Goal: Task Accomplishment & Management: Manage account settings

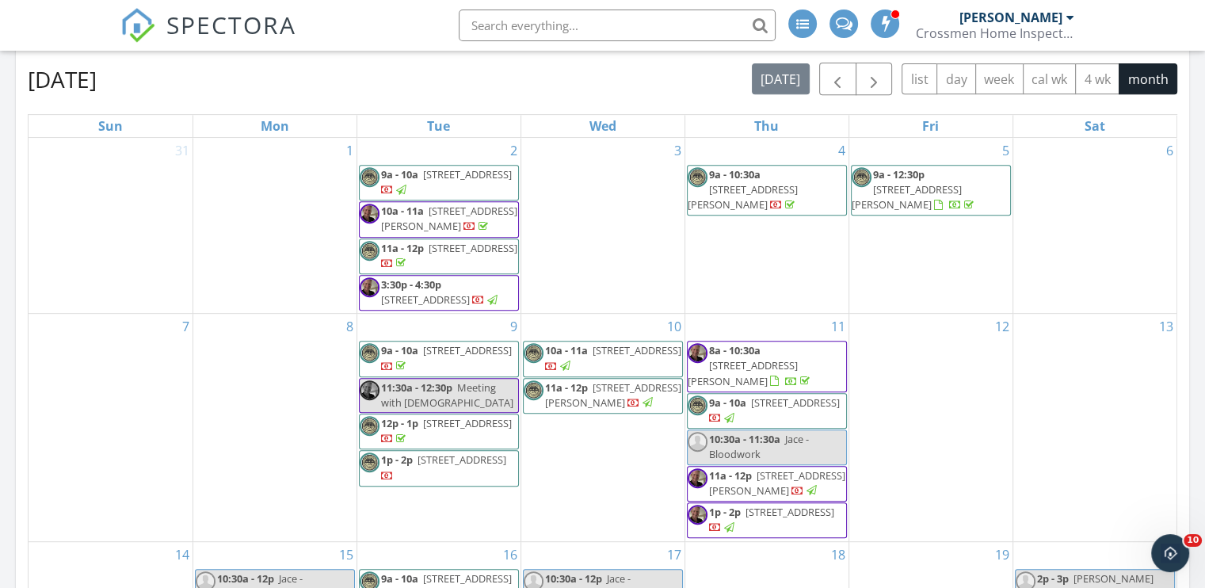
scroll to position [634, 0]
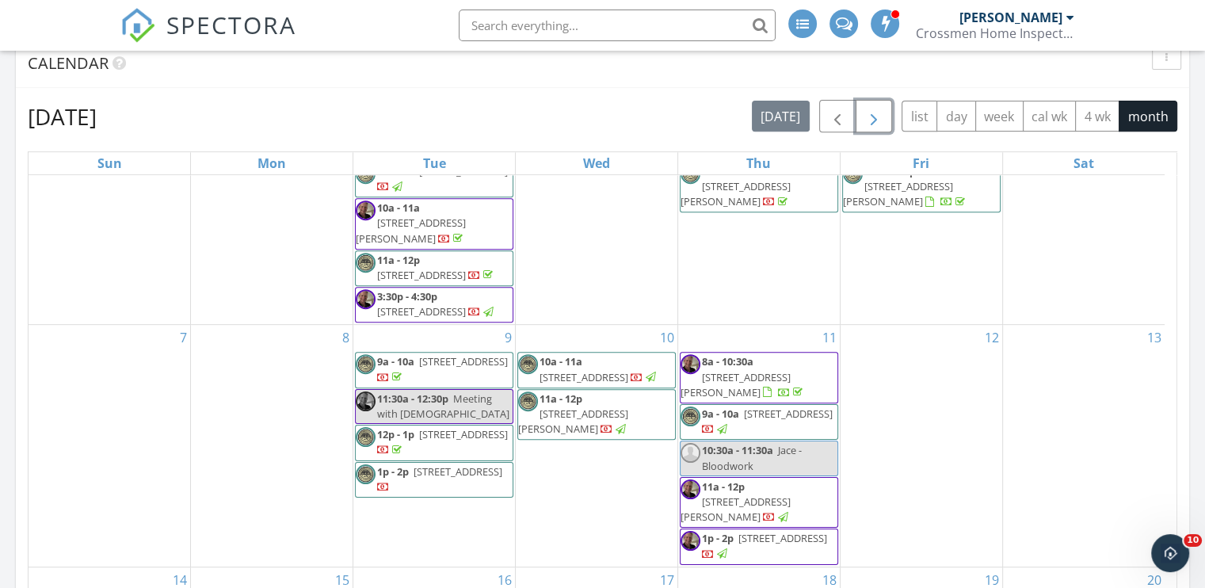
click at [880, 119] on span "button" at bounding box center [873, 116] width 19 height 19
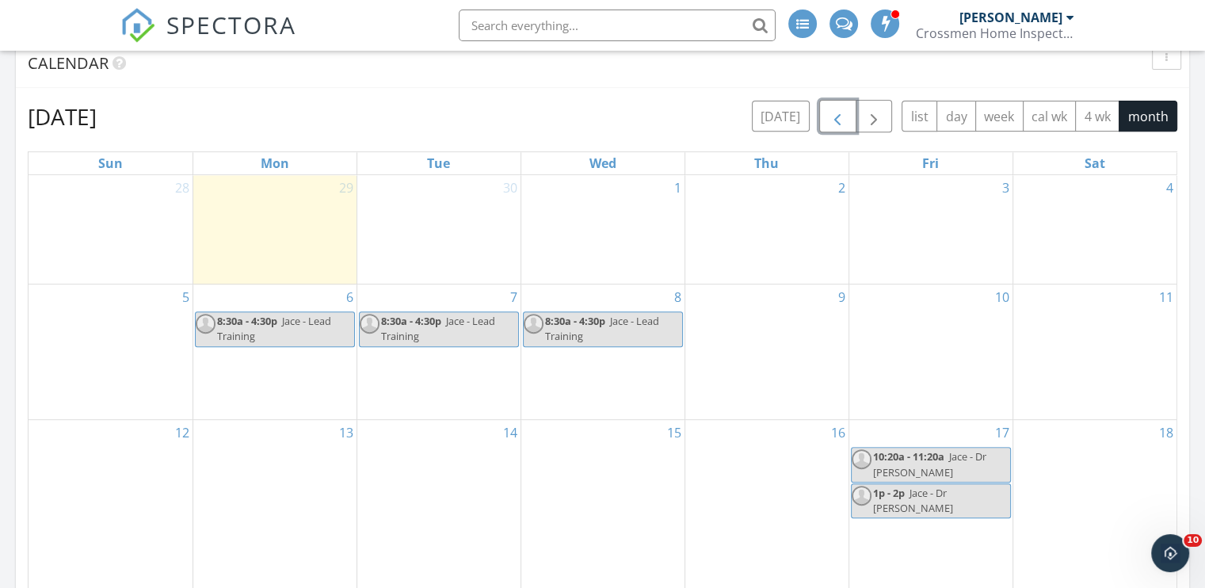
click at [837, 120] on span "button" at bounding box center [837, 116] width 19 height 19
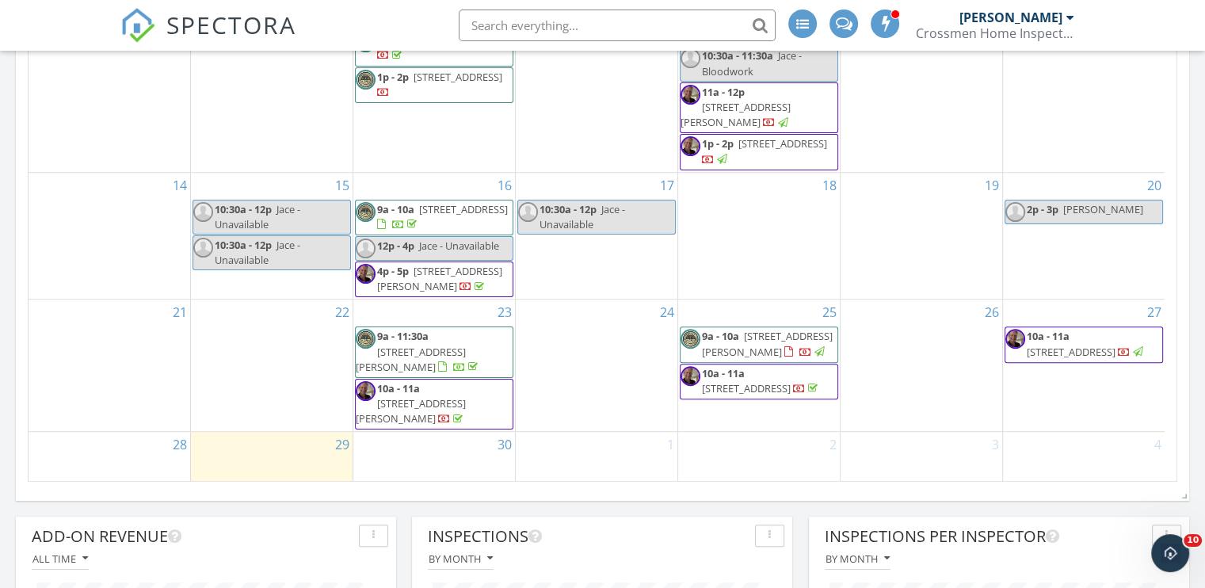
scroll to position [1030, 0]
click at [473, 21] on input "text" at bounding box center [617, 26] width 317 height 32
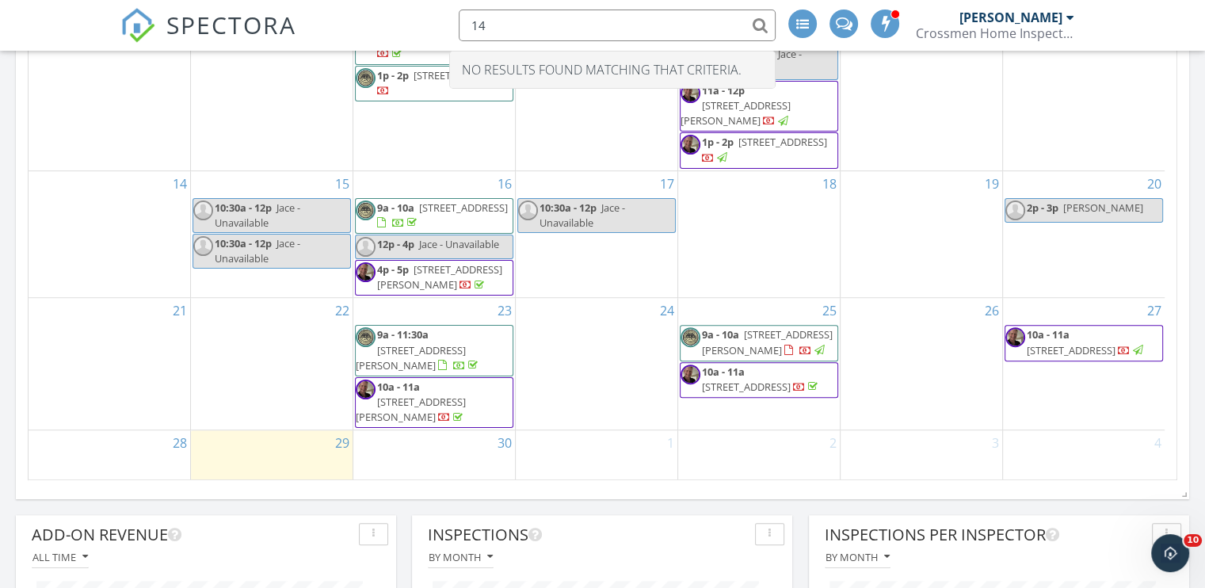
type input "1"
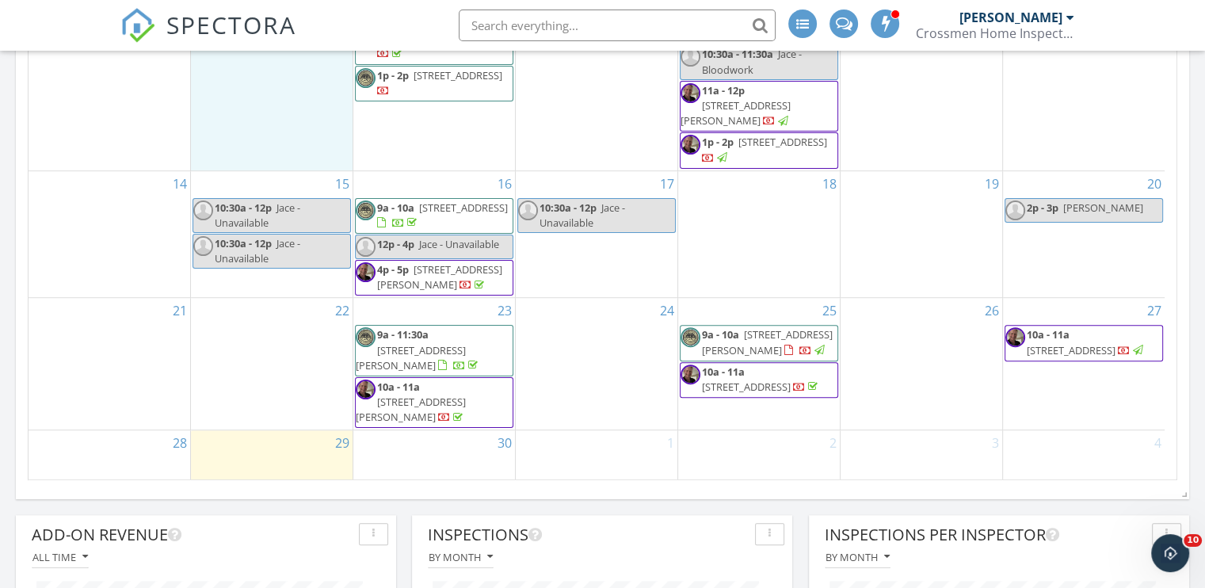
click at [235, 107] on div "8" at bounding box center [272, 49] width 162 height 241
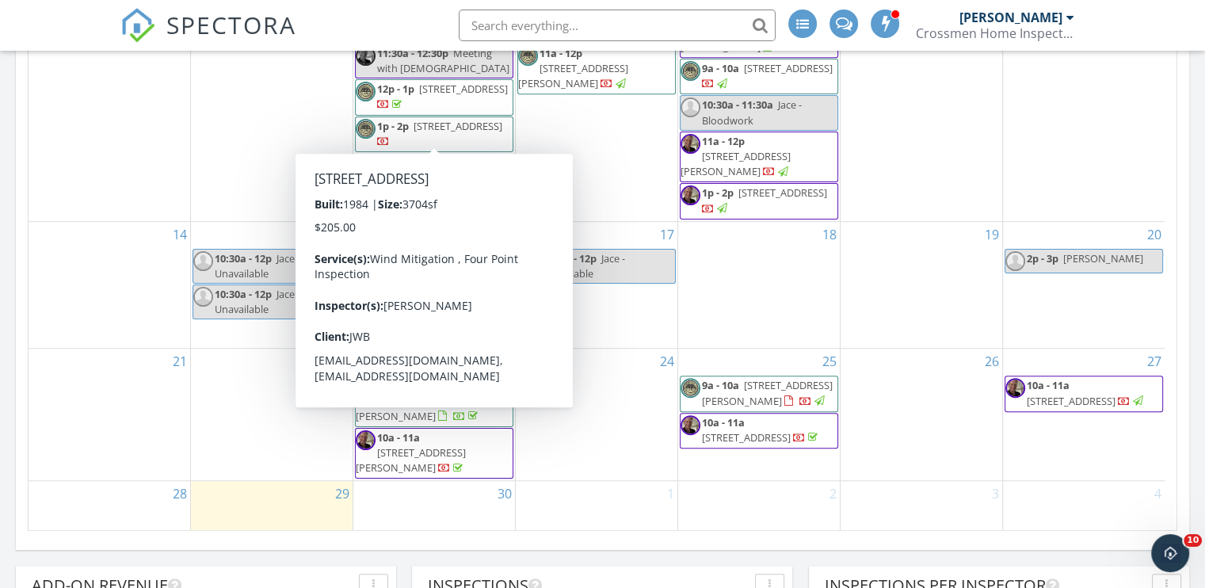
scroll to position [951, 0]
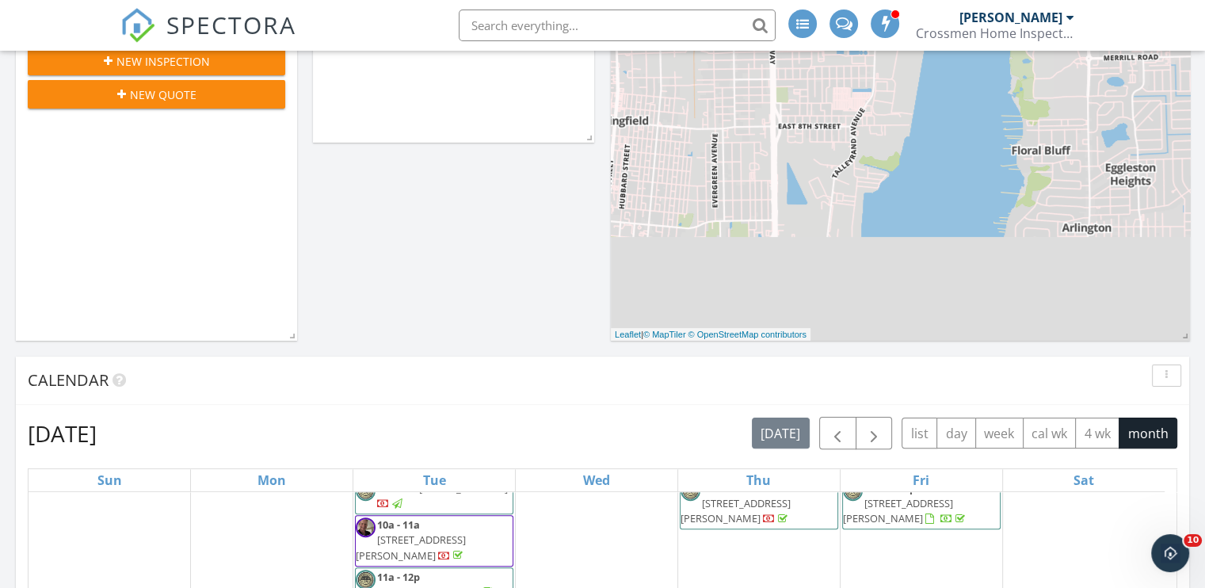
scroll to position [158, 0]
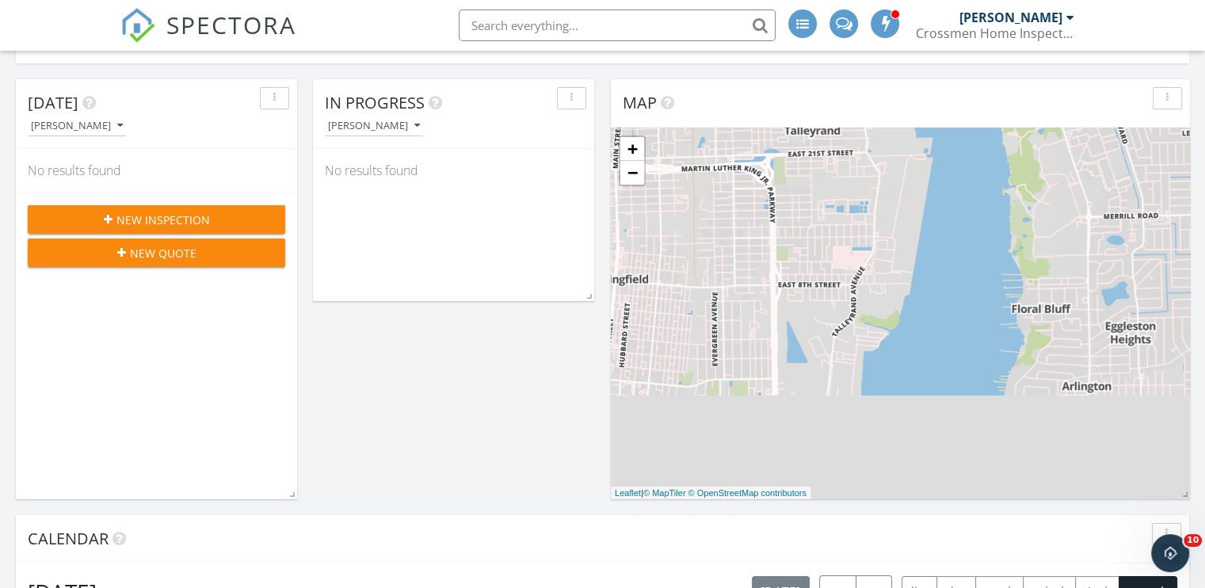
click at [177, 216] on span "New Inspection" at bounding box center [162, 220] width 93 height 17
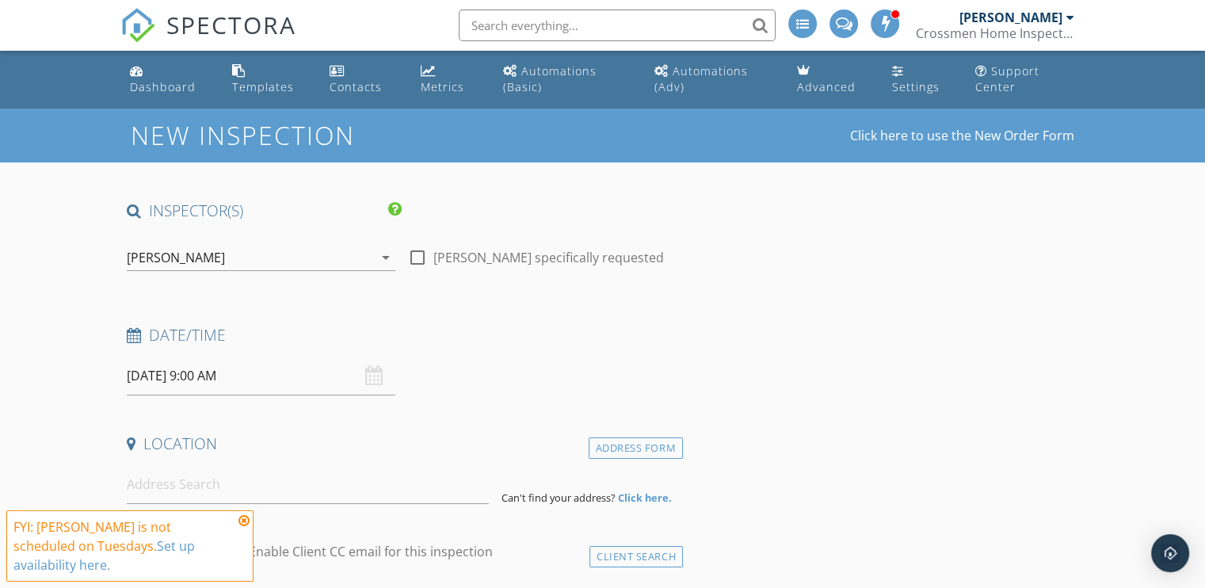
click at [208, 257] on div "[PERSON_NAME]" at bounding box center [176, 257] width 98 height 14
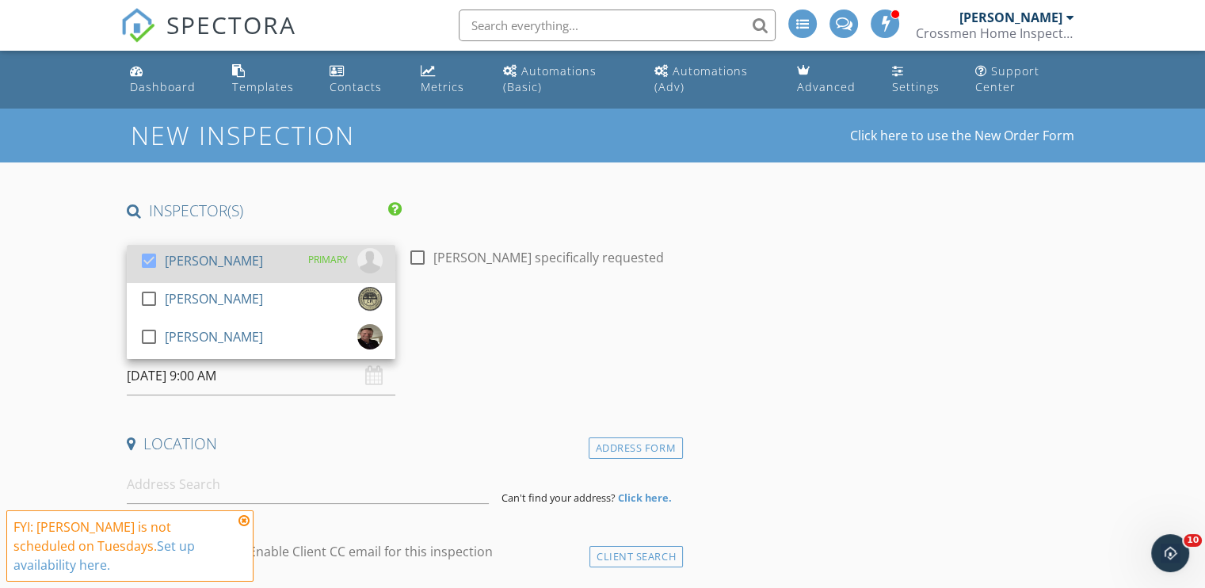
click at [205, 259] on div "[PERSON_NAME]" at bounding box center [214, 260] width 98 height 25
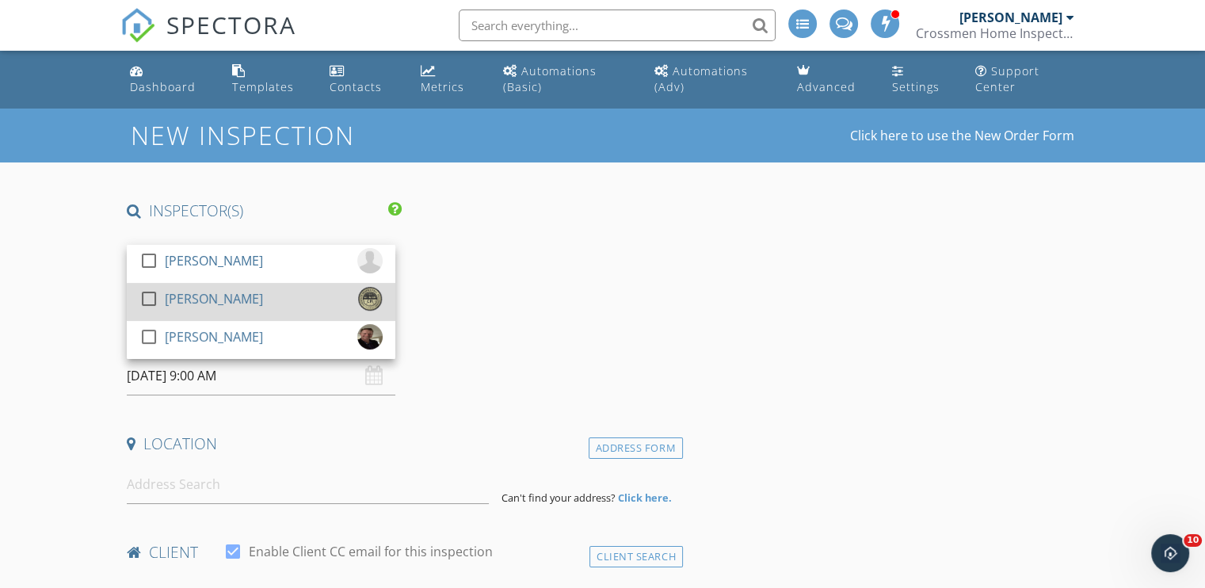
click at [151, 298] on div at bounding box center [148, 298] width 27 height 27
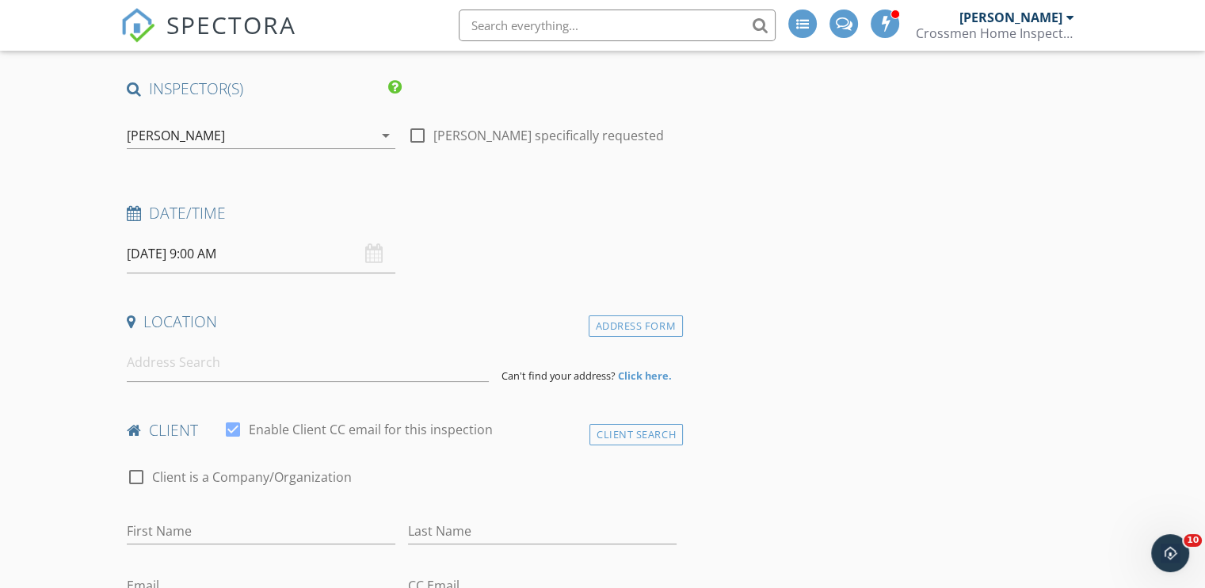
scroll to position [238, 0]
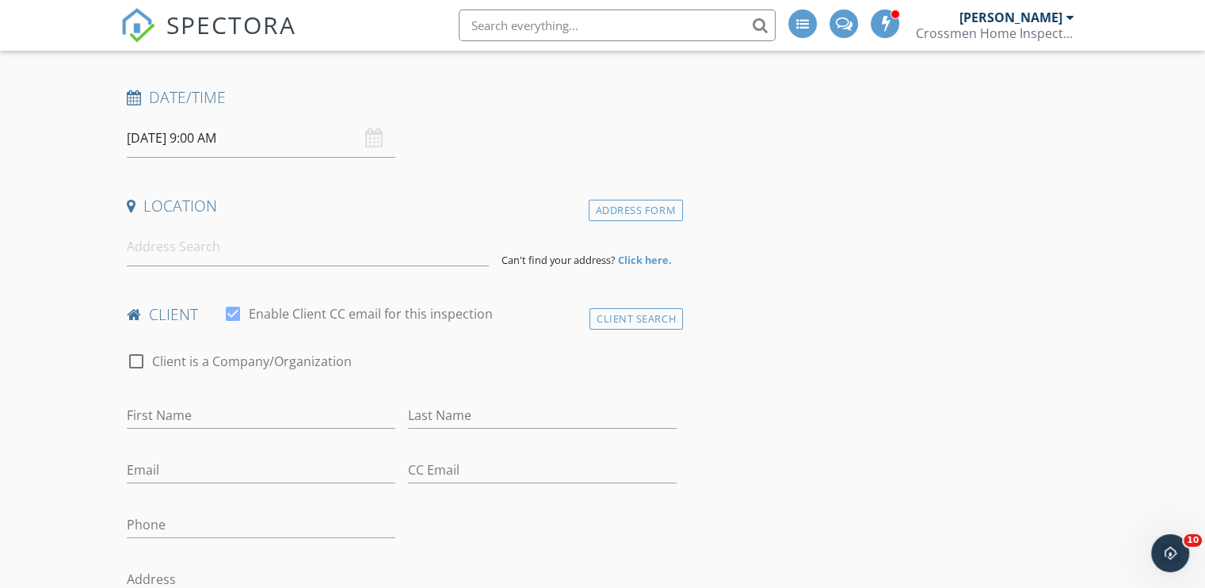
click at [158, 134] on input "[DATE] 9:00 AM" at bounding box center [261, 138] width 269 height 39
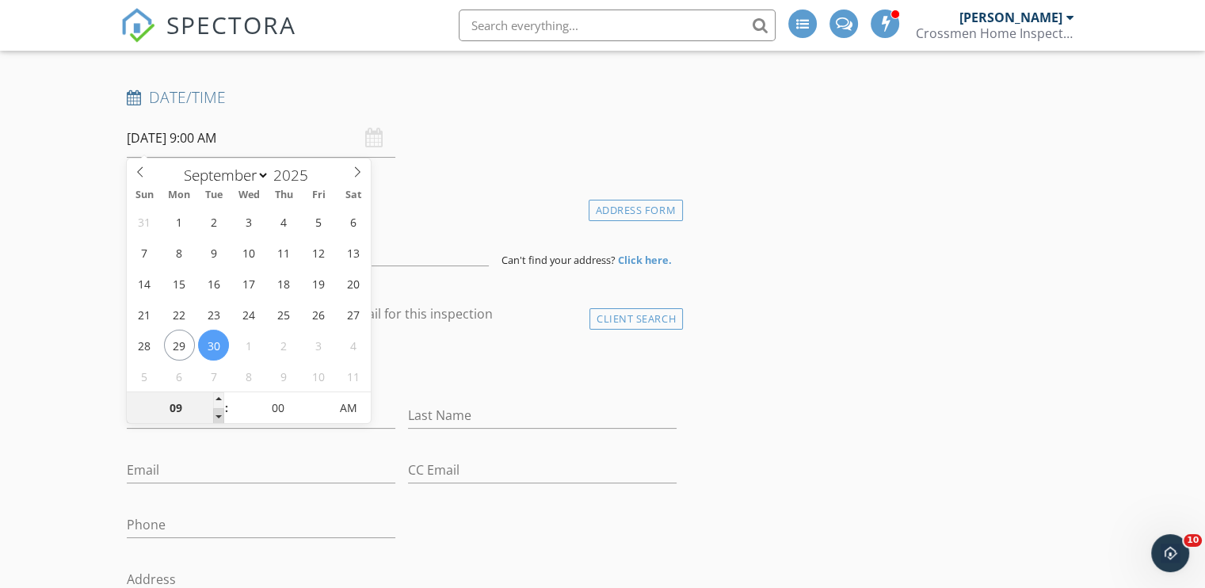
type input "08"
type input "09/30/2025 8:00 AM"
click at [220, 414] on span at bounding box center [218, 416] width 11 height 16
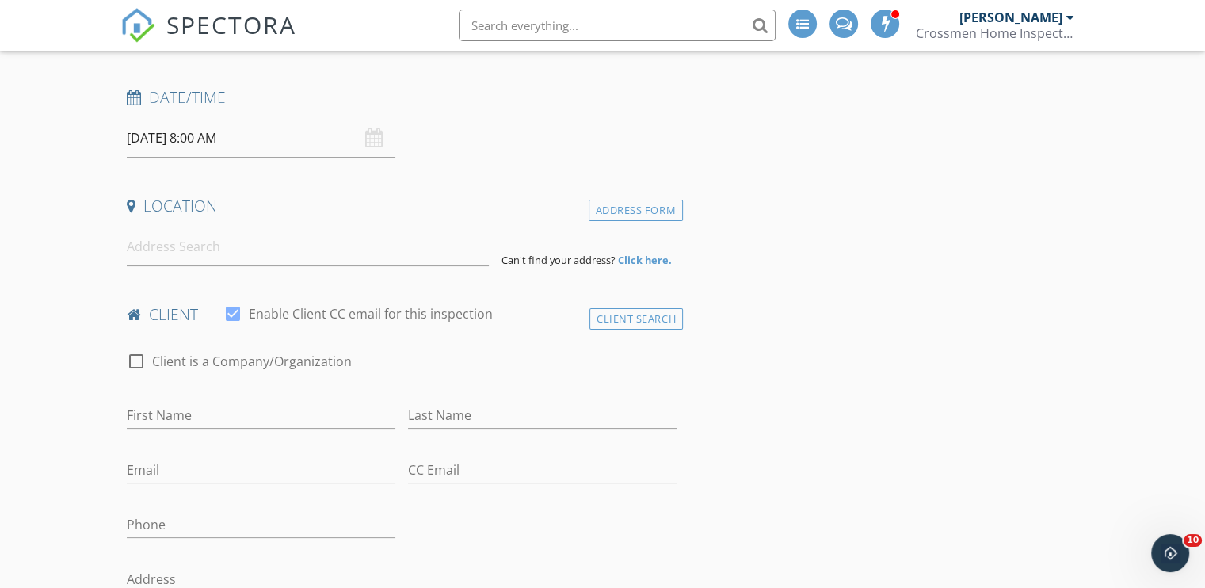
click at [162, 257] on input at bounding box center [308, 246] width 362 height 39
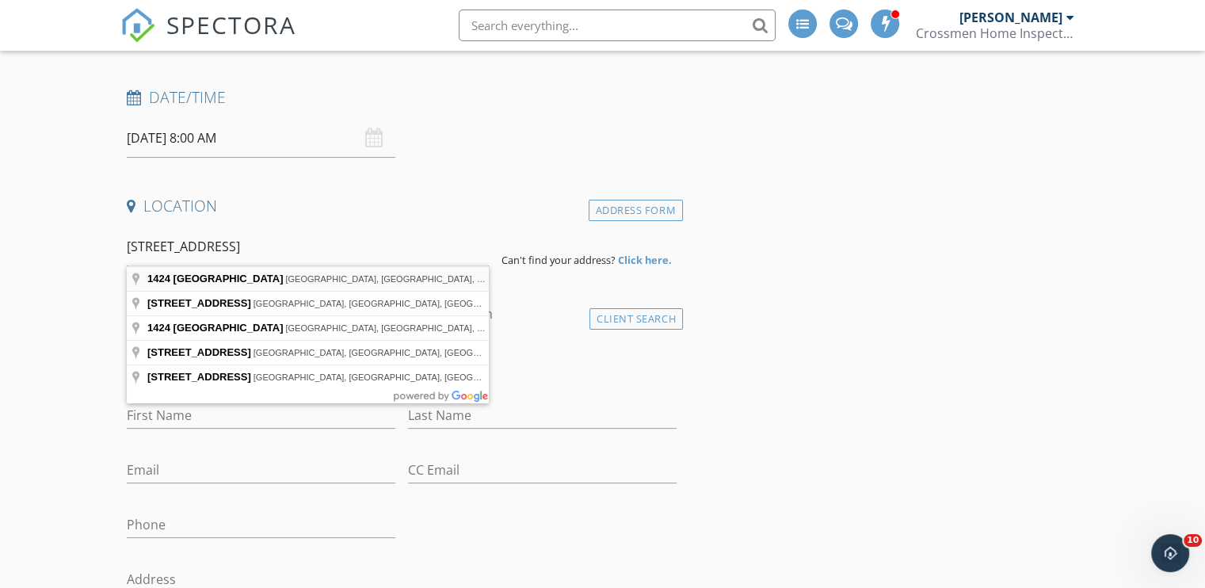
type input "1424 West 16th Street, Jacksonville, FL, USA"
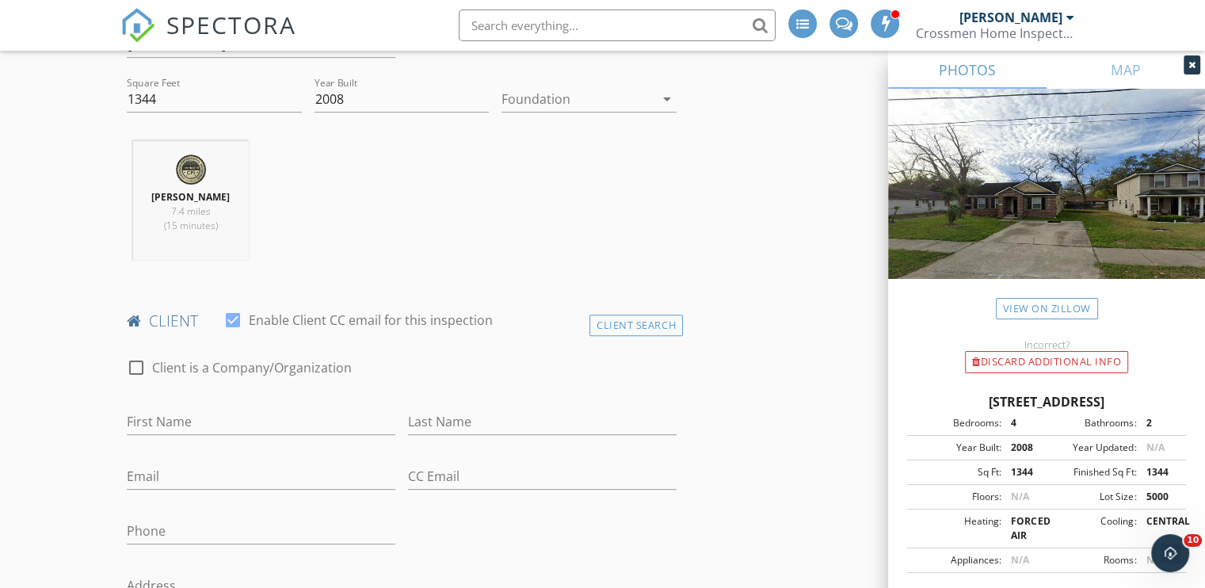
scroll to position [713, 0]
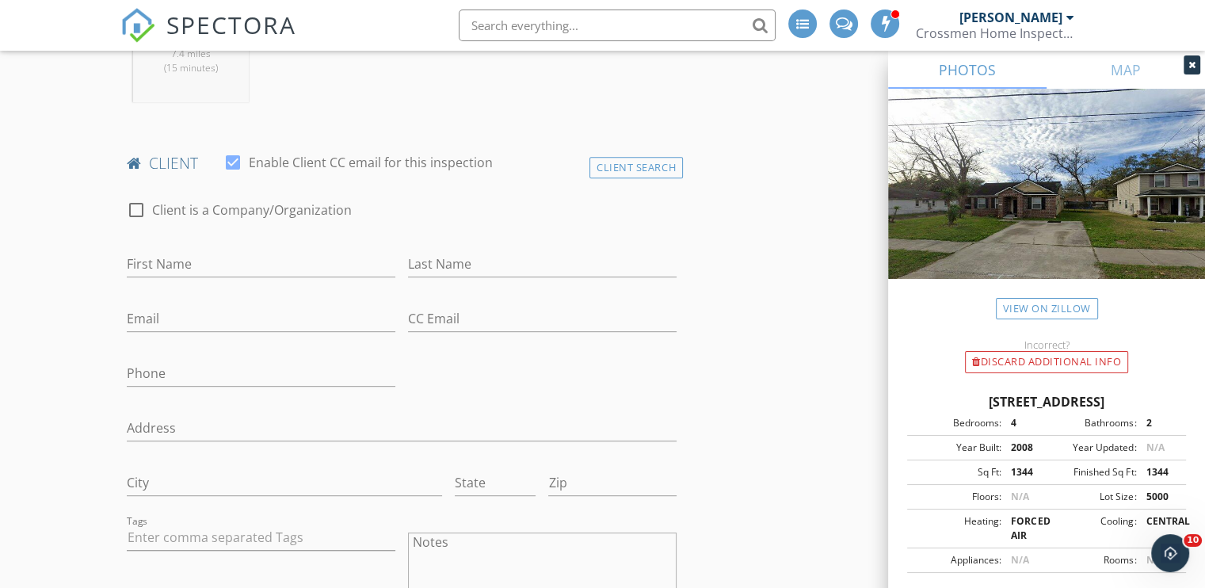
click at [139, 208] on div at bounding box center [136, 209] width 27 height 27
checkbox input "true"
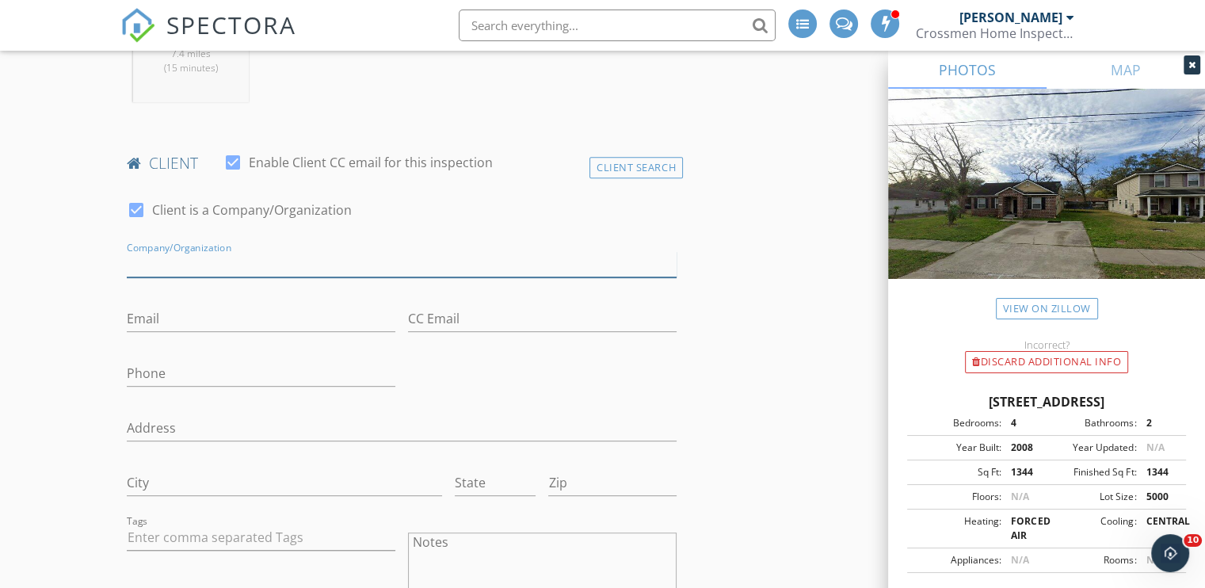
click at [157, 259] on input "Enable Client CC email for this inspection" at bounding box center [402, 264] width 550 height 26
type input "JWB"
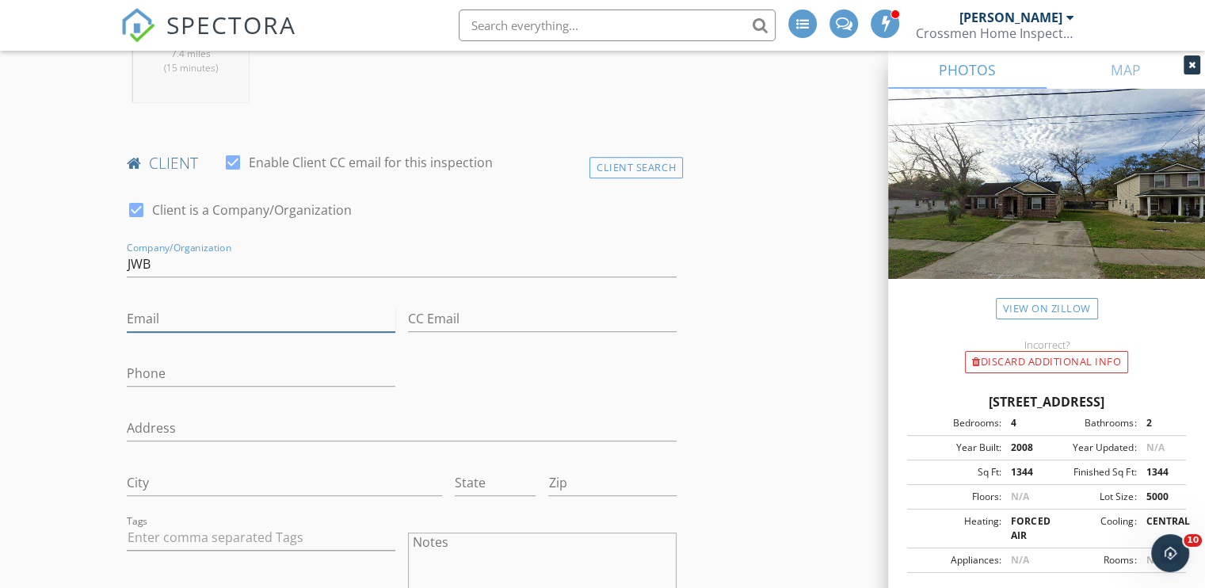
click at [166, 322] on input "Email" at bounding box center [261, 319] width 269 height 26
type input "clientinspections@jwbcompanies.com"
click at [448, 318] on input "CC Email" at bounding box center [542, 319] width 269 height 26
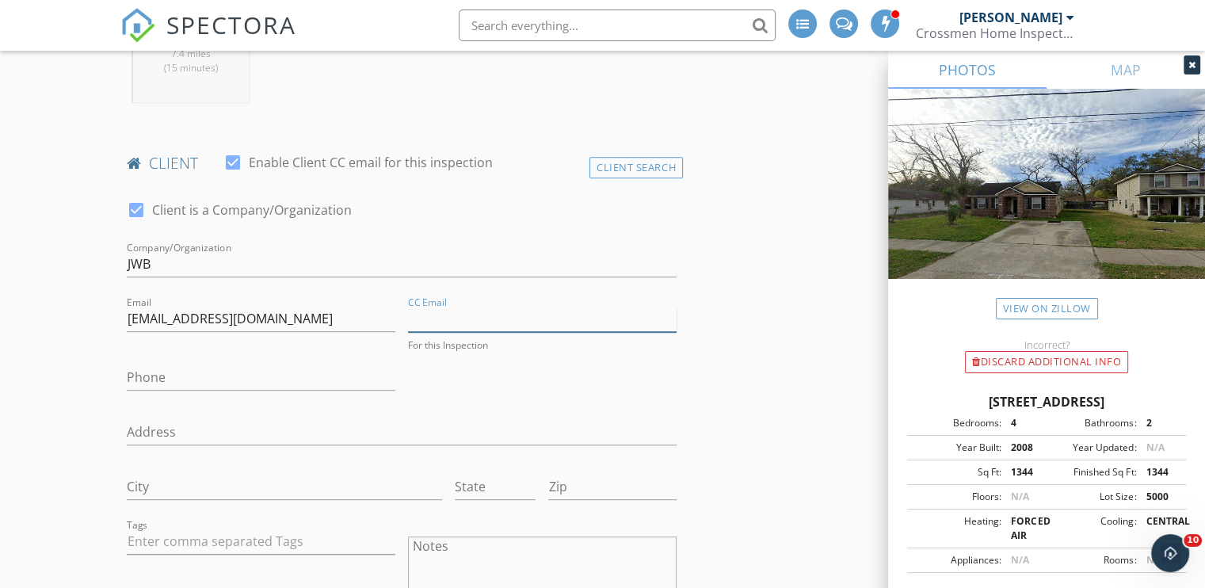
type input "clientinspections@jwbcompanies.com"
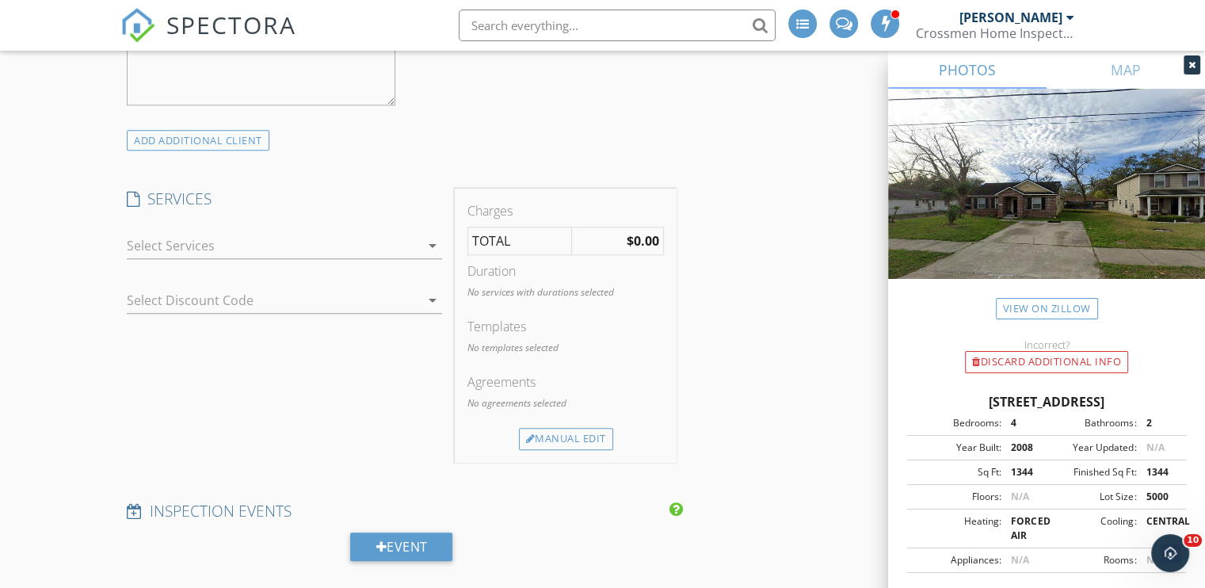
scroll to position [1426, 0]
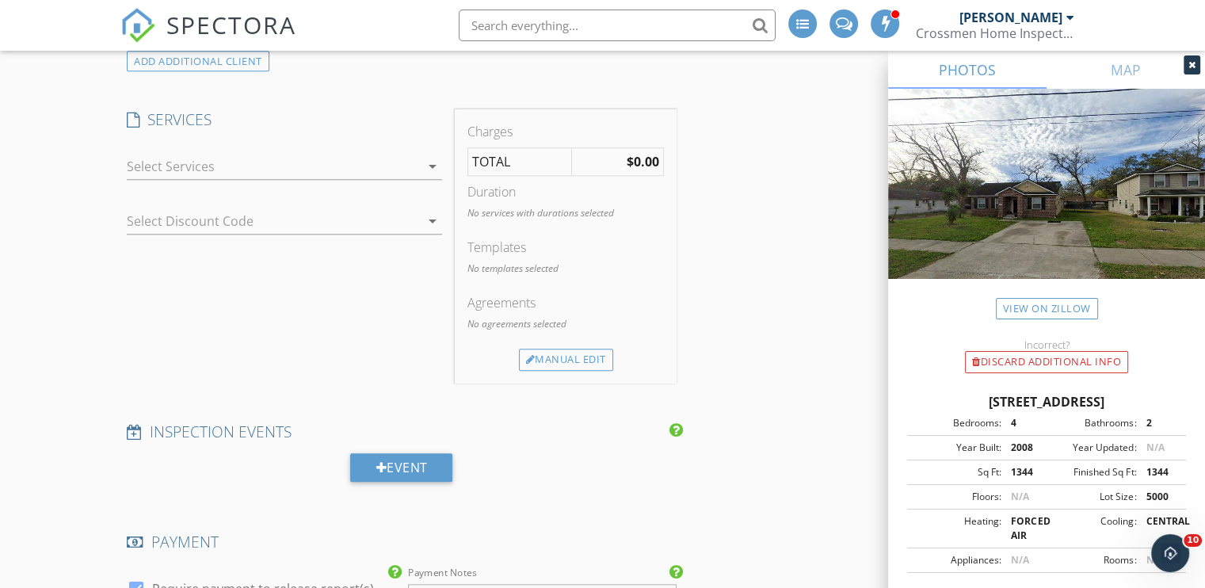
click at [311, 170] on div at bounding box center [273, 166] width 293 height 25
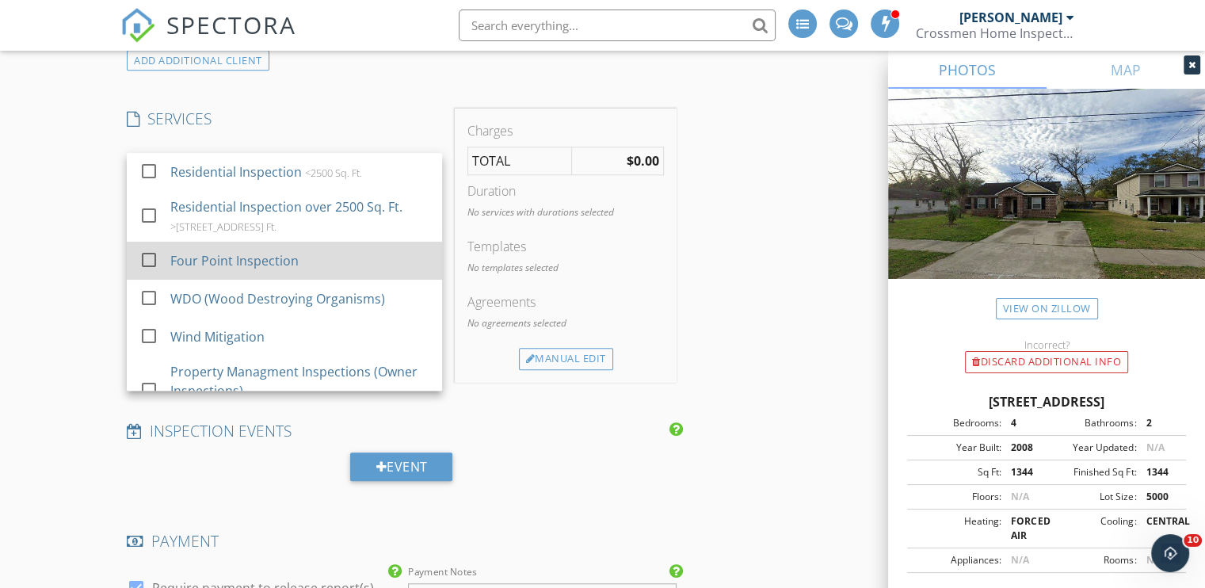
click at [152, 255] on div at bounding box center [148, 259] width 27 height 27
checkbox input "false"
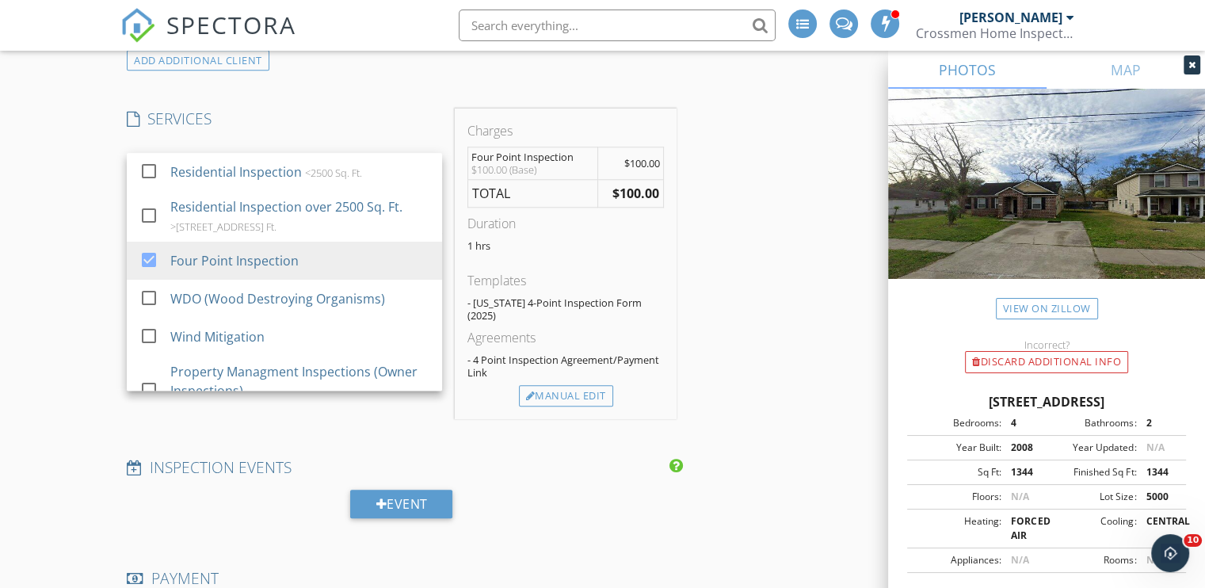
click at [782, 349] on div "INSPECTOR(S) check_box_outline_blank Joshua Gillispie check_box Jace Caulder PR…" at bounding box center [602, 404] width 964 height 3253
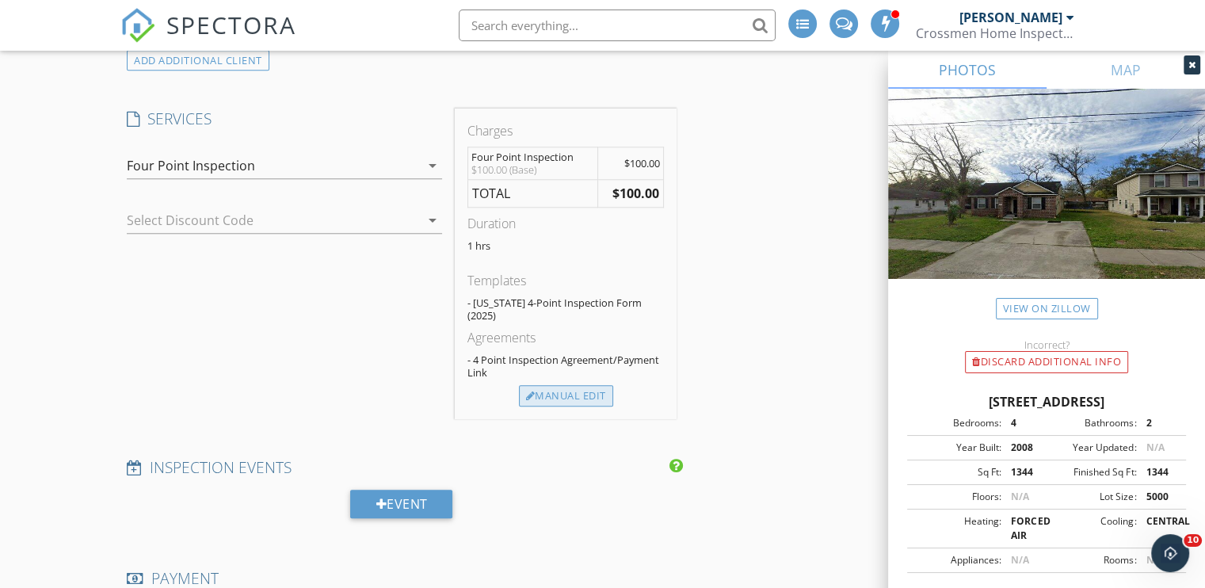
click at [567, 385] on div "Manual Edit" at bounding box center [566, 396] width 94 height 22
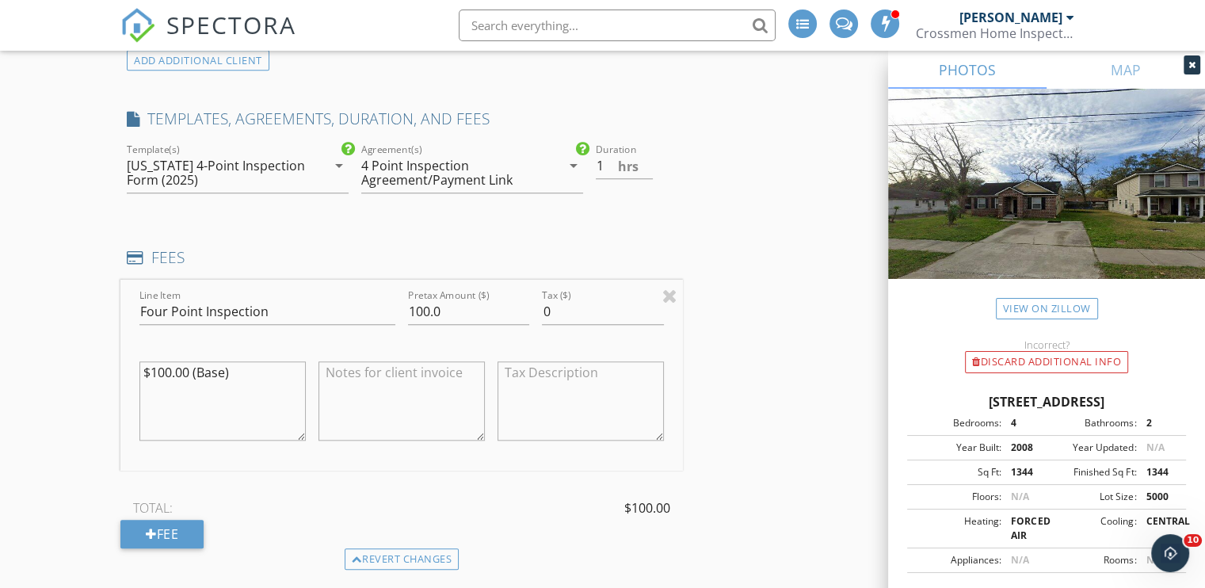
click at [458, 166] on div "4 Point Inspection Agreement/Payment Link" at bounding box center [451, 172] width 180 height 29
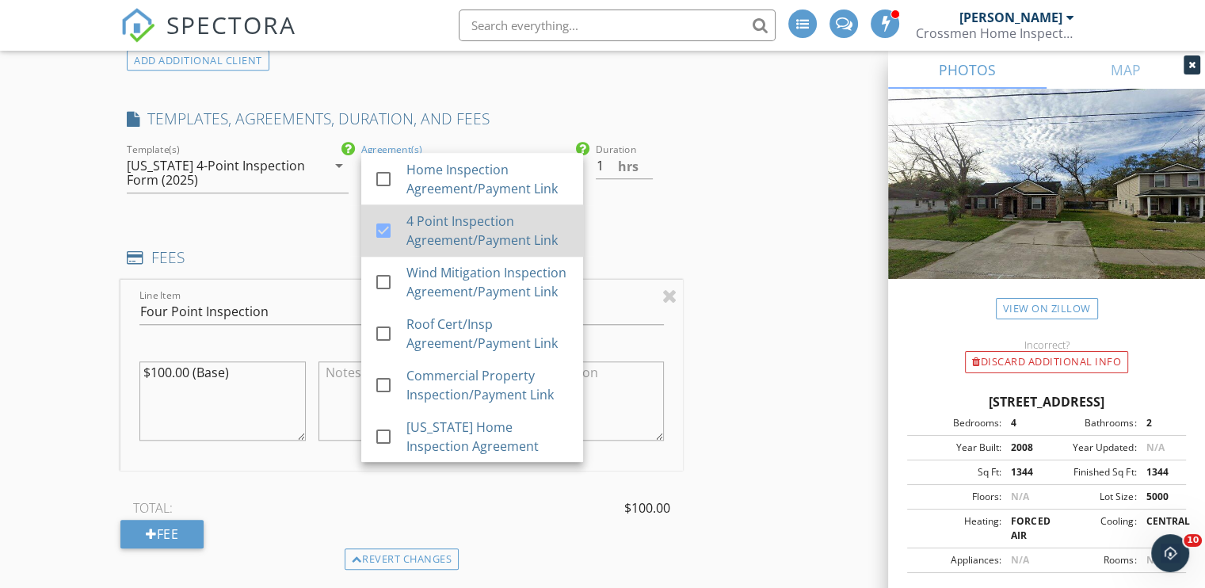
click at [456, 224] on div "4 Point Inspection Agreement/Payment Link" at bounding box center [488, 231] width 164 height 38
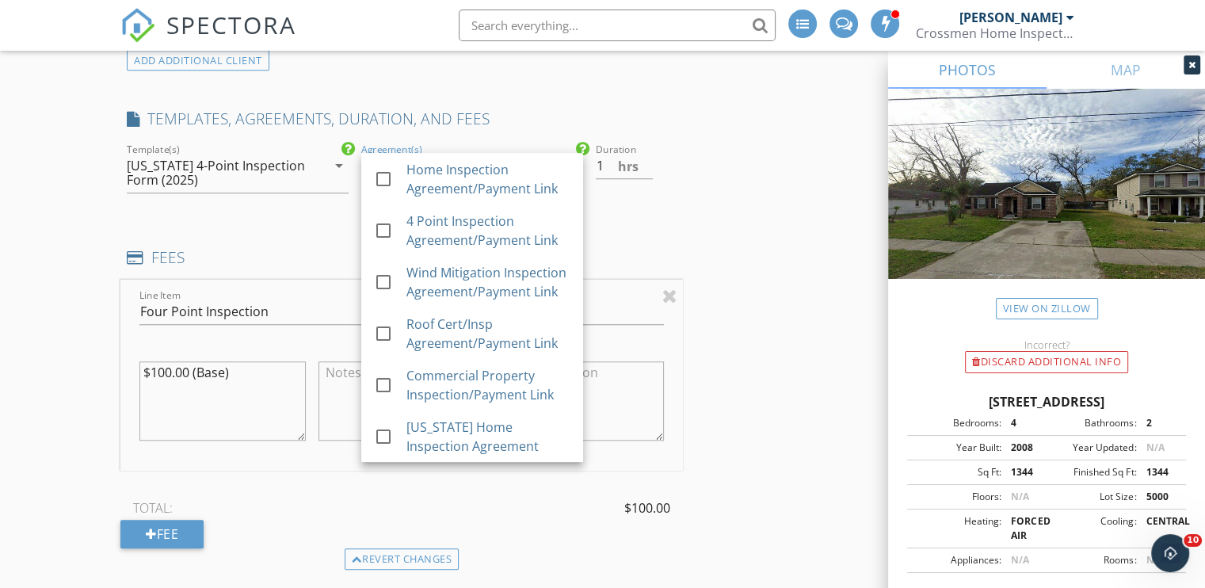
click at [715, 188] on div "INSPECTOR(S) check_box_outline_blank Joshua Gillispie check_box Jace Caulder PR…" at bounding box center [602, 479] width 964 height 3403
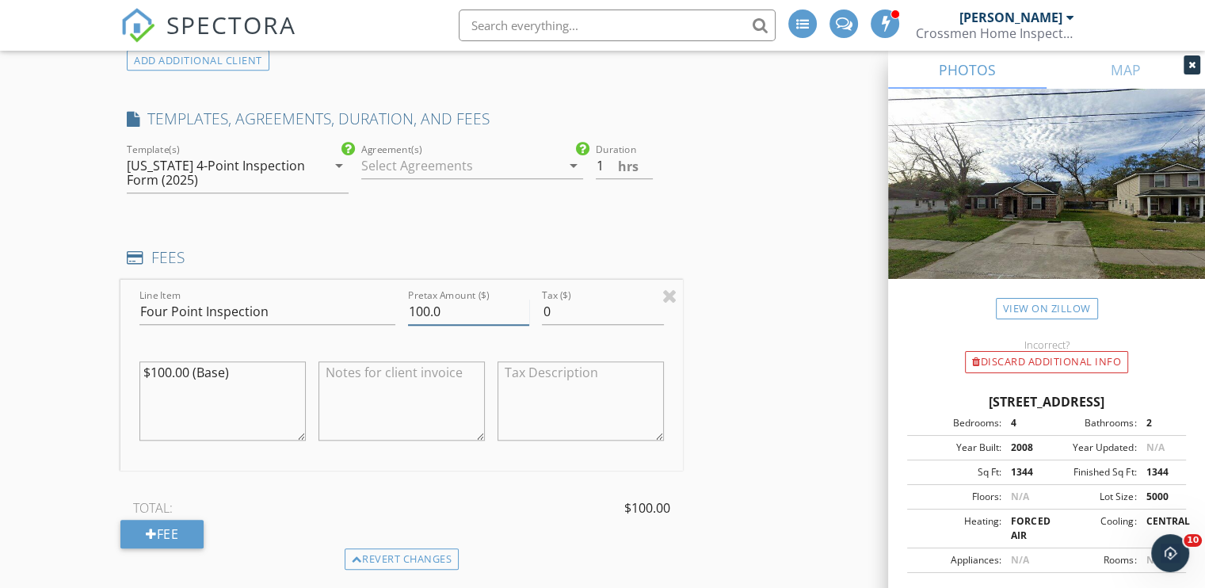
click at [422, 307] on input "100.0" at bounding box center [468, 312] width 121 height 26
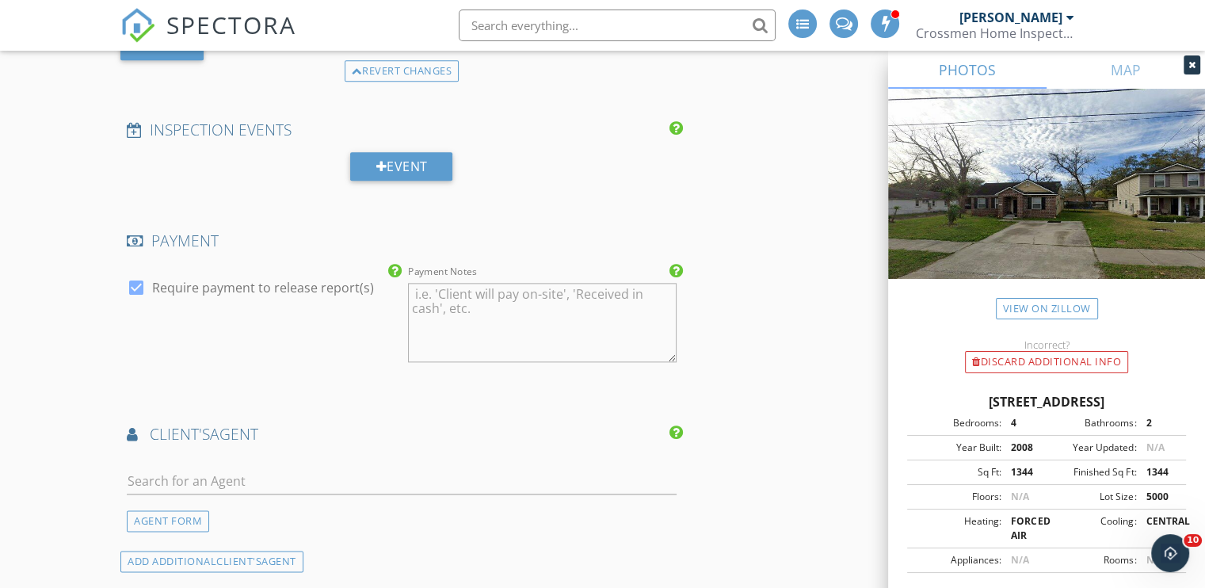
scroll to position [1977, 0]
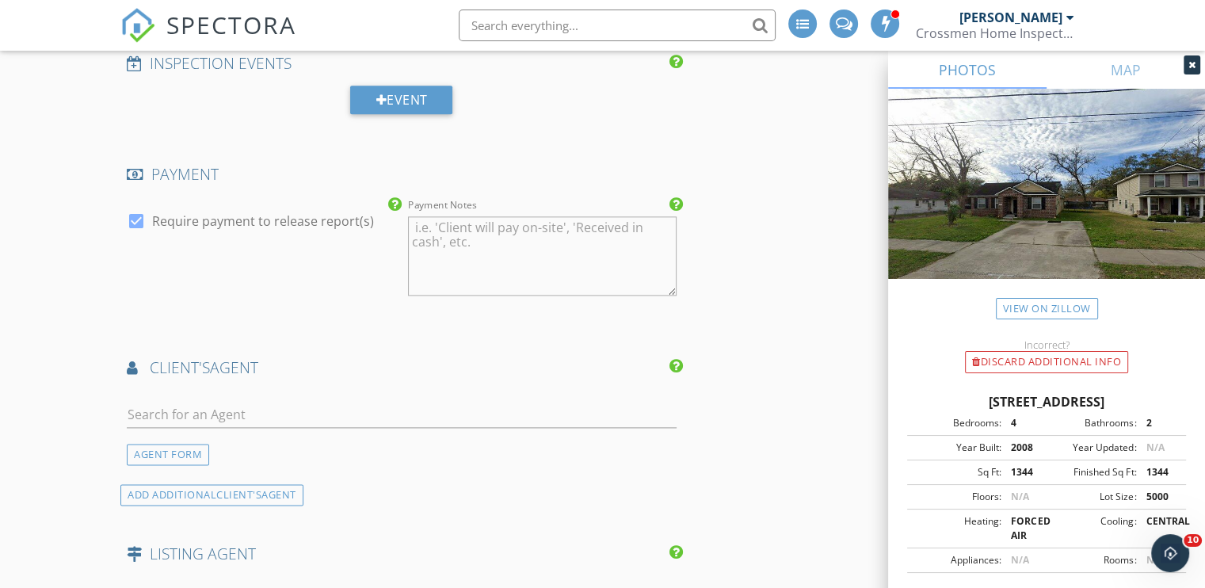
type input "80.0"
click at [134, 215] on div at bounding box center [136, 221] width 27 height 27
checkbox input "false"
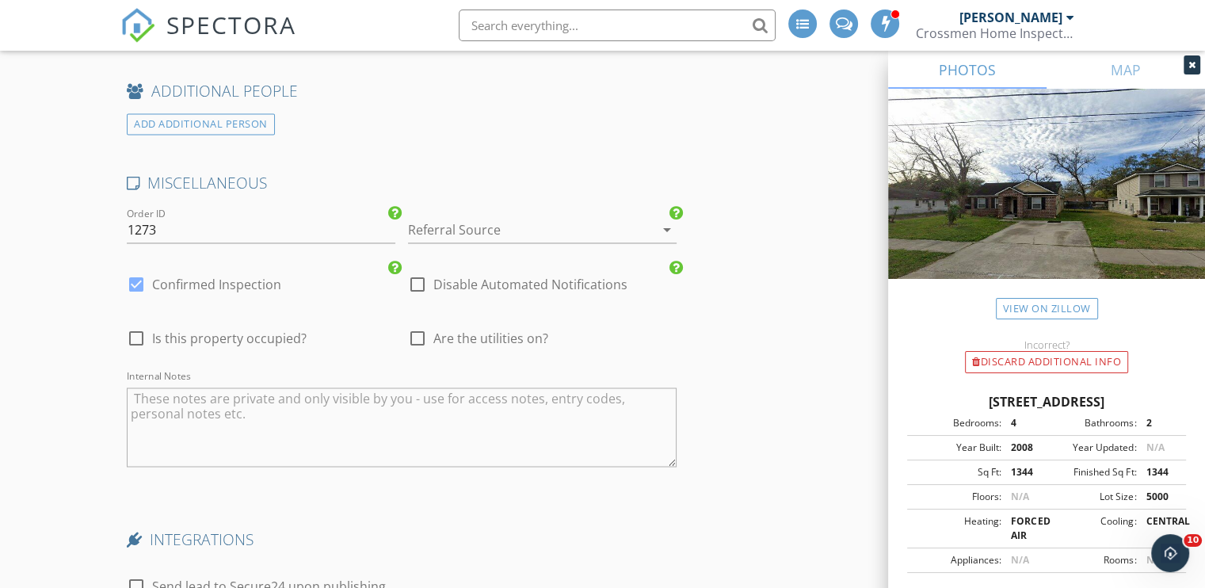
scroll to position [2611, 0]
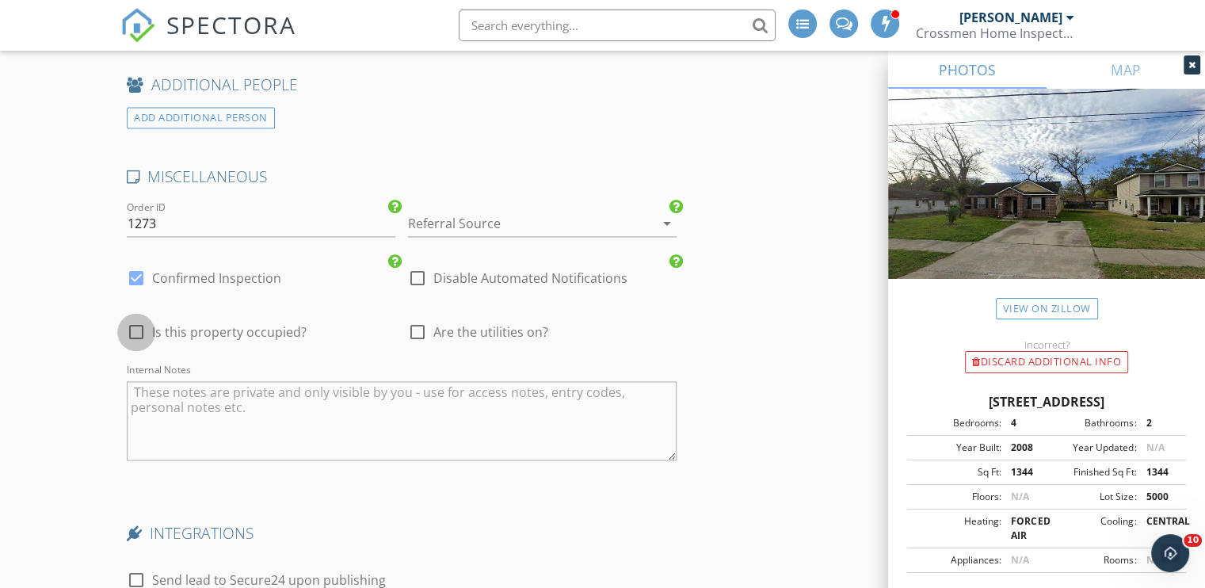
drag, startPoint x: 134, startPoint y: 324, endPoint x: 231, endPoint y: 338, distance: 98.5
click at [136, 326] on div at bounding box center [136, 331] width 27 height 27
checkbox input "true"
click at [415, 324] on div at bounding box center [417, 331] width 27 height 27
checkbox input "true"
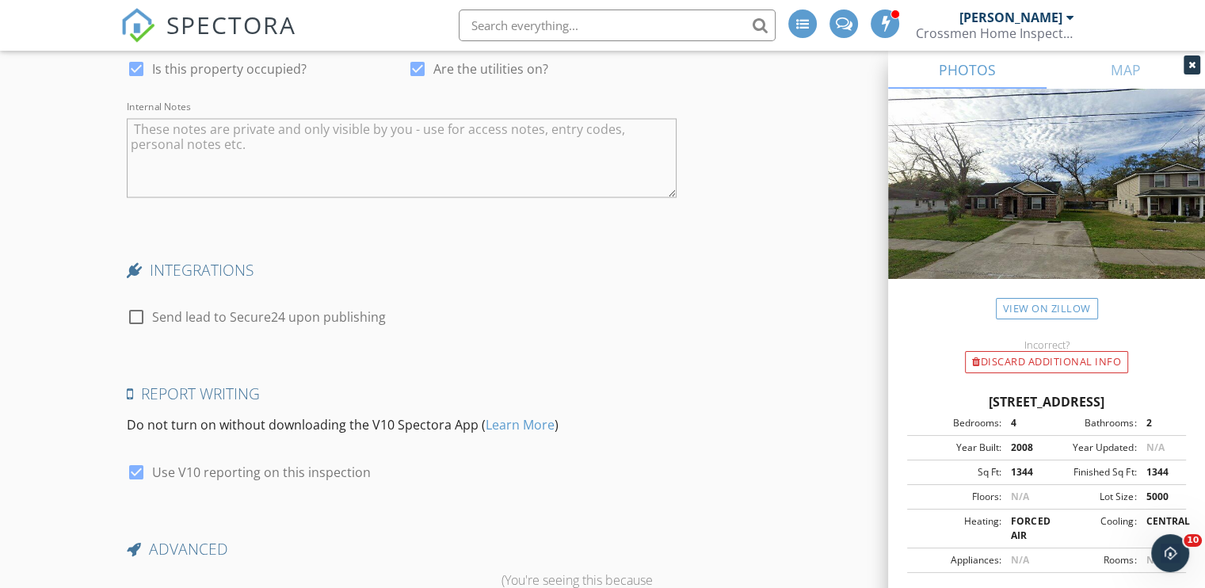
scroll to position [3048, 0]
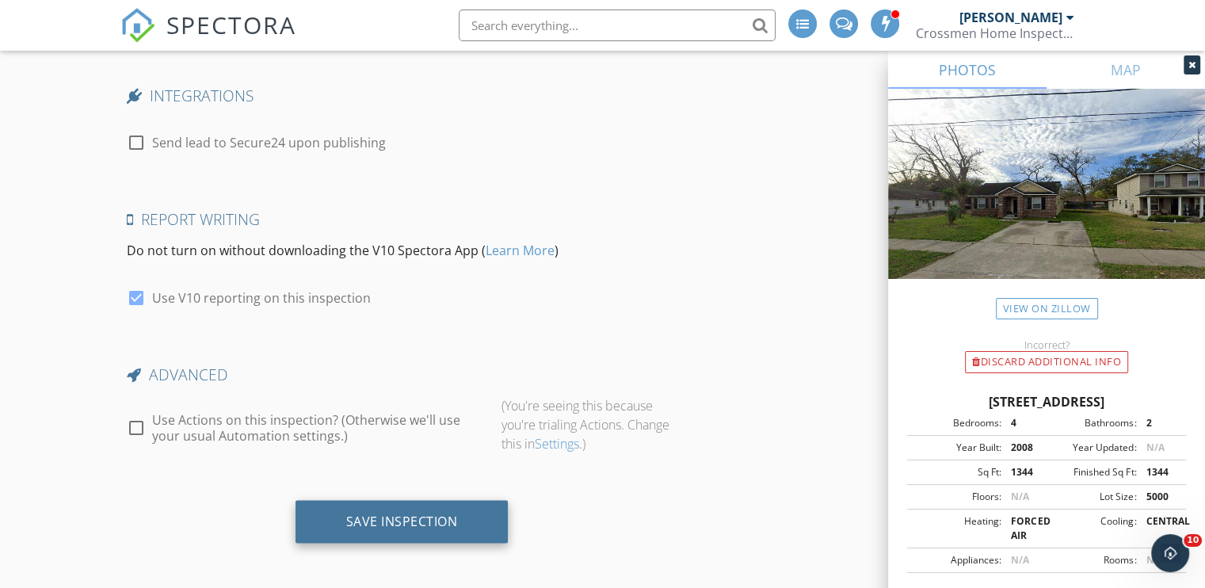
click at [403, 513] on div "Save Inspection" at bounding box center [402, 521] width 112 height 16
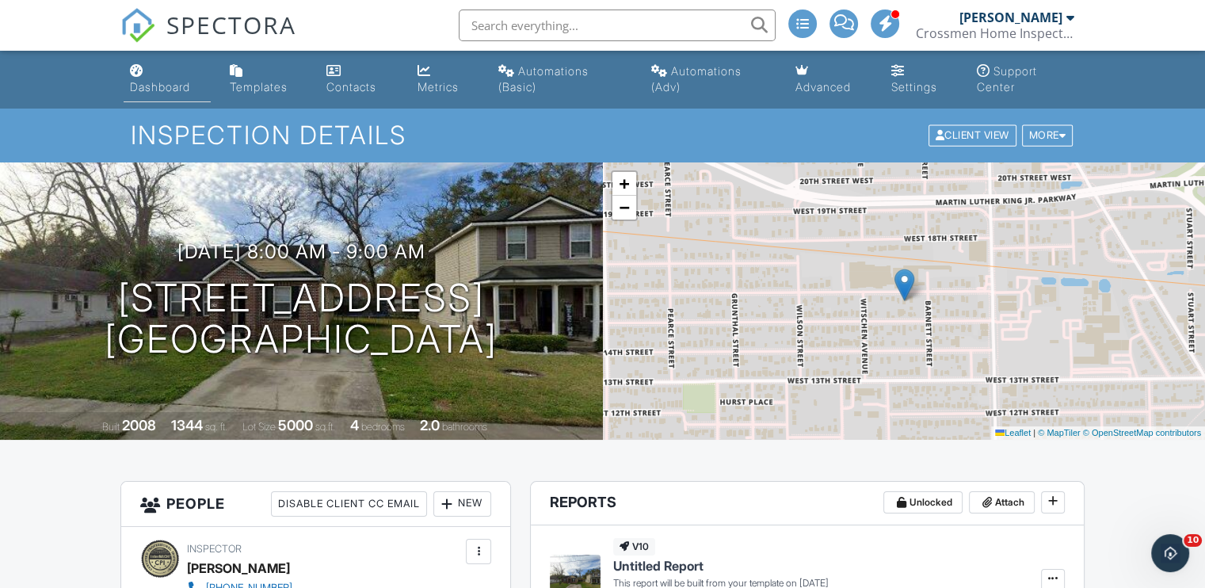
click at [158, 82] on div "Dashboard" at bounding box center [160, 86] width 60 height 13
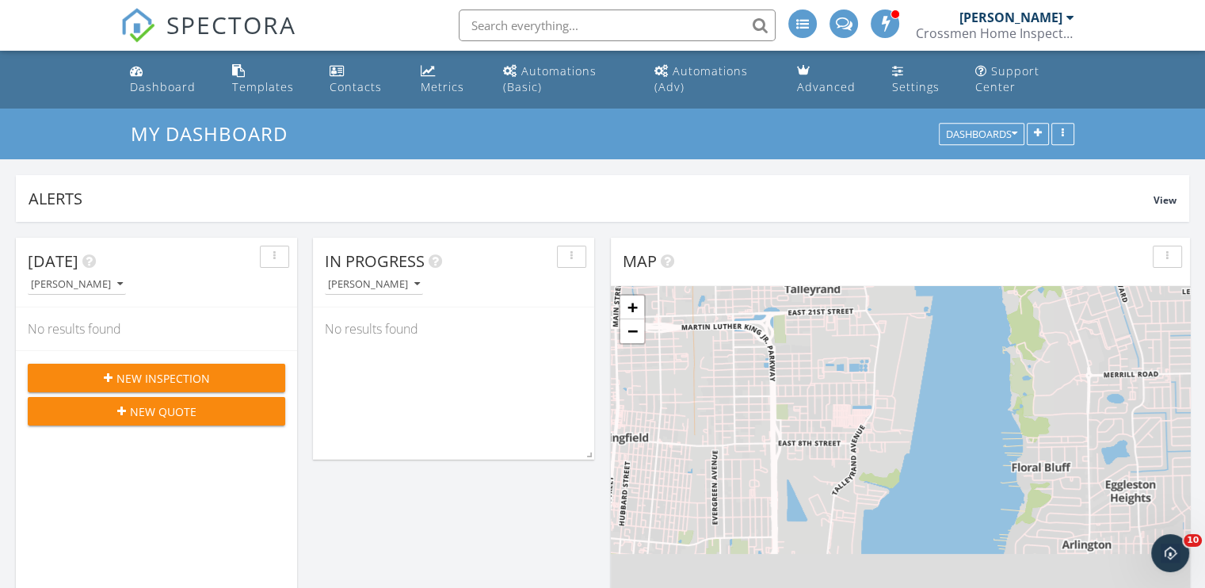
scroll to position [340, 380]
click at [138, 368] on button "New Inspection" at bounding box center [156, 378] width 257 height 29
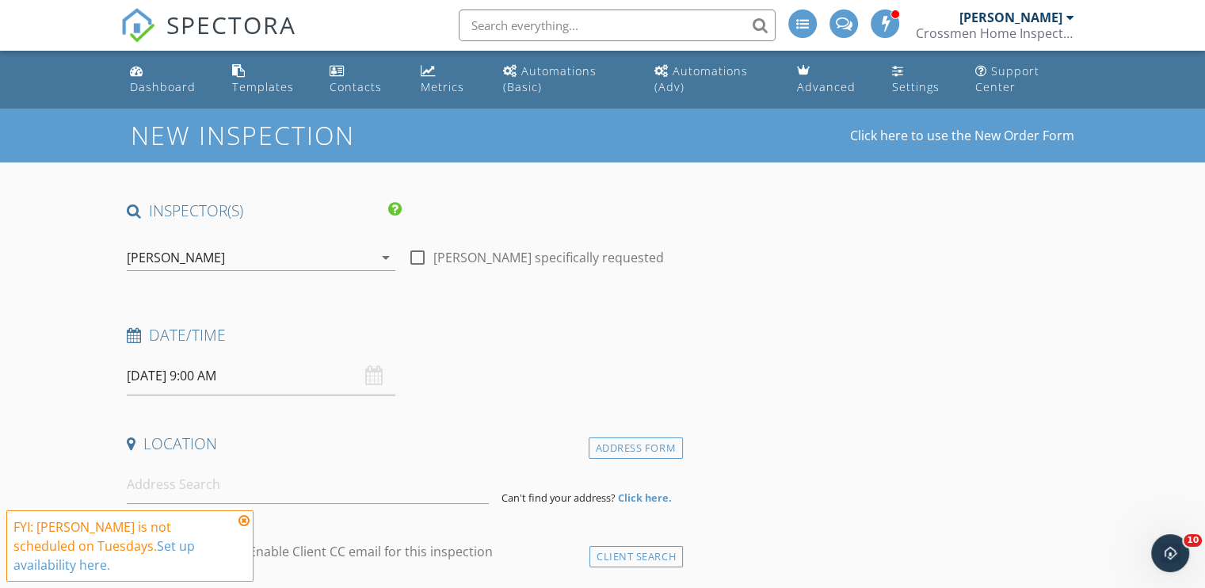
click at [223, 262] on div "[PERSON_NAME]" at bounding box center [250, 257] width 246 height 25
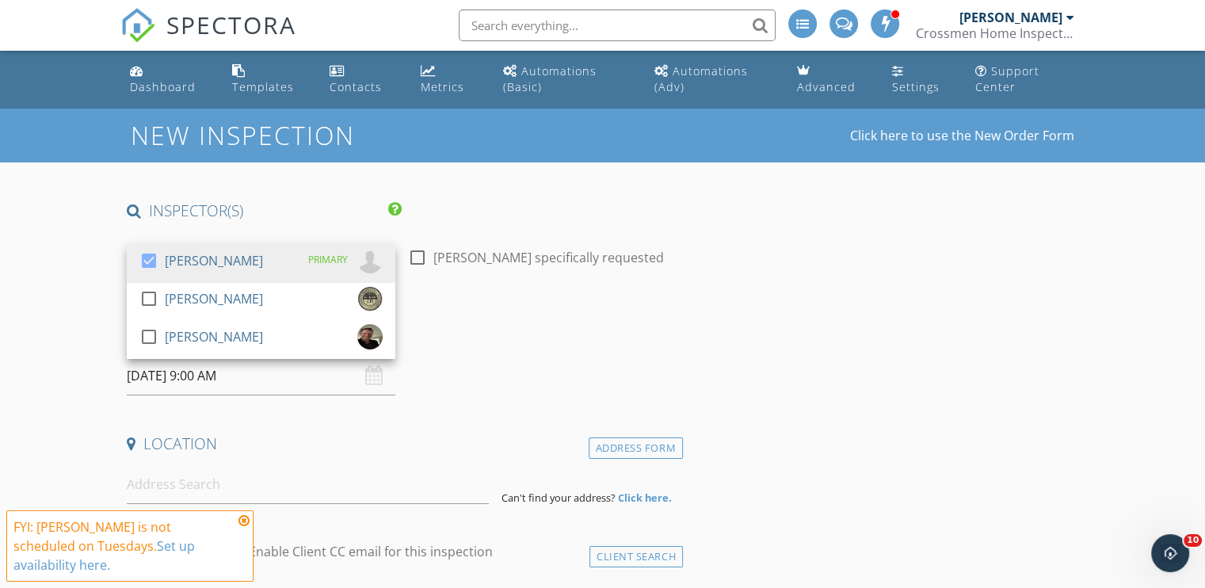
click at [223, 262] on div "[PERSON_NAME]" at bounding box center [214, 260] width 98 height 25
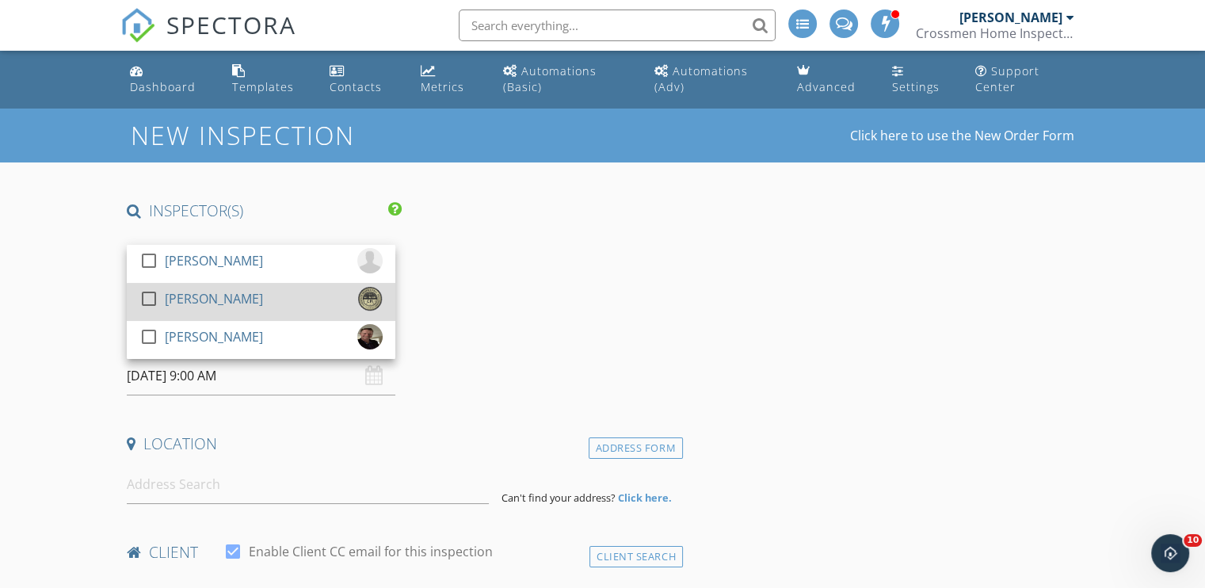
drag, startPoint x: 204, startPoint y: 291, endPoint x: 177, endPoint y: 296, distance: 28.1
click at [204, 292] on div "[PERSON_NAME]" at bounding box center [214, 298] width 98 height 25
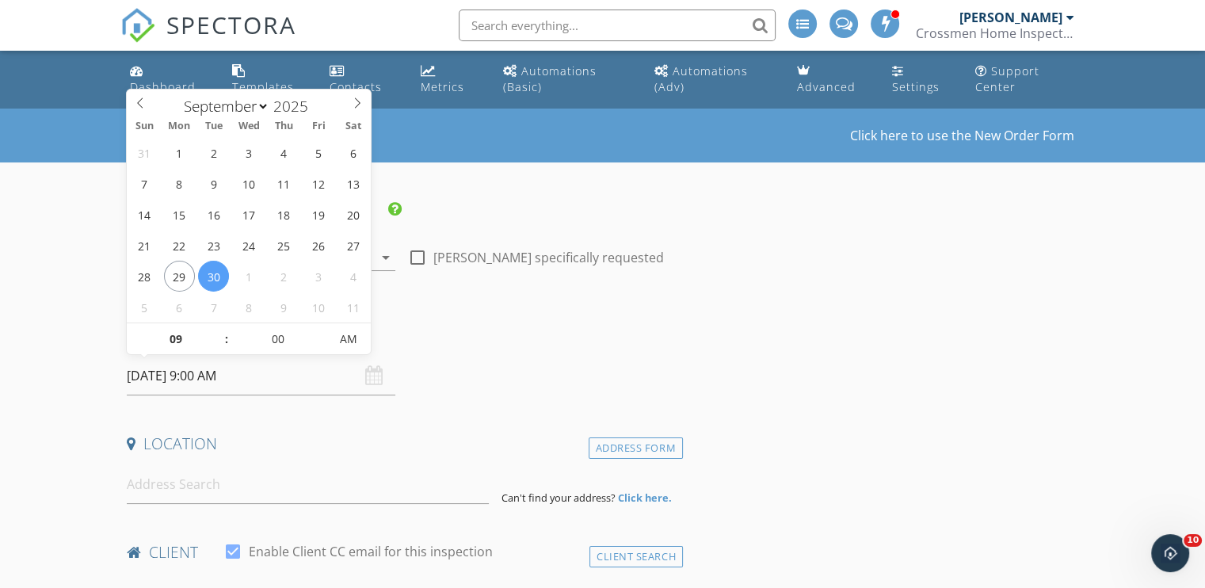
click at [158, 372] on input "09/30/2025 9:00 AM" at bounding box center [261, 376] width 269 height 39
select select "9"
type input "10/01/2025 9:00 AM"
type input "10"
type input "10/01/2025 10:00 AM"
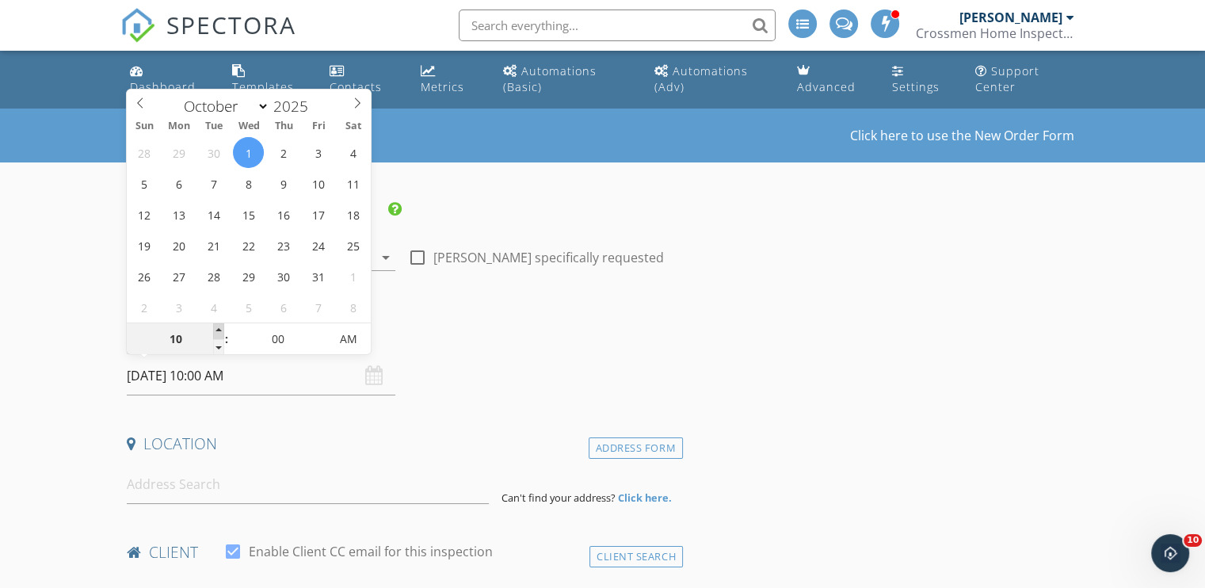
click at [215, 326] on span at bounding box center [218, 331] width 11 height 16
type input "11"
type input "10/01/2025 11:00 AM"
click at [215, 326] on span at bounding box center [218, 331] width 11 height 16
type input "12"
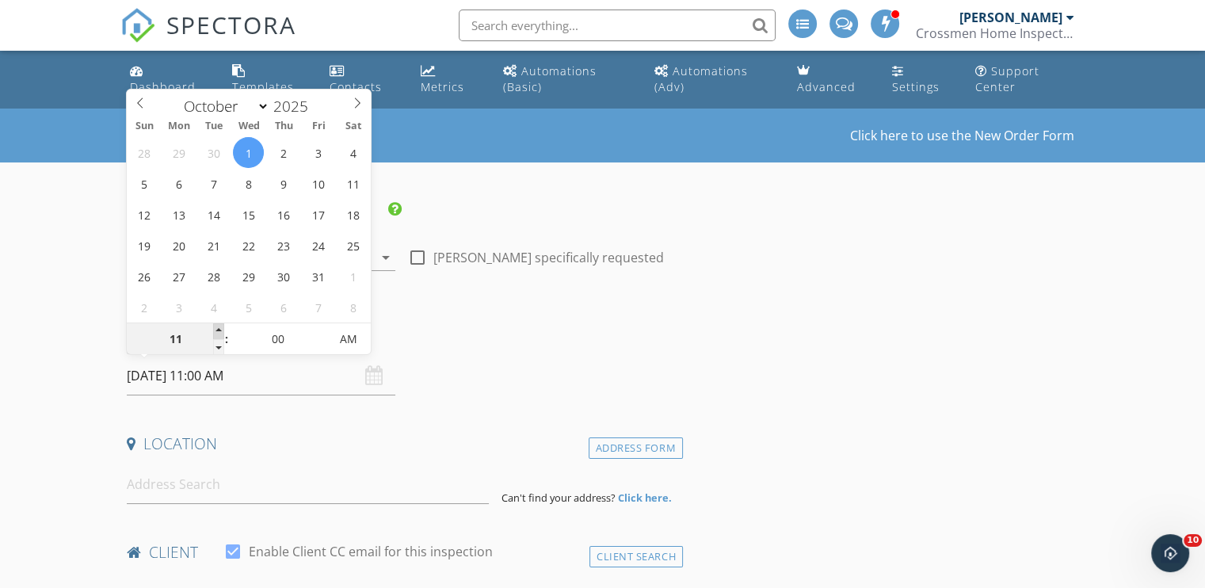
type input "10/01/2025 12:00 PM"
click at [215, 326] on span at bounding box center [218, 331] width 11 height 16
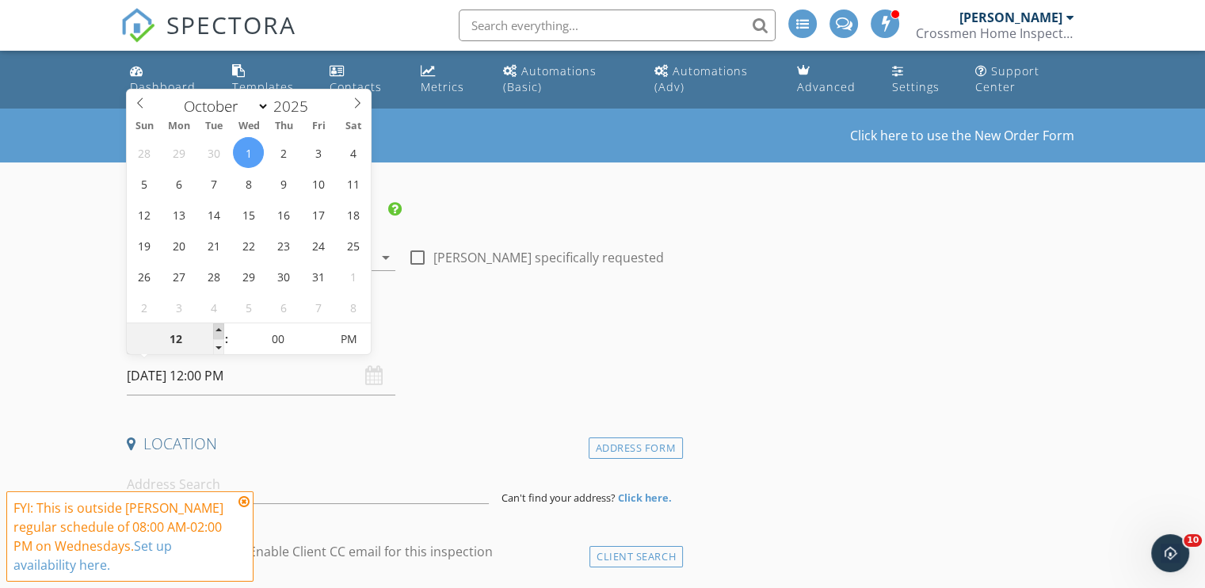
type input "01"
type input "10/01/2025 1:00 PM"
click at [215, 326] on span at bounding box center [218, 331] width 11 height 16
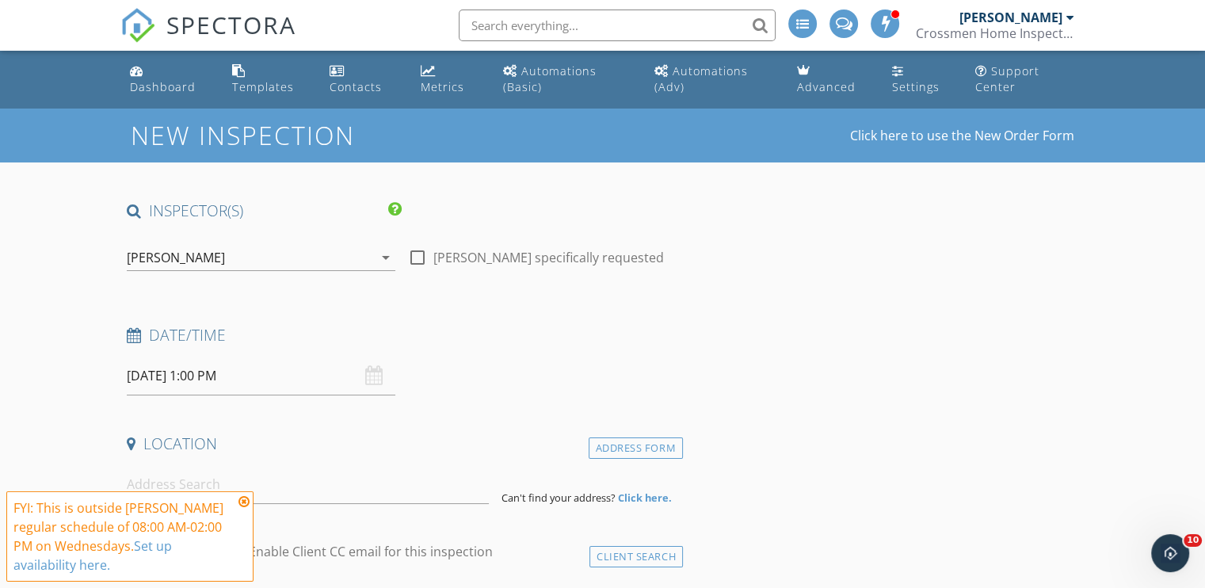
click at [245, 501] on icon at bounding box center [243, 501] width 11 height 13
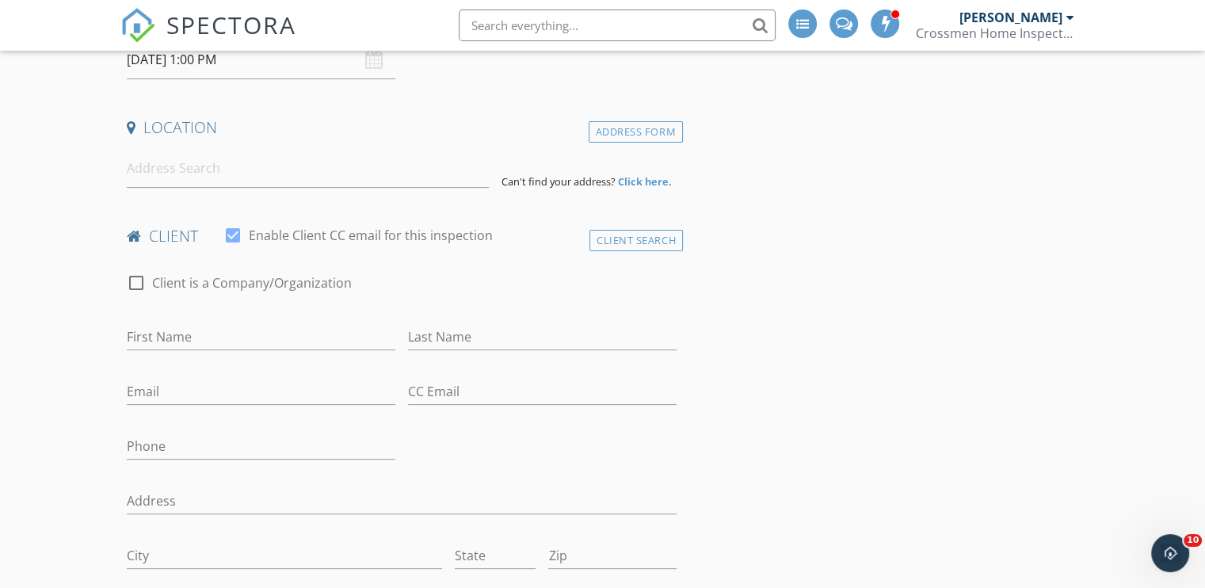
scroll to position [317, 0]
click at [141, 166] on input at bounding box center [308, 167] width 362 height 39
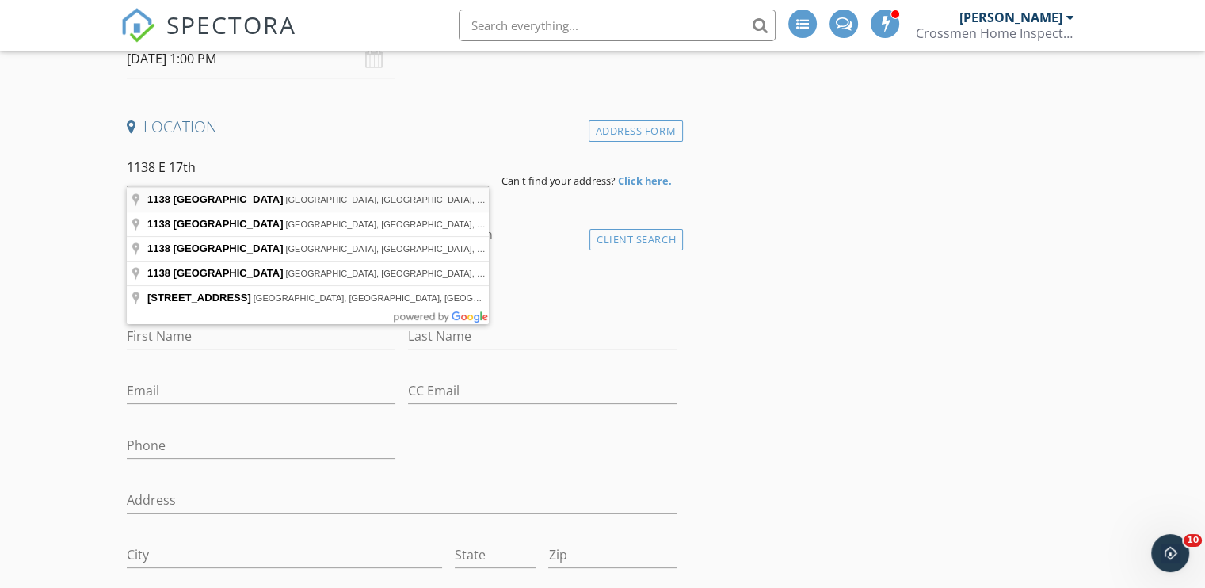
type input "1138 East 17th Street, Jacksonville, FL, USA"
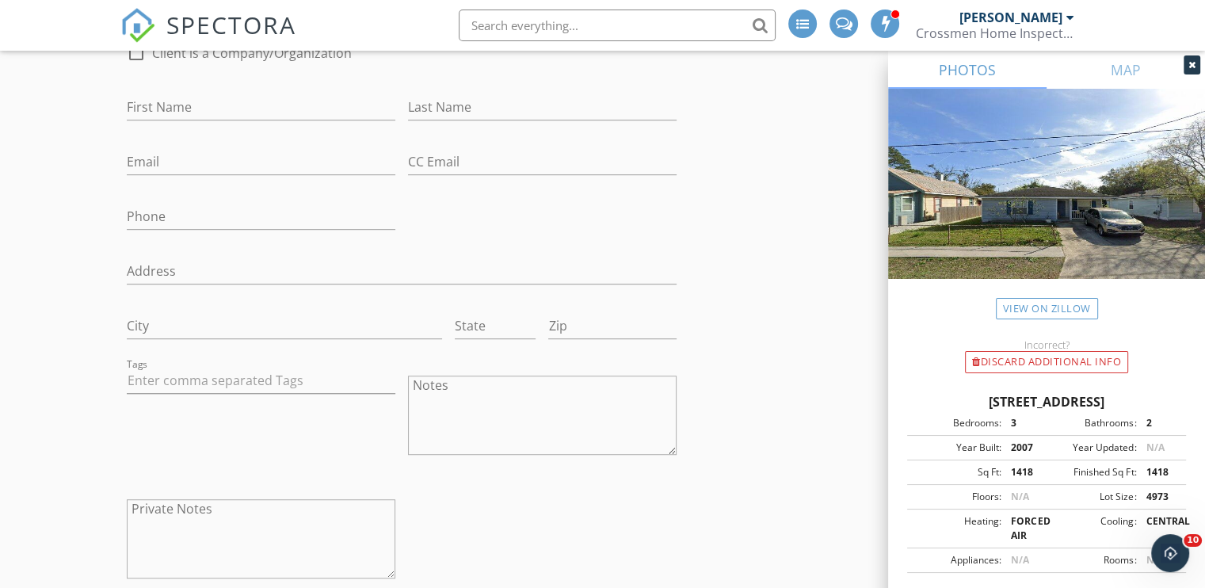
scroll to position [871, 0]
click at [138, 51] on link "SPECTORA" at bounding box center [208, 37] width 176 height 33
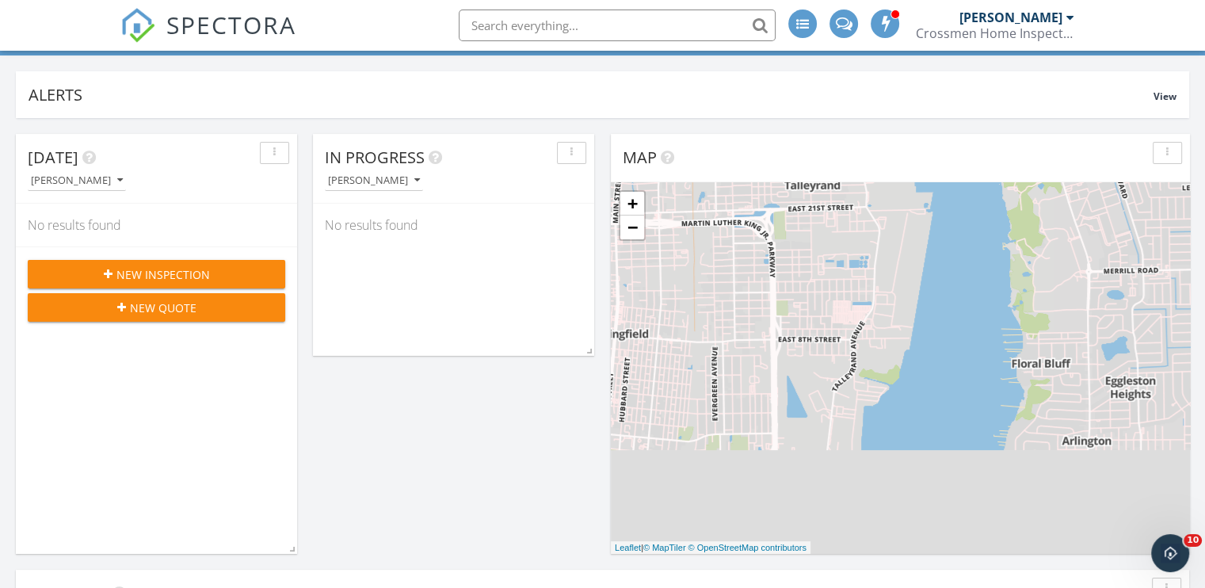
scroll to position [79, 0]
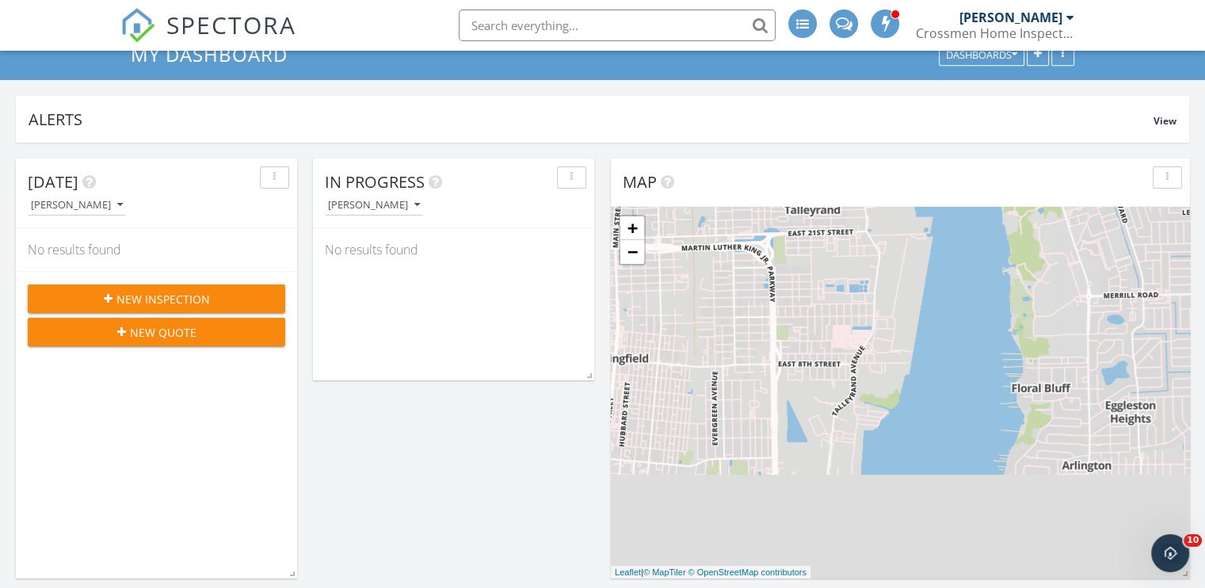
click at [154, 291] on span "New Inspection" at bounding box center [162, 299] width 93 height 17
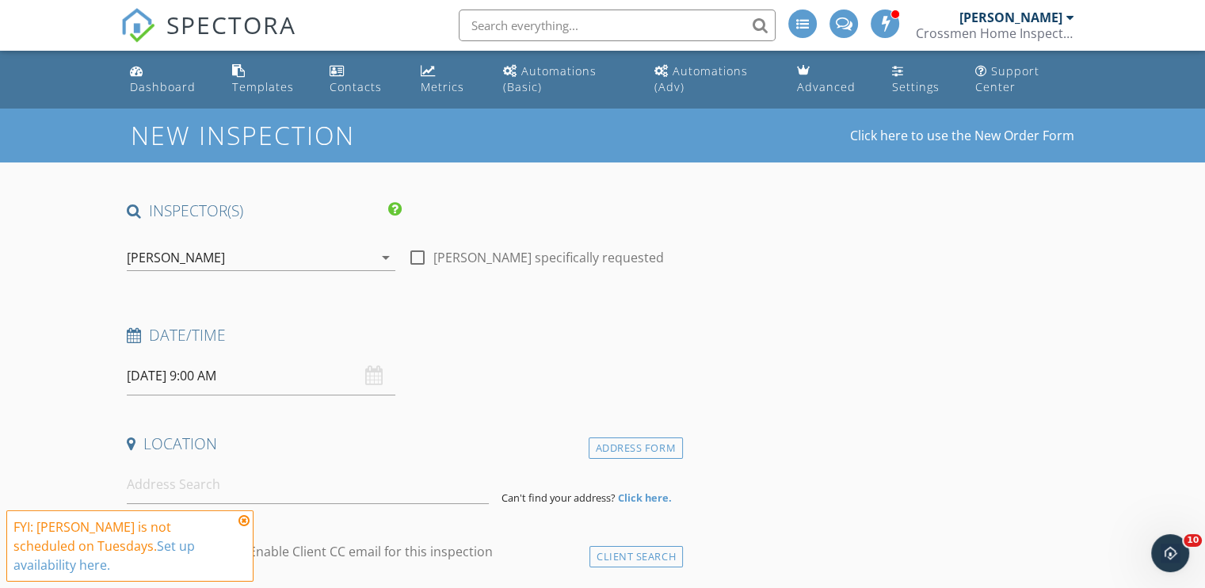
click at [225, 248] on div "[PERSON_NAME]" at bounding box center [250, 257] width 246 height 25
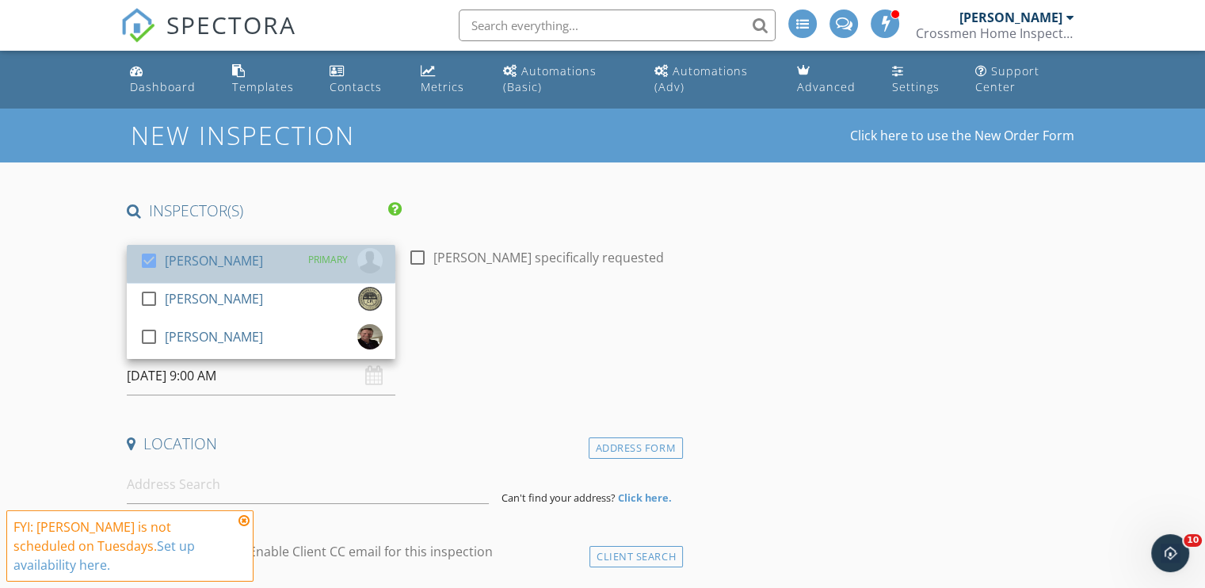
click at [212, 262] on div "[PERSON_NAME]" at bounding box center [214, 260] width 98 height 25
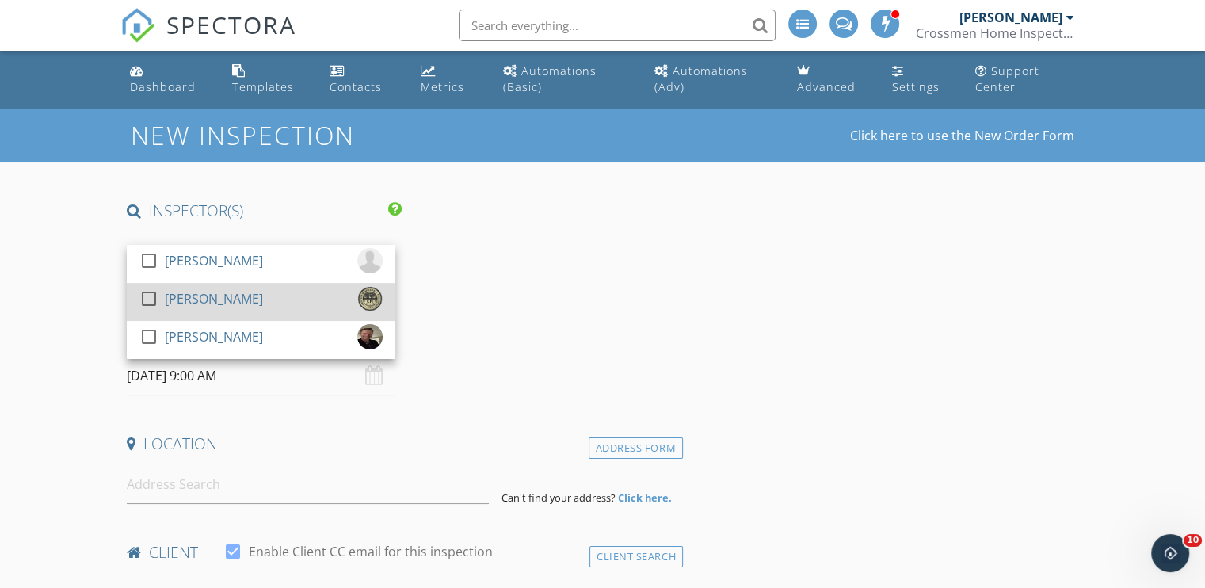
click at [204, 296] on div "[PERSON_NAME]" at bounding box center [214, 298] width 98 height 25
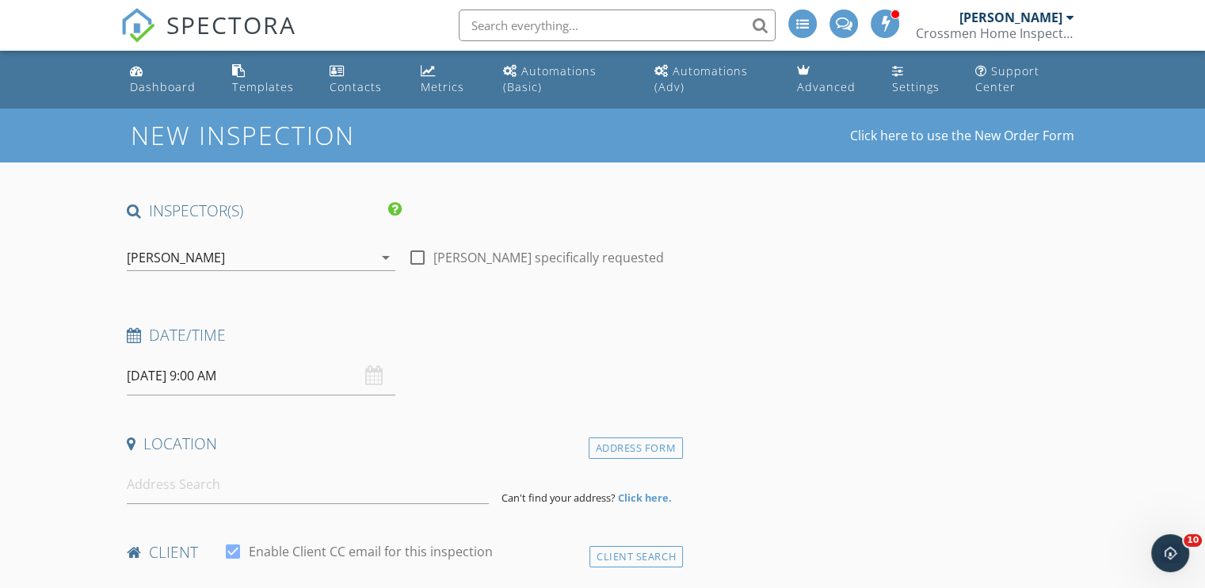
click at [174, 380] on input "09/30/2025 9:00 AM" at bounding box center [261, 376] width 269 height 39
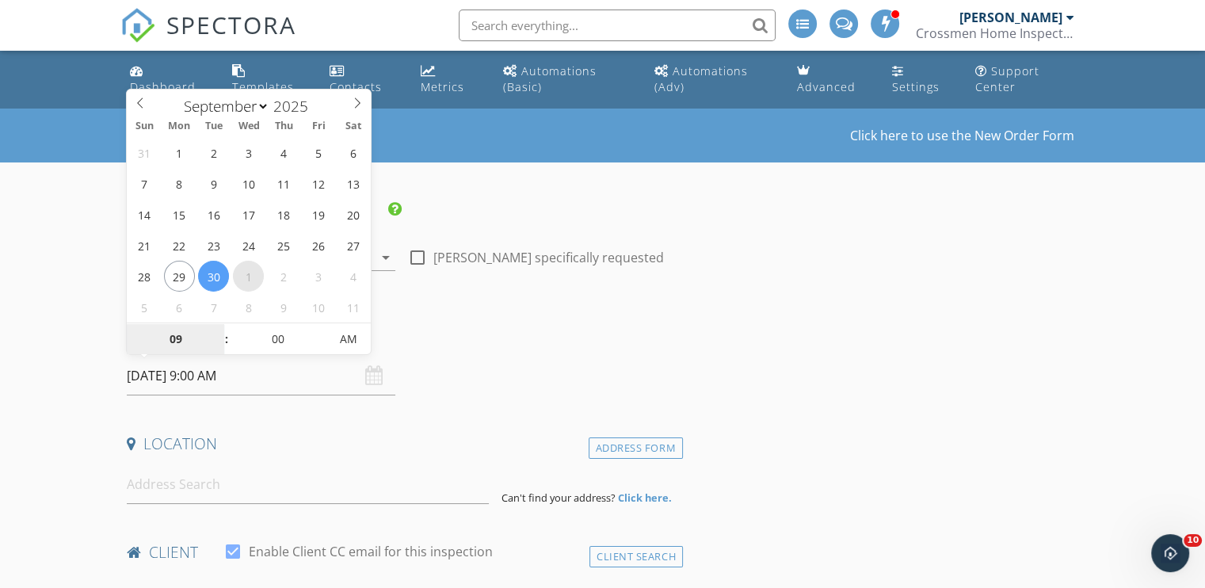
select select "9"
type input "10/01/2025 9:00 AM"
type input "10"
type input "10/01/2025 10:00 AM"
click at [219, 329] on span at bounding box center [218, 331] width 11 height 16
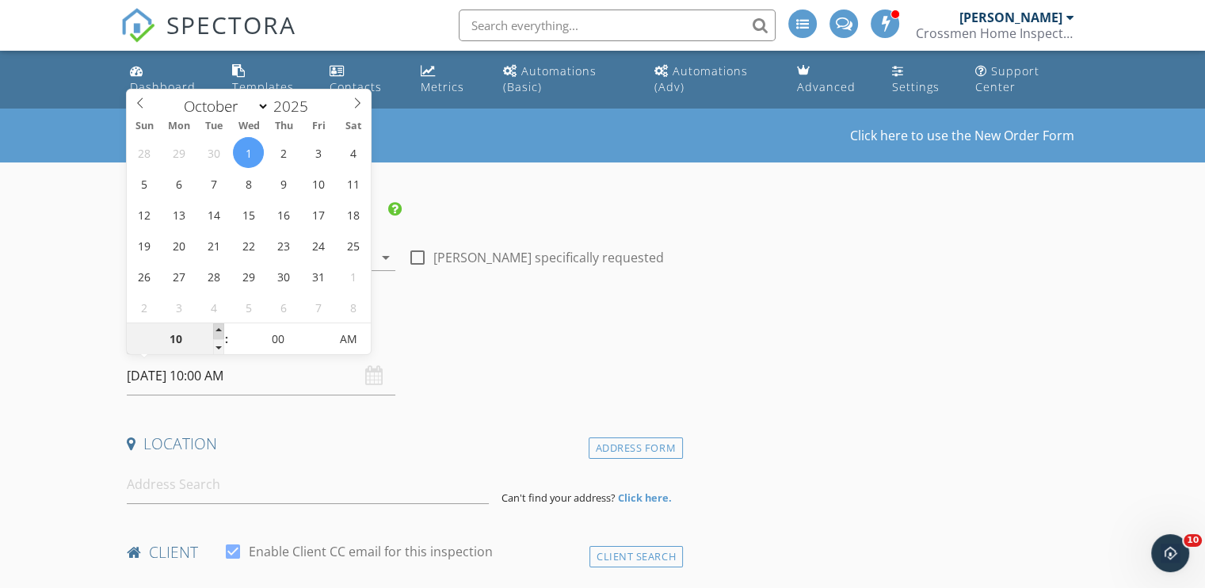
type input "11"
type input "10/01/2025 11:00 AM"
click at [219, 329] on span at bounding box center [218, 331] width 11 height 16
type input "12"
type input "10/01/2025 12:00 PM"
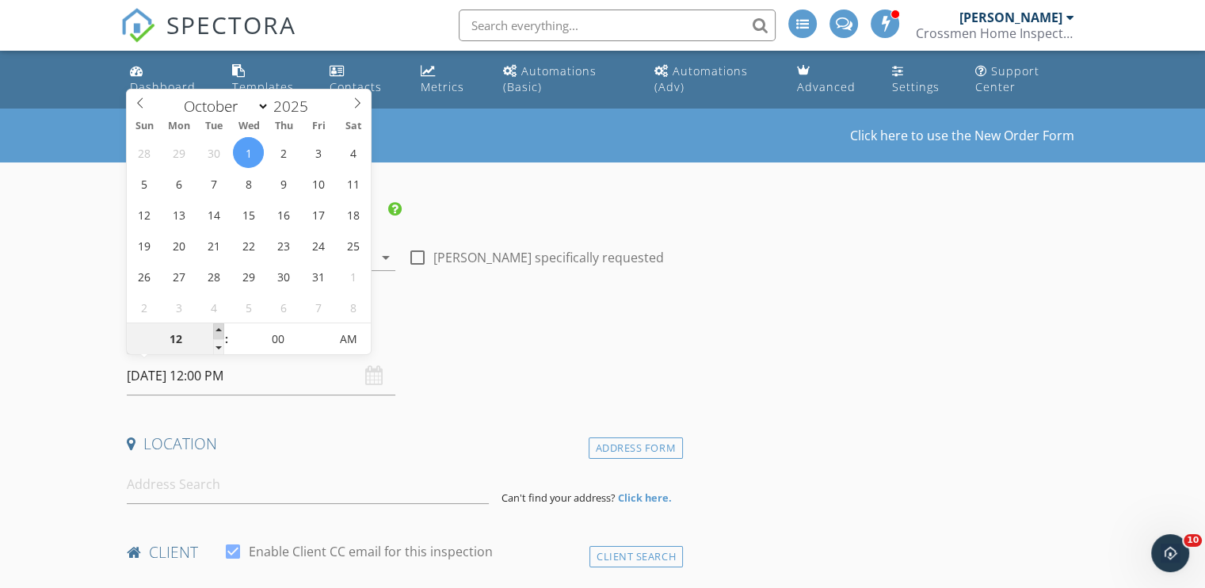
click at [219, 329] on span at bounding box center [218, 331] width 11 height 16
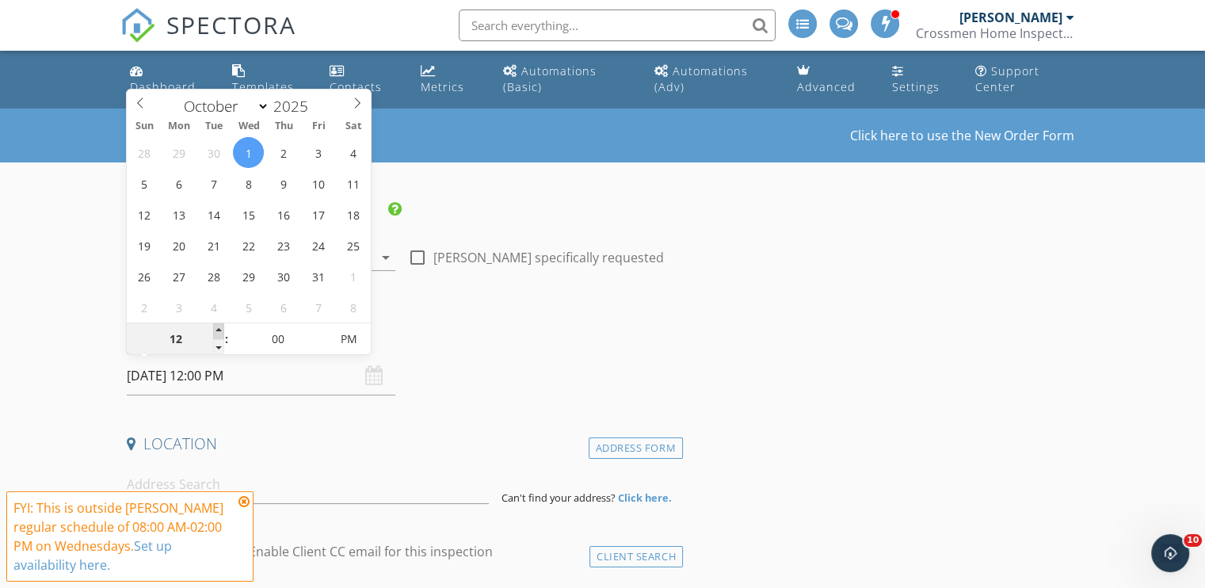
type input "01"
type input "[DATE] 1:00 PM"
click at [219, 329] on span at bounding box center [218, 331] width 11 height 16
click at [245, 497] on icon at bounding box center [243, 501] width 11 height 13
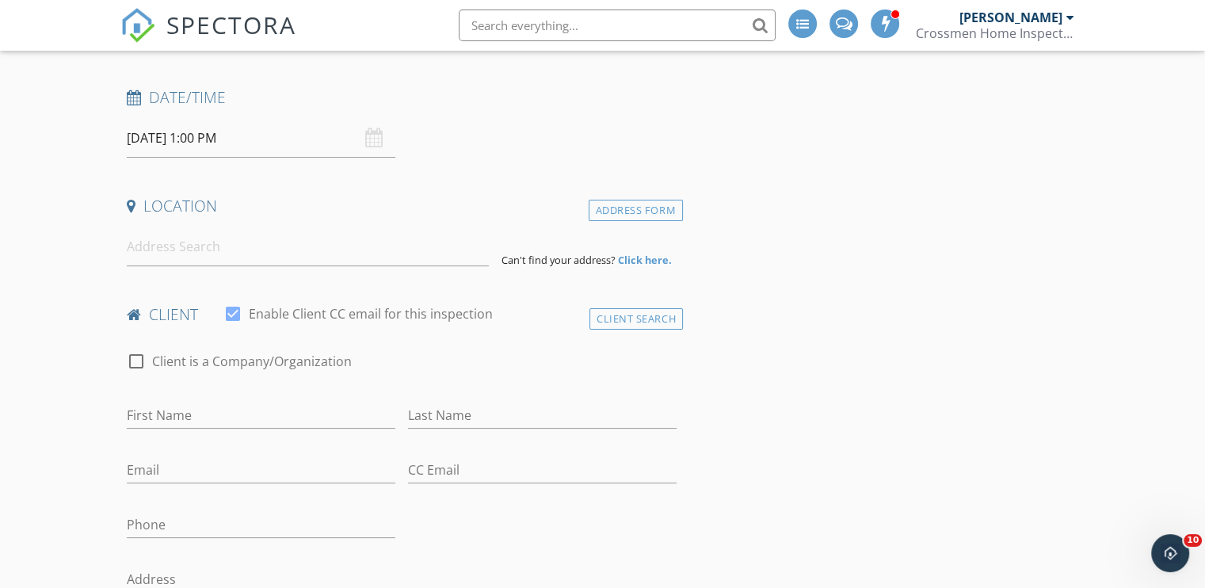
scroll to position [317, 0]
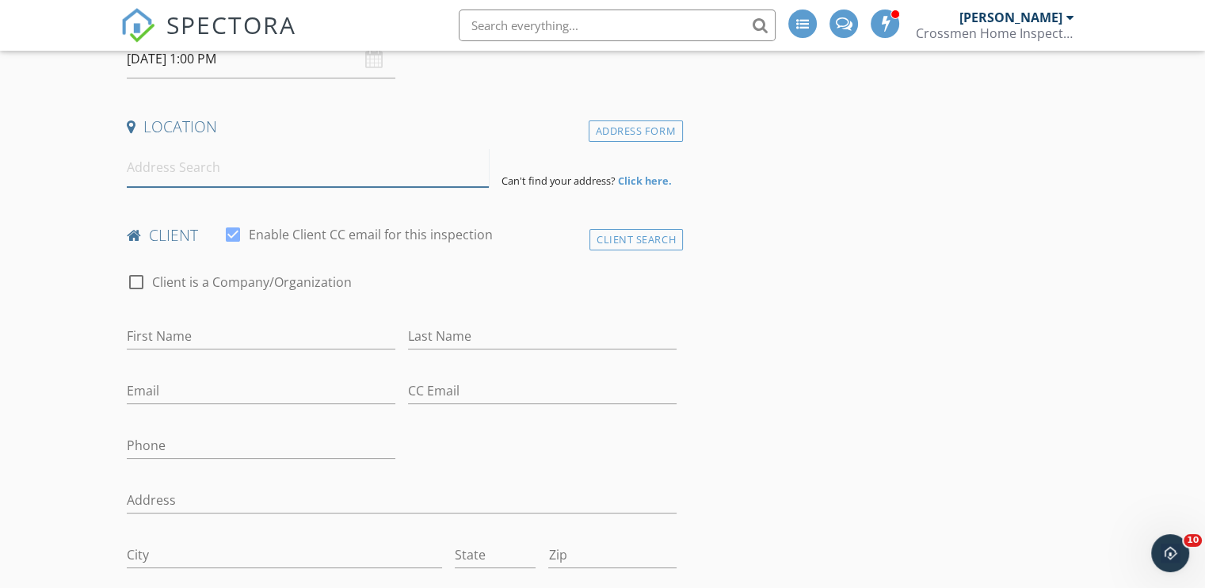
click at [167, 171] on input at bounding box center [308, 167] width 362 height 39
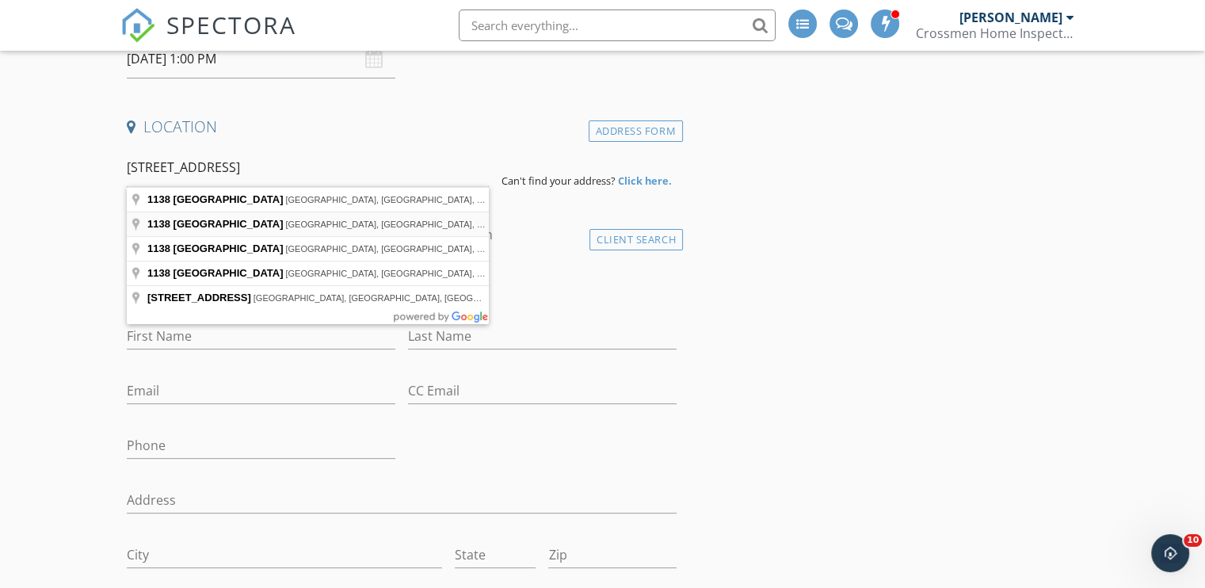
type input "1138 East 17th Street, Jacksonville, FL, USA"
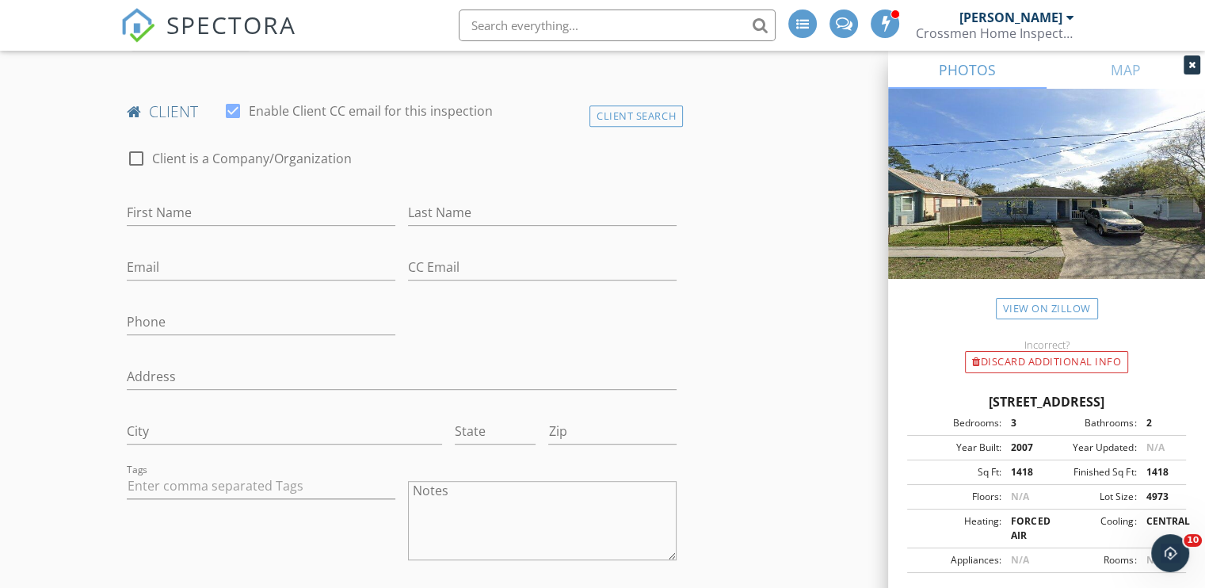
scroll to position [792, 0]
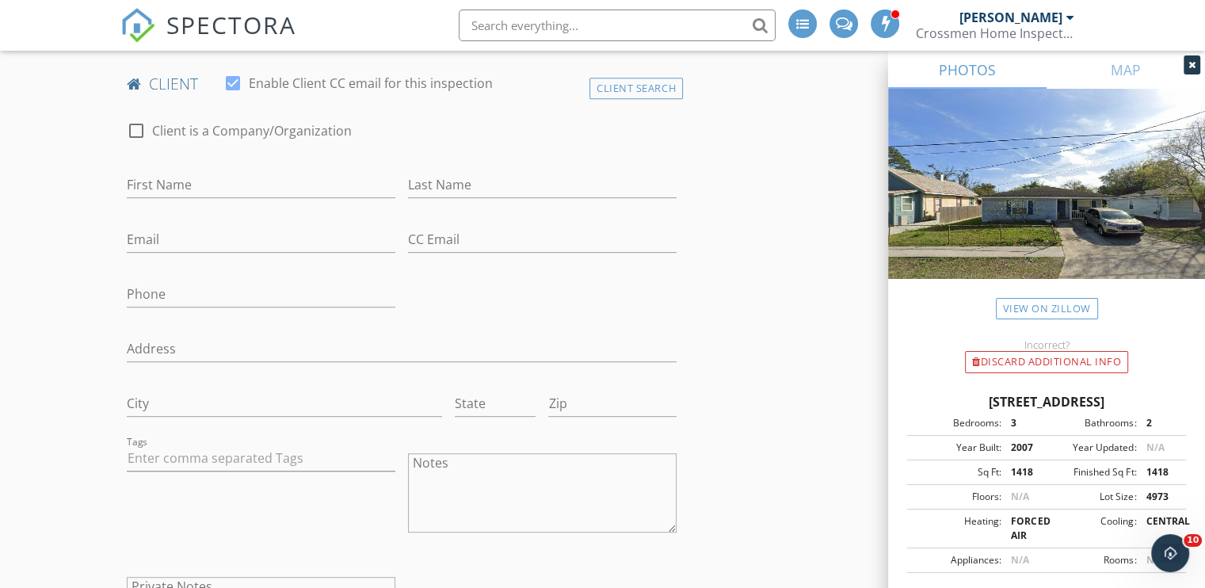
click at [129, 126] on div at bounding box center [136, 130] width 27 height 27
checkbox input "true"
click at [154, 179] on input "Enable Client CC email for this inspection" at bounding box center [402, 185] width 550 height 26
type input "JWB"
click at [184, 243] on input "Email" at bounding box center [261, 240] width 269 height 26
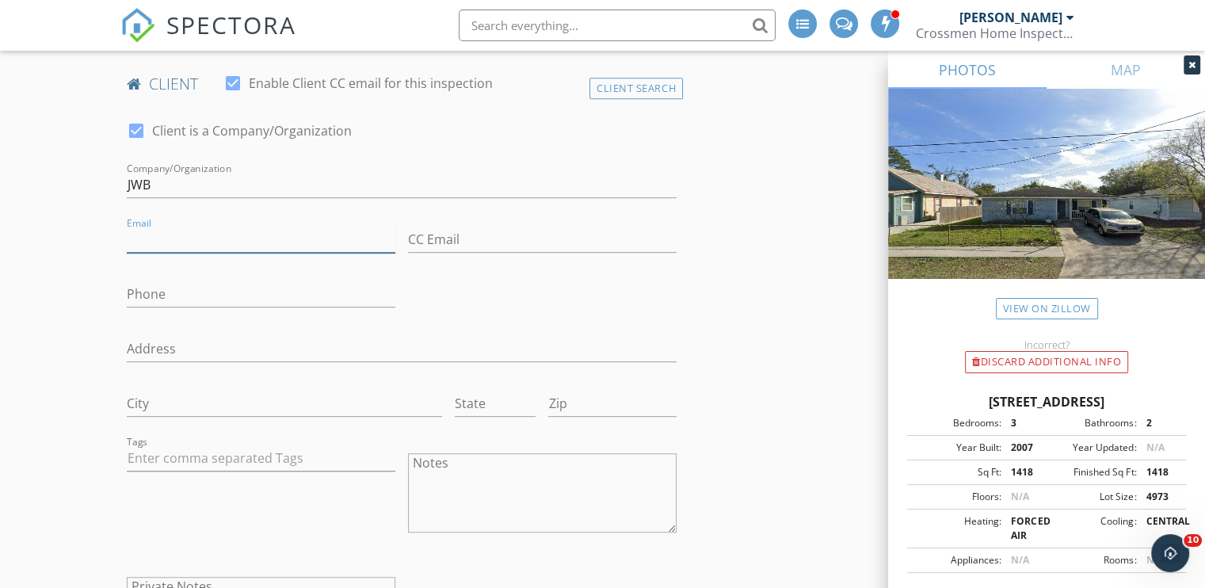
type input "clientinspections@jwbcompanies.com"
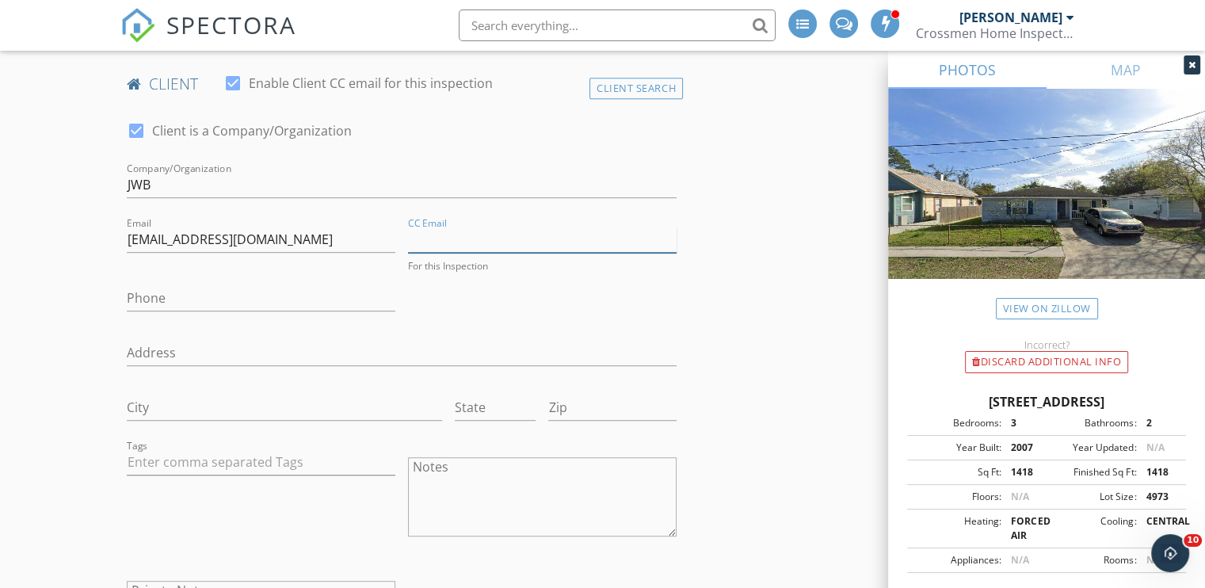
click at [472, 238] on input "CC Email" at bounding box center [542, 240] width 269 height 26
type input "clientinspections@jwbcompanies.com"
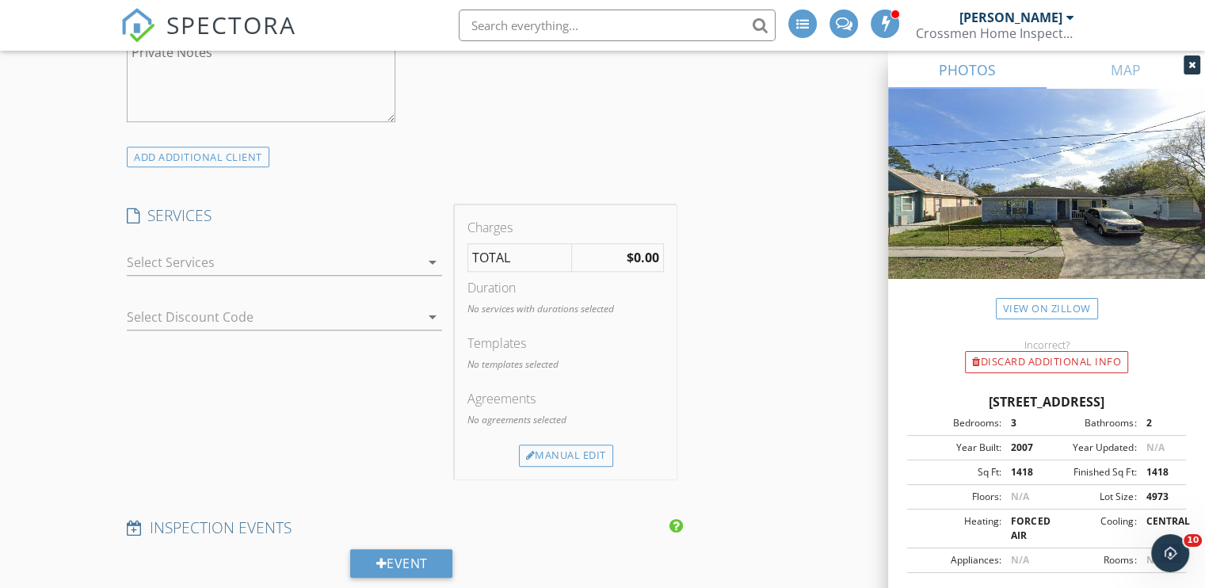
scroll to position [1426, 0]
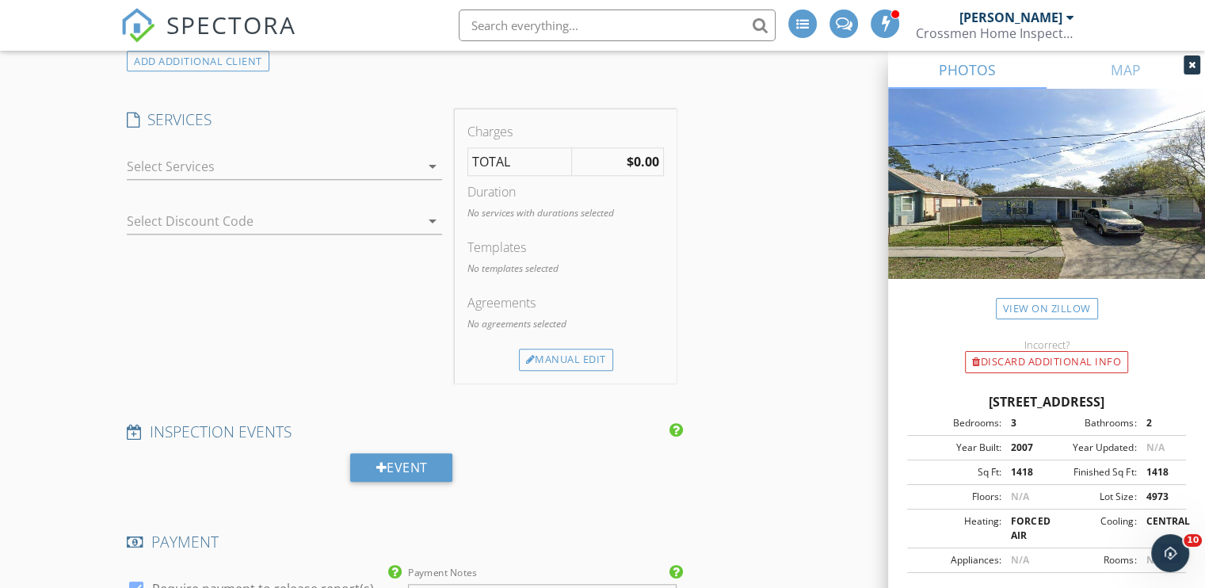
click at [425, 164] on icon "arrow_drop_down" at bounding box center [432, 166] width 19 height 19
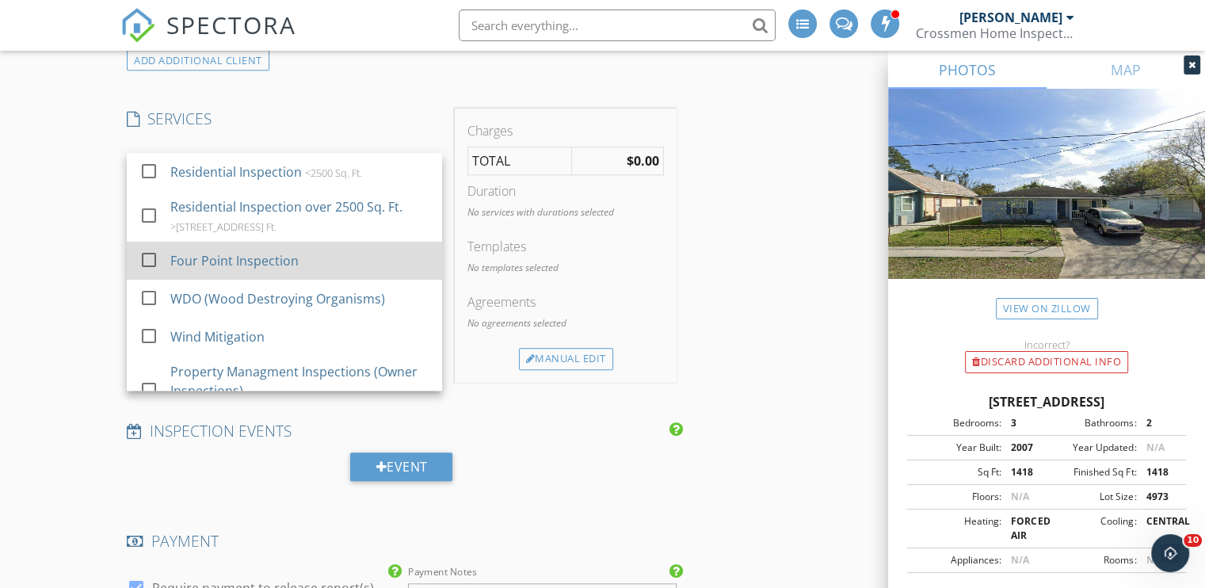
click at [212, 262] on div "Four Point Inspection" at bounding box center [234, 260] width 128 height 19
checkbox input "false"
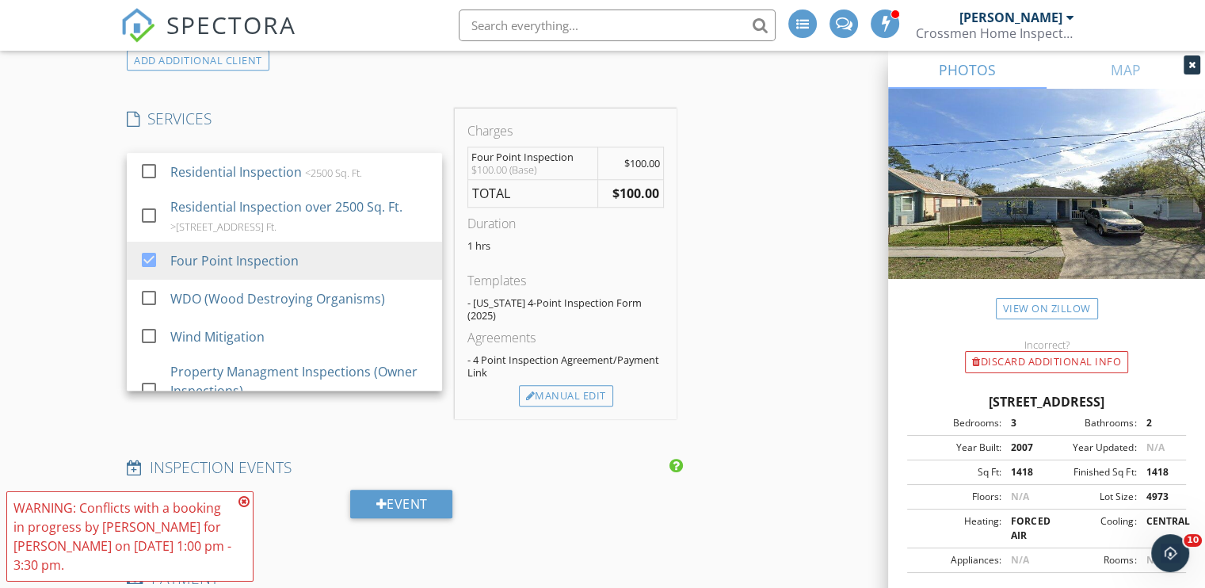
click at [713, 231] on div "INSPECTOR(S) check_box_outline_blank Joshua Gillispie check_box Jace Caulder PR…" at bounding box center [602, 404] width 964 height 3253
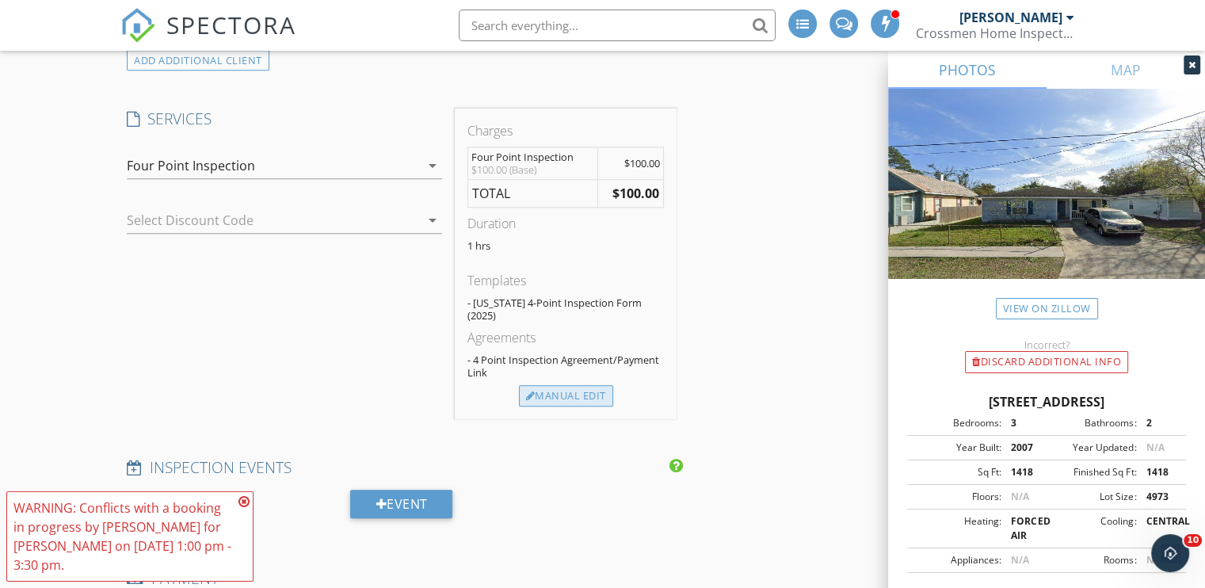
click at [583, 385] on div "Manual Edit" at bounding box center [566, 396] width 94 height 22
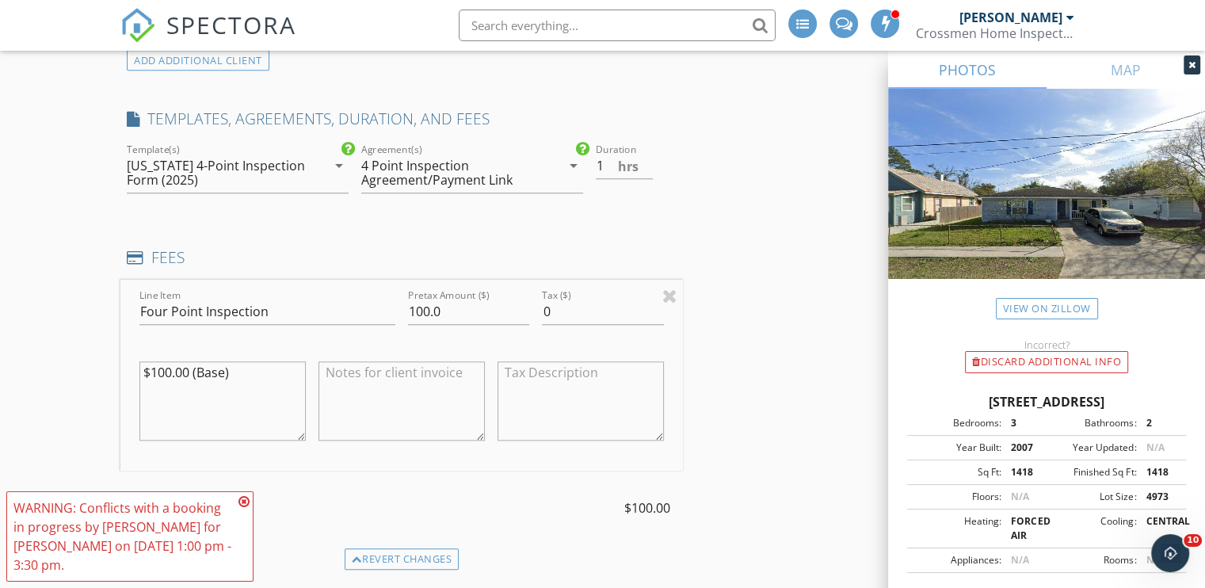
click at [444, 169] on div "4 Point Inspection Agreement/Payment Link" at bounding box center [451, 172] width 180 height 29
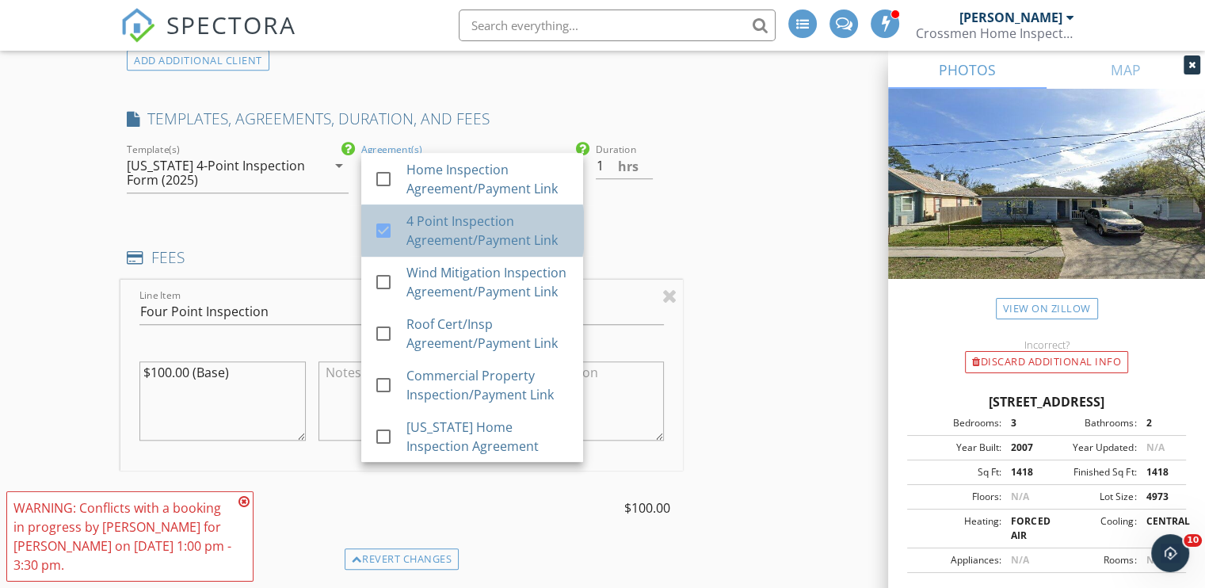
click at [438, 220] on div "4 Point Inspection Agreement/Payment Link" at bounding box center [488, 231] width 164 height 38
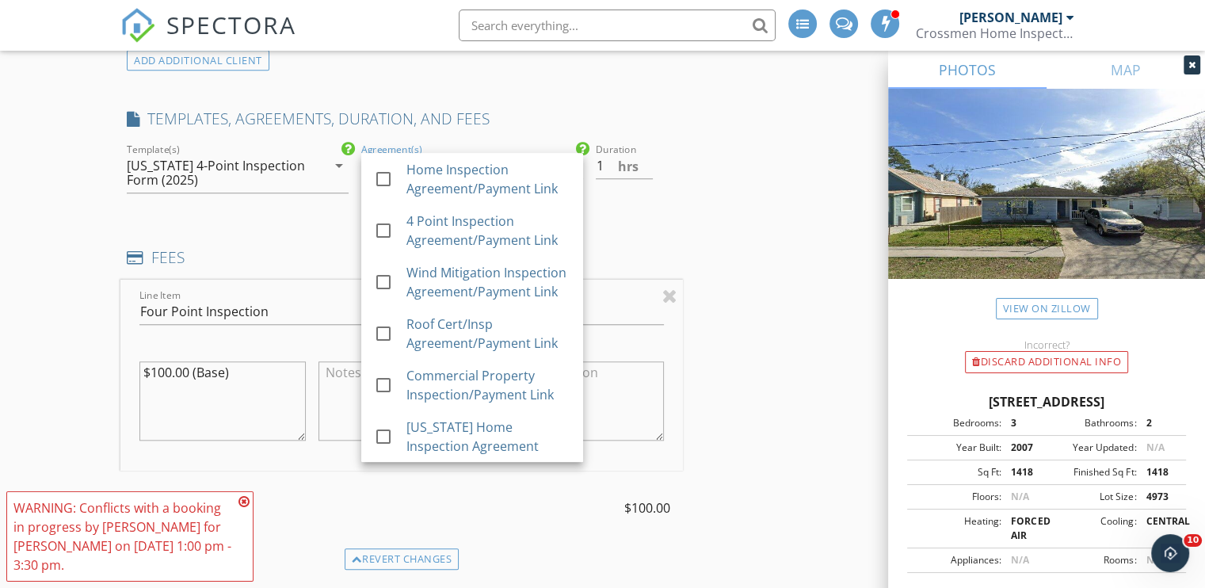
click at [718, 184] on div "INSPECTOR(S) check_box_outline_blank Joshua Gillispie check_box Jace Caulder PR…" at bounding box center [602, 479] width 964 height 3403
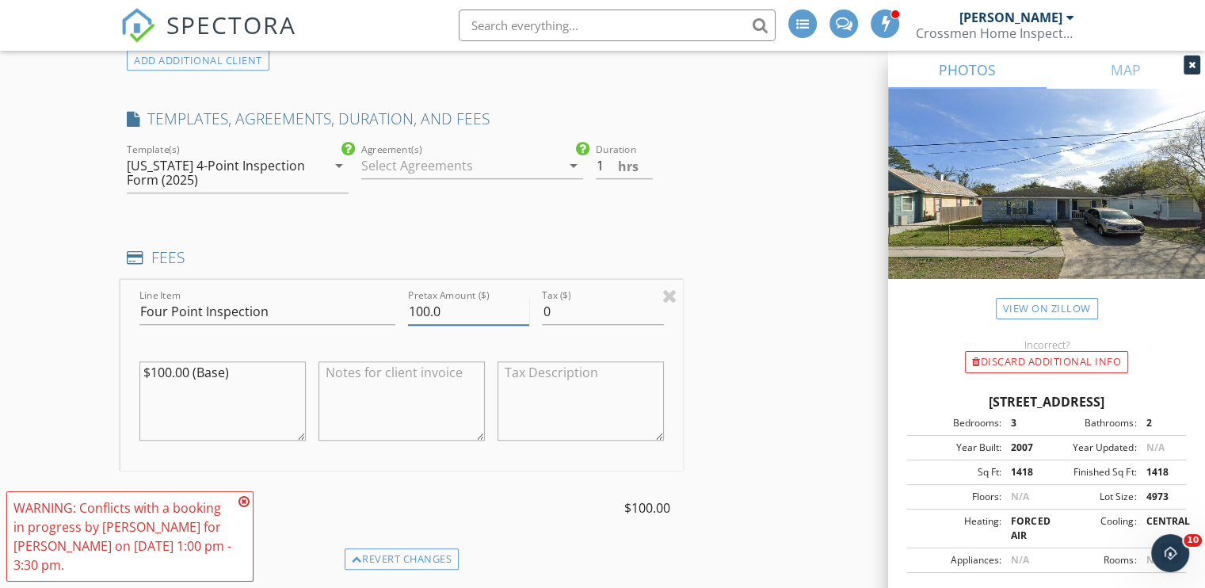
click at [420, 310] on input "100.0" at bounding box center [468, 312] width 121 height 26
type input "80.0"
click at [243, 502] on icon at bounding box center [243, 501] width 11 height 13
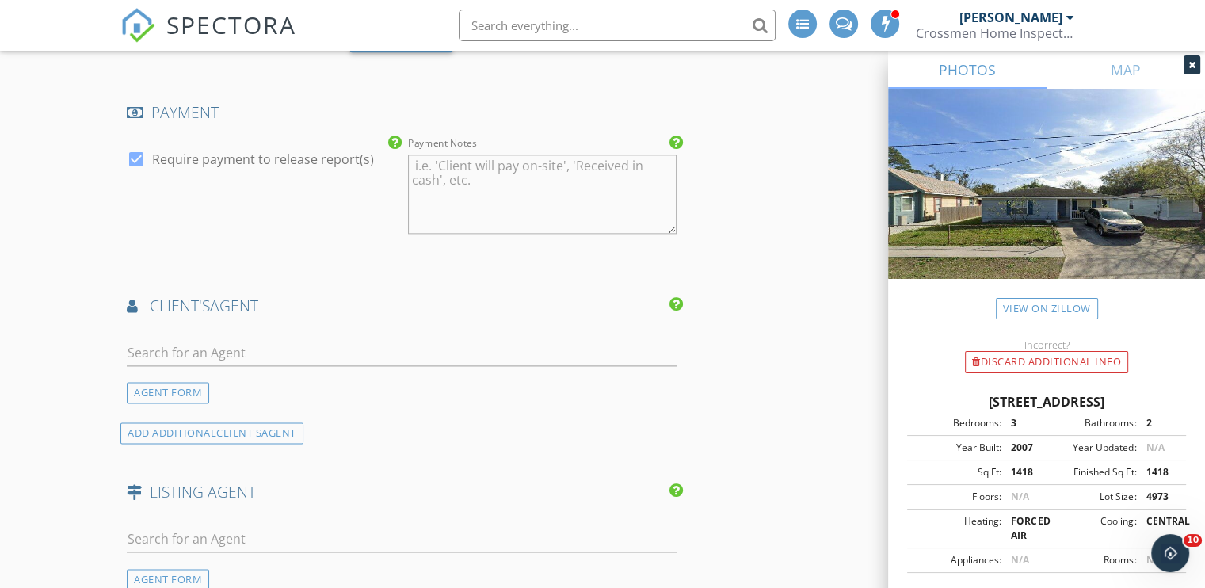
scroll to position [2057, 0]
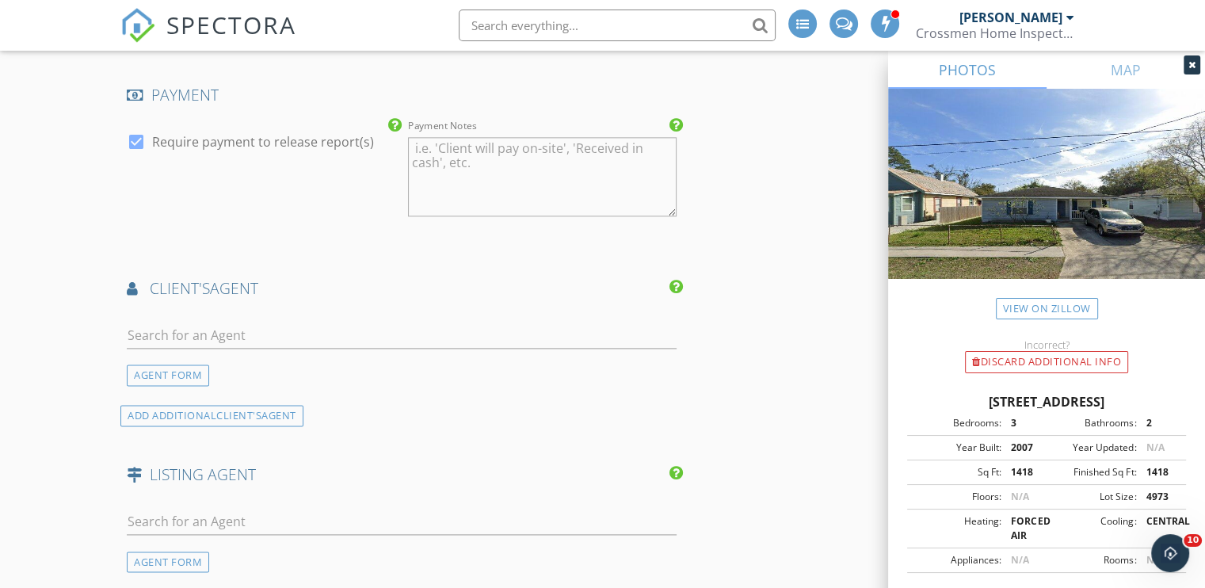
drag, startPoint x: 133, startPoint y: 134, endPoint x: 125, endPoint y: 143, distance: 12.4
click at [133, 135] on div at bounding box center [136, 141] width 27 height 27
checkbox input "false"
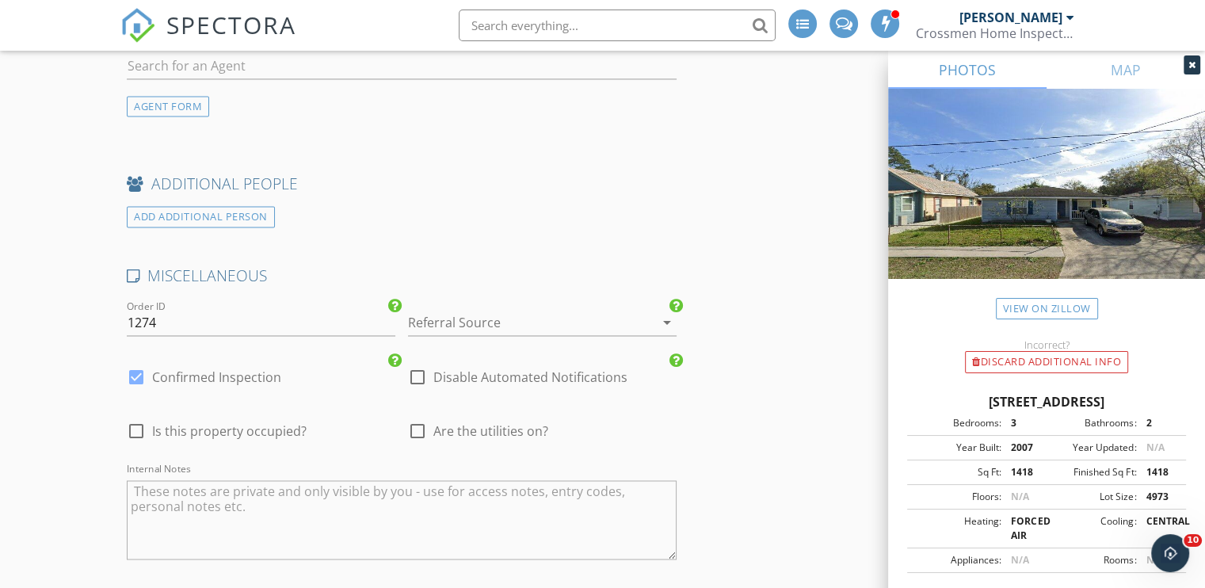
scroll to position [2690, 0]
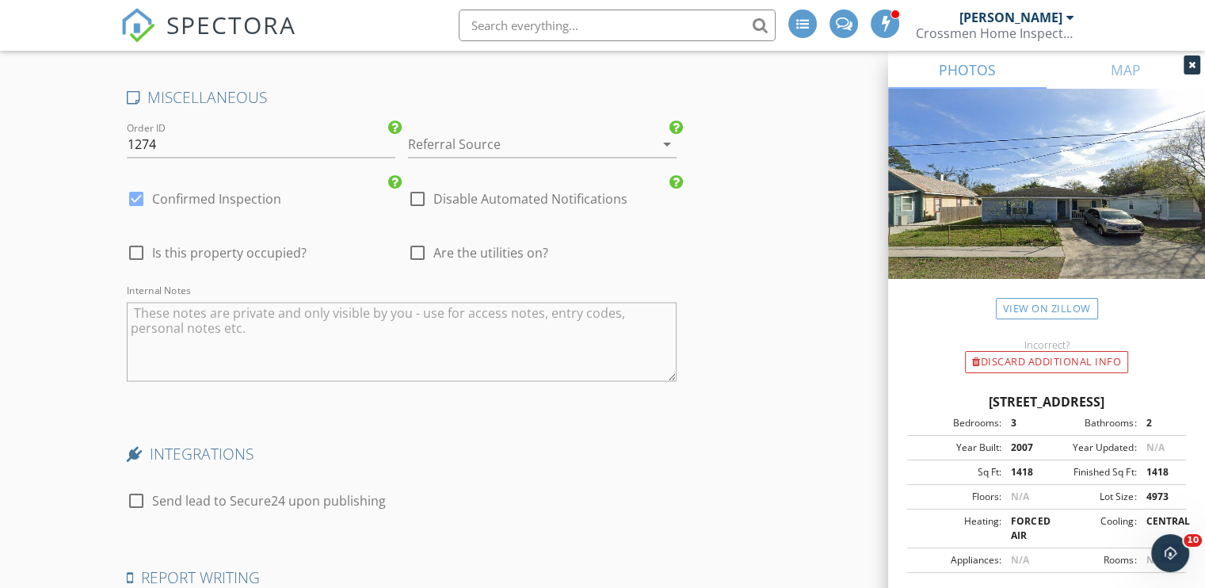
click at [135, 248] on div at bounding box center [136, 252] width 27 height 27
checkbox input "true"
click at [416, 249] on div at bounding box center [417, 252] width 27 height 27
checkbox input "true"
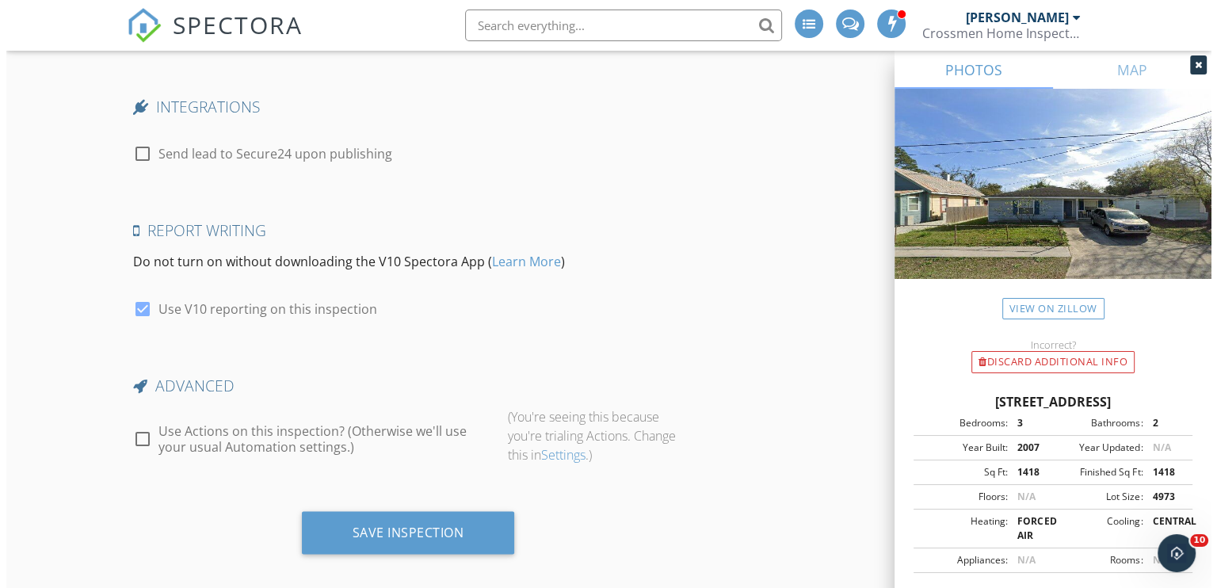
scroll to position [3048, 0]
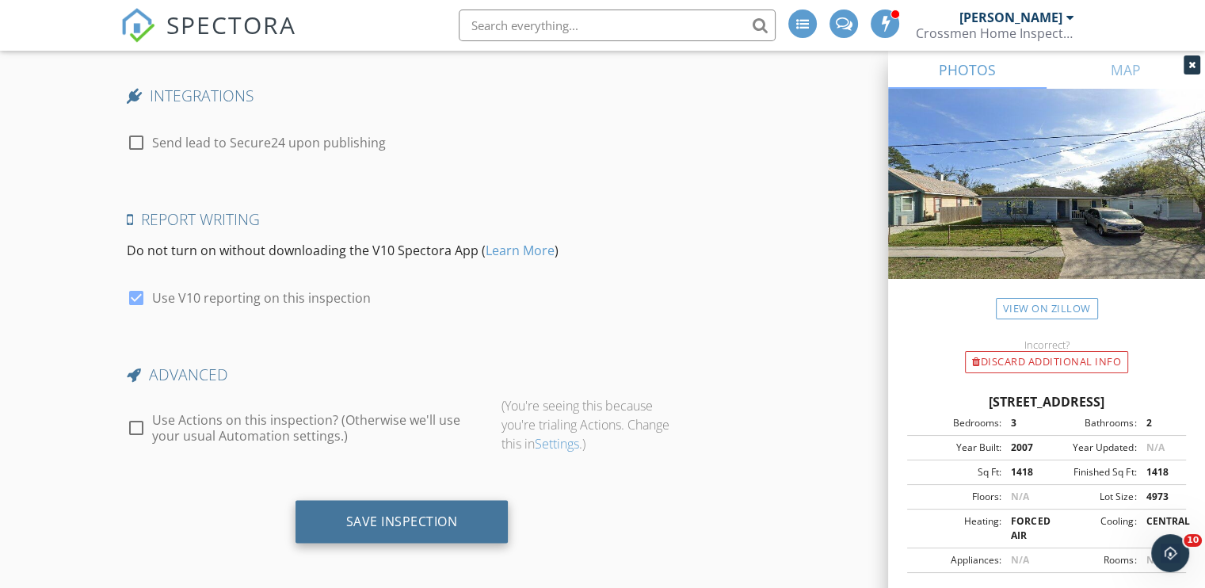
click at [418, 519] on div "Save Inspection" at bounding box center [402, 521] width 112 height 16
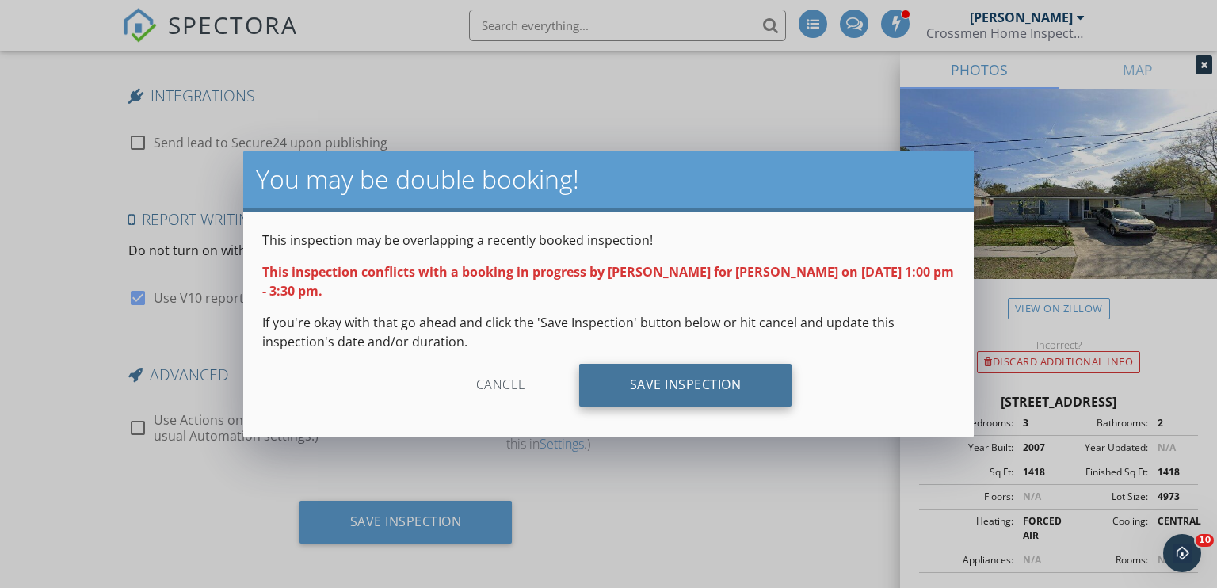
click at [719, 390] on div "Save Inspection" at bounding box center [685, 385] width 213 height 43
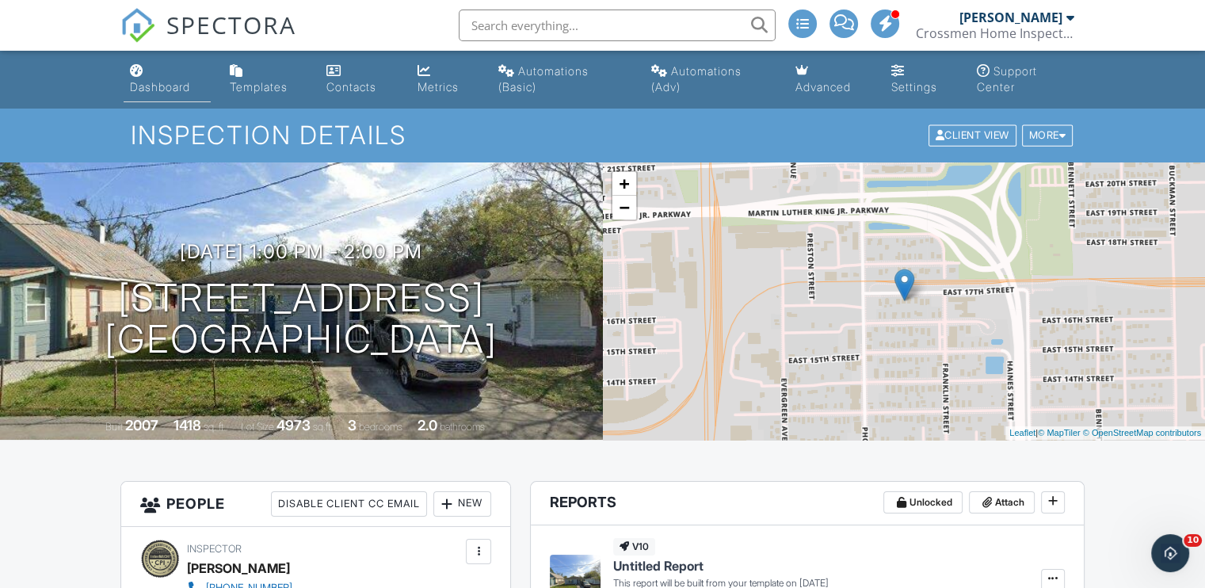
click at [170, 78] on link "Dashboard" at bounding box center [167, 79] width 87 height 45
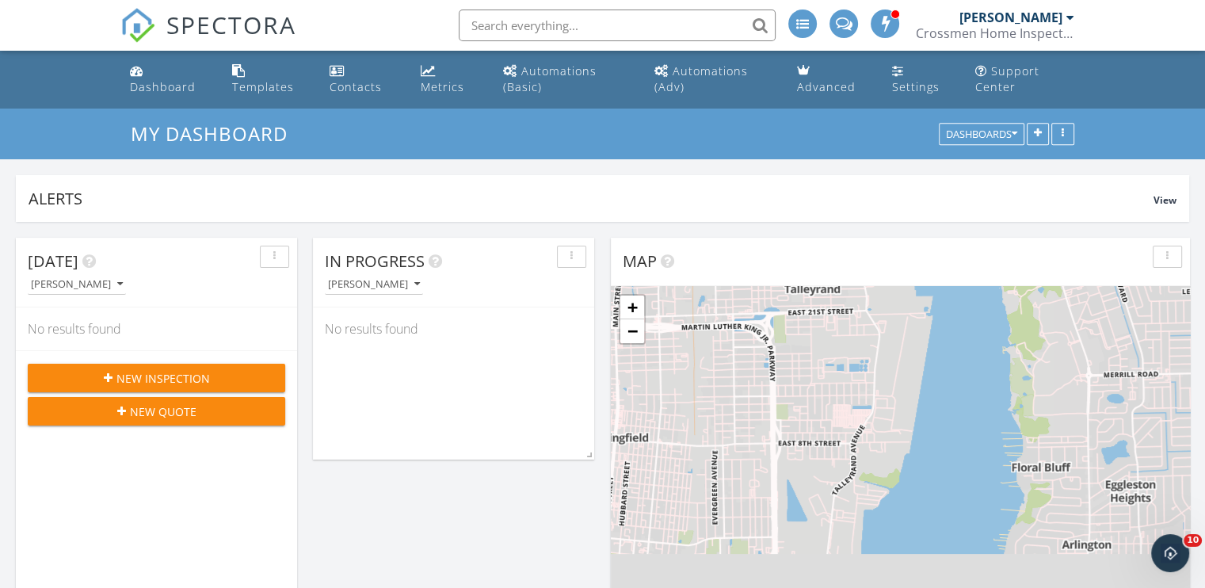
scroll to position [340, 380]
click at [139, 374] on span "New Inspection" at bounding box center [162, 378] width 93 height 17
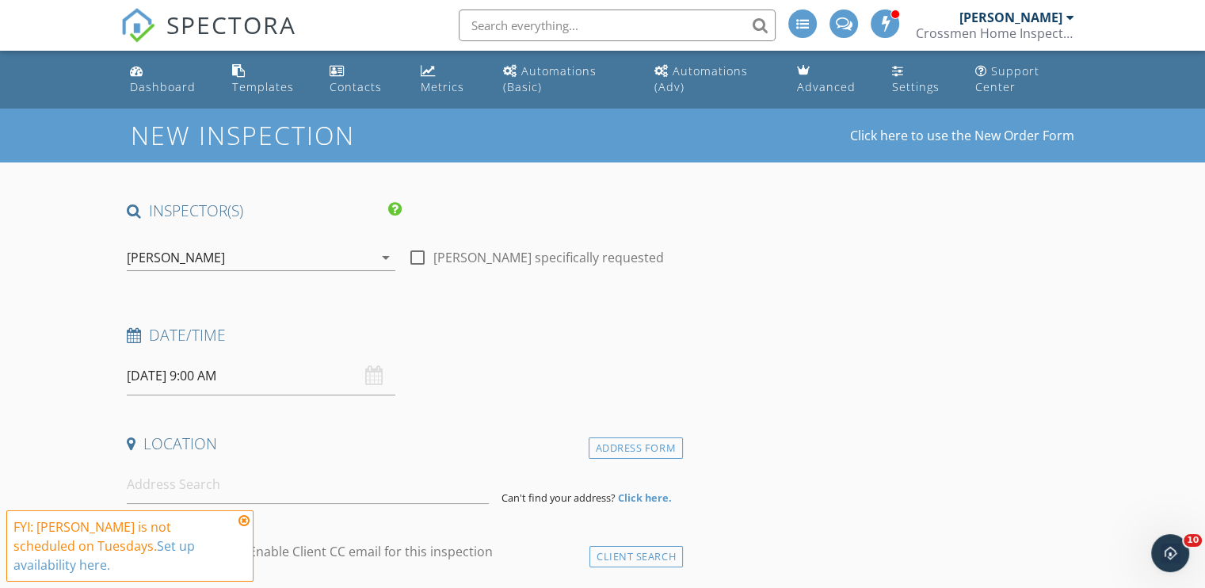
click at [211, 260] on div "[PERSON_NAME]" at bounding box center [176, 257] width 98 height 14
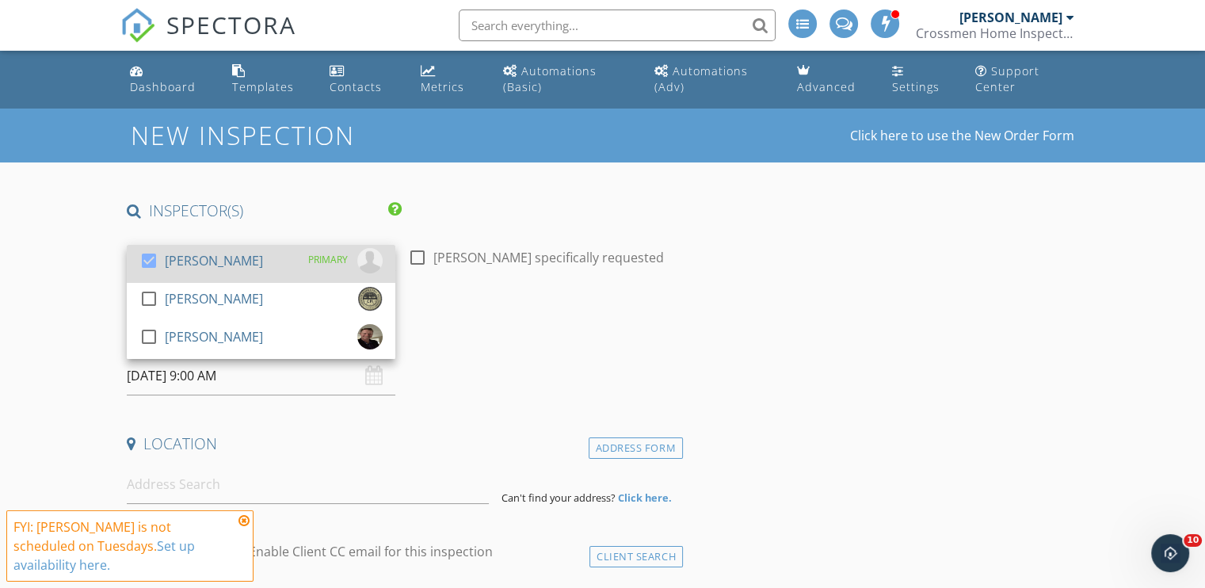
click at [209, 262] on div "[PERSON_NAME]" at bounding box center [214, 260] width 98 height 25
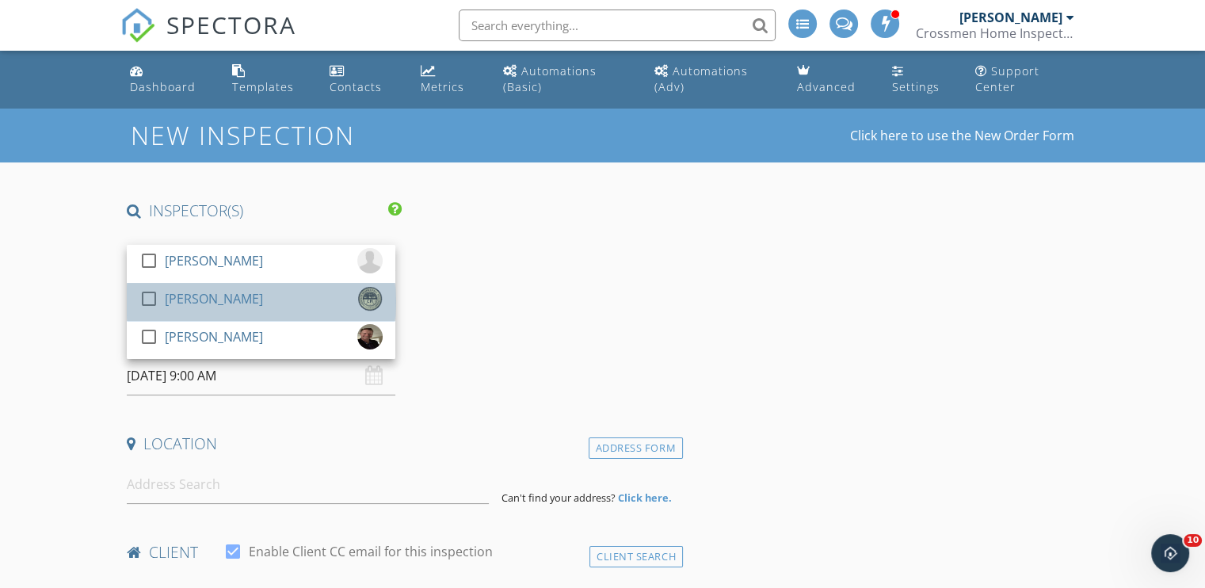
click at [194, 294] on div "[PERSON_NAME]" at bounding box center [214, 298] width 98 height 25
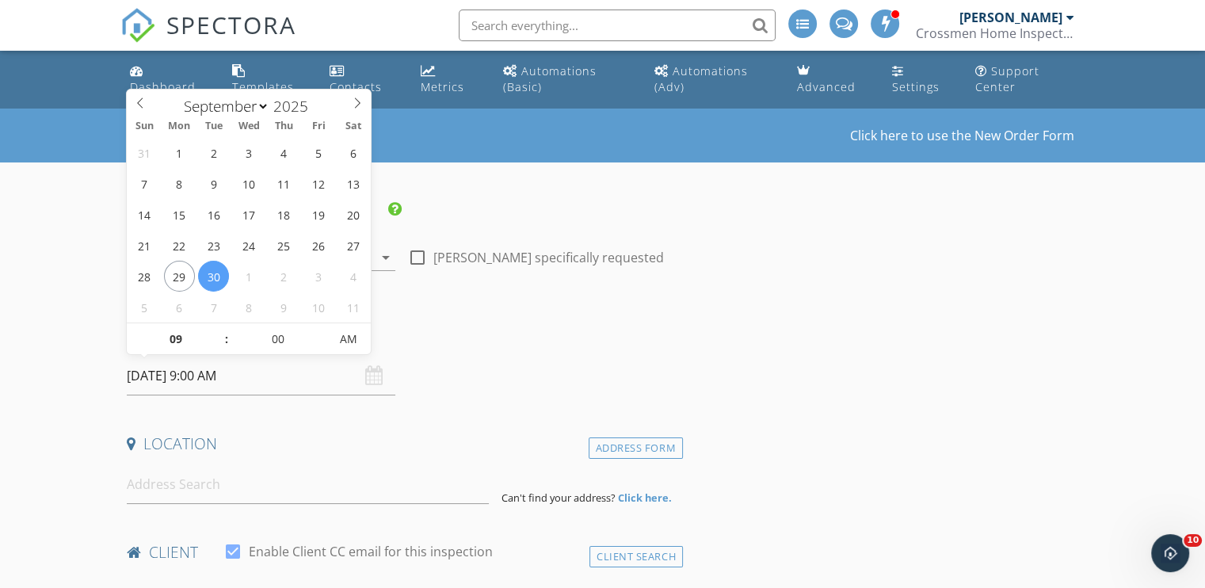
click at [171, 377] on input "09/30/2025 9:00 AM" at bounding box center [261, 376] width 269 height 39
select select "9"
type input "[DATE] 9:00 AM"
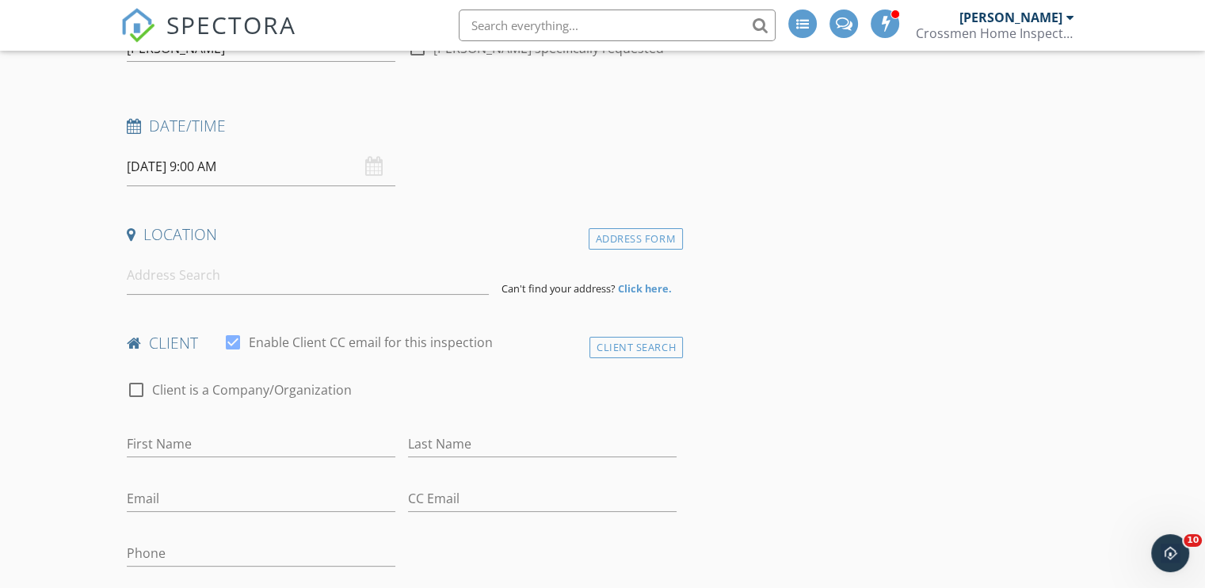
scroll to position [238, 0]
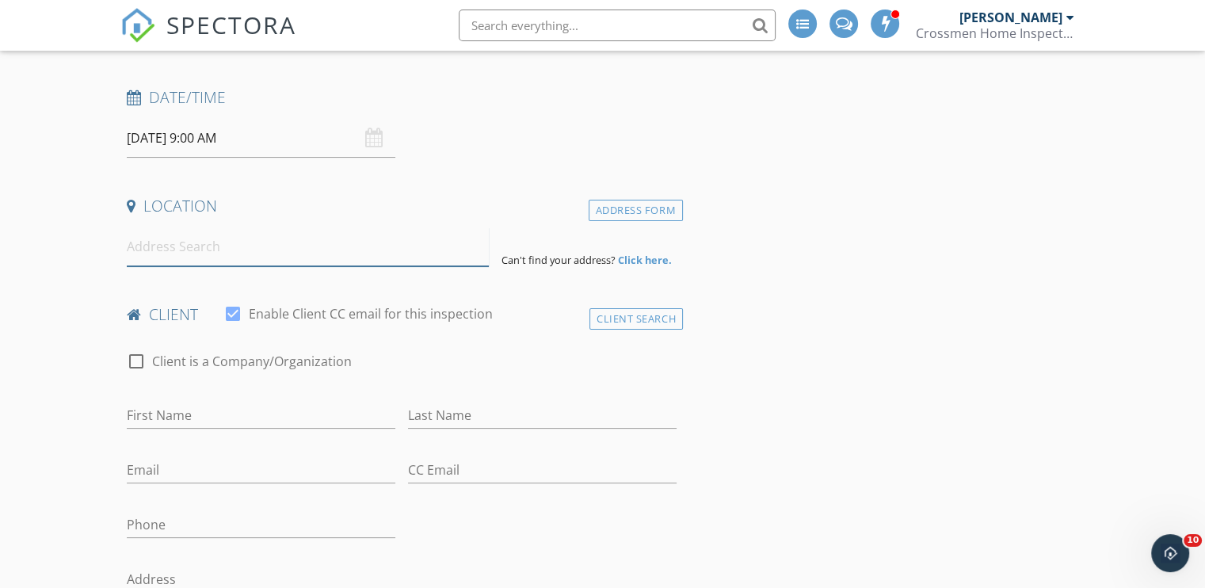
click at [191, 263] on input at bounding box center [308, 246] width 362 height 39
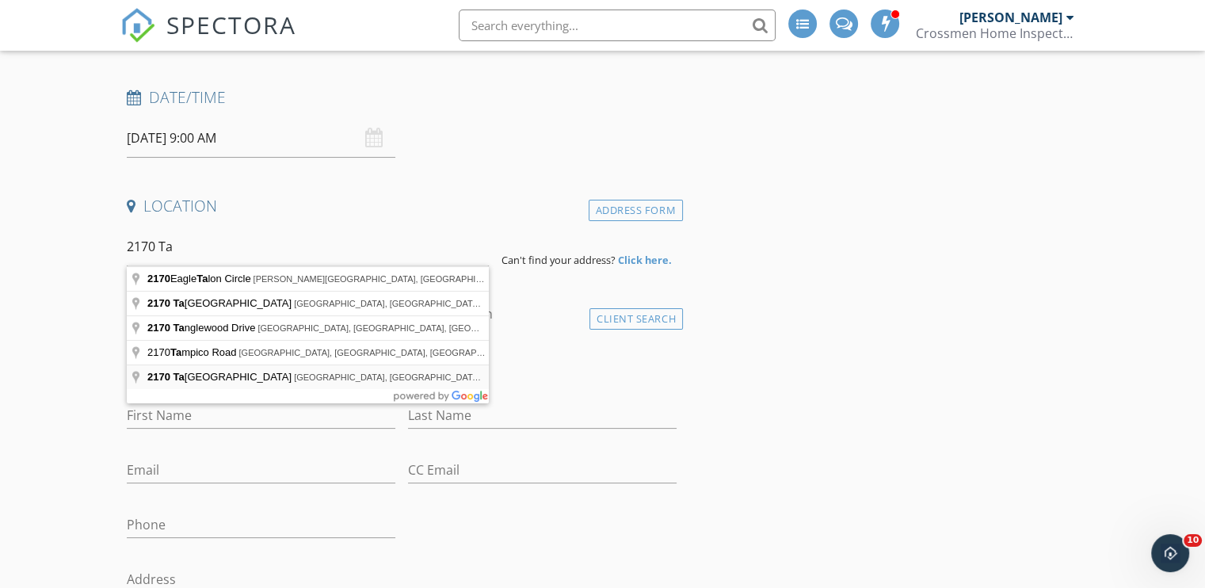
type input "2170 Talladega Road, Jacksonville, FL, USA"
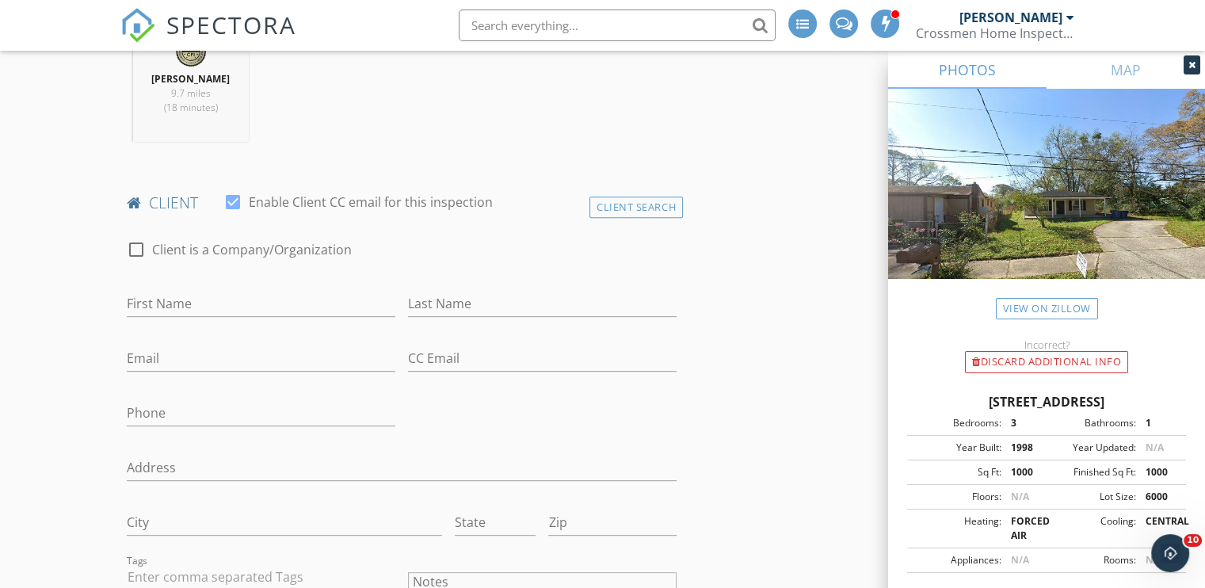
scroll to position [713, 0]
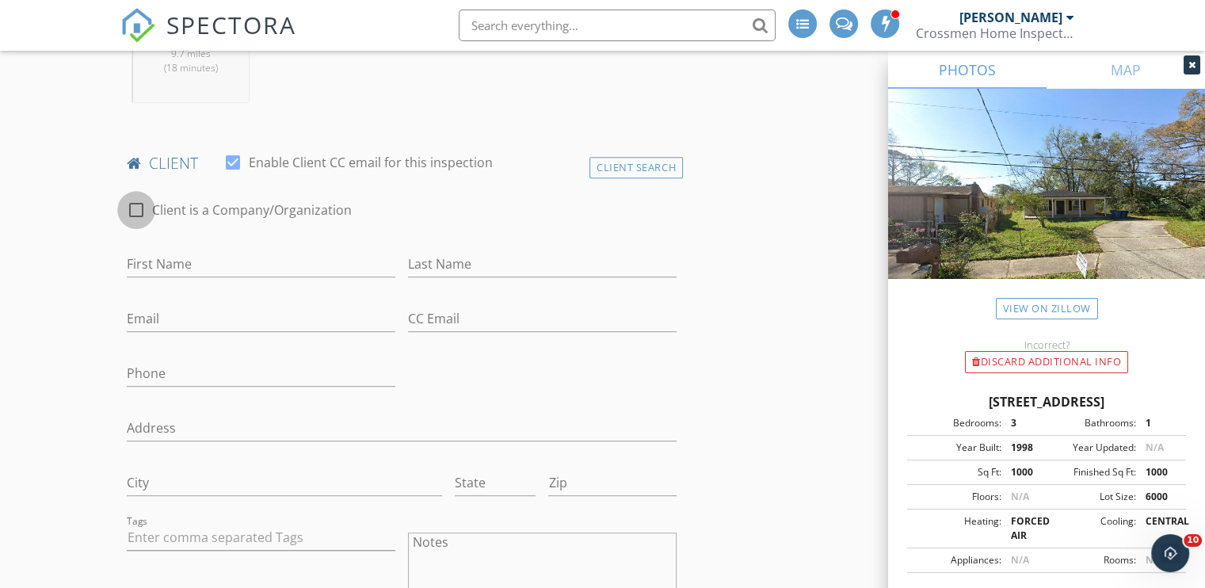
click at [128, 208] on div at bounding box center [136, 209] width 27 height 27
click at [133, 211] on div at bounding box center [136, 209] width 27 height 27
checkbox input "true"
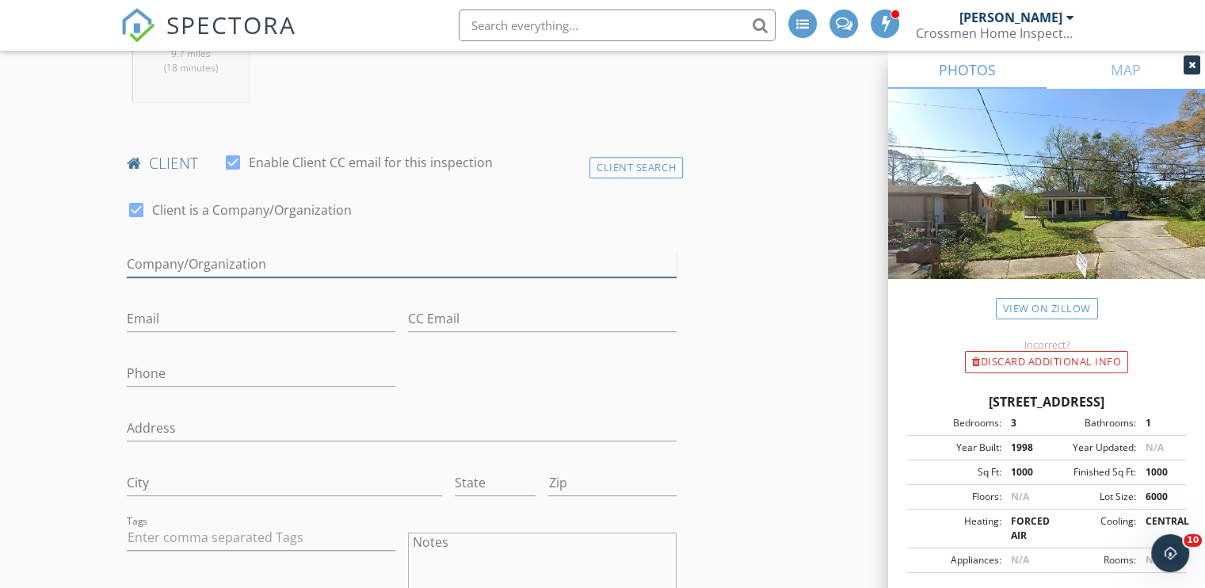
click at [147, 268] on input "Enable Client CC email for this inspection" at bounding box center [402, 264] width 550 height 26
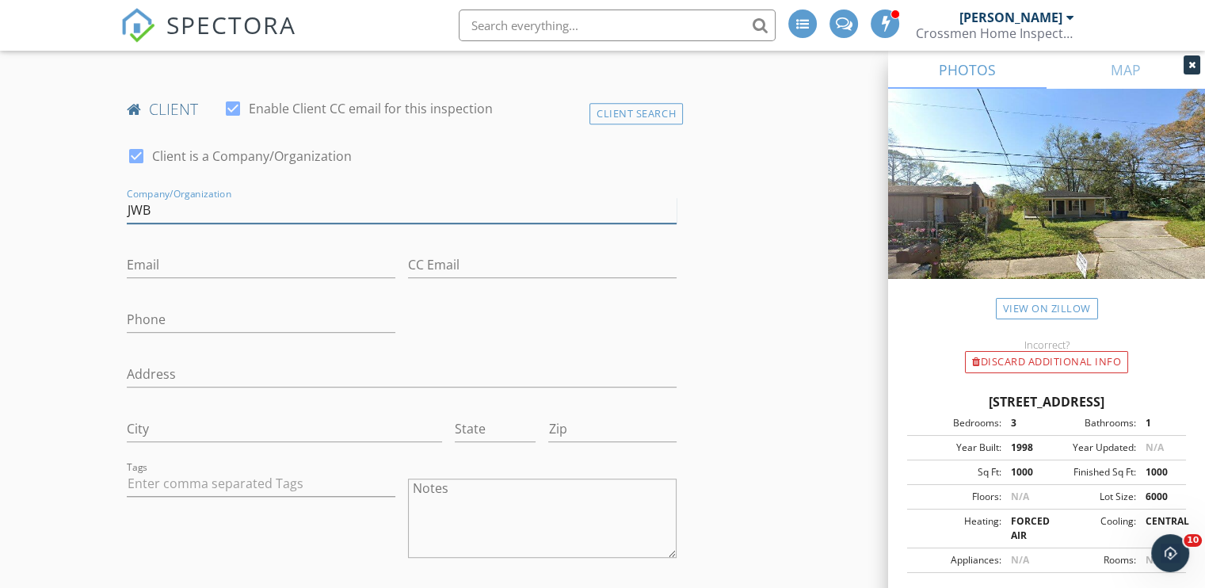
scroll to position [792, 0]
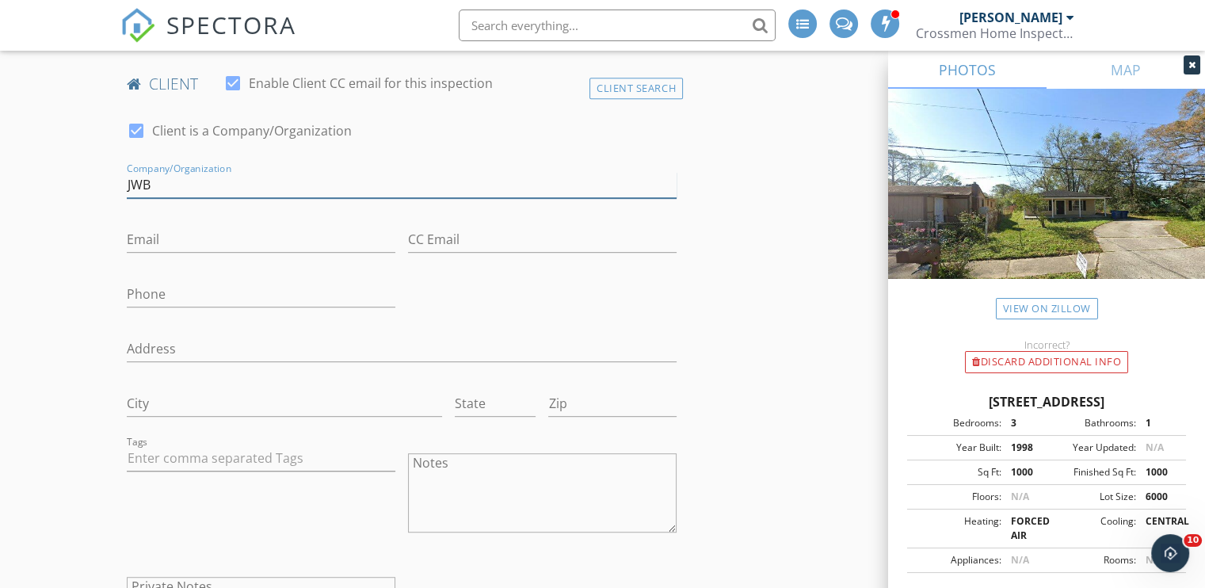
type input "JWB"
click at [185, 240] on input "Email" at bounding box center [261, 240] width 269 height 26
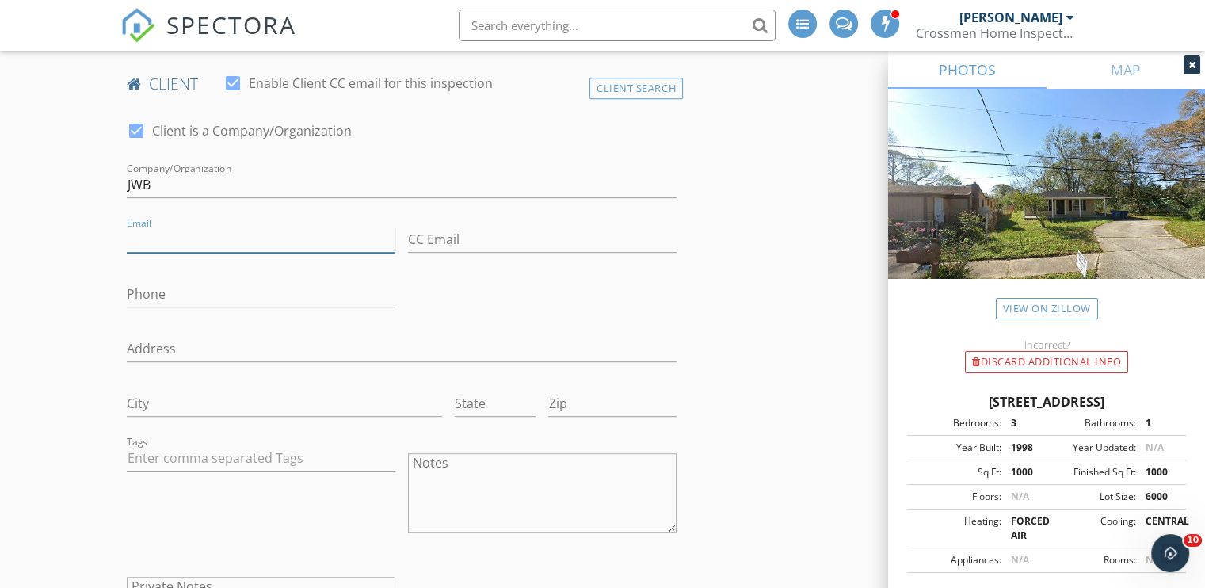
type input "[EMAIL_ADDRESS][DOMAIN_NAME]"
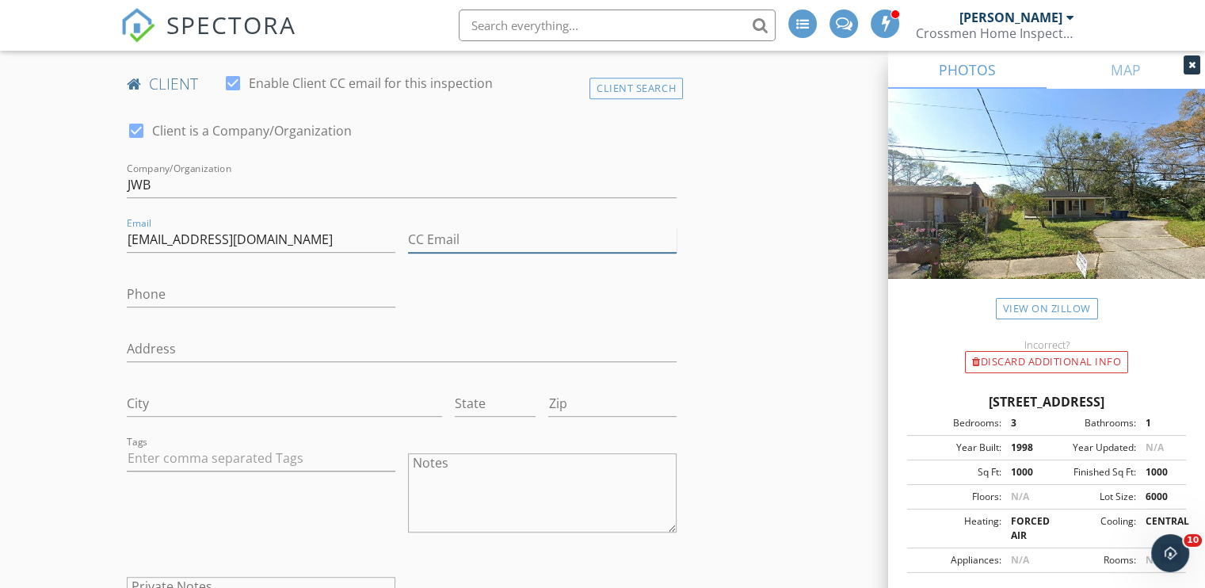
click at [482, 250] on input "CC Email" at bounding box center [542, 240] width 269 height 26
type input "[EMAIL_ADDRESS][DOMAIN_NAME]"
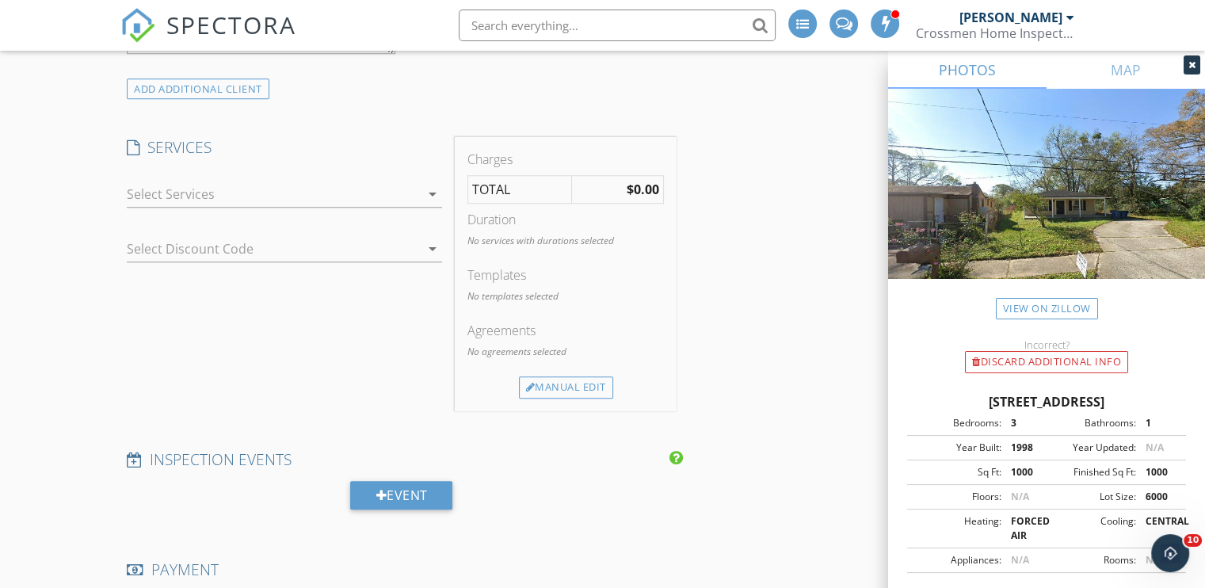
scroll to position [1426, 0]
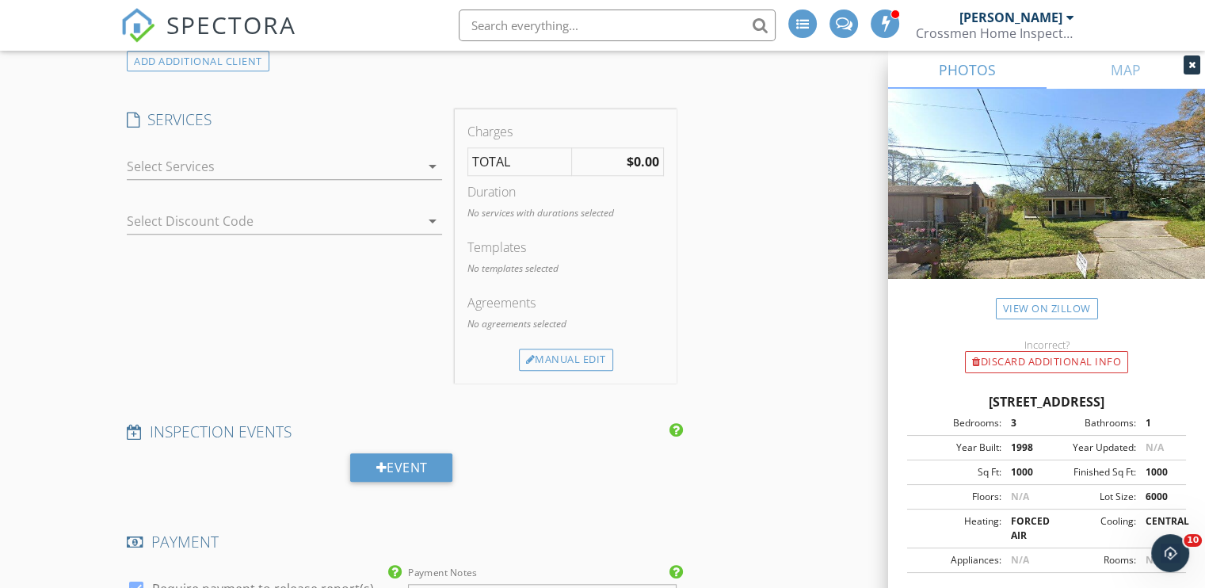
click at [423, 158] on icon "arrow_drop_down" at bounding box center [432, 166] width 19 height 19
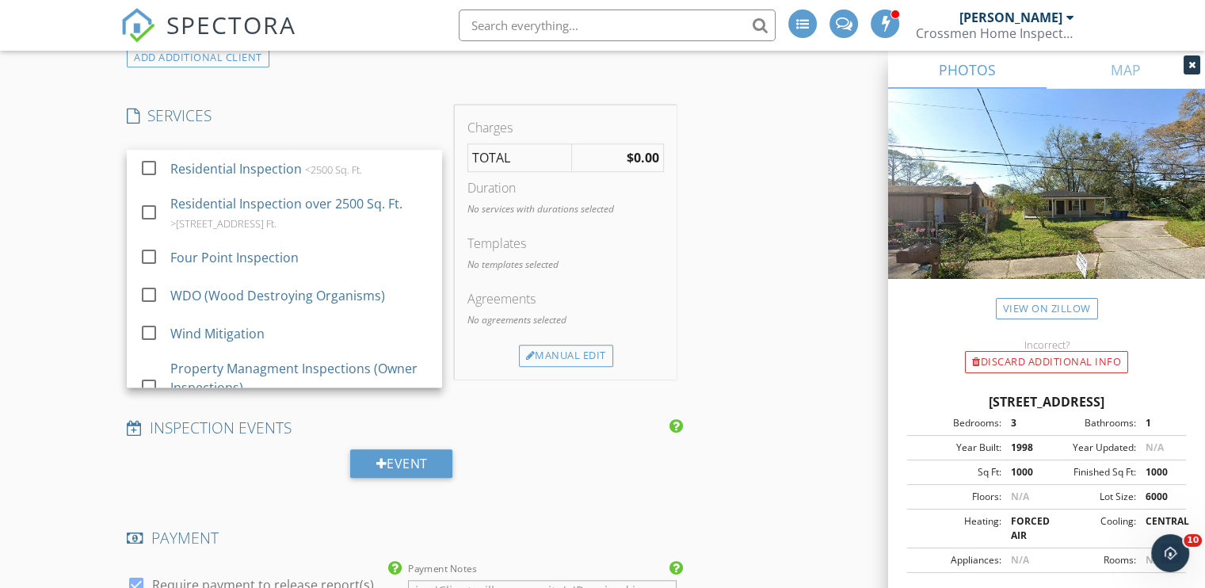
scroll to position [1423, 0]
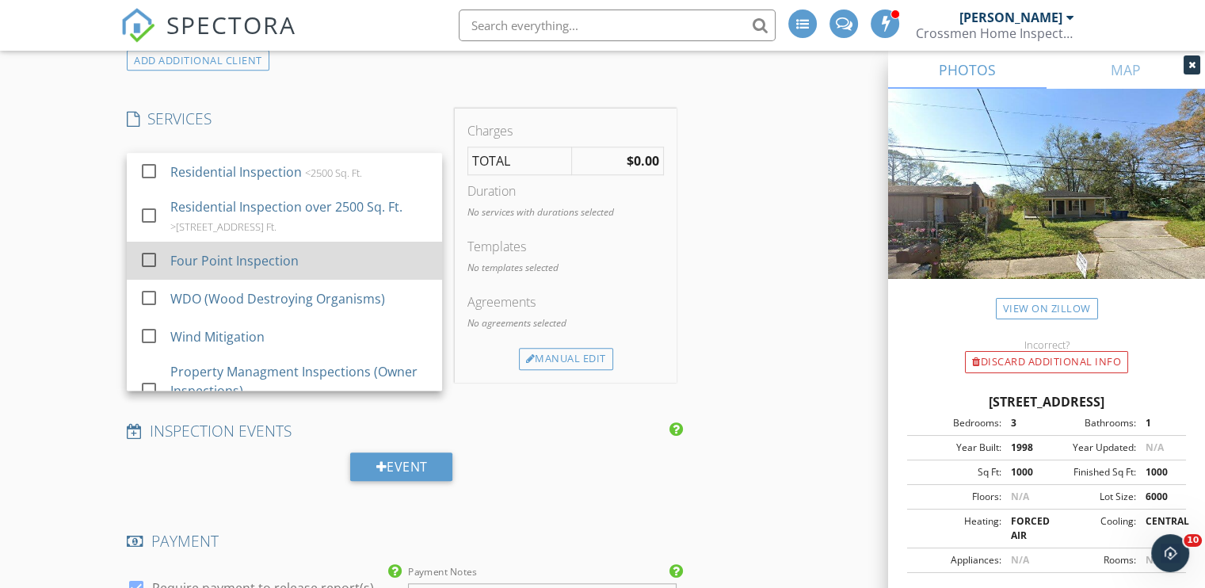
click at [317, 243] on div "check_box_outline_blank Four Point Inspection" at bounding box center [284, 261] width 290 height 36
checkbox input "false"
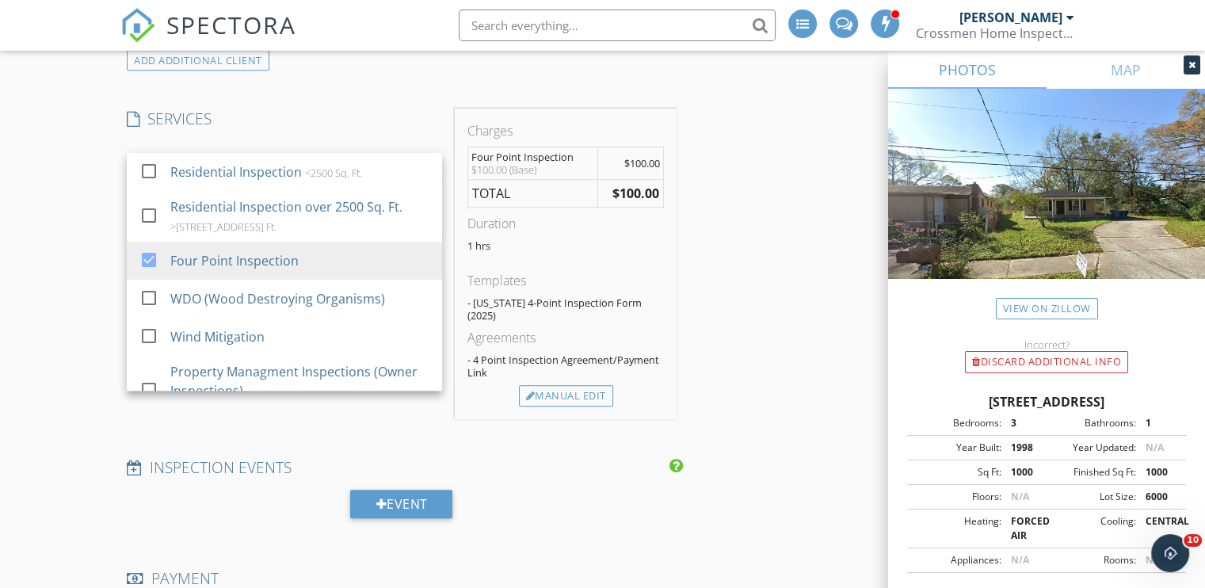
click at [51, 227] on div "New Inspection Click here to use the New Order Form INSPECTOR(S) check_box_outl…" at bounding box center [602, 377] width 1205 height 3382
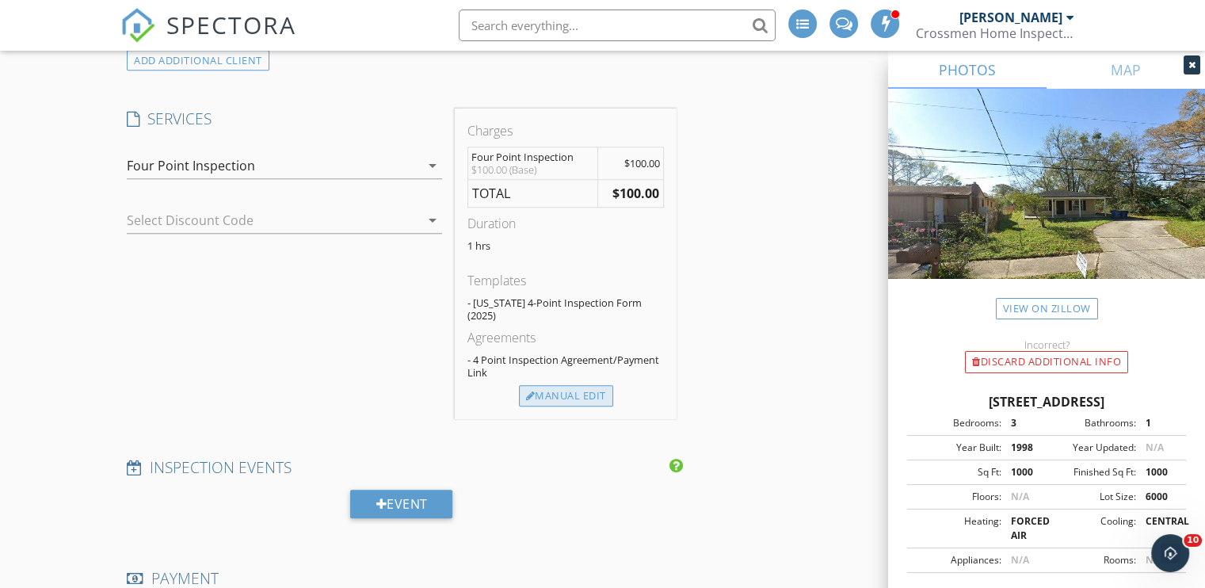
click at [600, 385] on div "Manual Edit" at bounding box center [566, 396] width 94 height 22
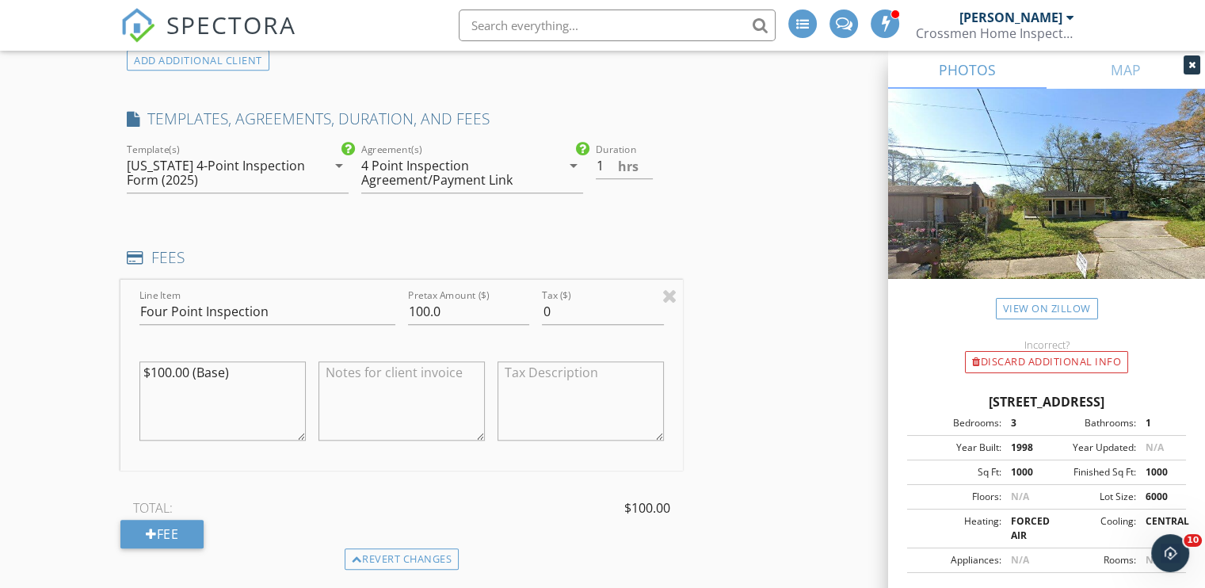
click at [475, 178] on div "4 Point Inspection Agreement/Payment Link" at bounding box center [451, 172] width 180 height 29
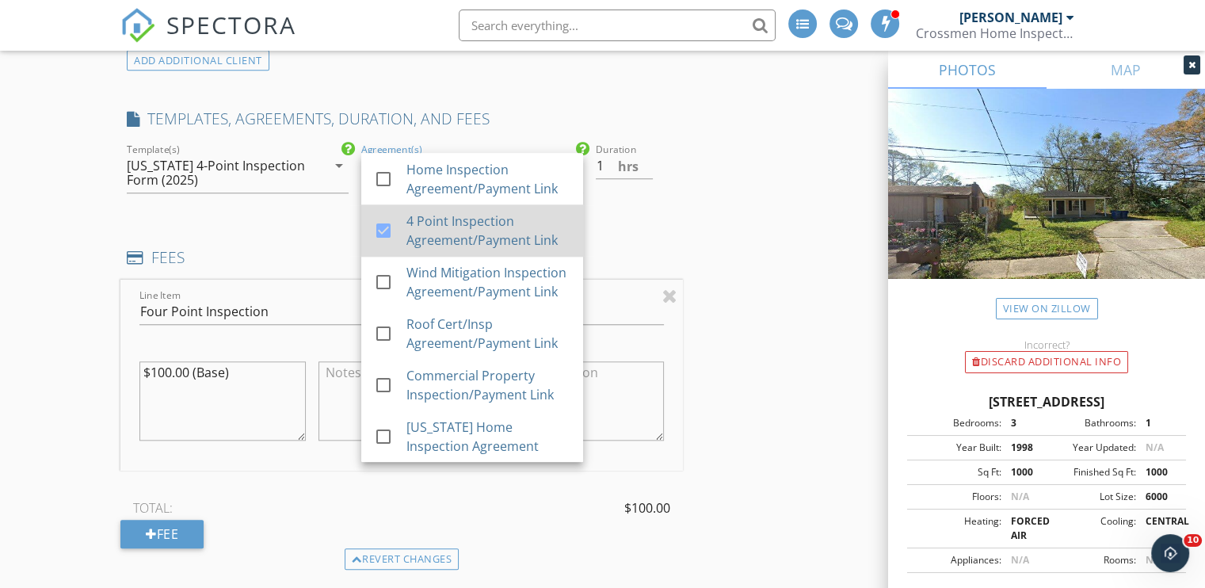
click at [454, 216] on div "4 Point Inspection Agreement/Payment Link" at bounding box center [488, 231] width 164 height 38
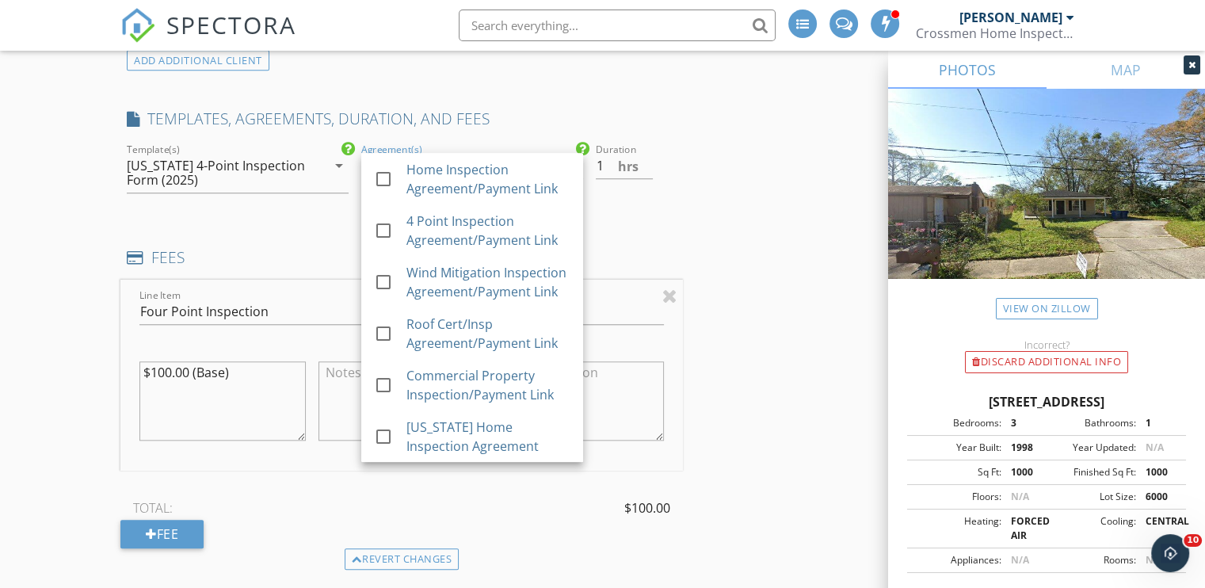
click at [639, 193] on div "Duration 1 hrs" at bounding box center [635, 174] width 93 height 69
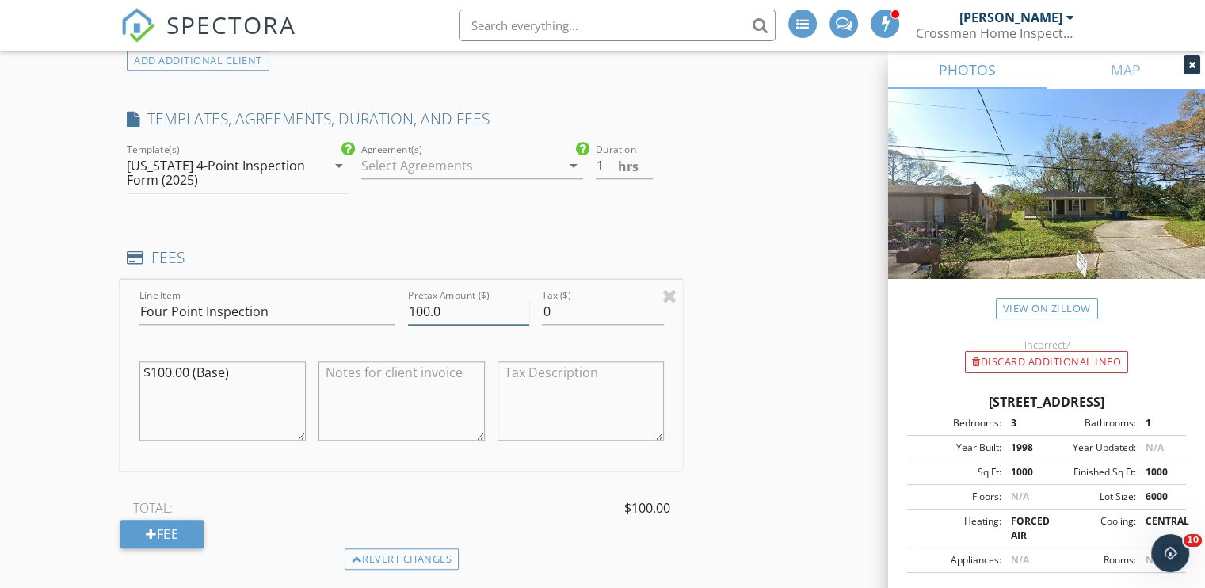
click at [425, 307] on input "100.0" at bounding box center [468, 312] width 121 height 26
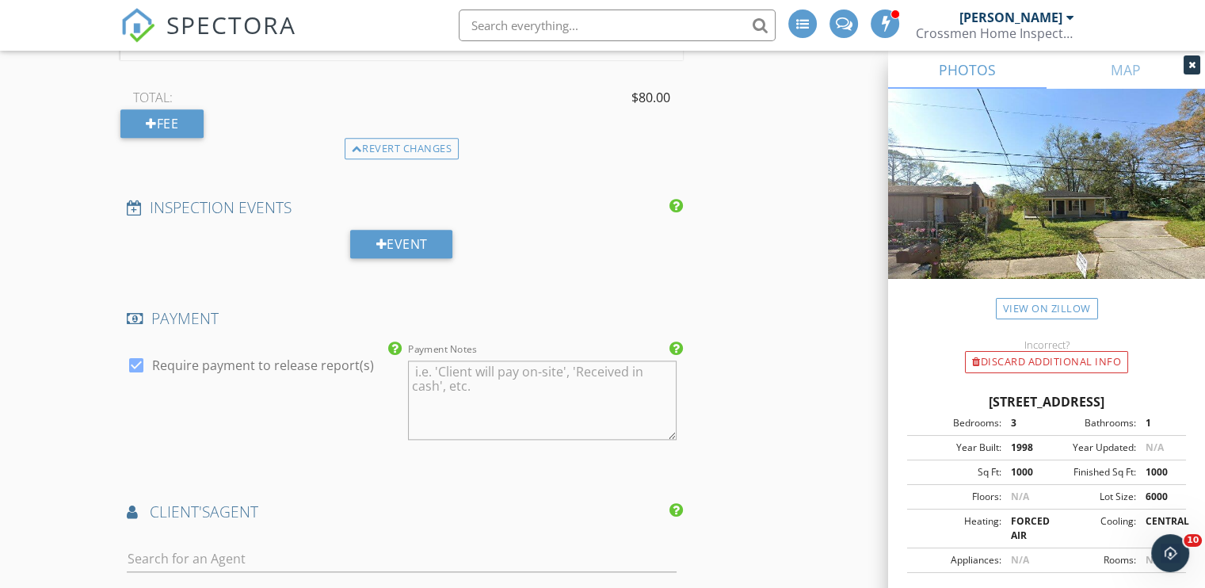
scroll to position [1898, 0]
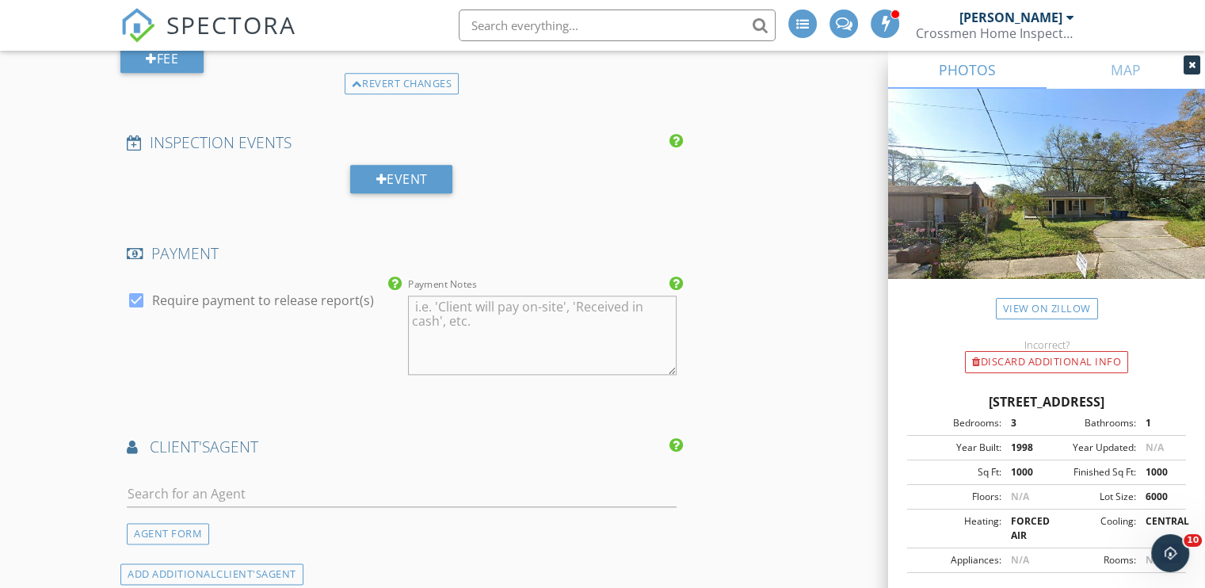
type input "80.0"
click at [130, 299] on div at bounding box center [136, 300] width 27 height 27
checkbox input "false"
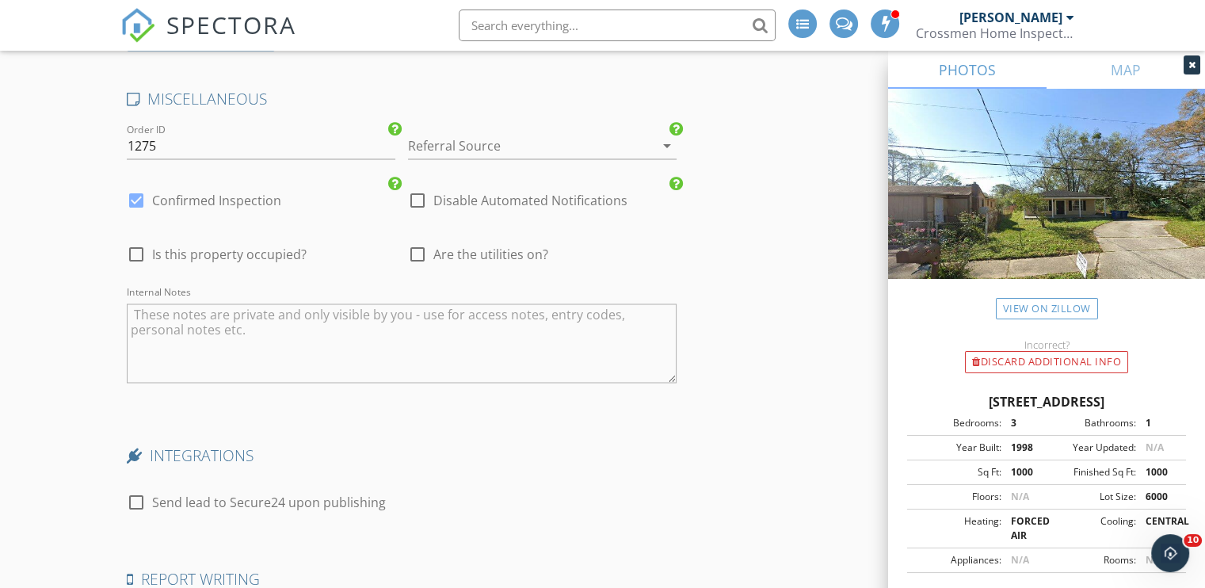
scroll to position [2690, 0]
click at [128, 248] on div at bounding box center [136, 252] width 27 height 27
checkbox input "true"
click at [414, 253] on div at bounding box center [417, 252] width 27 height 27
checkbox input "true"
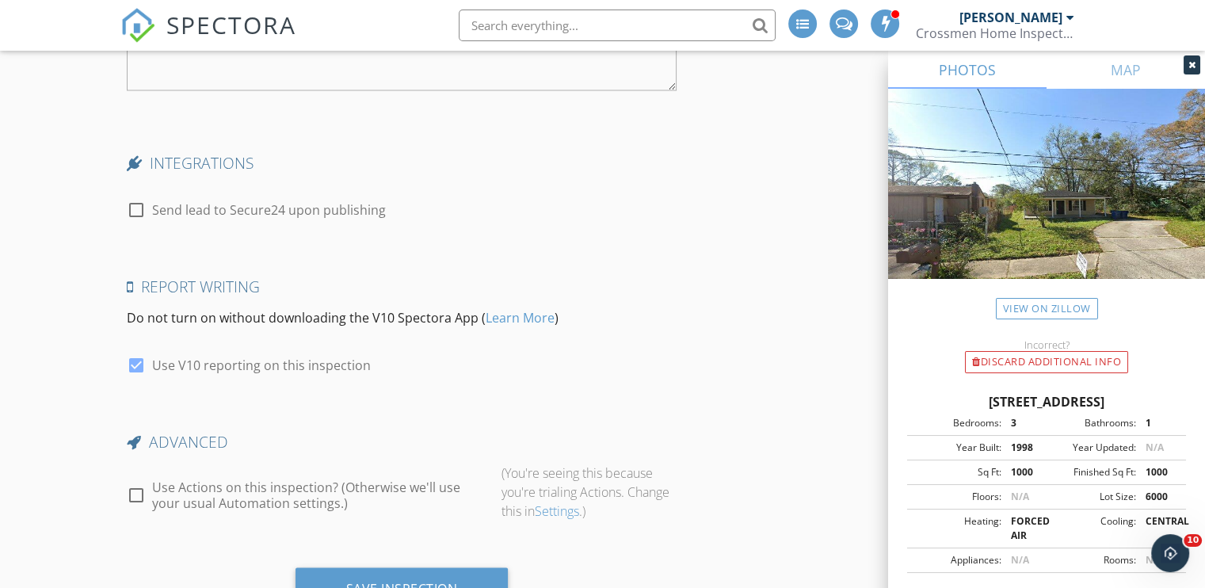
scroll to position [3048, 0]
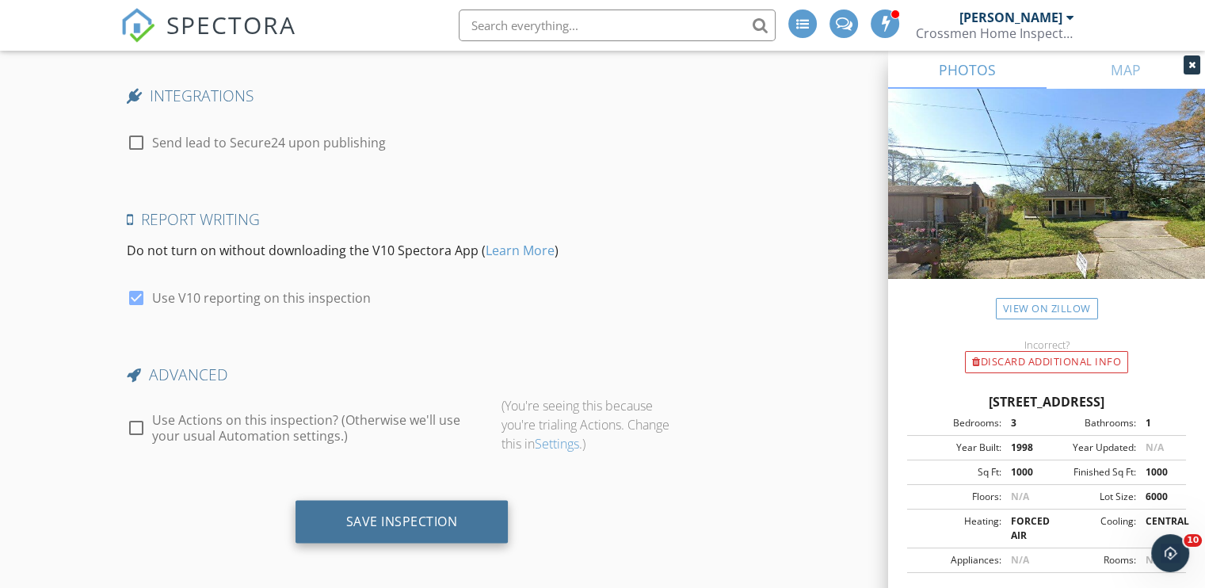
click at [395, 516] on div "Save Inspection" at bounding box center [402, 521] width 112 height 16
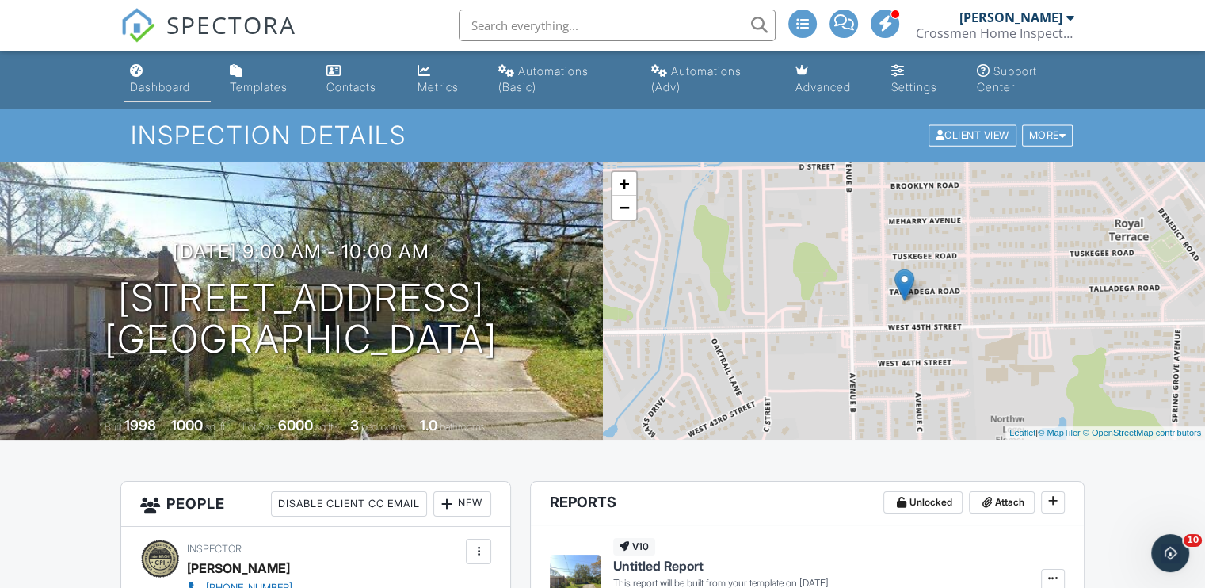
click at [164, 85] on div "Dashboard" at bounding box center [160, 86] width 60 height 13
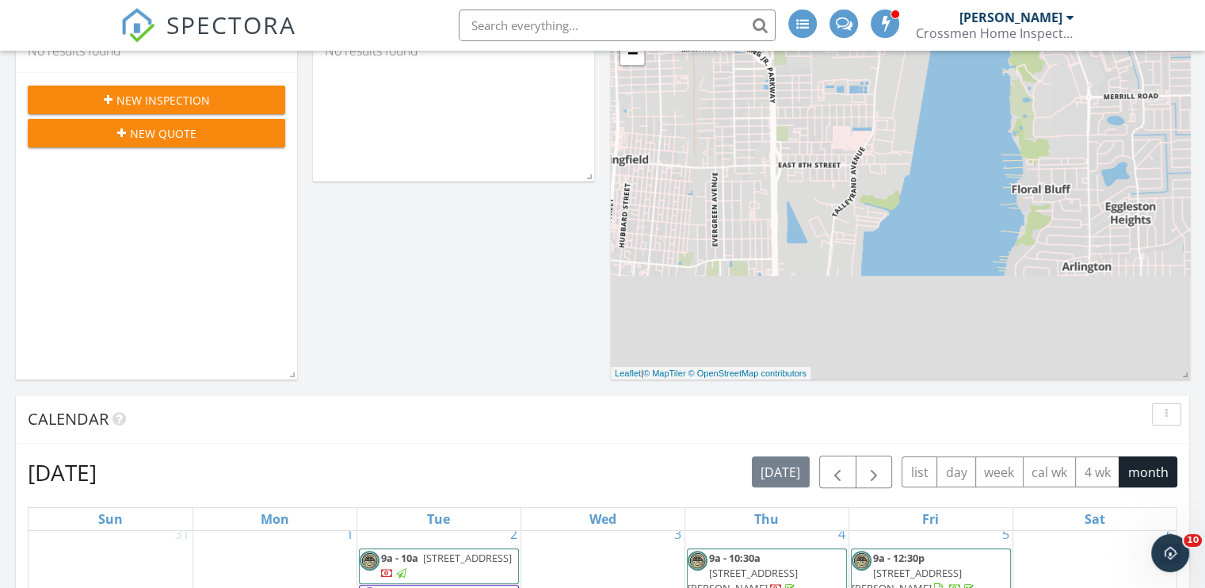
scroll to position [238, 0]
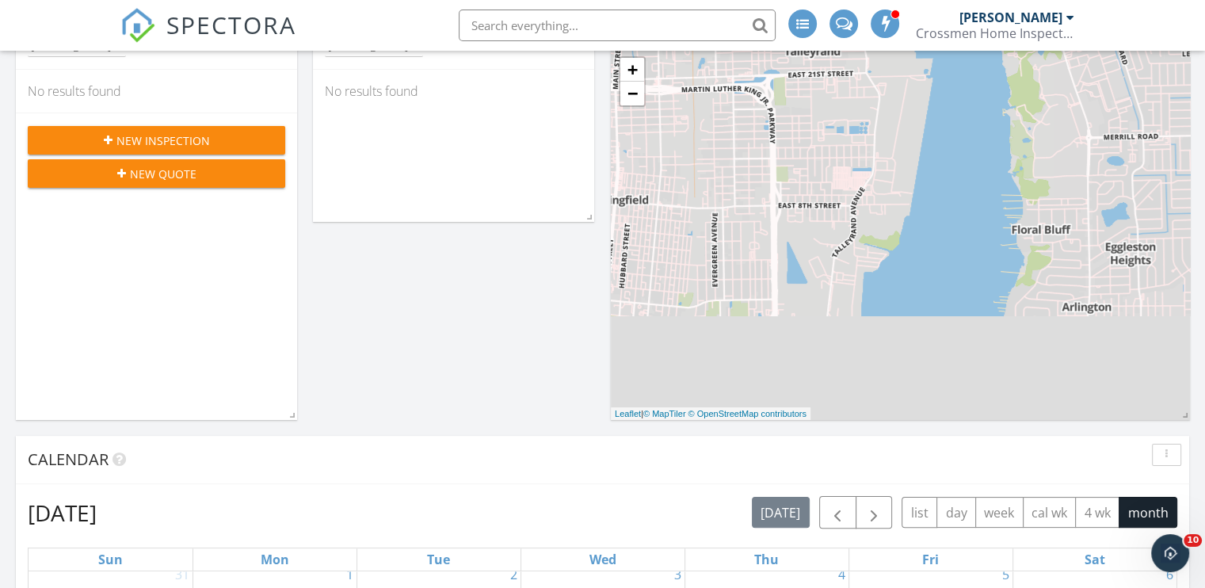
click at [165, 133] on span "New Inspection" at bounding box center [162, 140] width 93 height 17
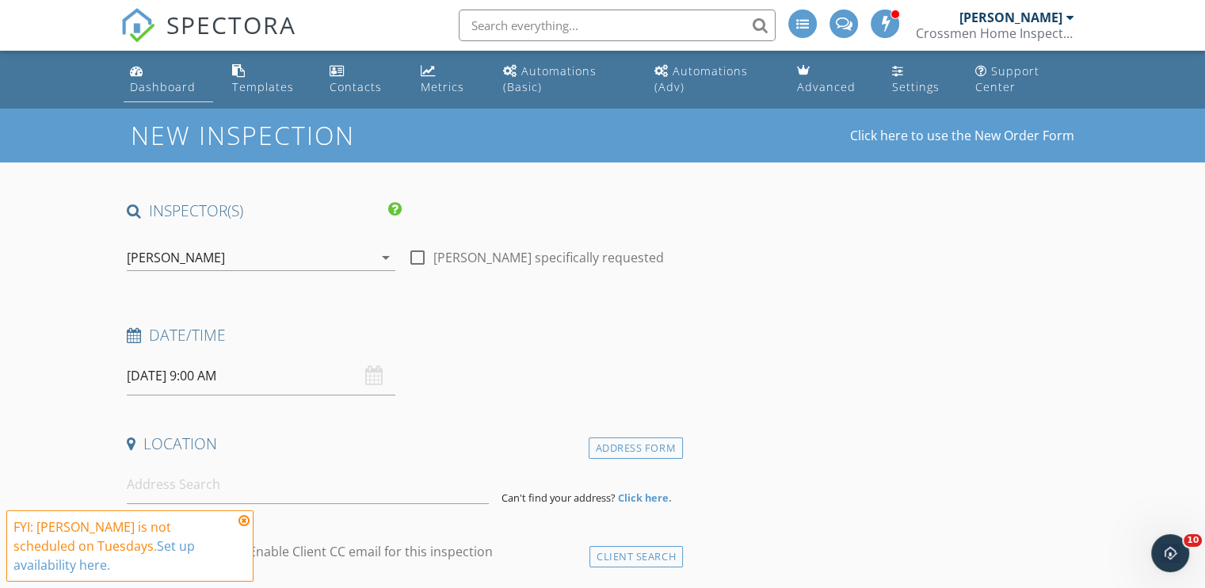
click at [150, 88] on div "Dashboard" at bounding box center [163, 86] width 66 height 15
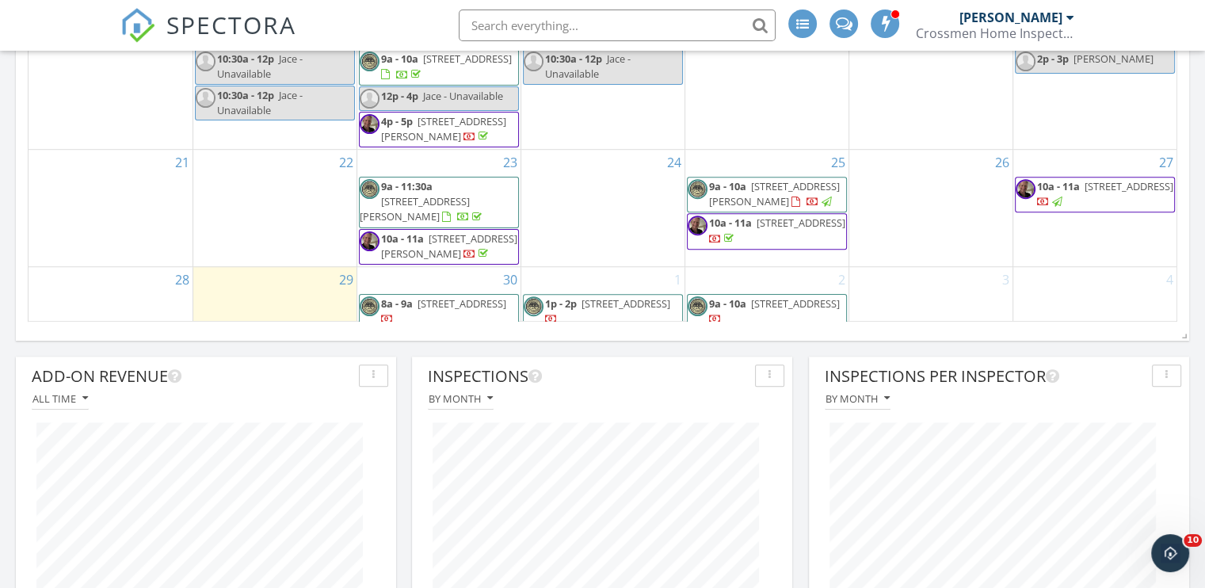
scroll to position [54, 0]
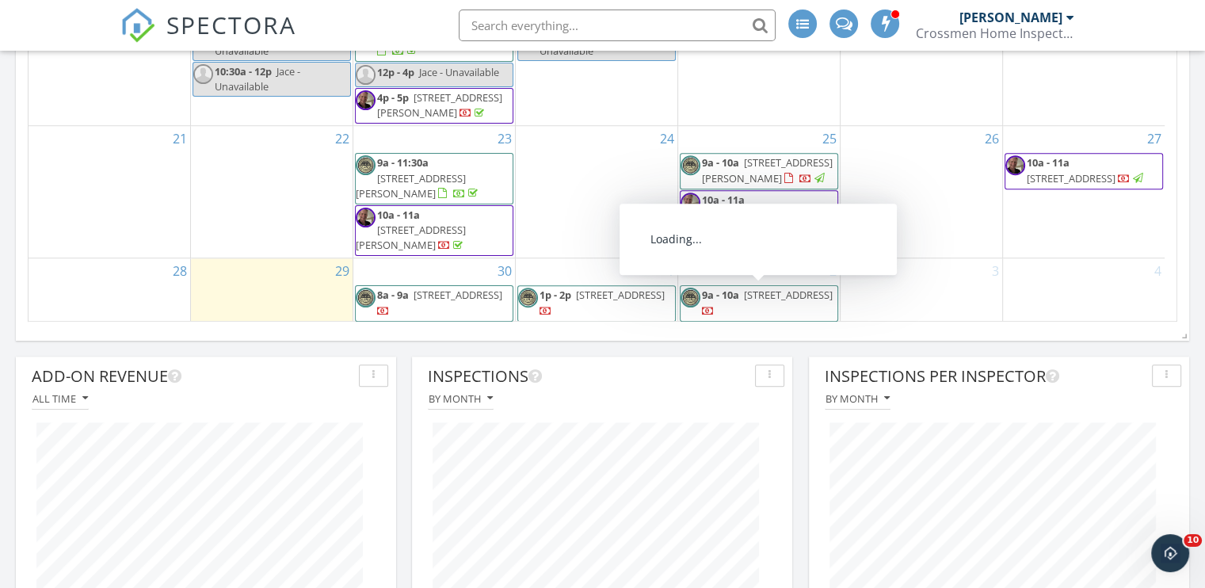
click at [750, 300] on span "9a - 10a 2170 Talladega Rd, Jacksonville 32209" at bounding box center [759, 303] width 157 height 31
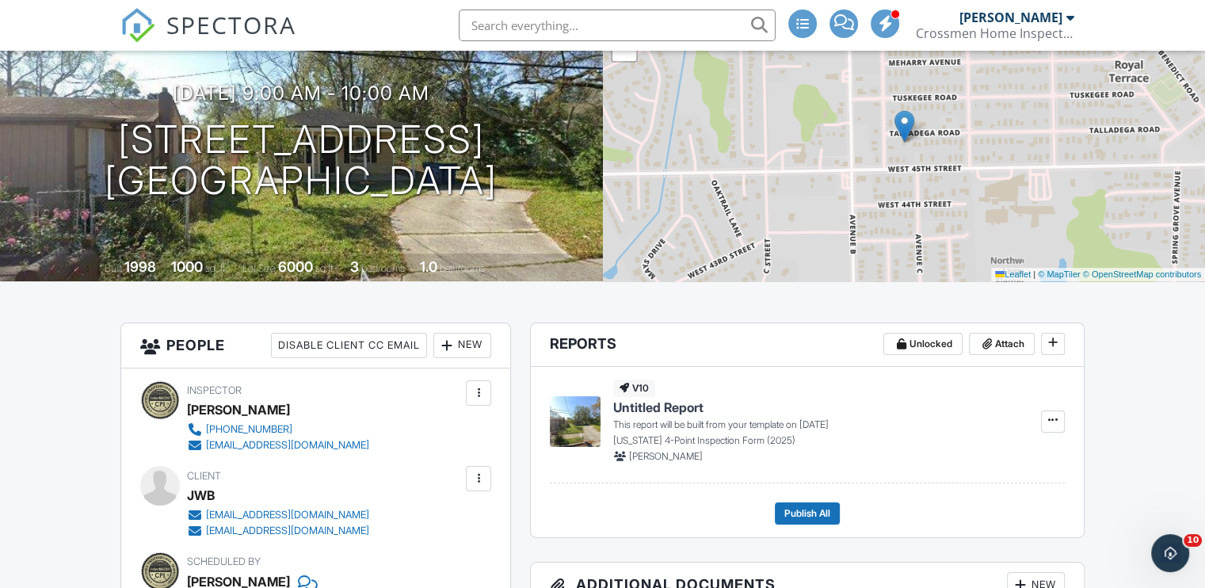
click at [459, 342] on div "New" at bounding box center [462, 345] width 58 height 25
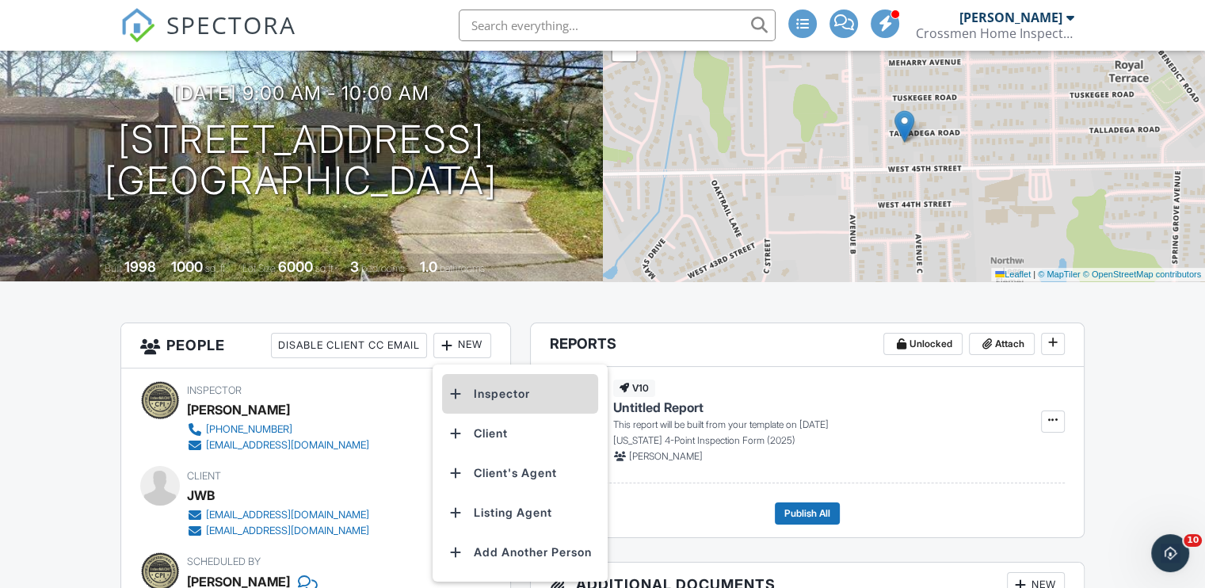
click at [491, 390] on li "Inspector" at bounding box center [520, 394] width 156 height 40
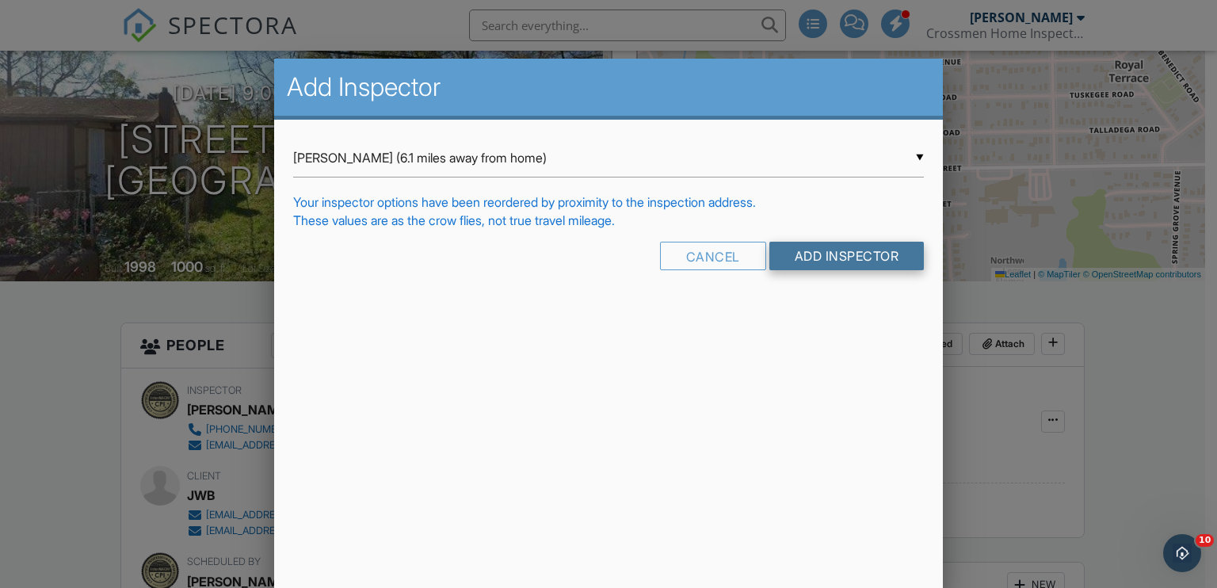
click at [840, 257] on input "Add Inspector" at bounding box center [846, 256] width 155 height 29
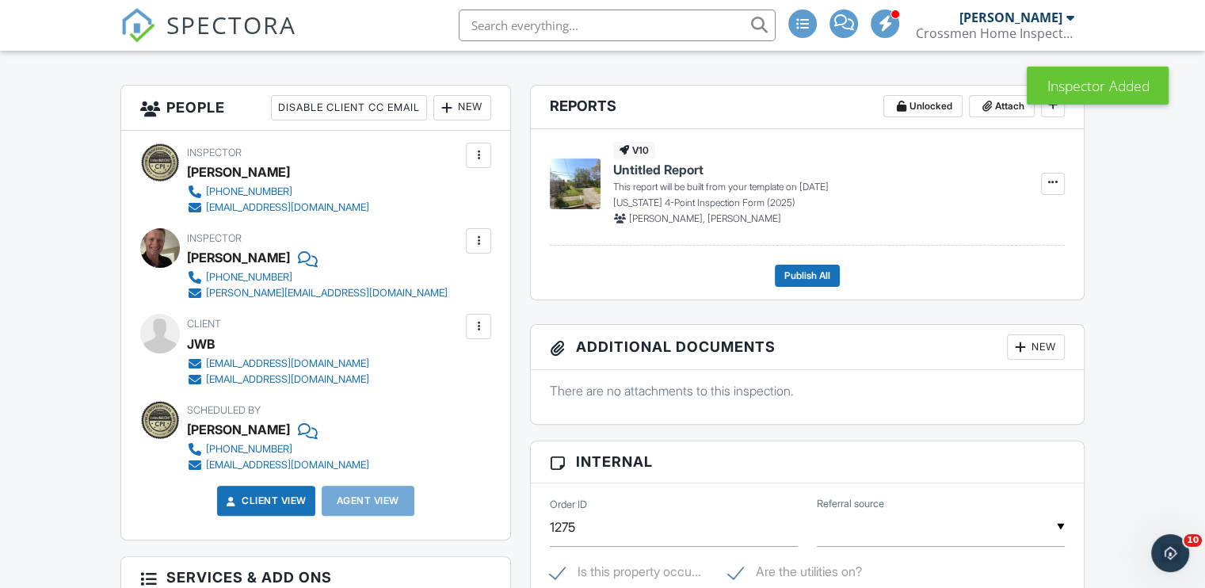
click at [482, 155] on div at bounding box center [479, 155] width 16 height 16
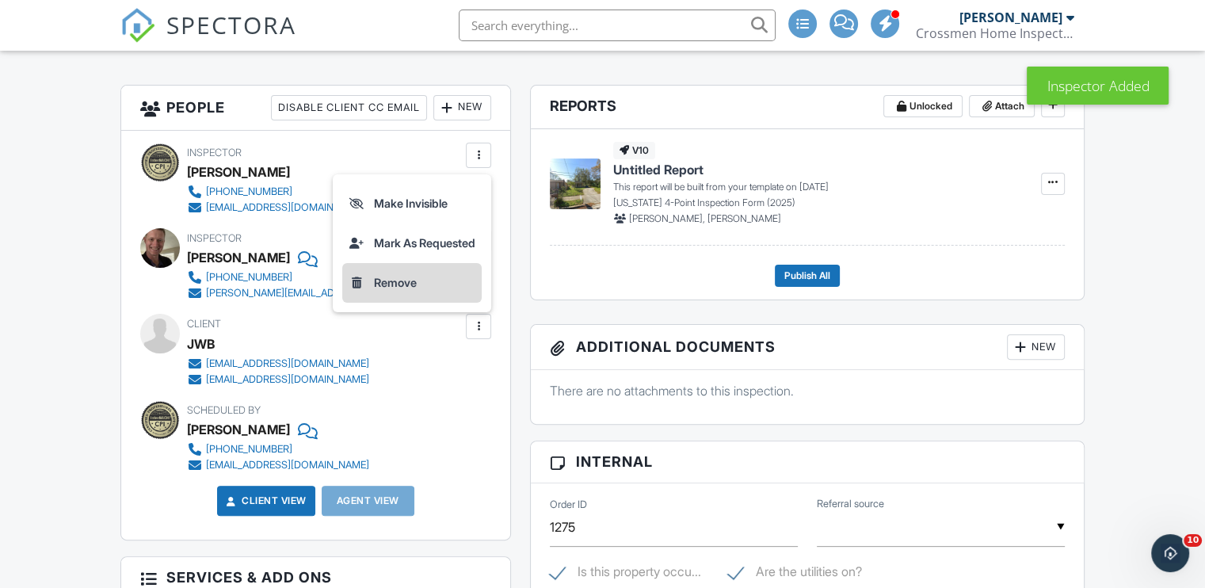
click at [400, 277] on li "Remove" at bounding box center [411, 283] width 139 height 40
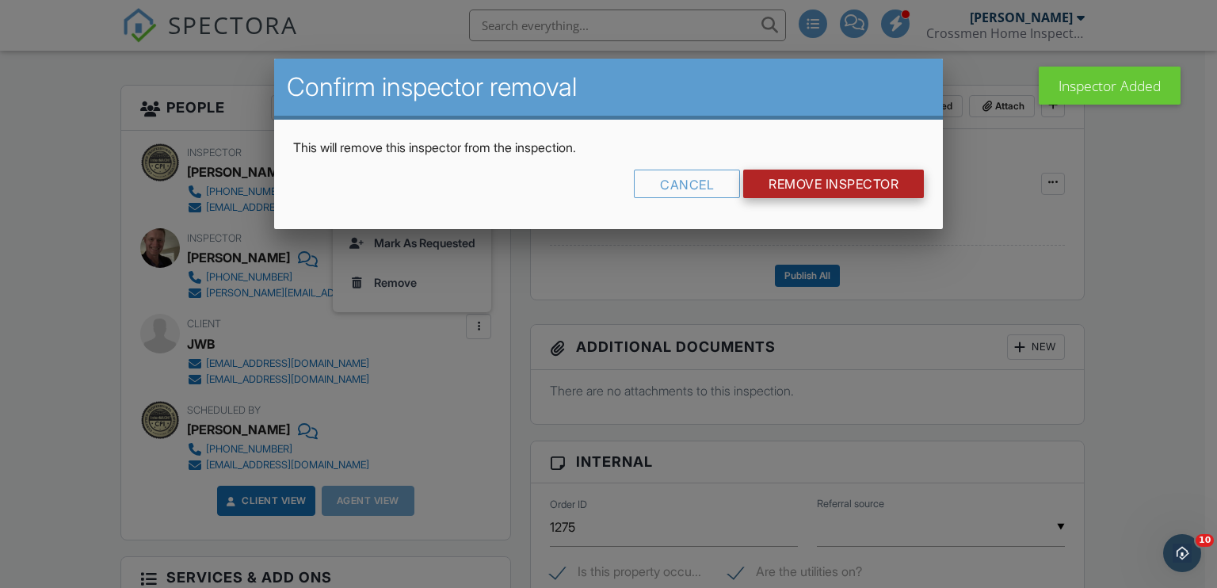
click at [788, 176] on input "Remove Inspector" at bounding box center [833, 184] width 181 height 29
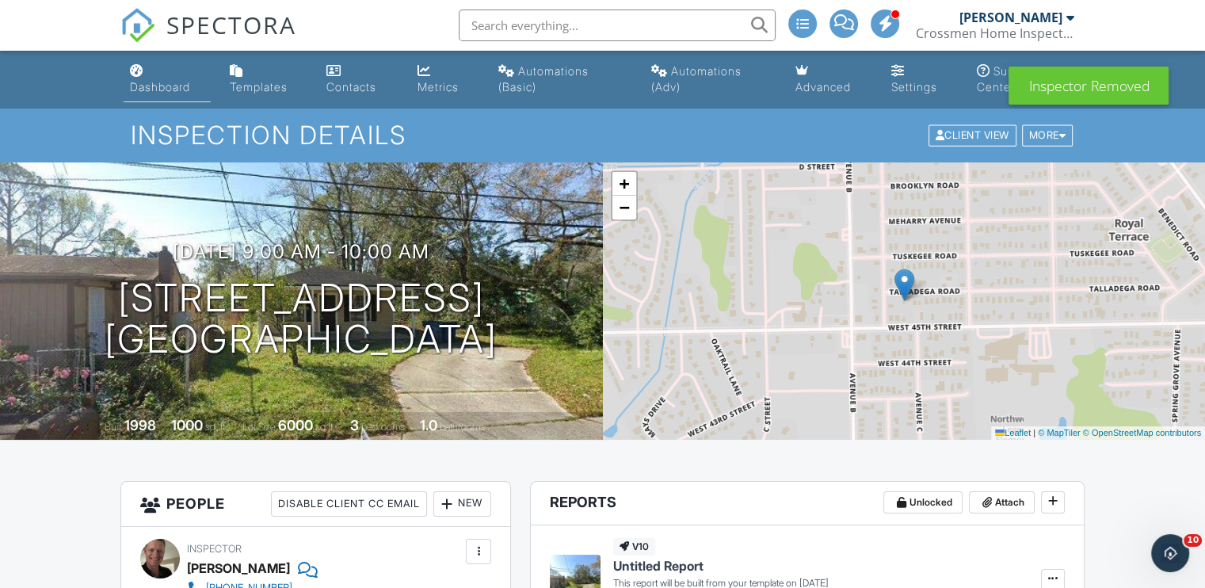
click at [145, 85] on div "Dashboard" at bounding box center [160, 86] width 60 height 13
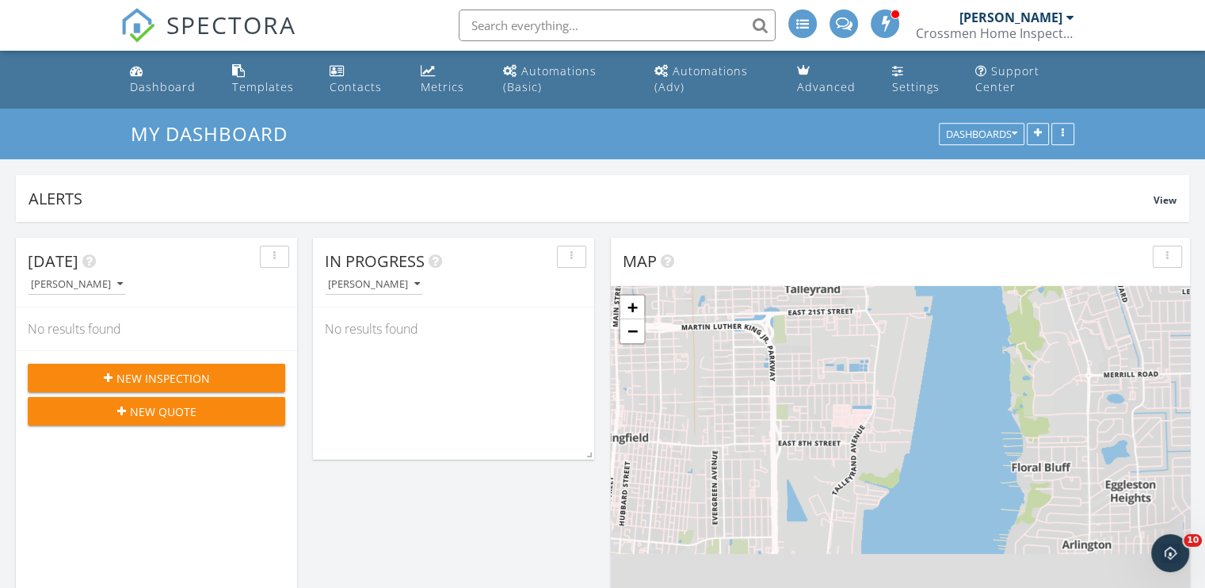
scroll to position [340, 380]
click at [163, 382] on span "New Inspection" at bounding box center [162, 378] width 93 height 17
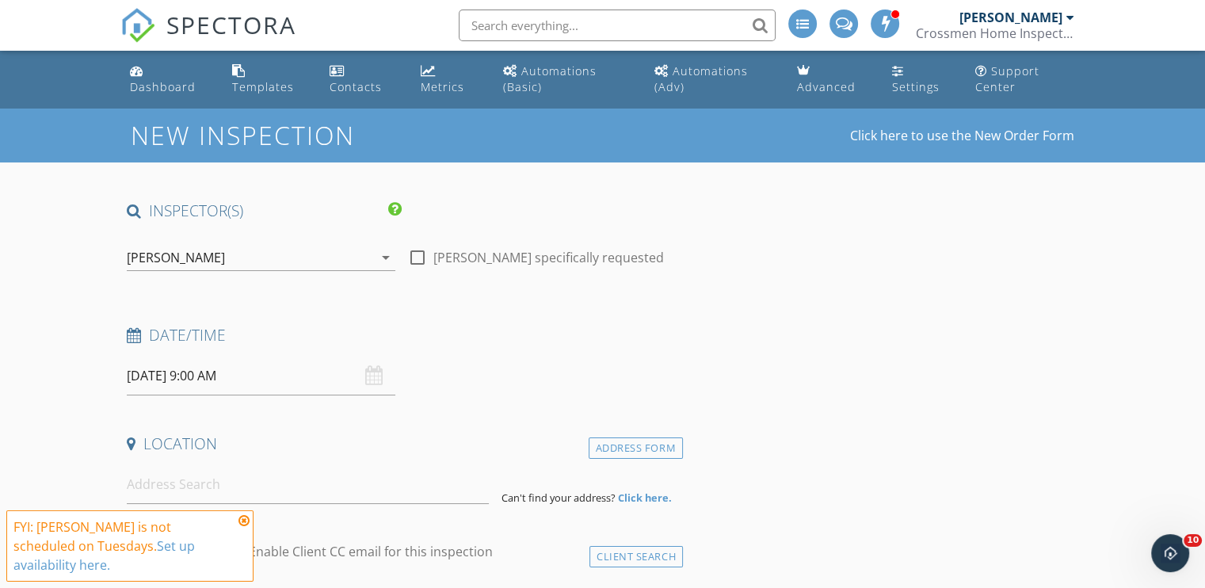
click at [267, 252] on div "[PERSON_NAME]" at bounding box center [250, 257] width 246 height 25
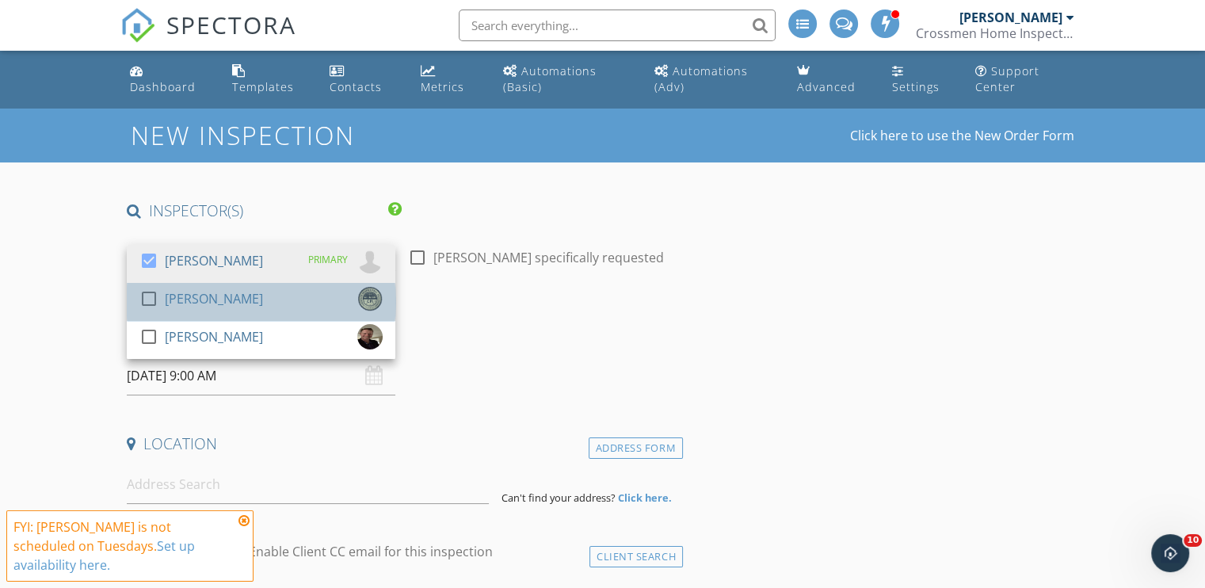
drag, startPoint x: 227, startPoint y: 296, endPoint x: 192, endPoint y: 276, distance: 41.2
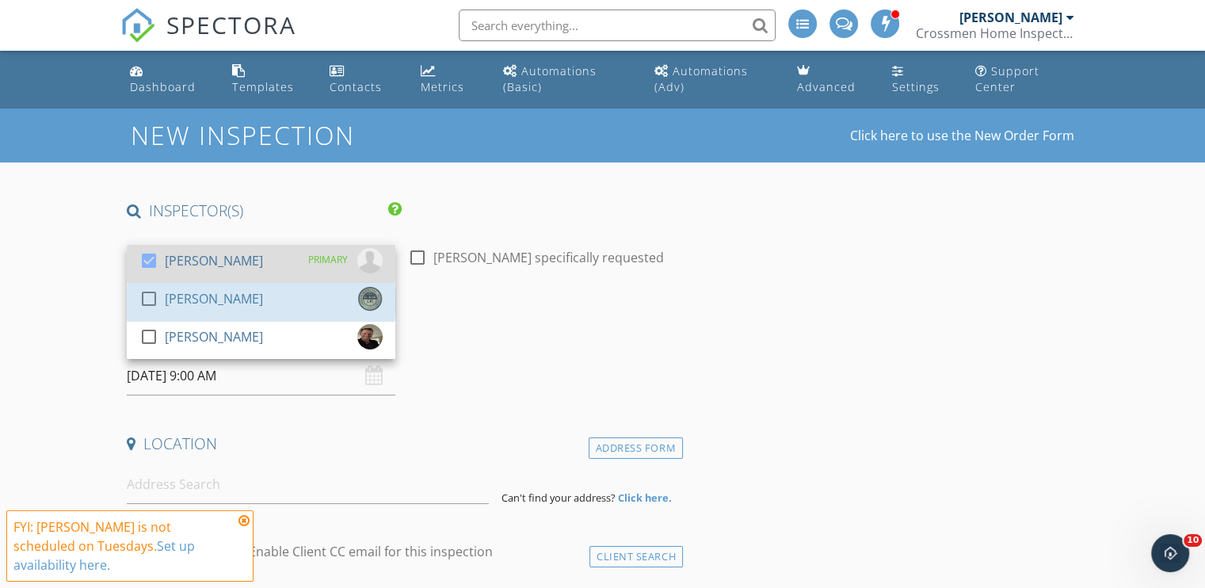
click at [228, 294] on div "[PERSON_NAME]" at bounding box center [214, 298] width 98 height 25
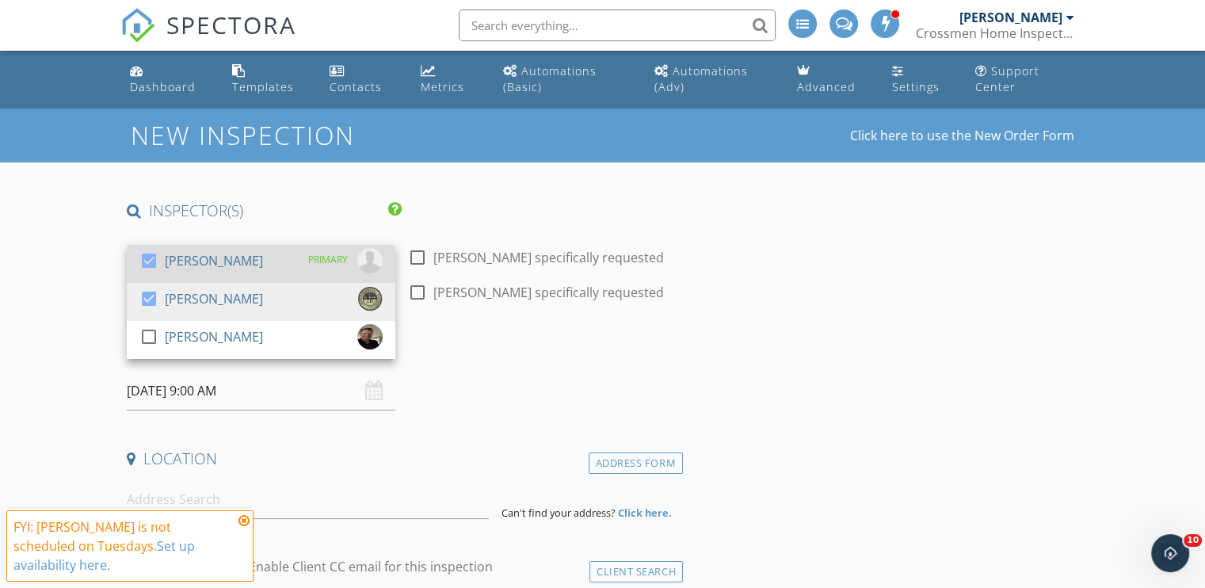
click at [185, 261] on div "[PERSON_NAME]" at bounding box center [214, 260] width 98 height 25
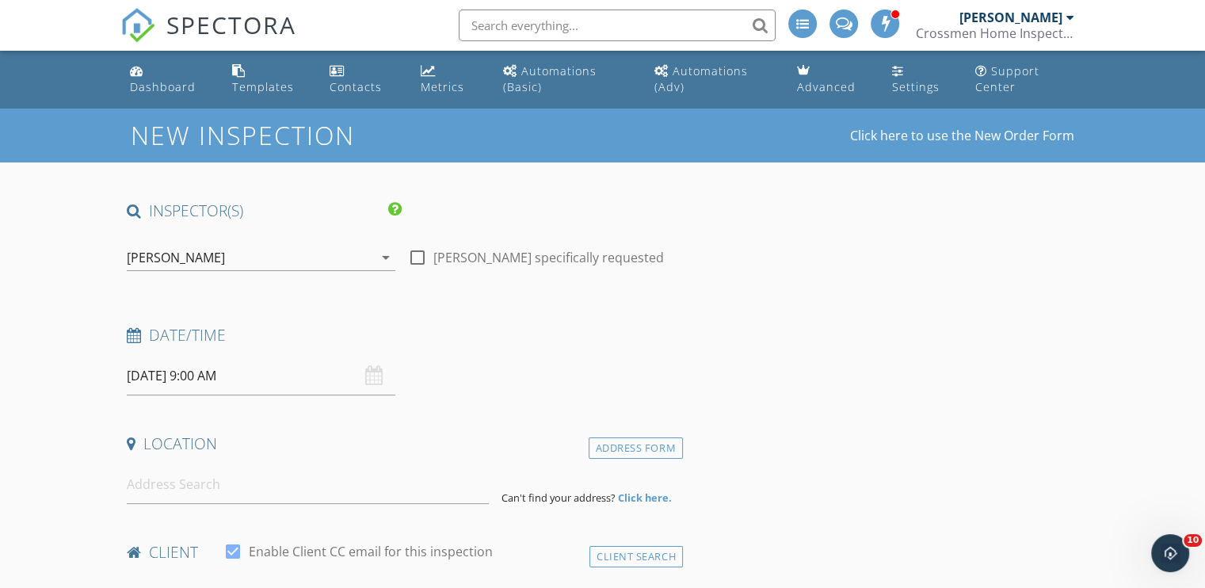
click at [171, 379] on input "09/30/2025 9:00 AM" at bounding box center [261, 376] width 269 height 39
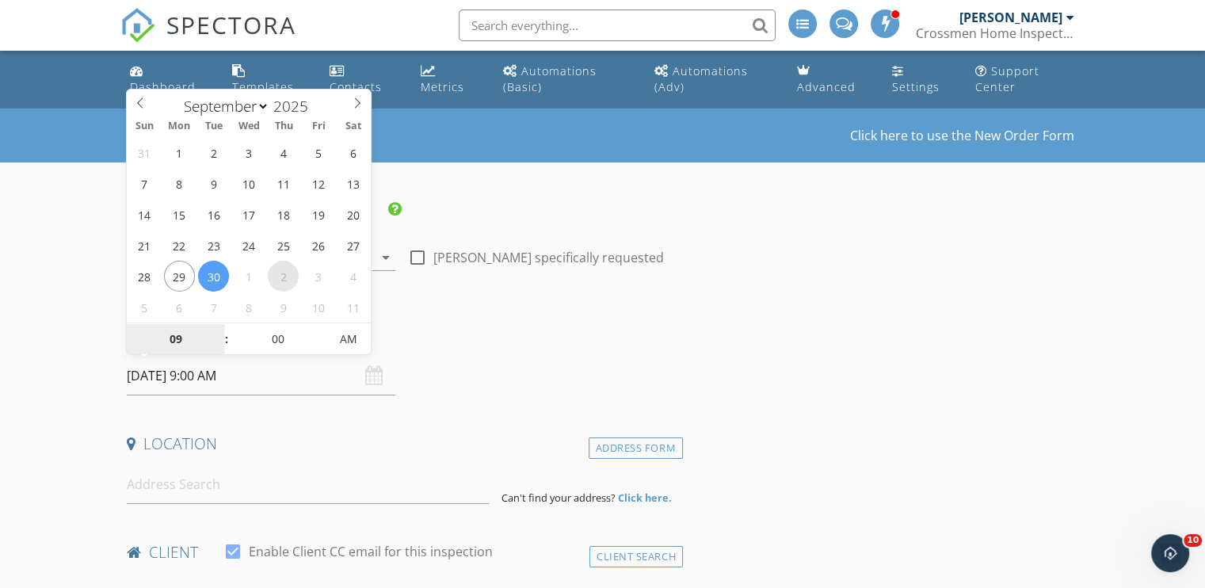
select select "9"
type input "10/02/2025 9:00 AM"
type input "10"
type input "10/02/2025 10:00 AM"
click at [219, 331] on span at bounding box center [218, 331] width 11 height 16
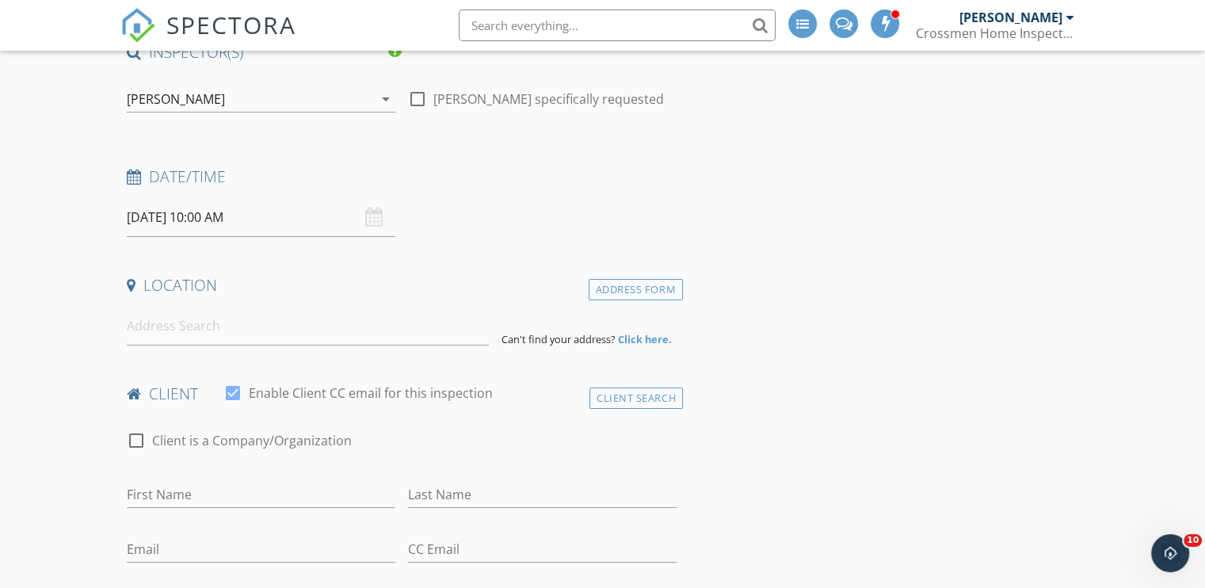
scroll to position [238, 0]
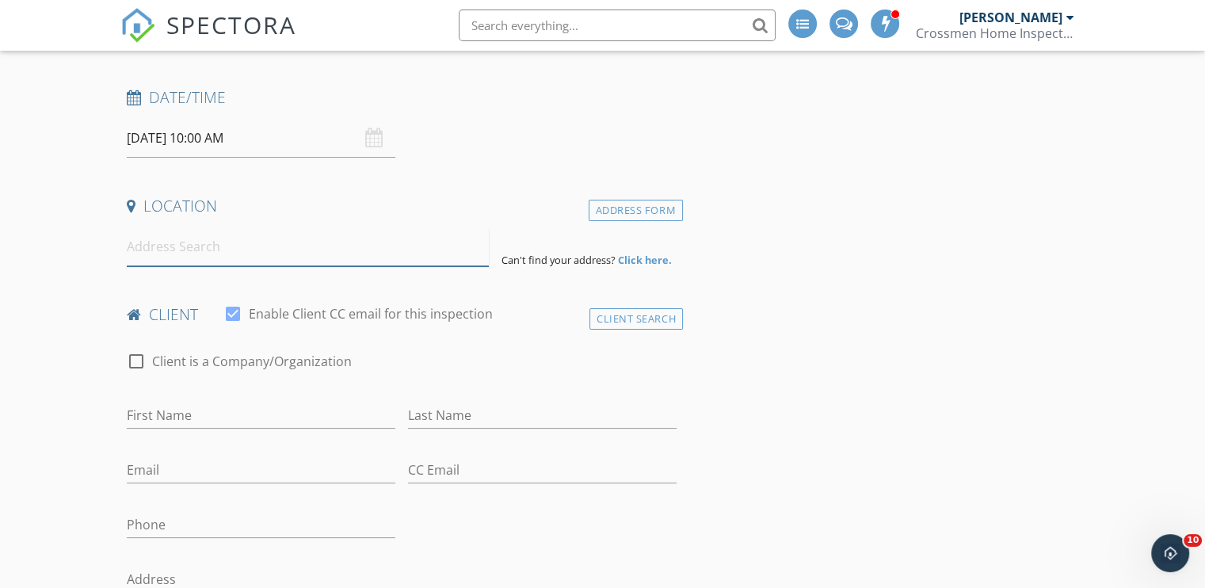
click at [173, 251] on input at bounding box center [308, 246] width 362 height 39
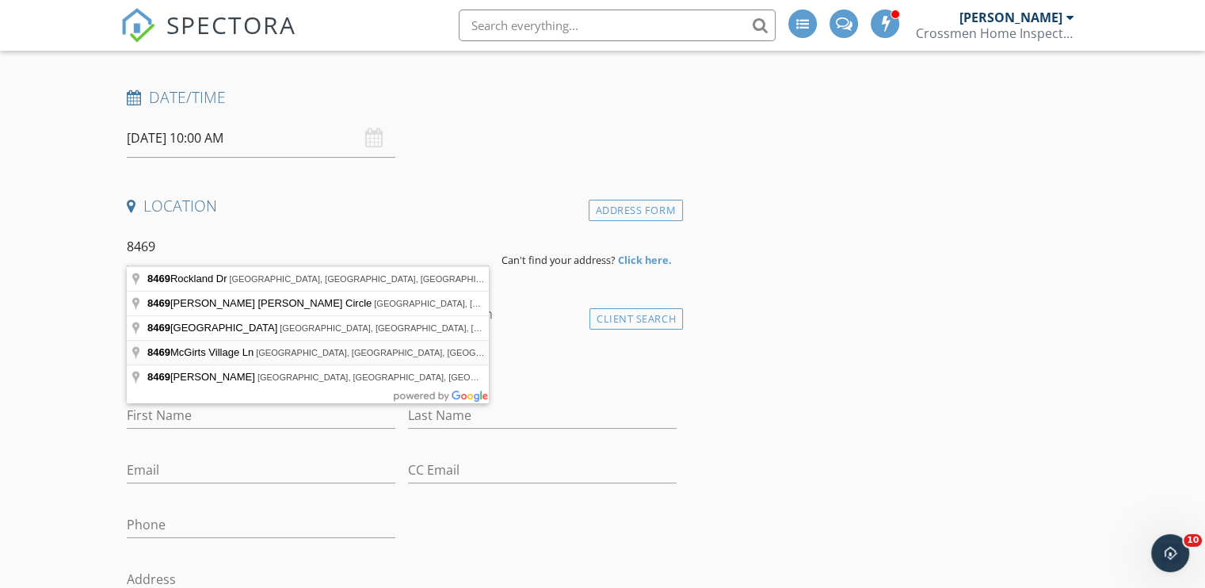
type input "8469 McGirts Village Ln, Jacksonville, FL, USA"
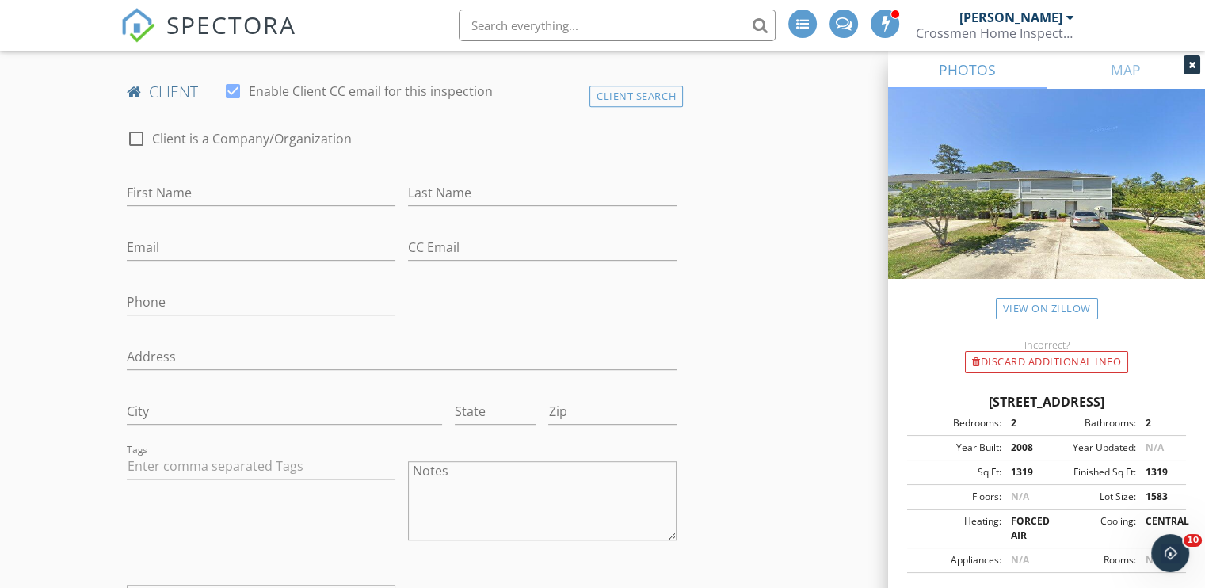
scroll to position [792, 0]
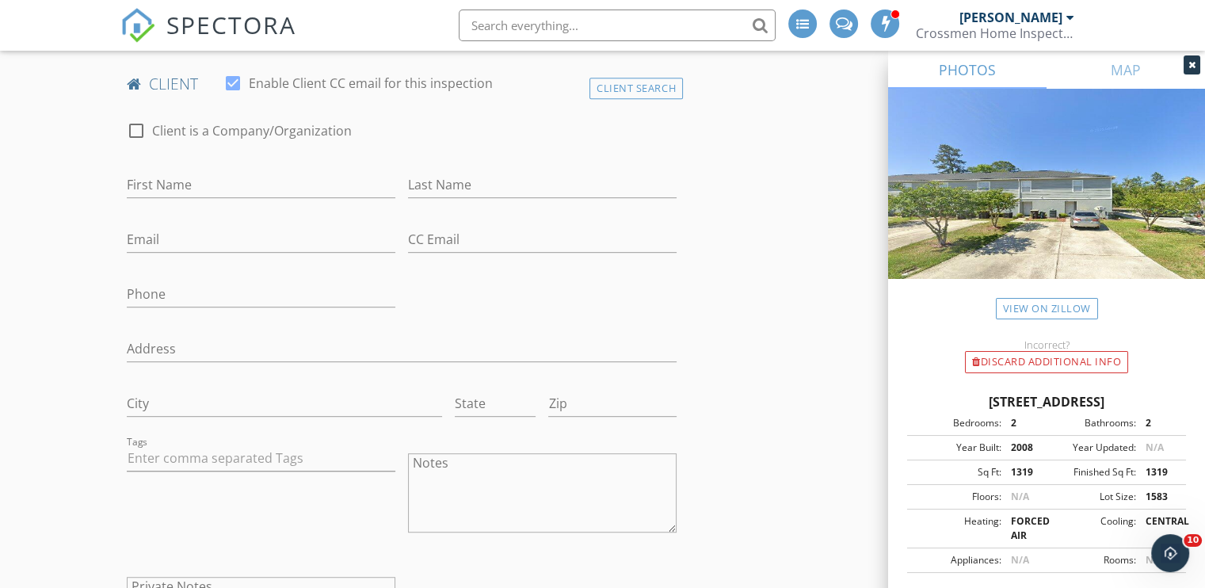
click at [132, 124] on div at bounding box center [136, 130] width 27 height 27
checkbox input "true"
click at [137, 186] on input "Enable Client CC email for this inspection" at bounding box center [402, 185] width 550 height 26
type input "JWB"
click at [235, 248] on input "Email" at bounding box center [261, 240] width 269 height 26
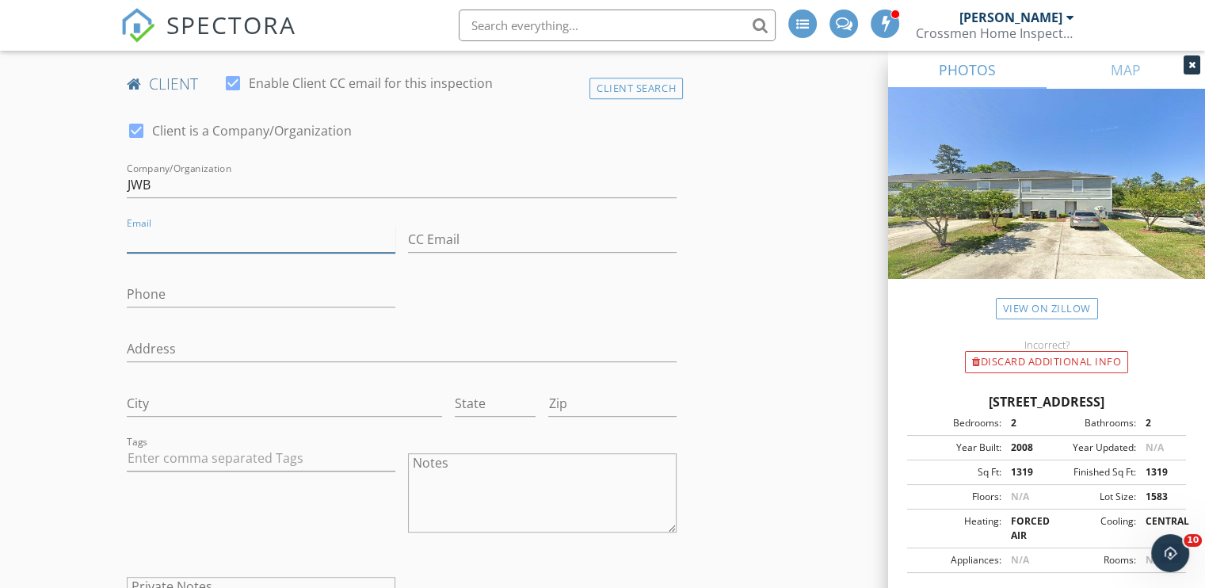
type input "clientinspections@jwbcompanies.com"
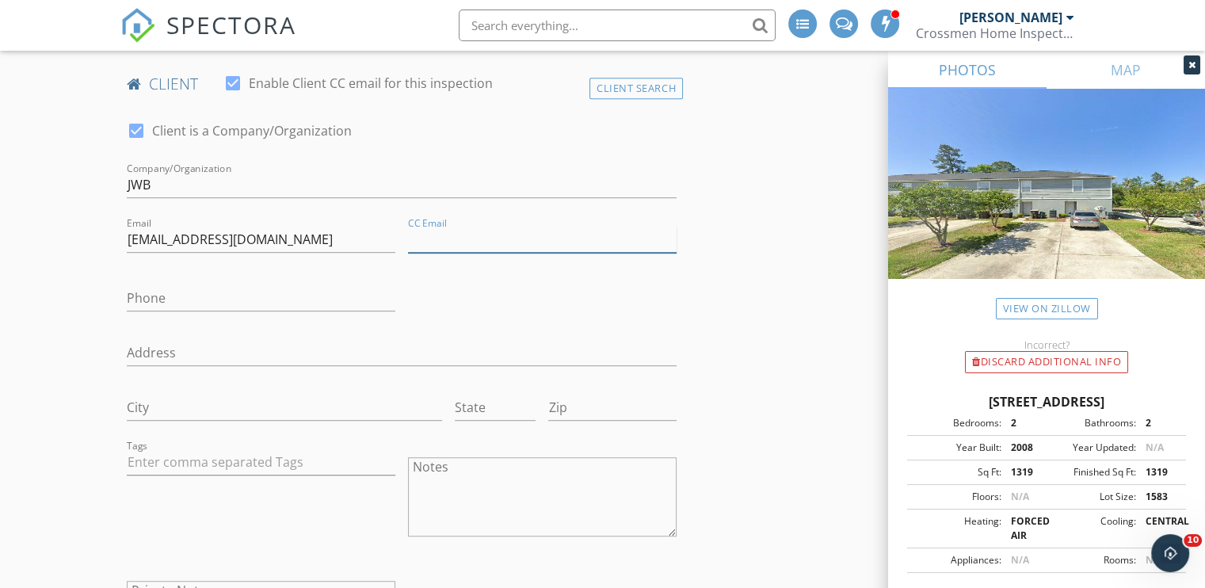
drag, startPoint x: 443, startPoint y: 246, endPoint x: 451, endPoint y: 251, distance: 9.2
click at [443, 246] on input "CC Email" at bounding box center [542, 240] width 269 height 26
type input "clientinspections@jwbcompanies.com"
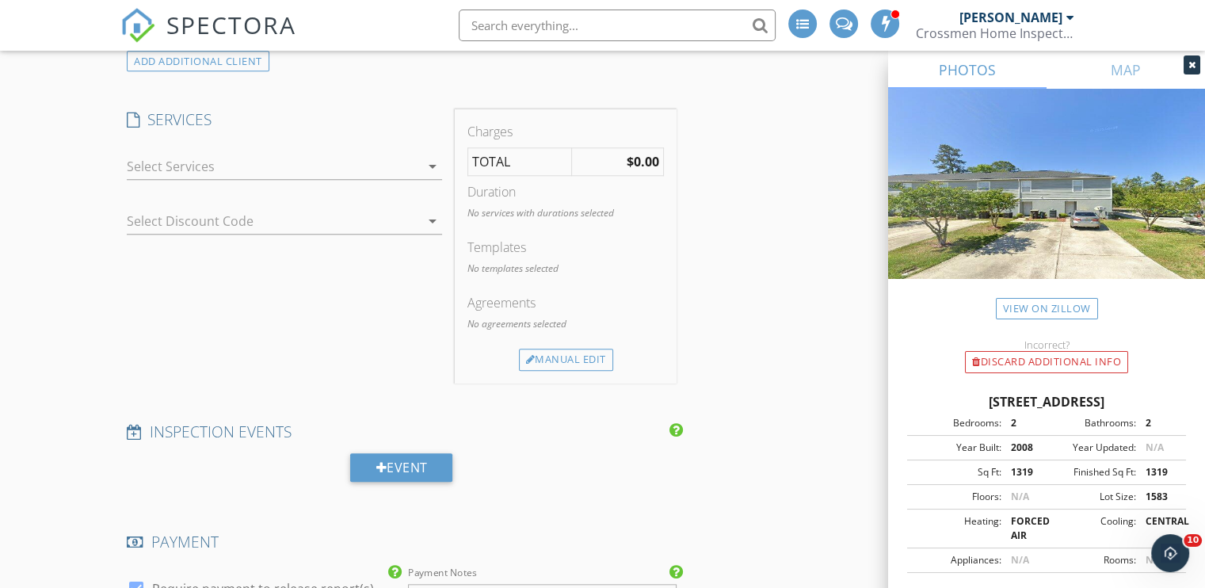
click at [206, 166] on div at bounding box center [273, 166] width 293 height 25
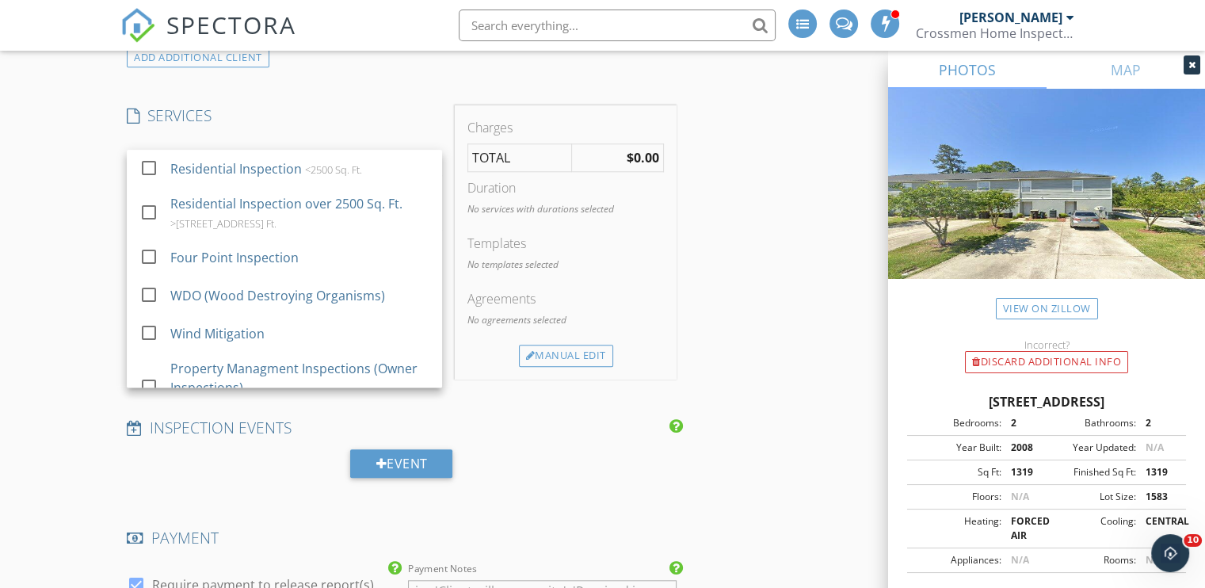
scroll to position [1423, 0]
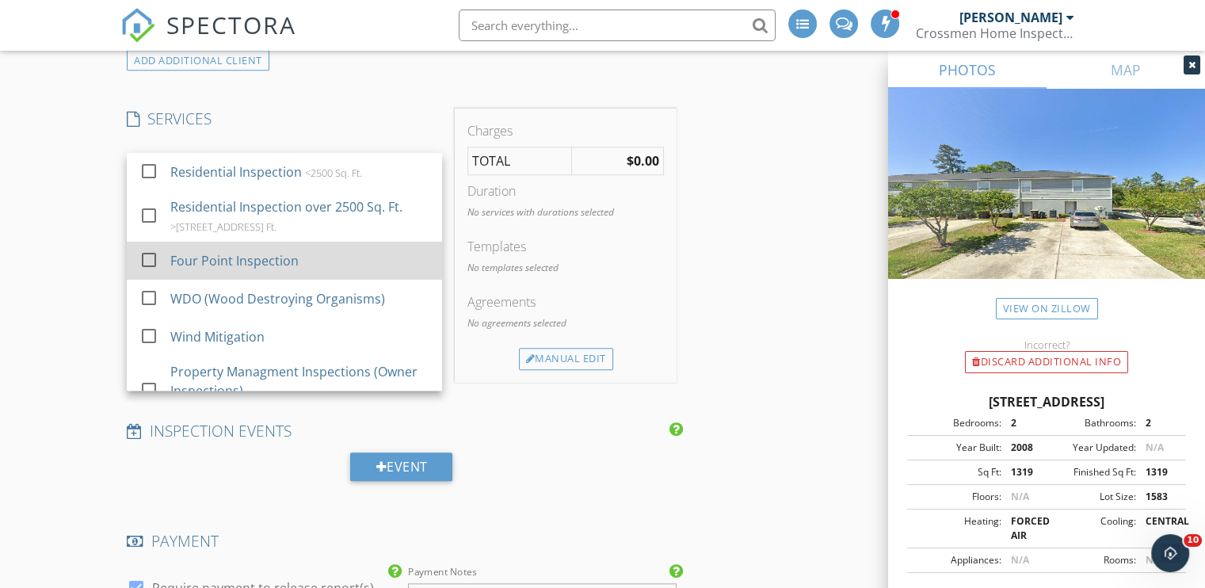
click at [254, 246] on div "Four Point Inspection" at bounding box center [300, 261] width 260 height 32
checkbox input "false"
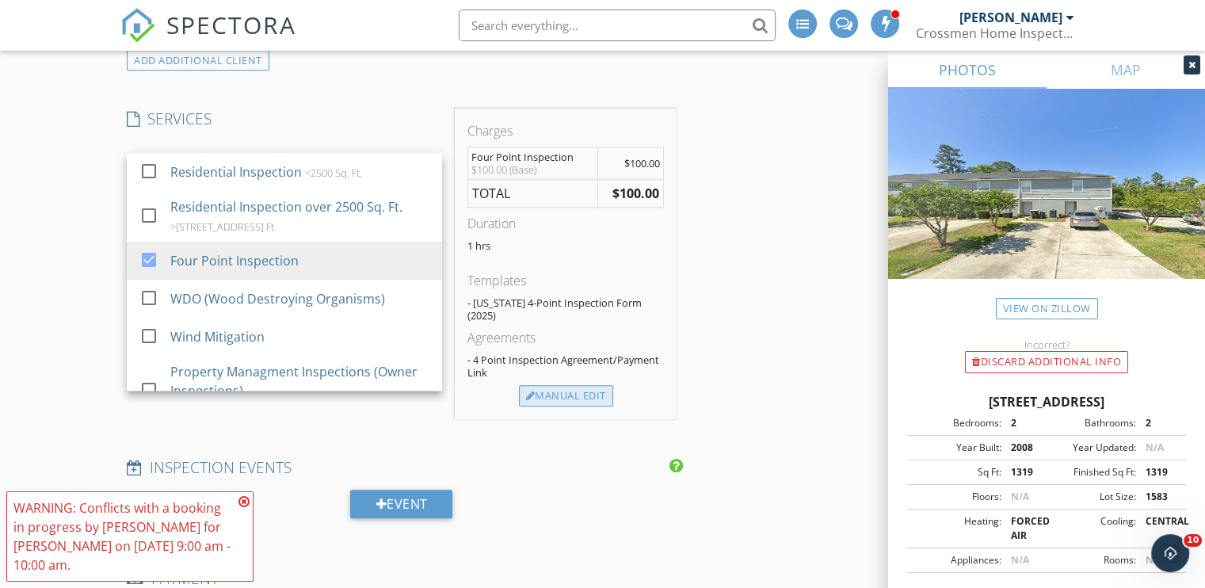
click at [551, 385] on div "Manual Edit" at bounding box center [566, 396] width 94 height 22
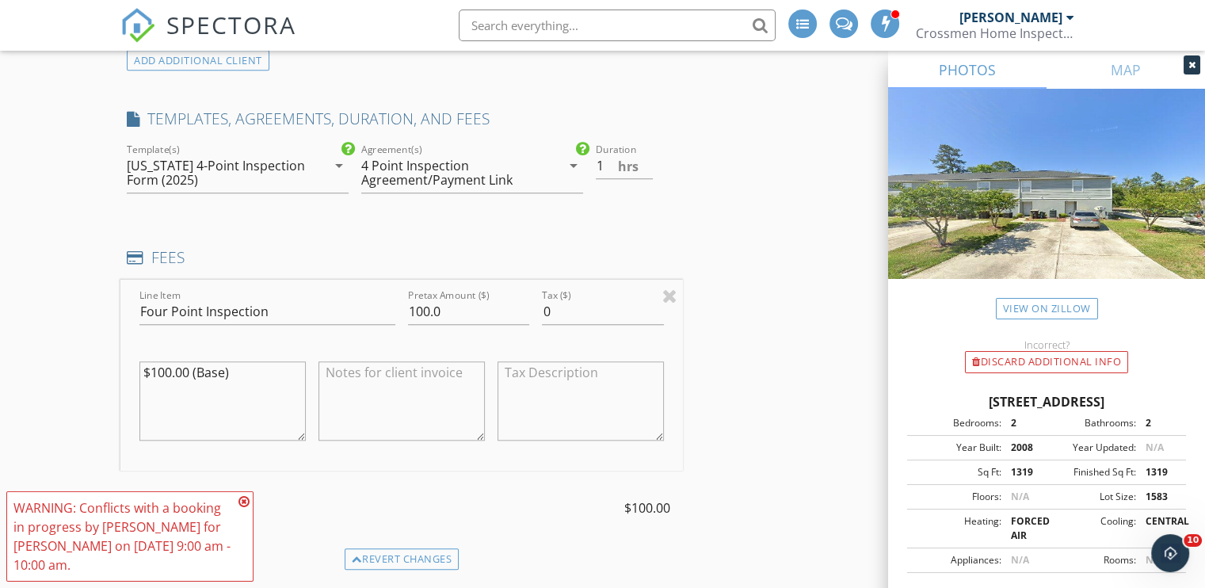
click at [452, 161] on div "4 Point Inspection Agreement/Payment Link" at bounding box center [451, 172] width 180 height 29
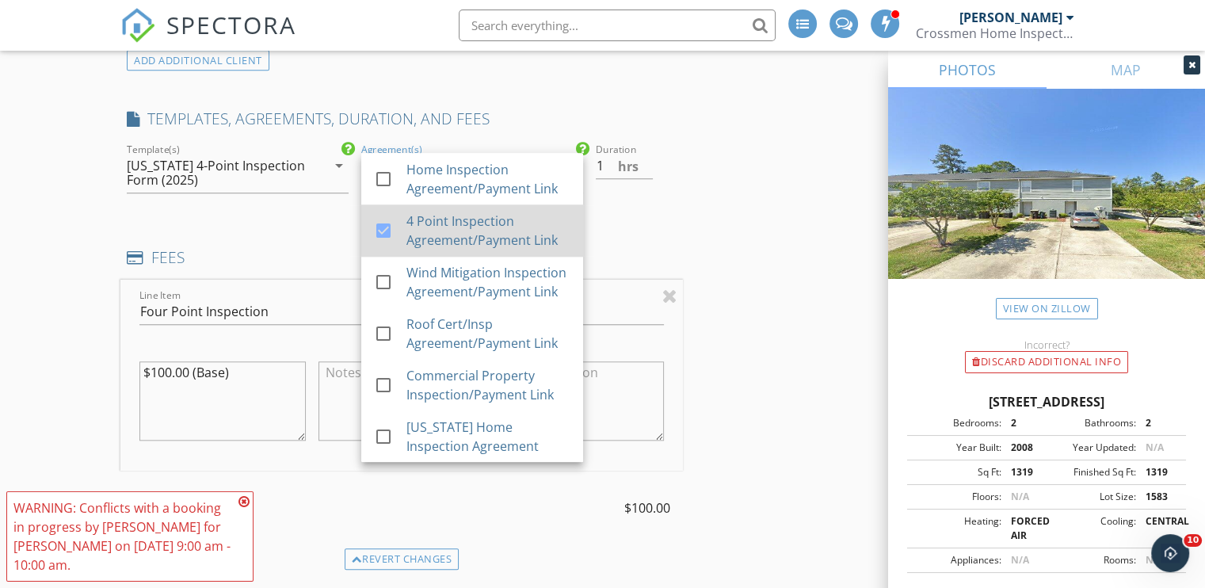
click at [456, 235] on div "4 Point Inspection Agreement/Payment Link" at bounding box center [488, 231] width 164 height 38
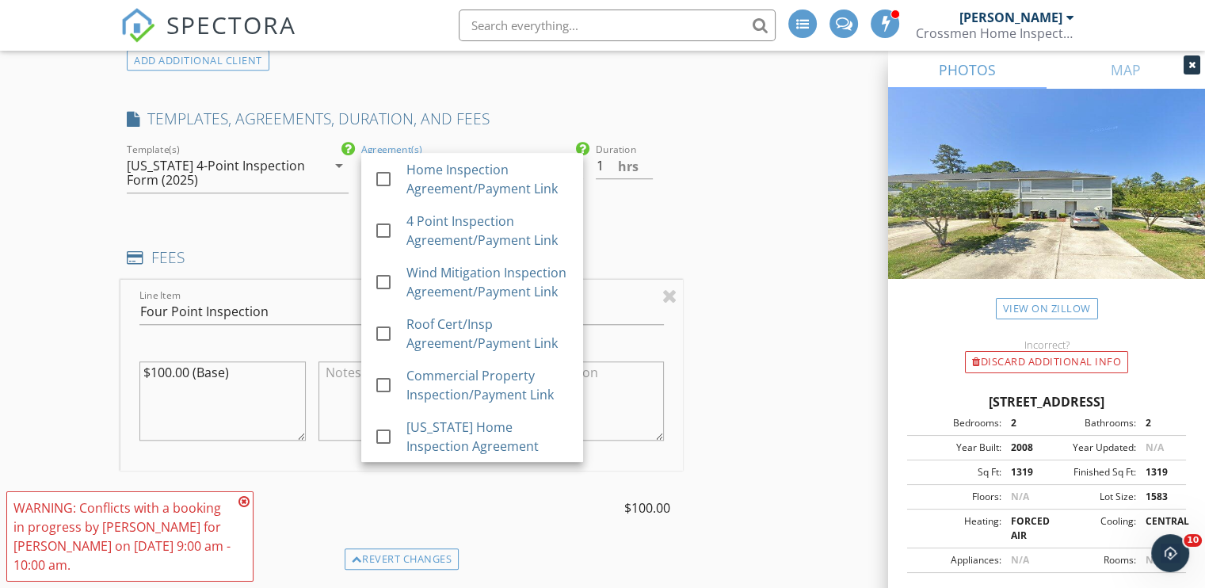
click at [700, 181] on div "INSPECTOR(S) check_box_outline_blank Joshua Gillispie check_box Jace Caulder PR…" at bounding box center [602, 479] width 964 height 3403
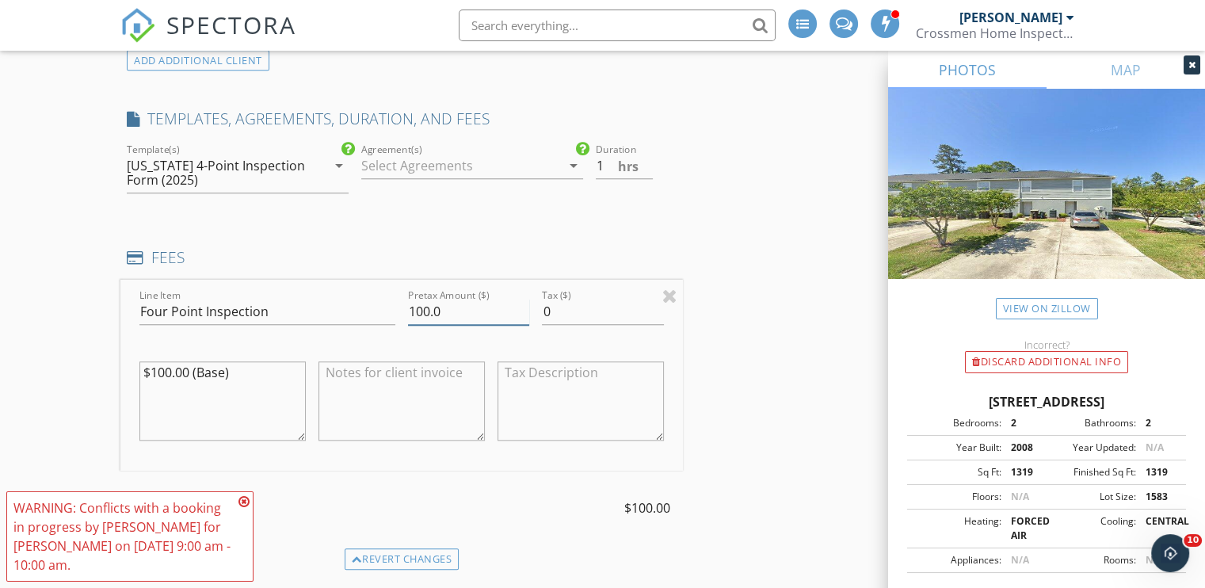
click at [421, 307] on input "100.0" at bounding box center [468, 312] width 121 height 26
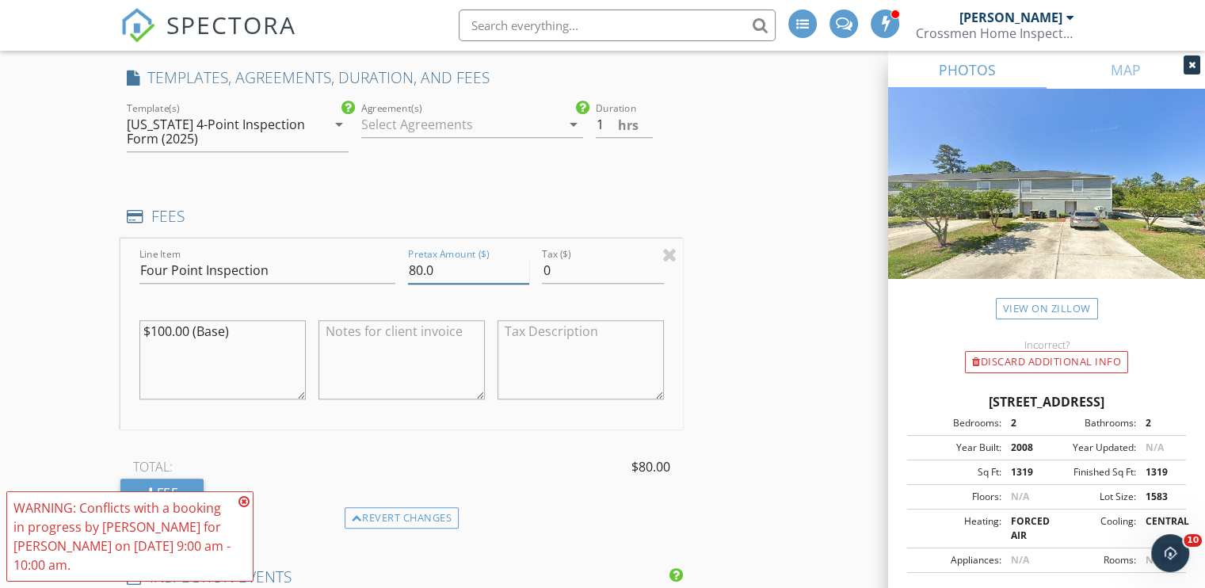
scroll to position [1581, 0]
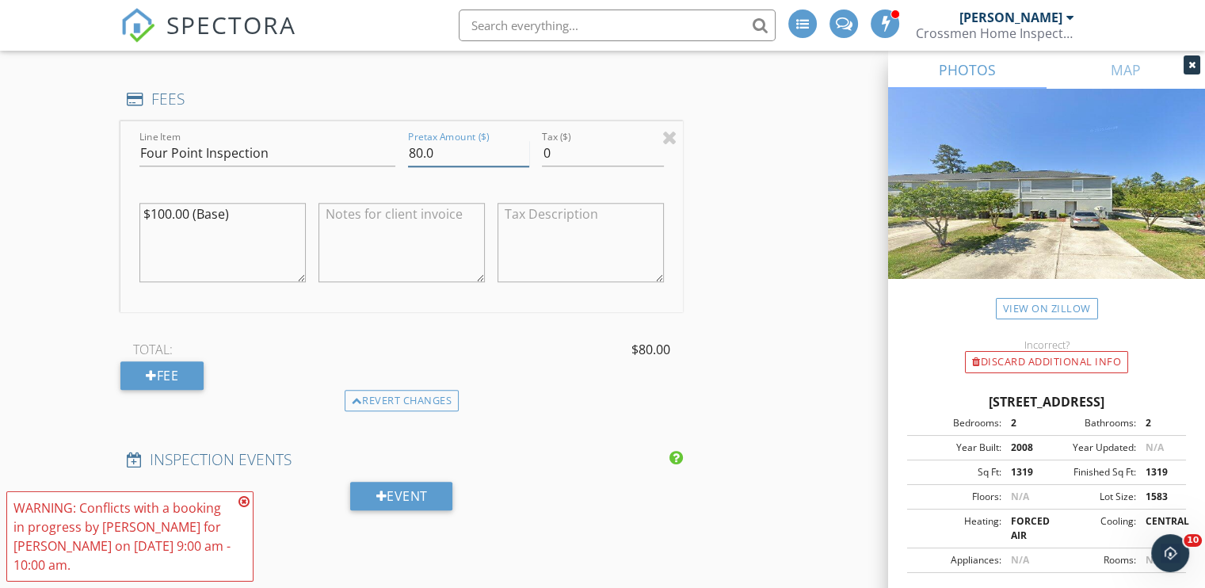
type input "80.0"
click at [242, 501] on icon at bounding box center [243, 501] width 11 height 13
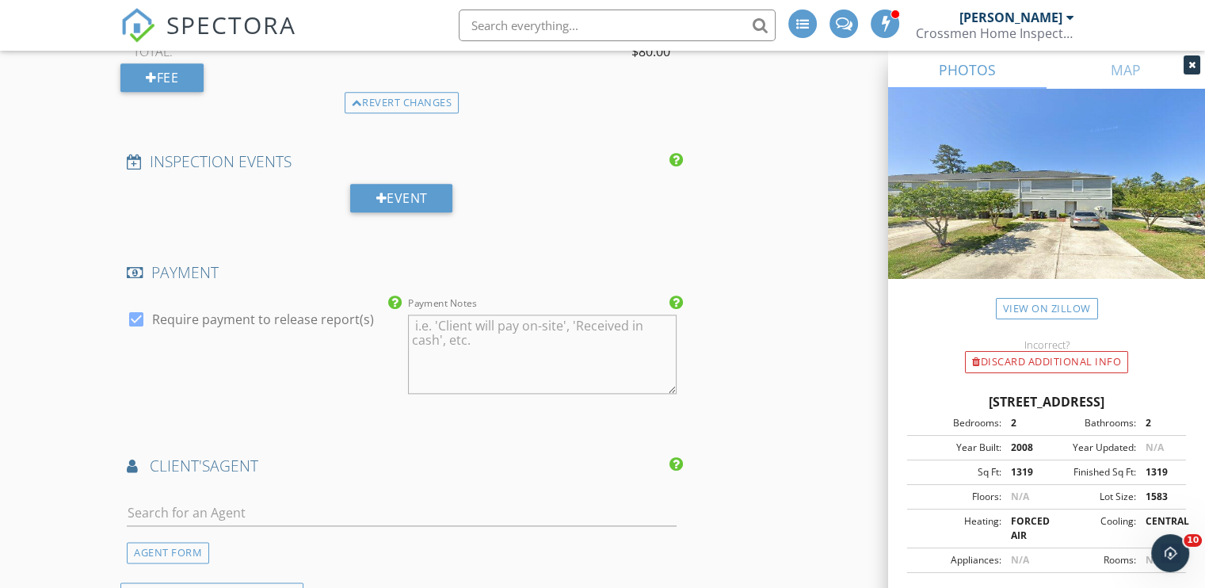
scroll to position [1898, 0]
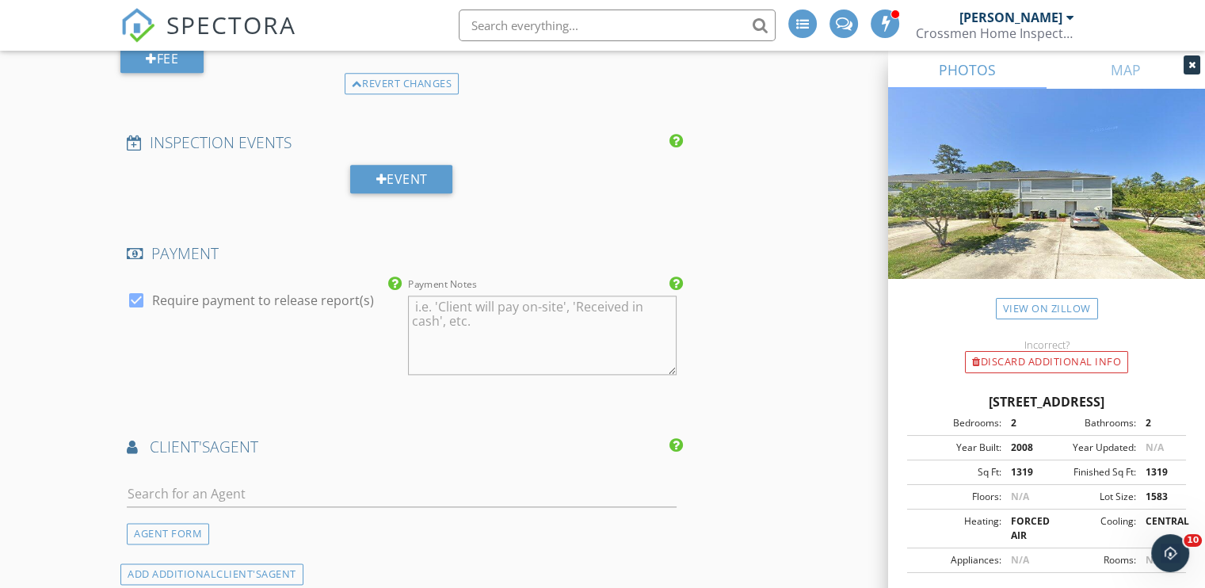
click at [132, 293] on div at bounding box center [136, 300] width 27 height 27
checkbox input "false"
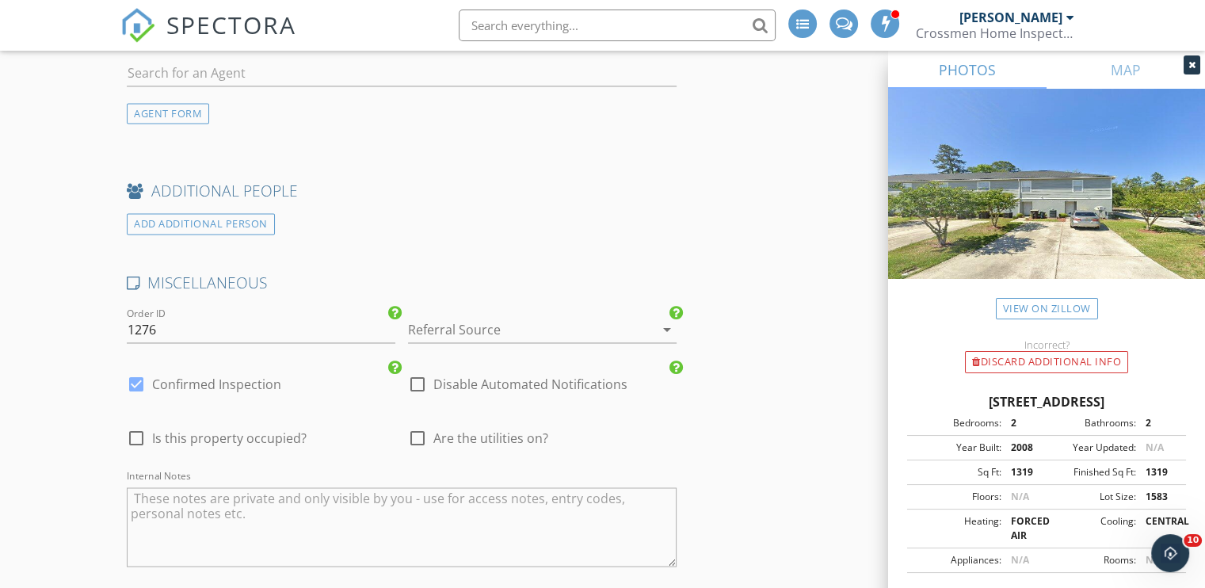
scroll to position [2532, 0]
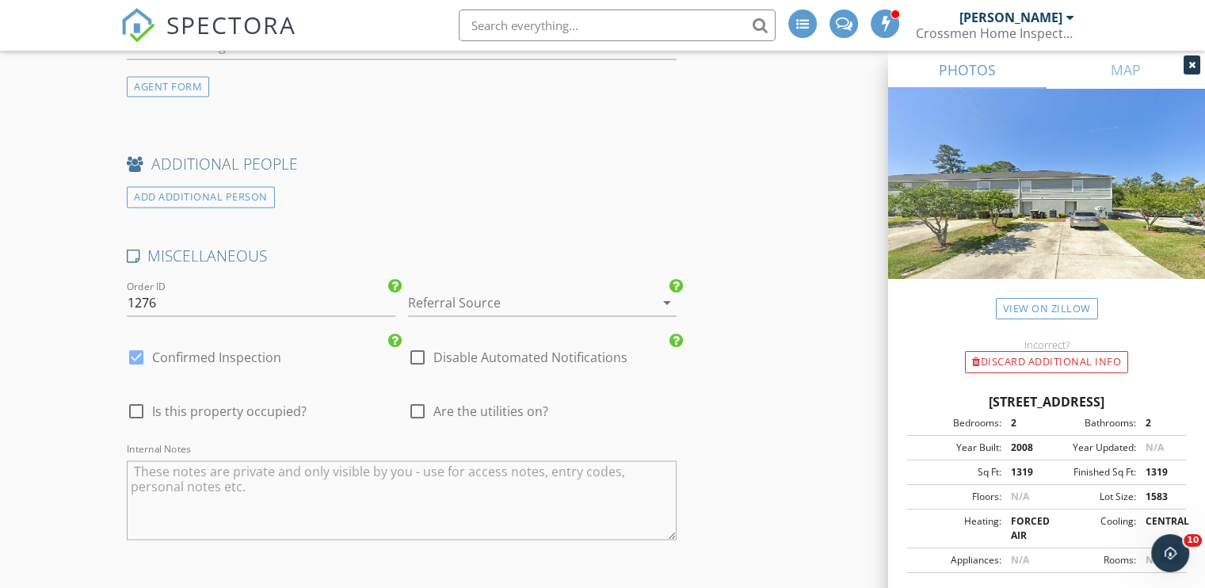
click at [136, 402] on div at bounding box center [136, 411] width 27 height 27
checkbox input "true"
click at [414, 405] on div at bounding box center [417, 411] width 27 height 27
checkbox input "true"
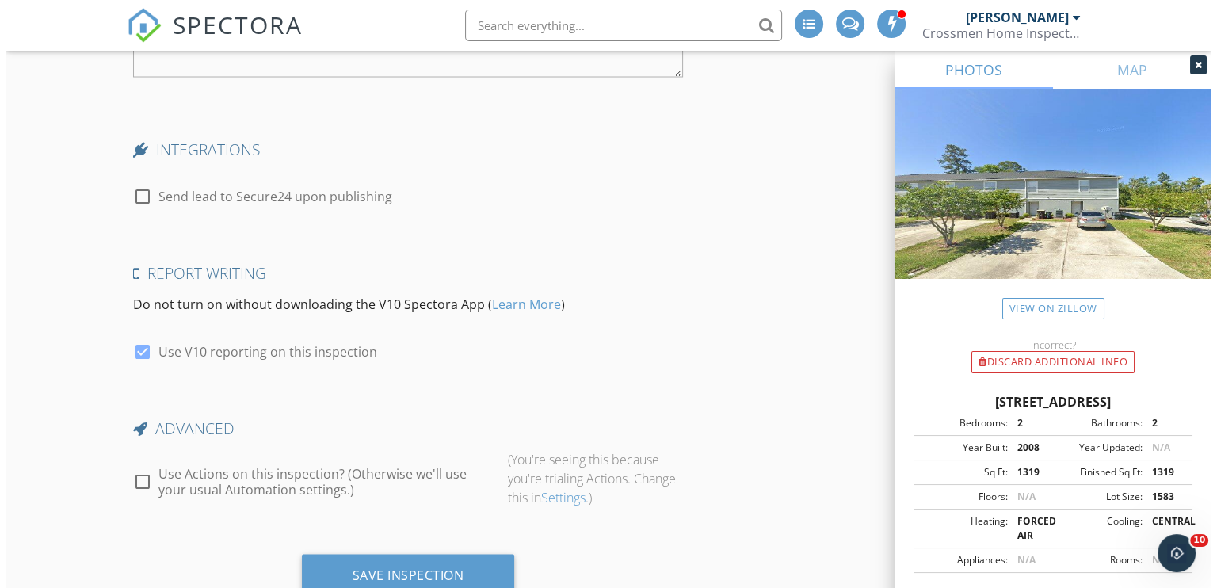
scroll to position [3048, 0]
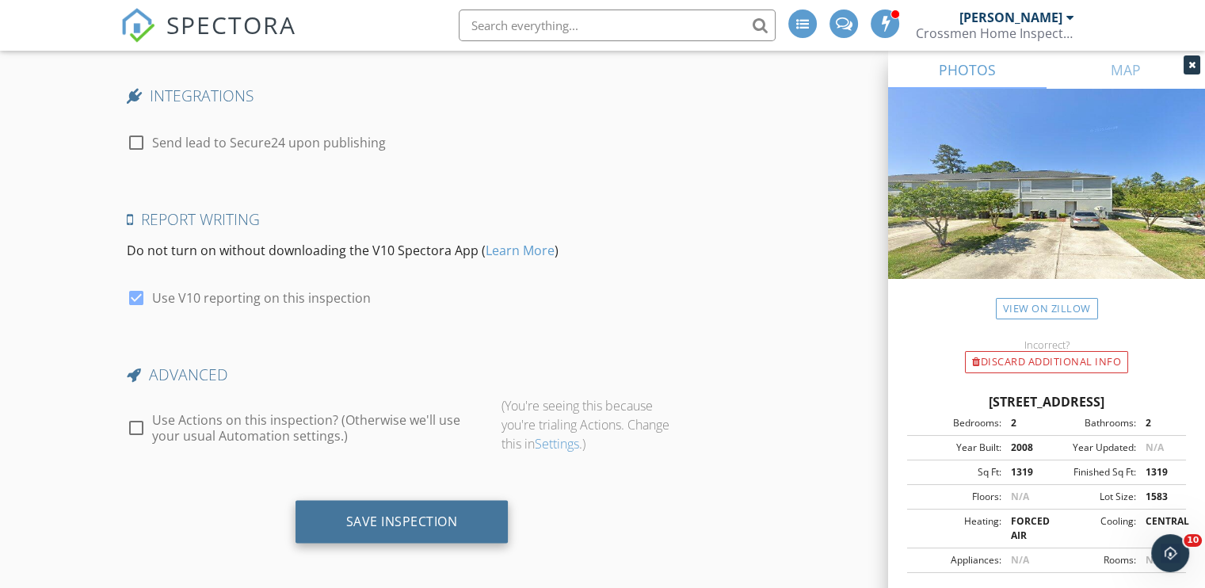
click at [390, 521] on div "Save Inspection" at bounding box center [402, 521] width 112 height 16
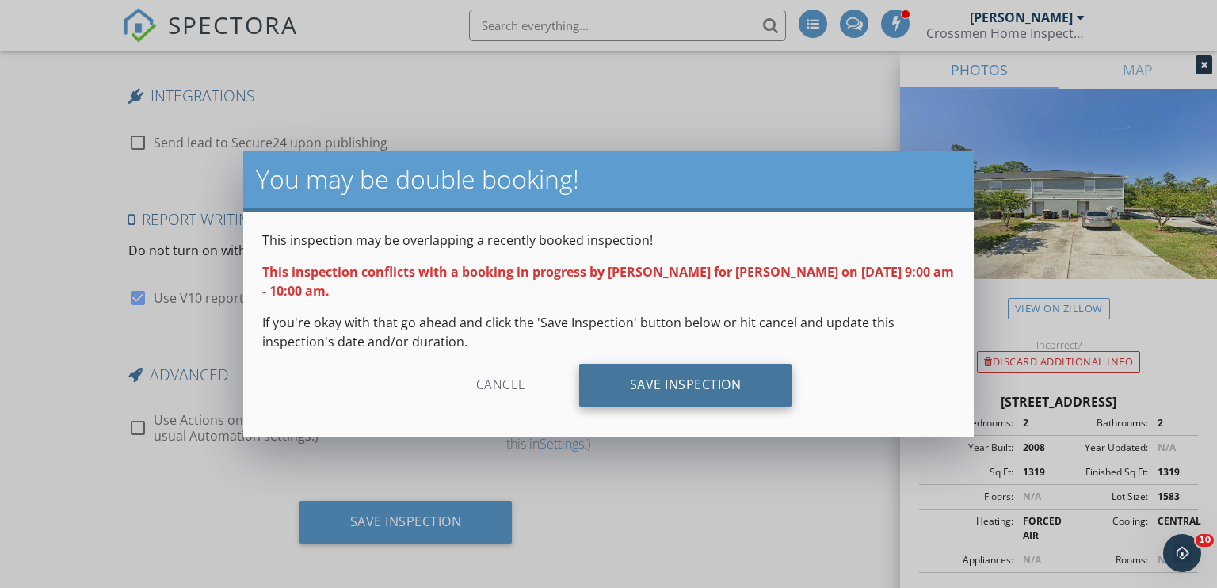
click at [709, 383] on div "Save Inspection" at bounding box center [685, 385] width 213 height 43
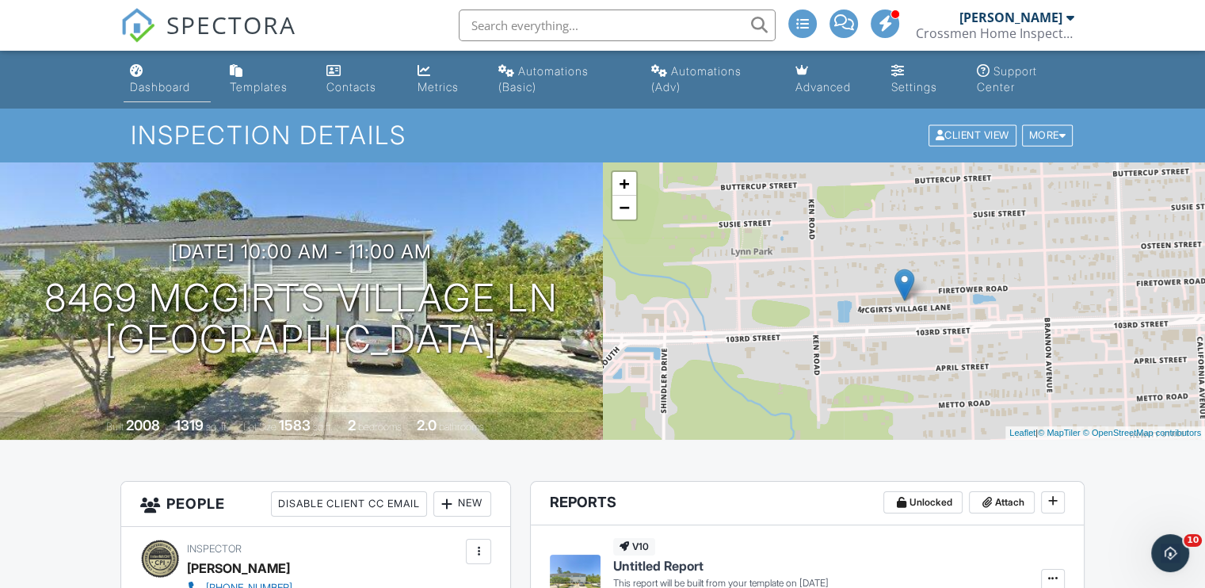
click at [167, 90] on div "Dashboard" at bounding box center [160, 86] width 60 height 13
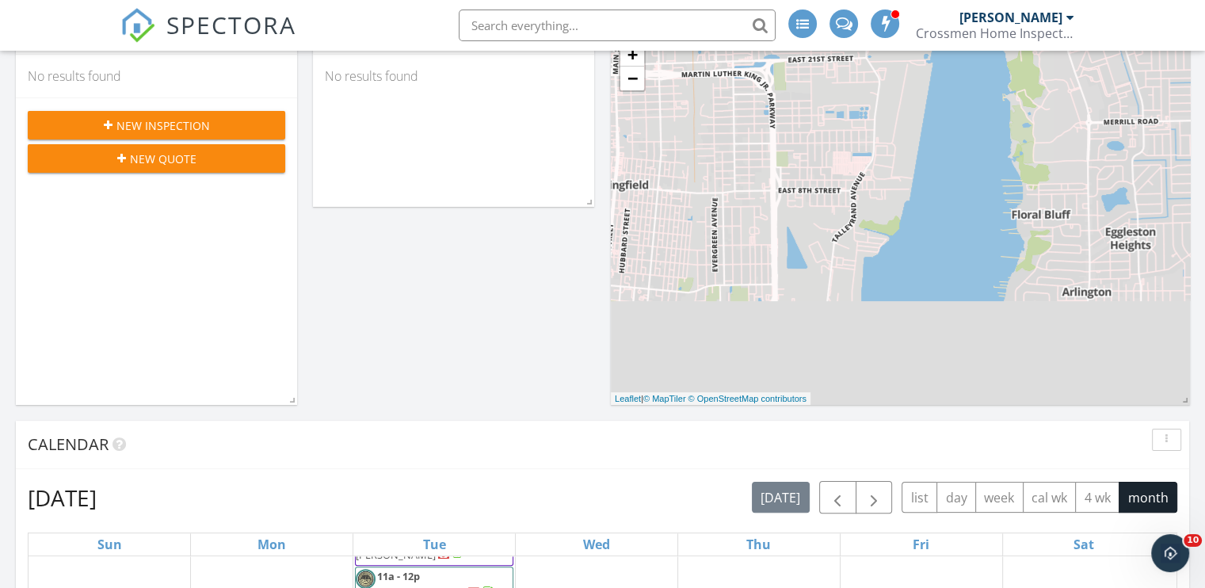
scroll to position [238, 0]
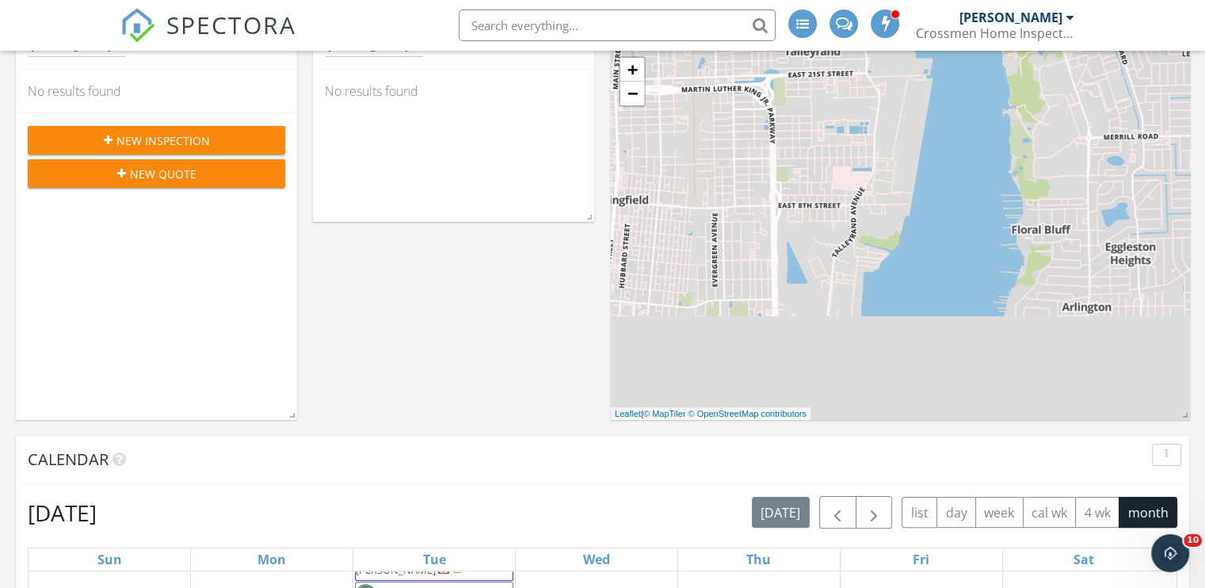
click at [168, 136] on span "New Inspection" at bounding box center [162, 140] width 93 height 17
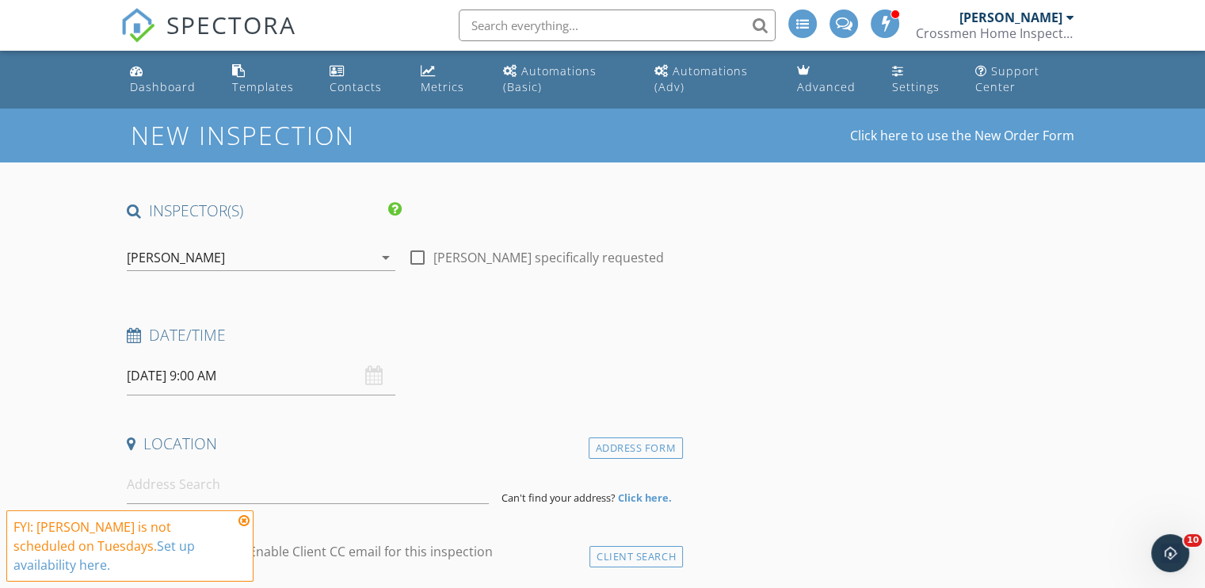
click at [245, 248] on div "[PERSON_NAME]" at bounding box center [250, 257] width 246 height 25
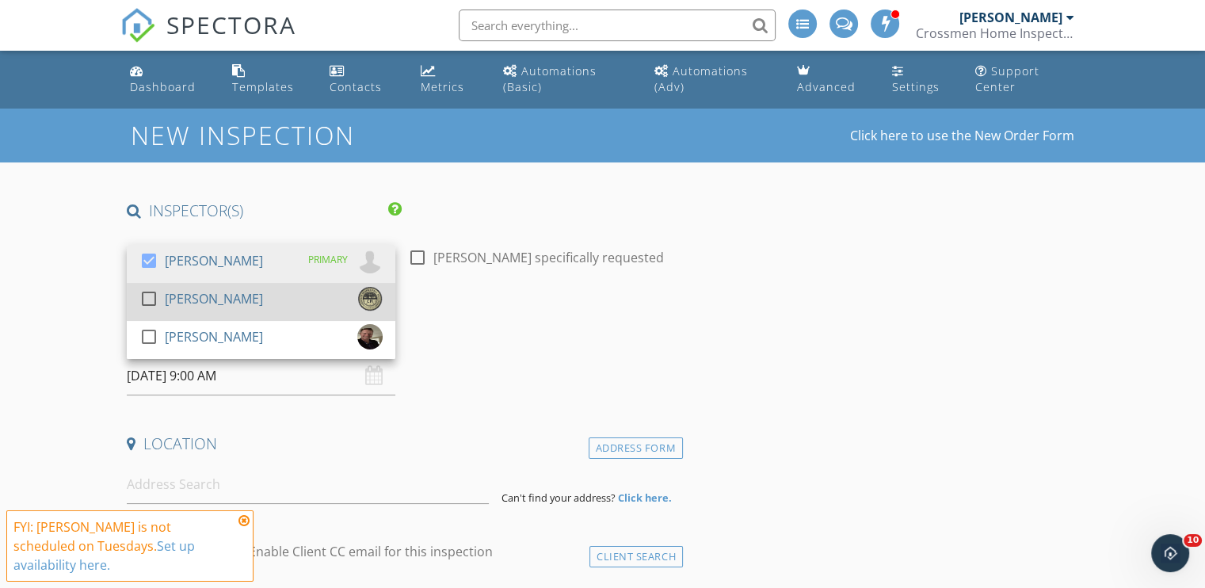
drag, startPoint x: 238, startPoint y: 298, endPoint x: 219, endPoint y: 285, distance: 22.9
click at [235, 297] on div "check_box_outline_blank Jace Caulder" at bounding box center [260, 302] width 243 height 32
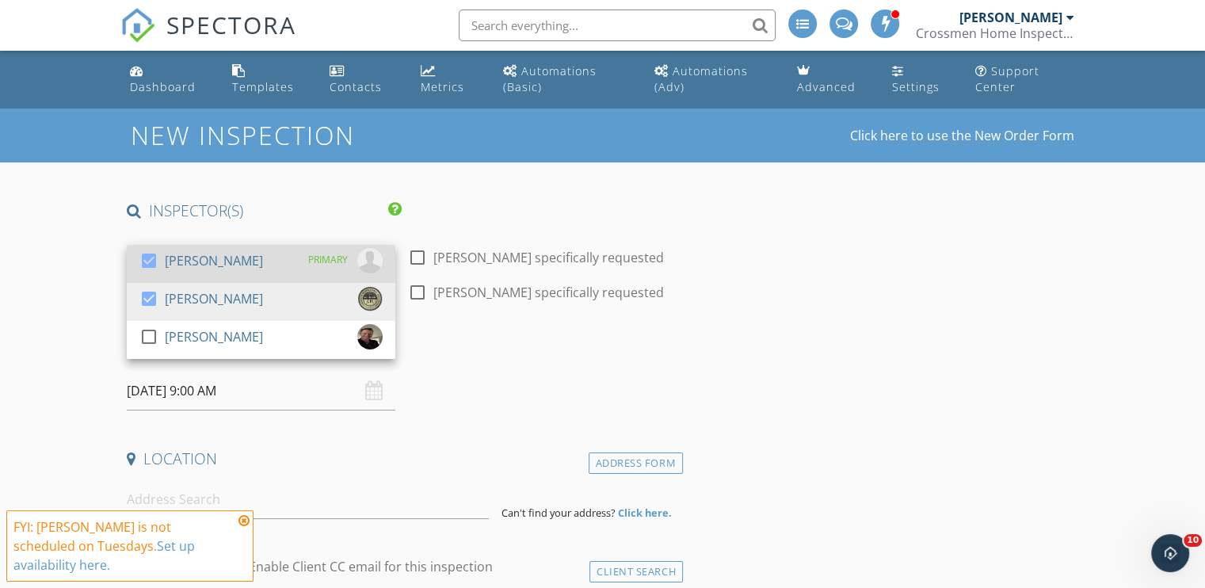
click at [215, 257] on div "[PERSON_NAME]" at bounding box center [214, 260] width 98 height 25
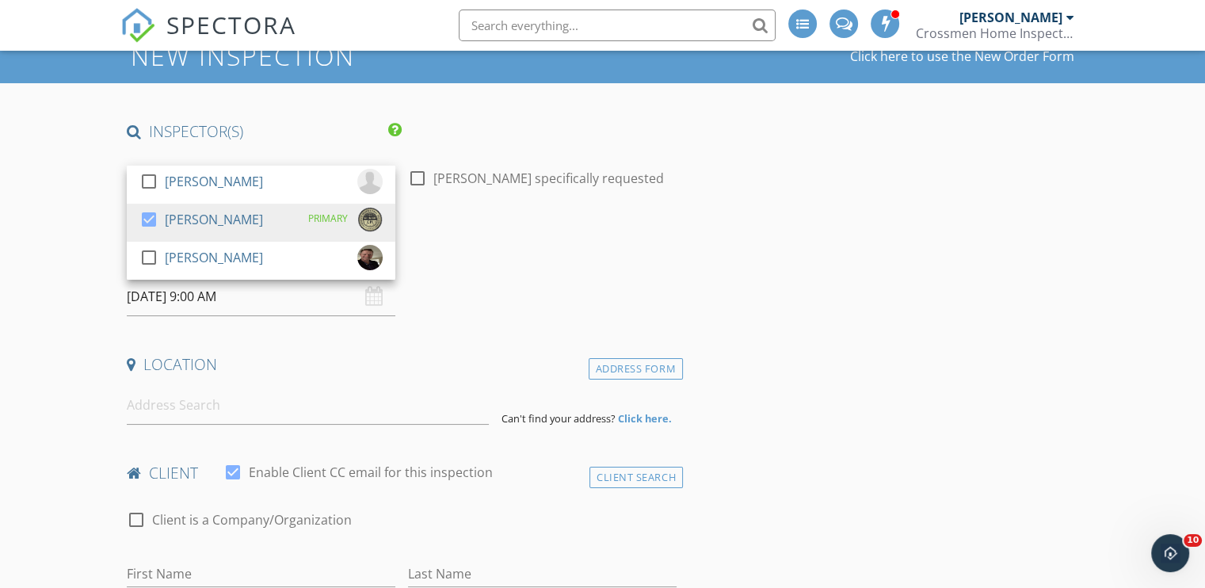
scroll to position [158, 0]
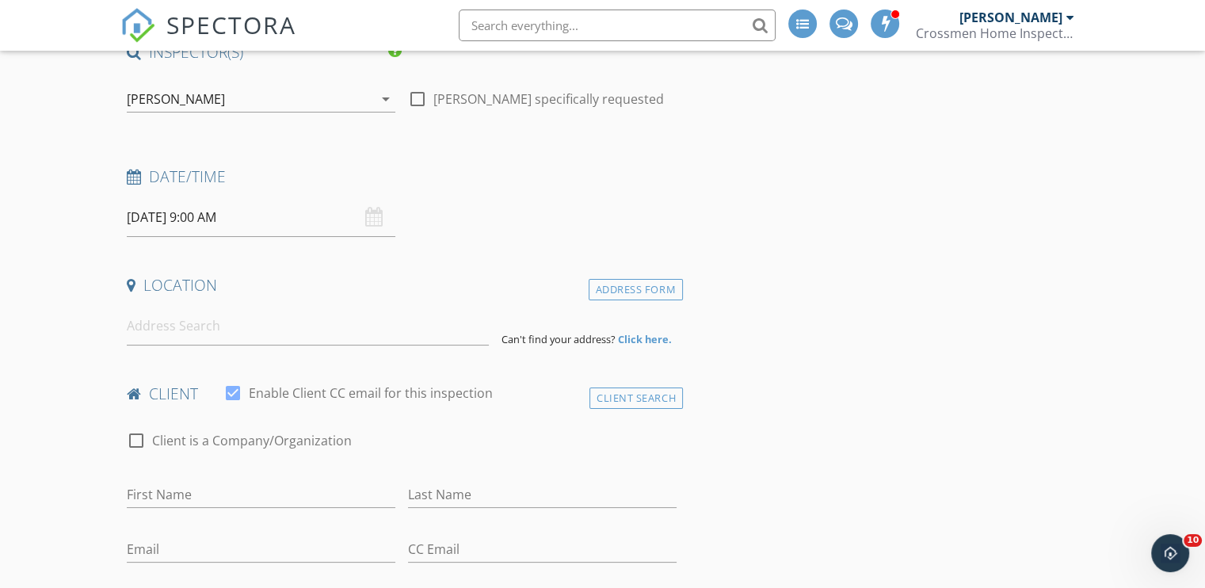
click at [150, 219] on input "09/30/2025 9:00 AM" at bounding box center [261, 217] width 269 height 39
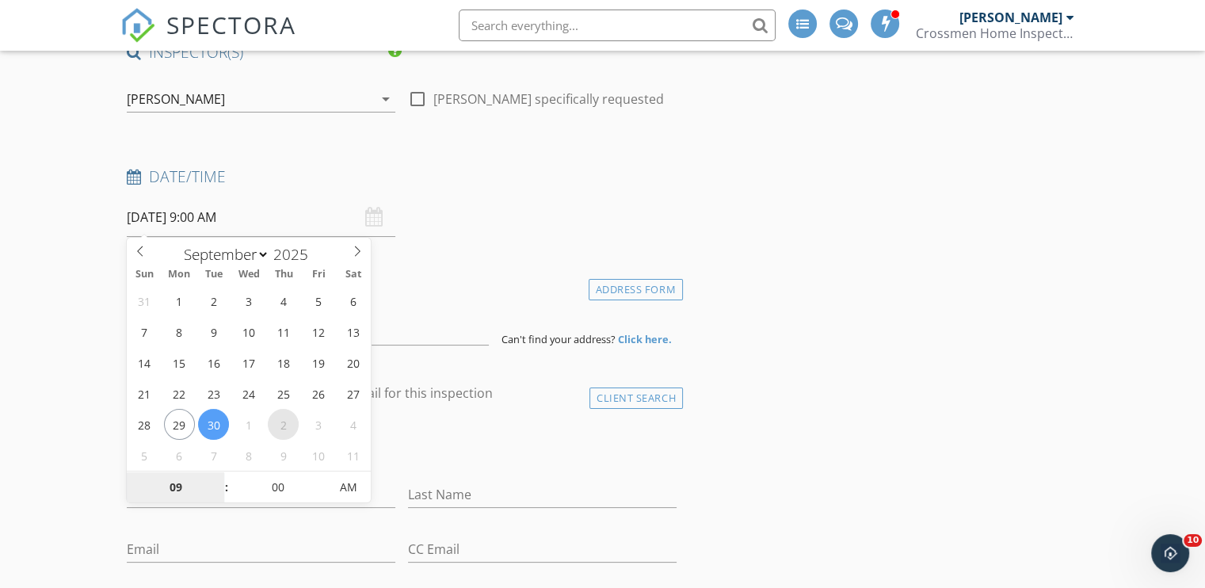
select select "9"
type input "10/02/2025 9:00 AM"
type input "10"
type input "10/02/2025 10:00 AM"
click at [217, 475] on span at bounding box center [218, 479] width 11 height 16
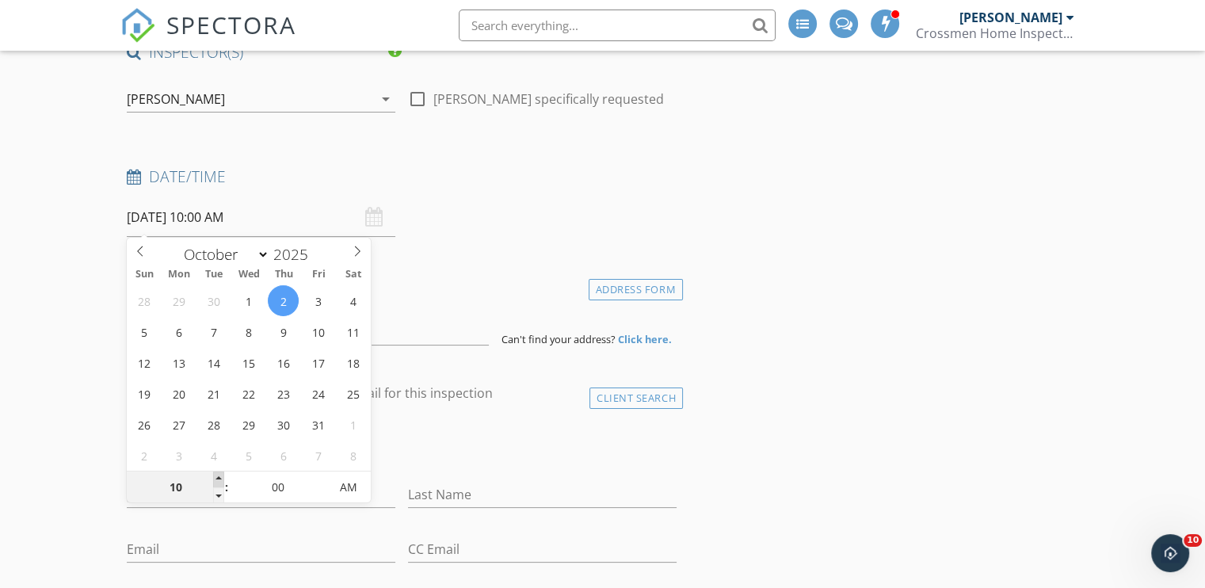
type input "11"
type input "10/02/2025 11:00 AM"
click at [217, 475] on span at bounding box center [218, 479] width 11 height 16
type input "12"
type input "10/02/2025 12:00 PM"
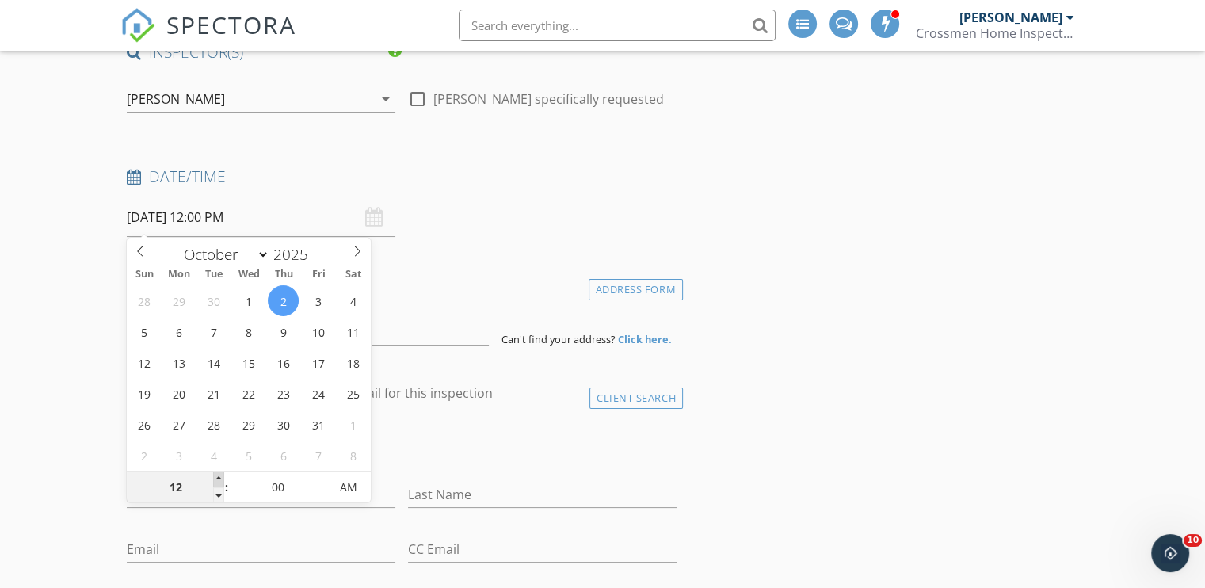
click at [217, 475] on span at bounding box center [218, 479] width 11 height 16
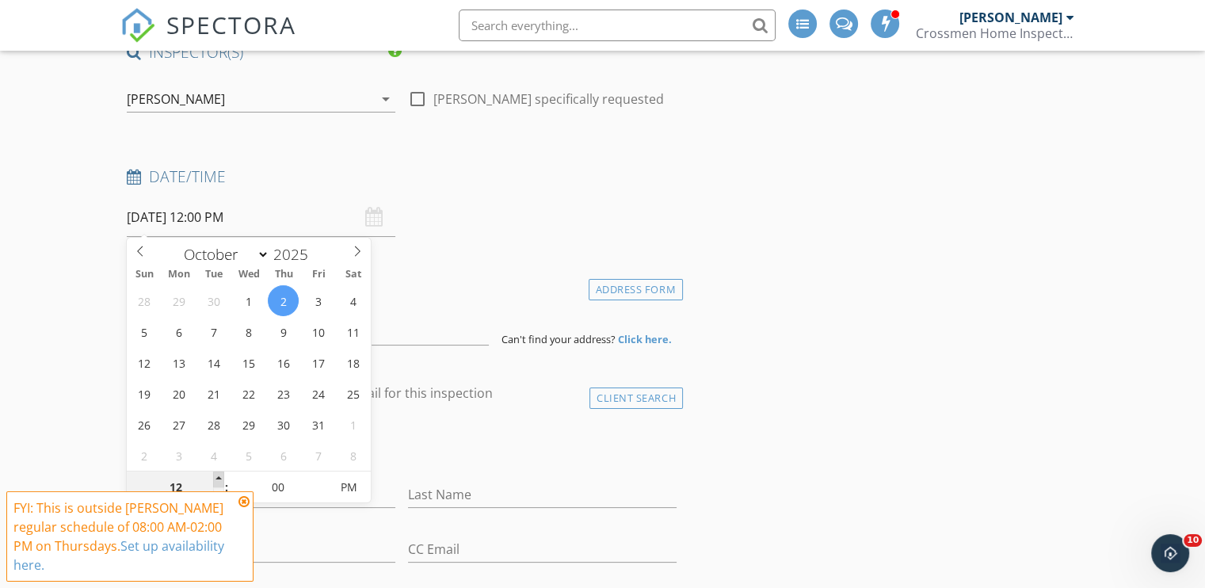
type input "01"
type input "10/02/2025 1:00 PM"
click at [219, 476] on span at bounding box center [218, 479] width 11 height 16
type input "02"
type input "10/02/2025 2:00 PM"
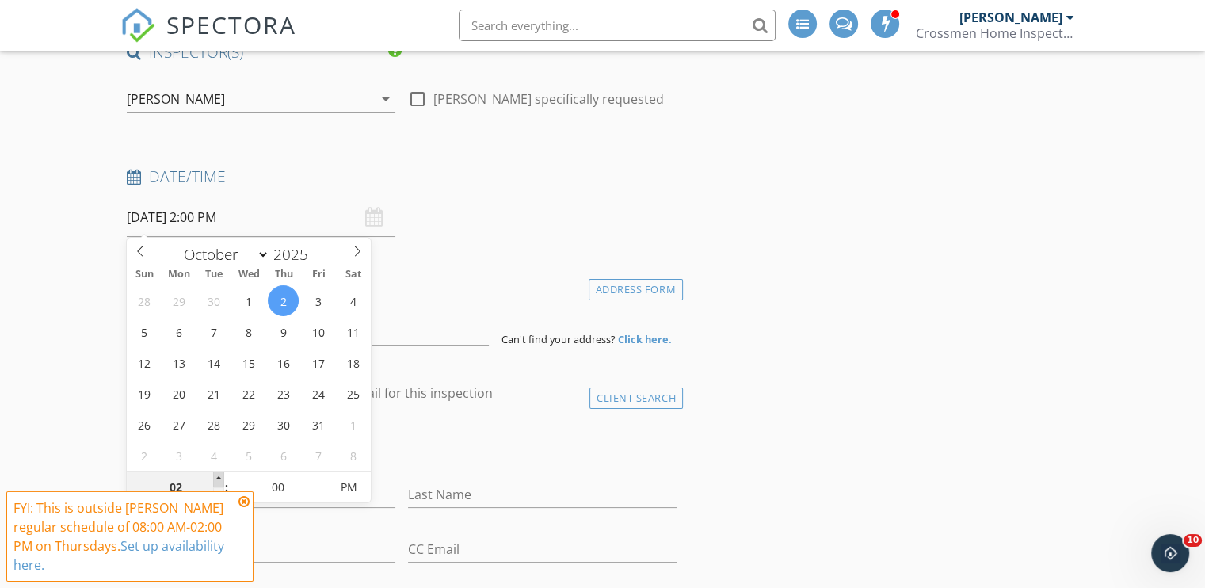
click at [219, 476] on span at bounding box center [218, 479] width 11 height 16
click at [243, 498] on icon at bounding box center [243, 501] width 11 height 13
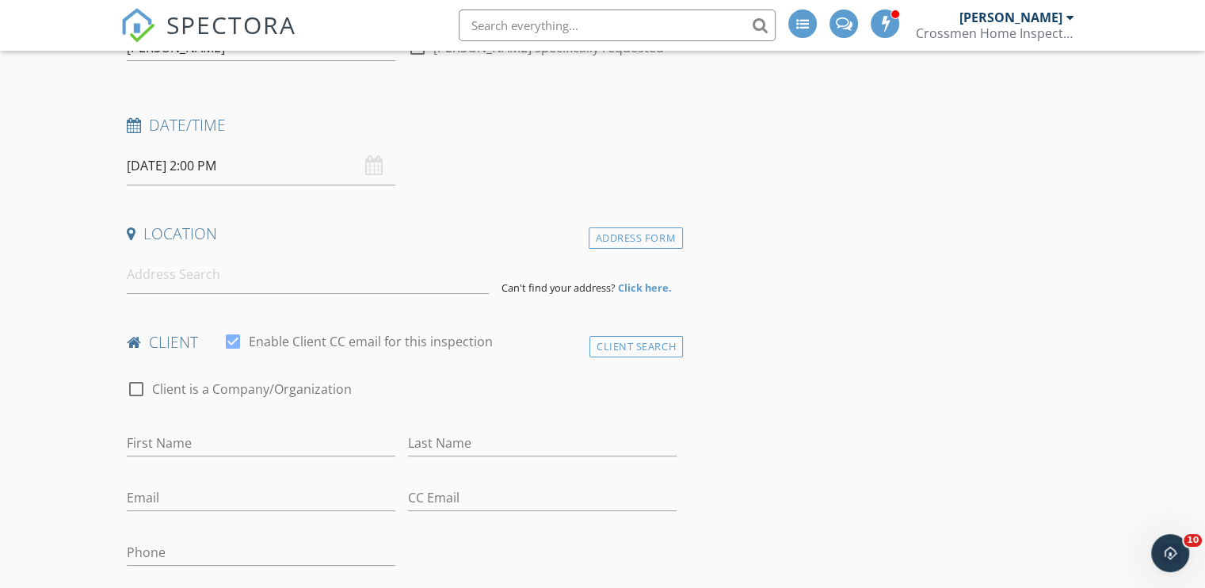
scroll to position [238, 0]
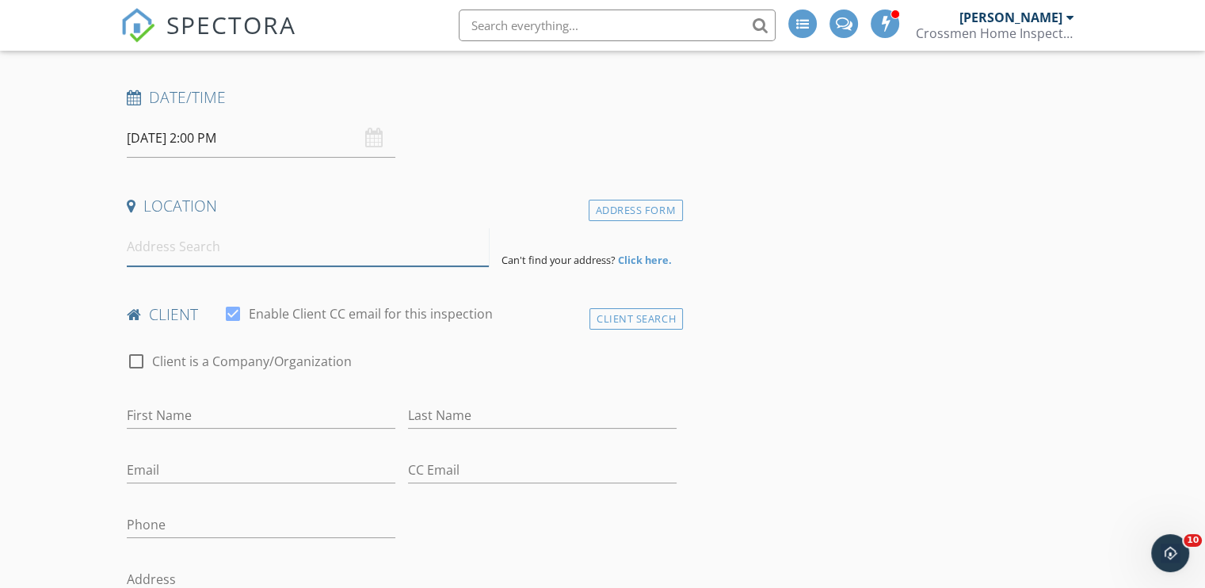
click at [166, 250] on input at bounding box center [308, 246] width 362 height 39
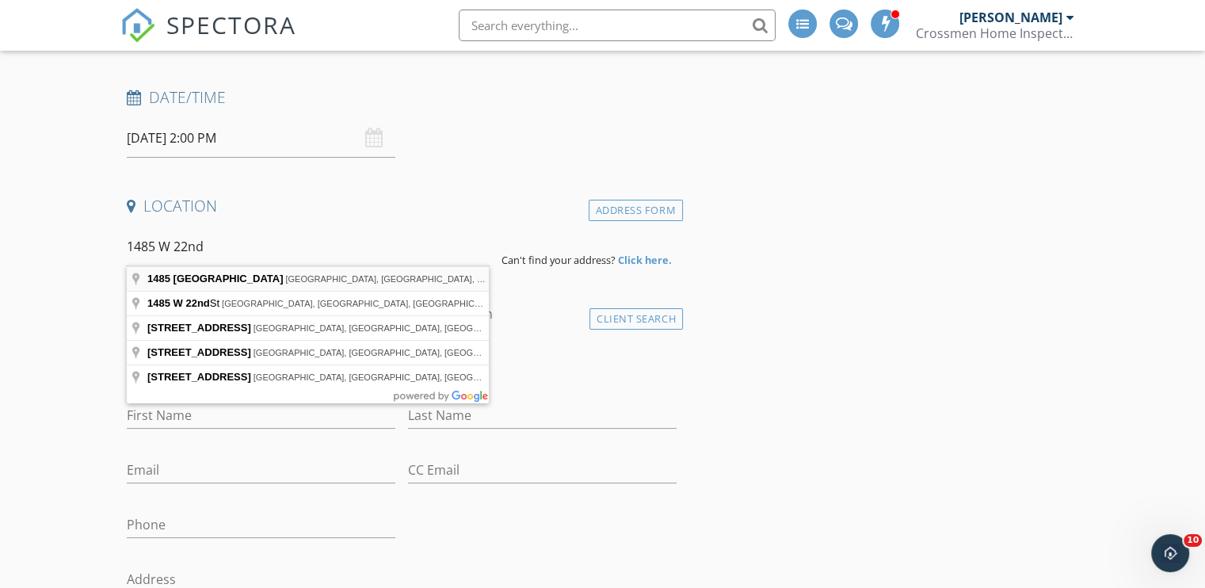
type input "1485 West 22nd Street, Jacksonville, FL, USA"
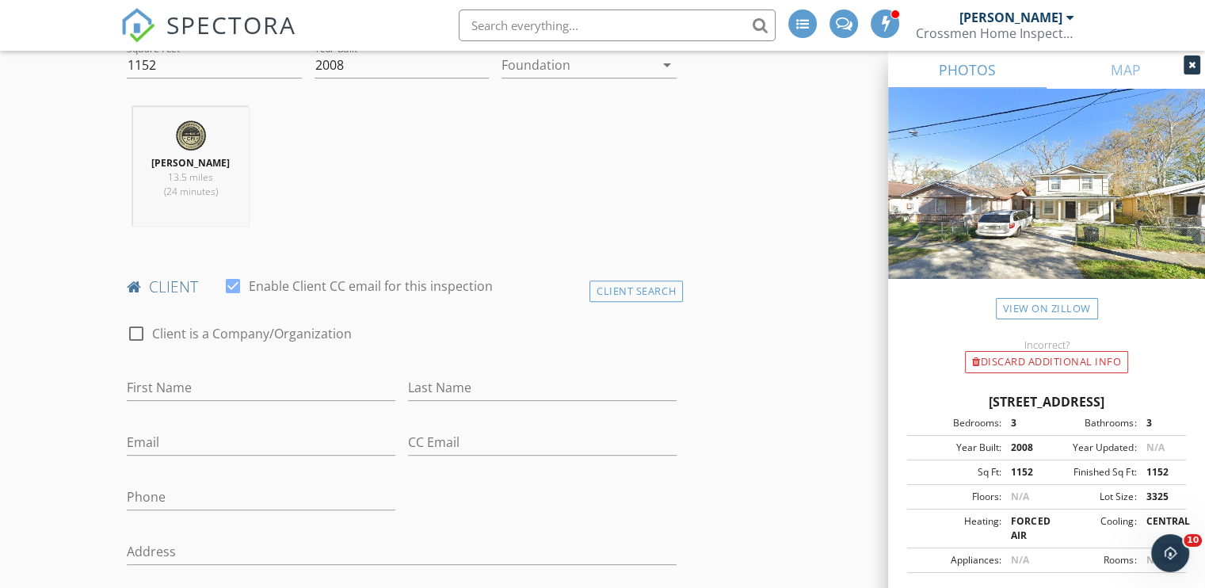
scroll to position [634, 0]
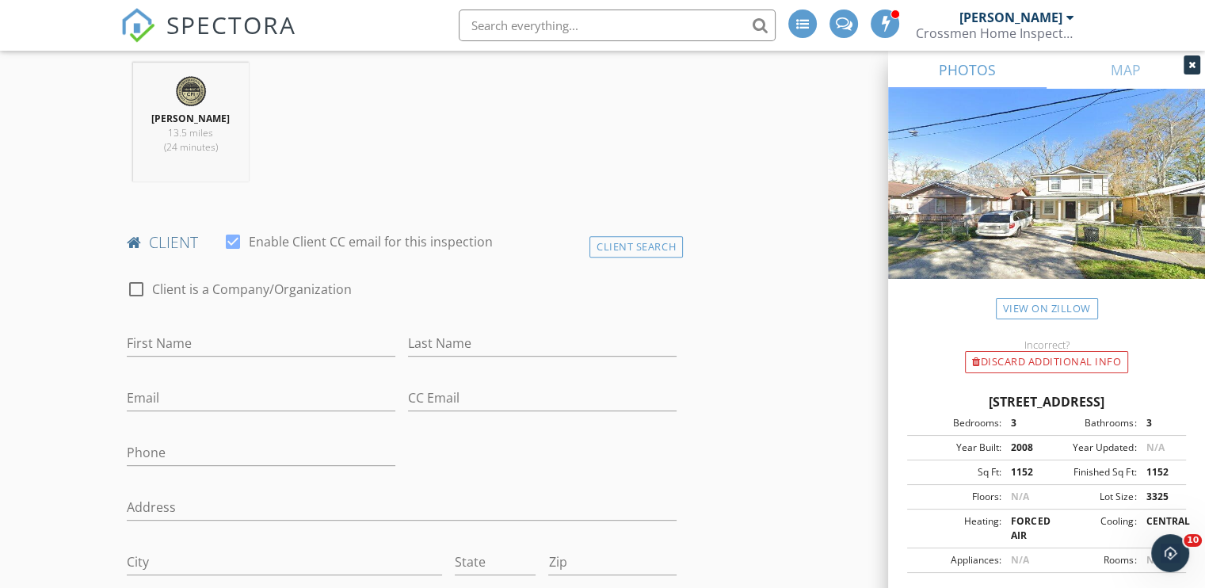
click at [139, 288] on div at bounding box center [136, 289] width 27 height 27
checkbox input "true"
click at [159, 340] on input "Enable Client CC email for this inspection" at bounding box center [402, 343] width 550 height 26
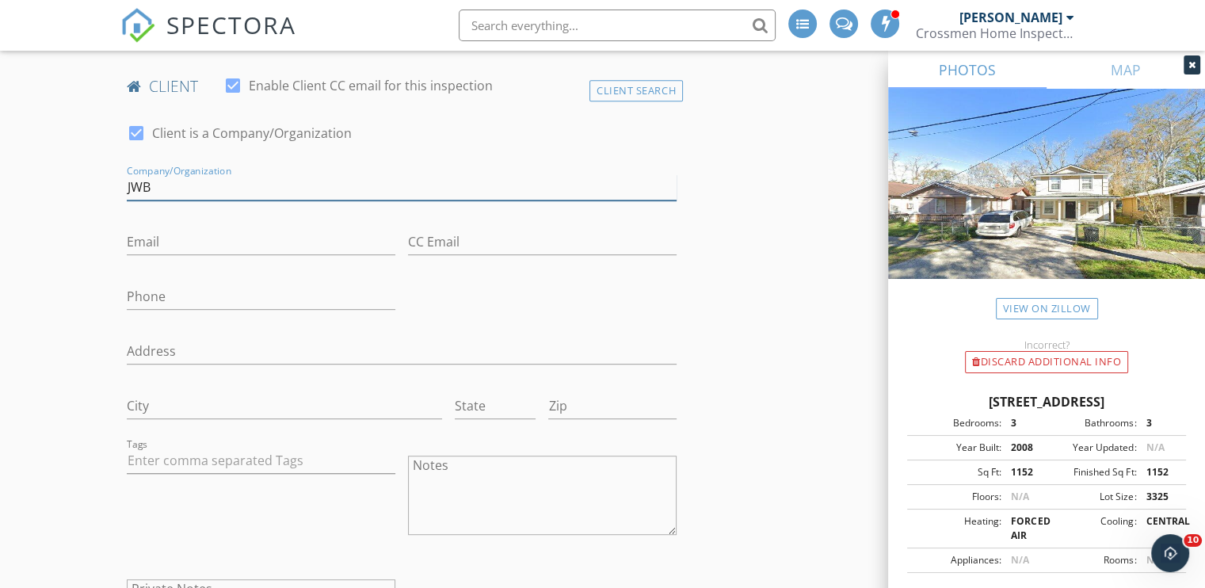
scroll to position [871, 0]
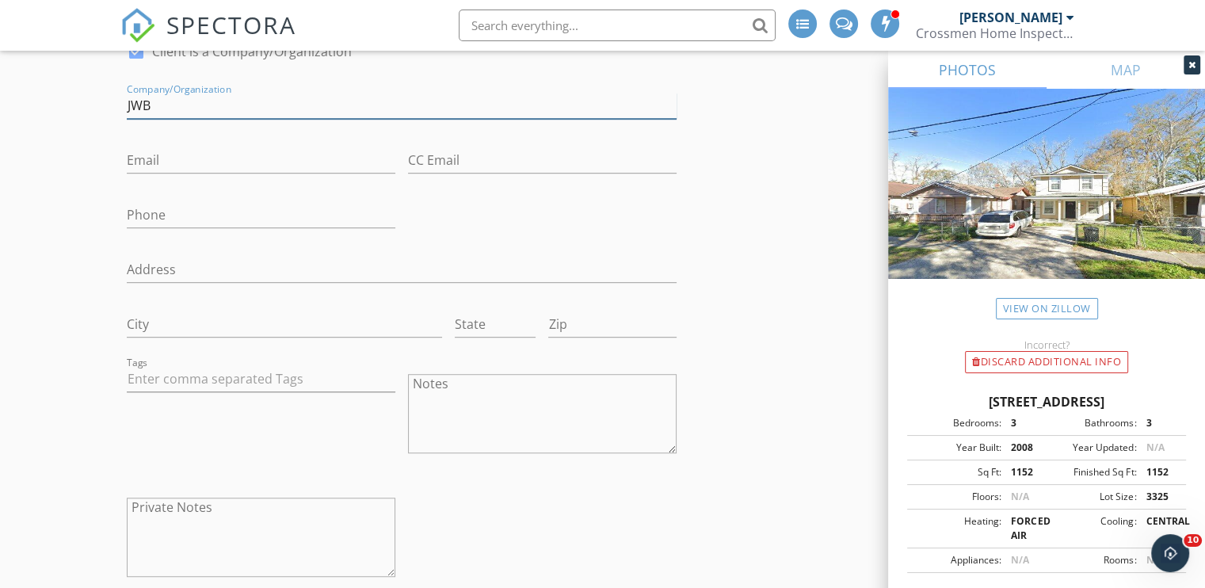
type input "JWB"
click at [212, 158] on input "Email" at bounding box center [261, 160] width 269 height 26
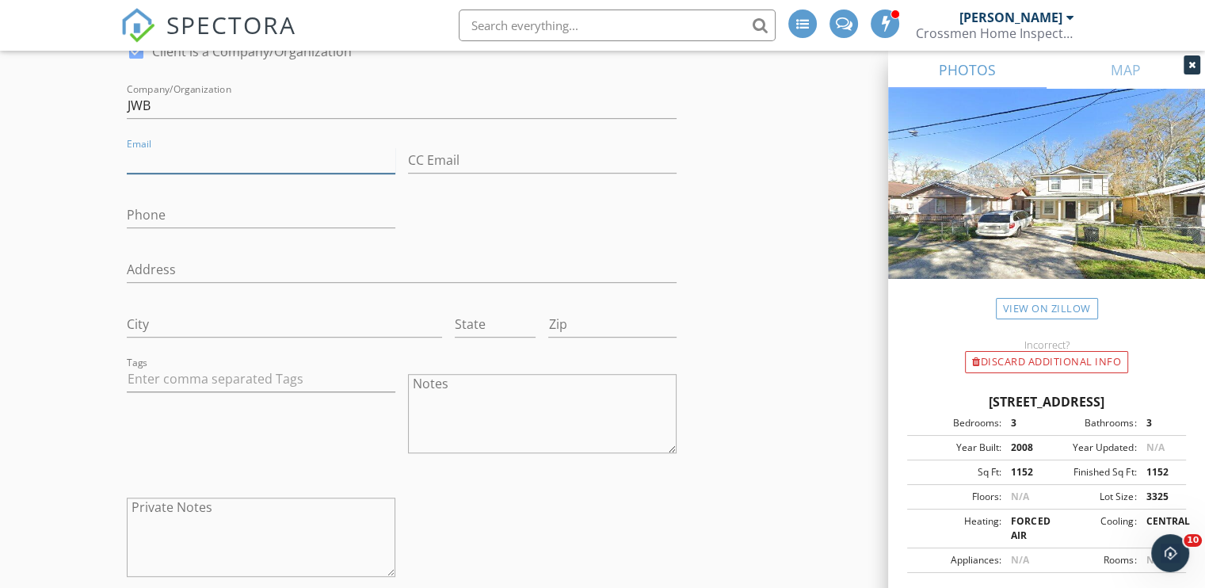
type input "clientinspections@jwbcompanies.com"
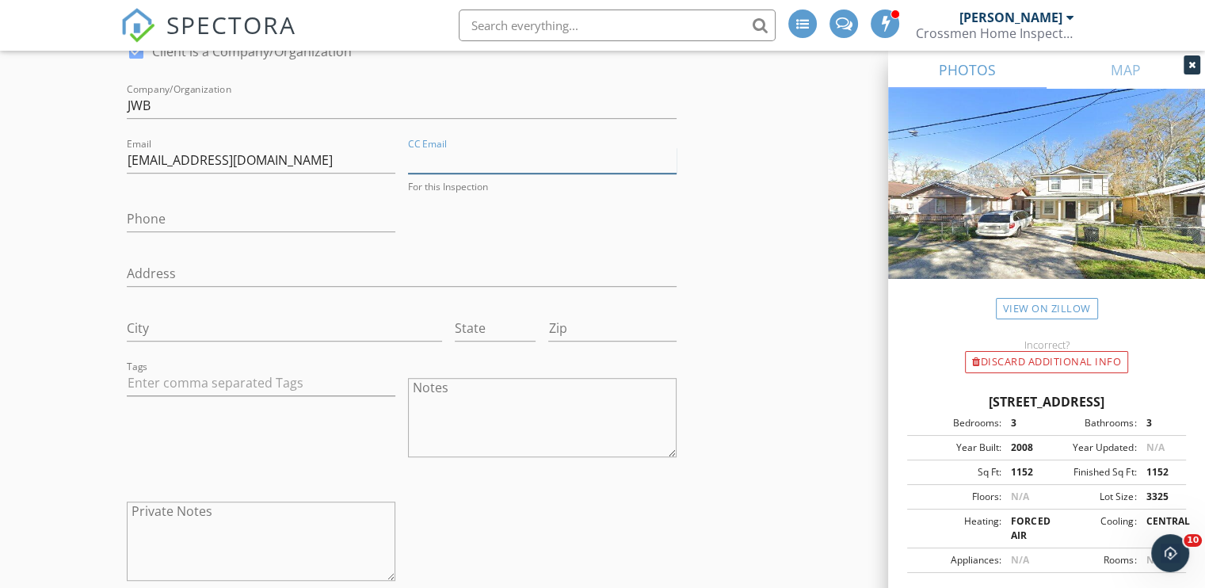
click at [440, 154] on input "CC Email" at bounding box center [542, 160] width 269 height 26
type input "clientinspections@jwbcompanies.com"
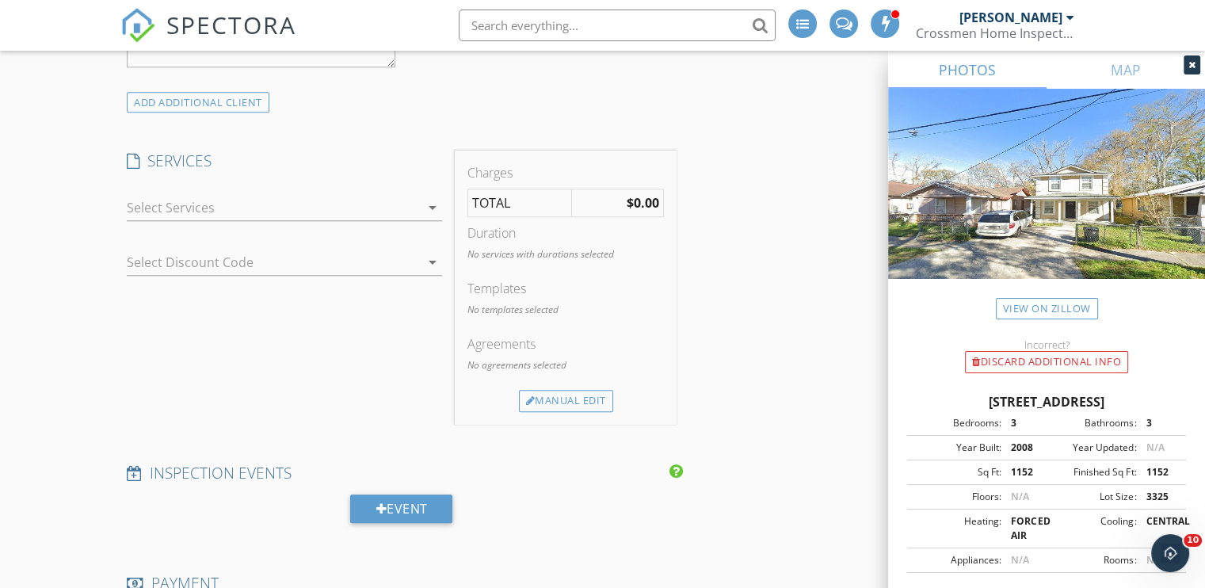
scroll to position [1426, 0]
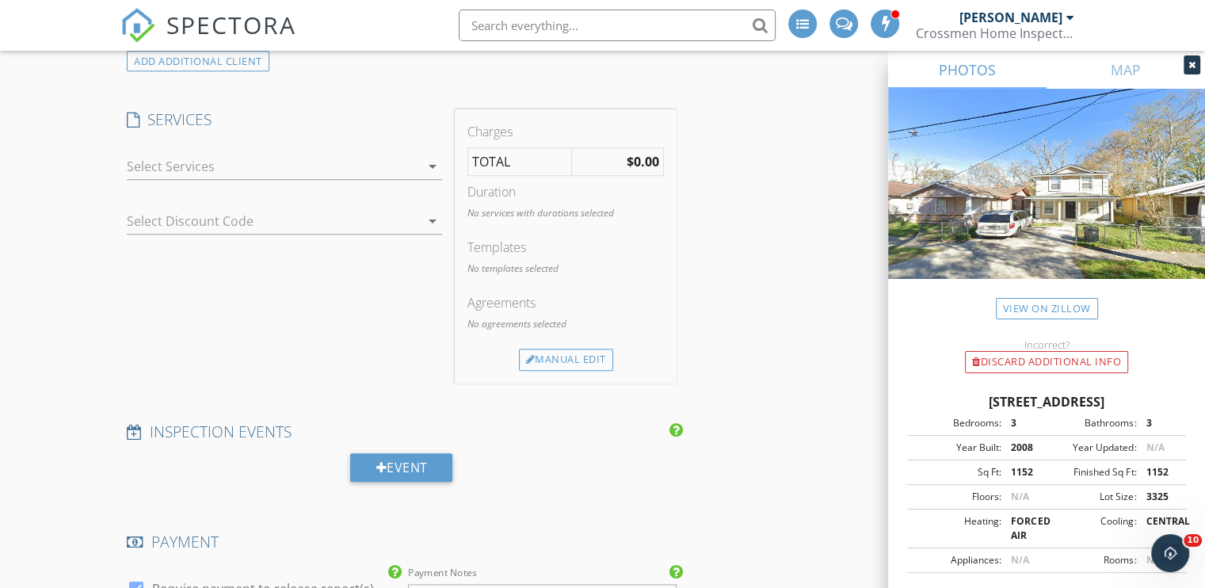
click at [215, 158] on div at bounding box center [273, 166] width 293 height 25
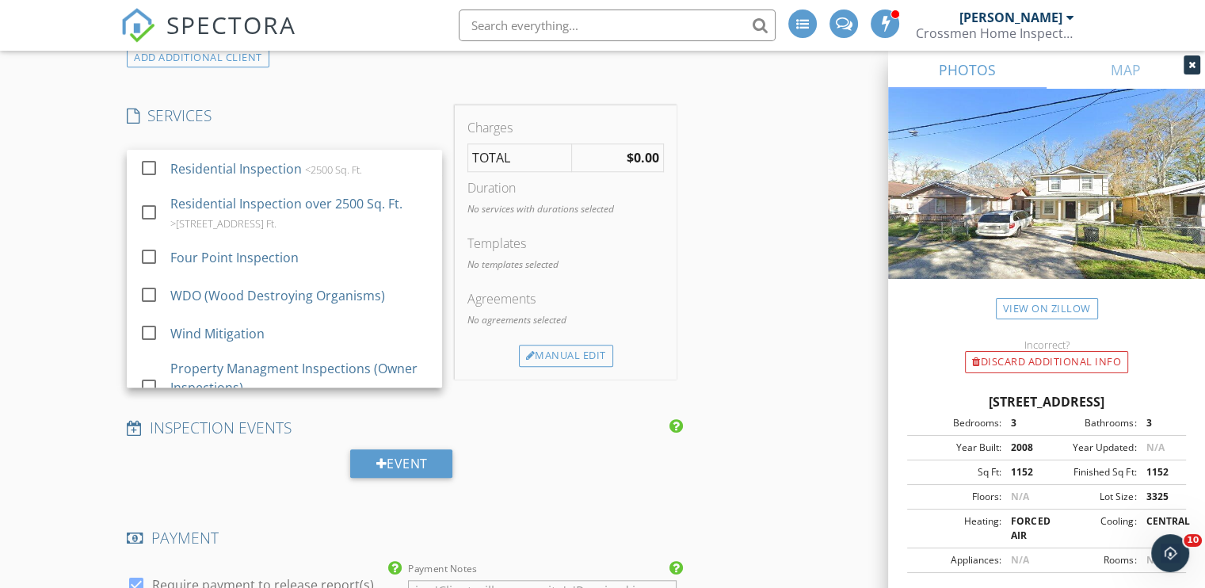
scroll to position [1423, 0]
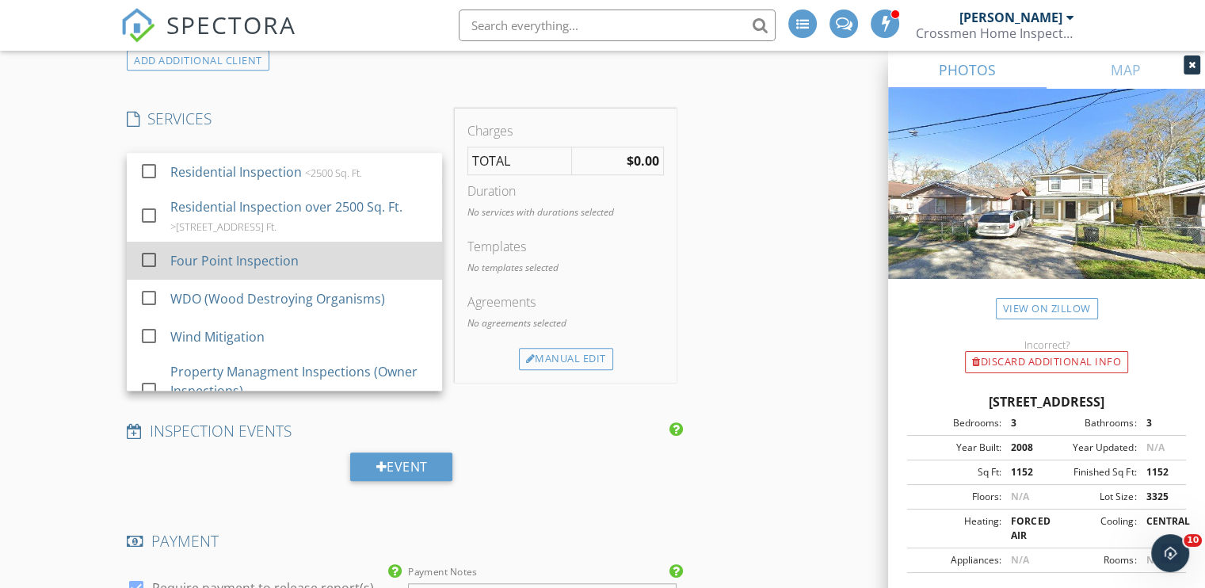
click at [226, 261] on div "Four Point Inspection" at bounding box center [234, 260] width 128 height 19
checkbox input "false"
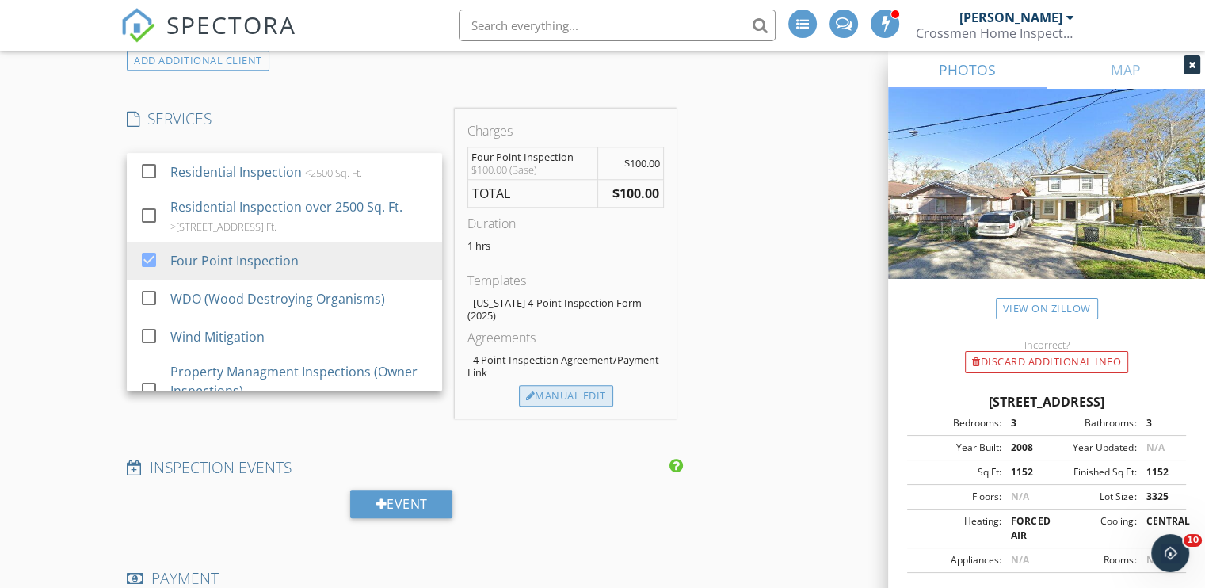
click at [574, 385] on div "Manual Edit" at bounding box center [566, 396] width 94 height 22
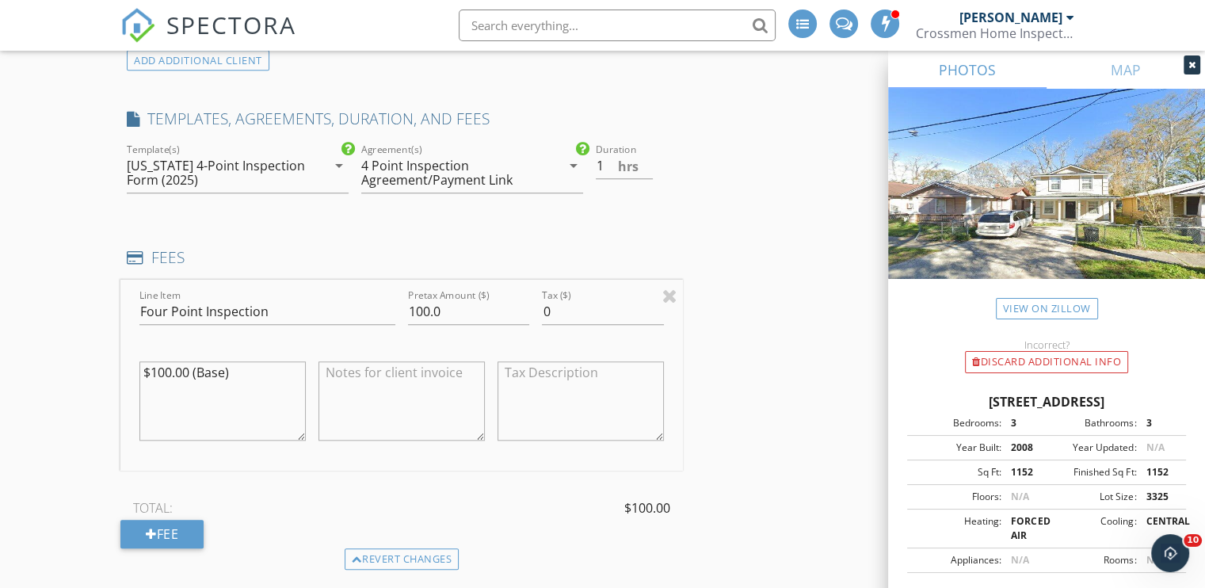
click at [441, 167] on div "4 Point Inspection Agreement/Payment Link" at bounding box center [451, 172] width 180 height 29
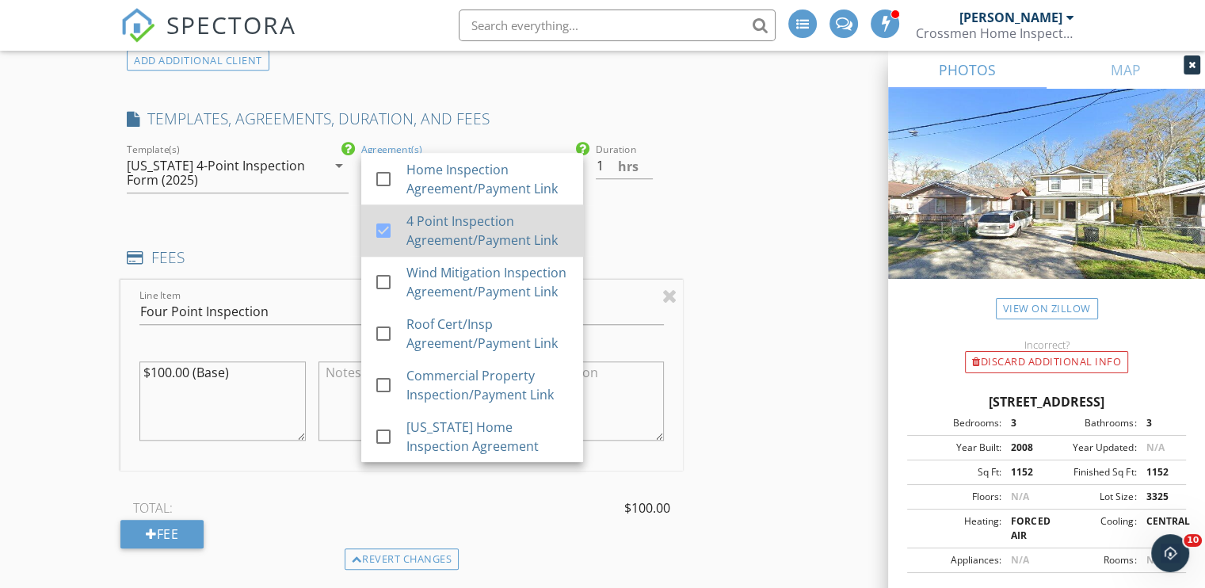
click at [466, 232] on div "4 Point Inspection Agreement/Payment Link" at bounding box center [488, 231] width 164 height 38
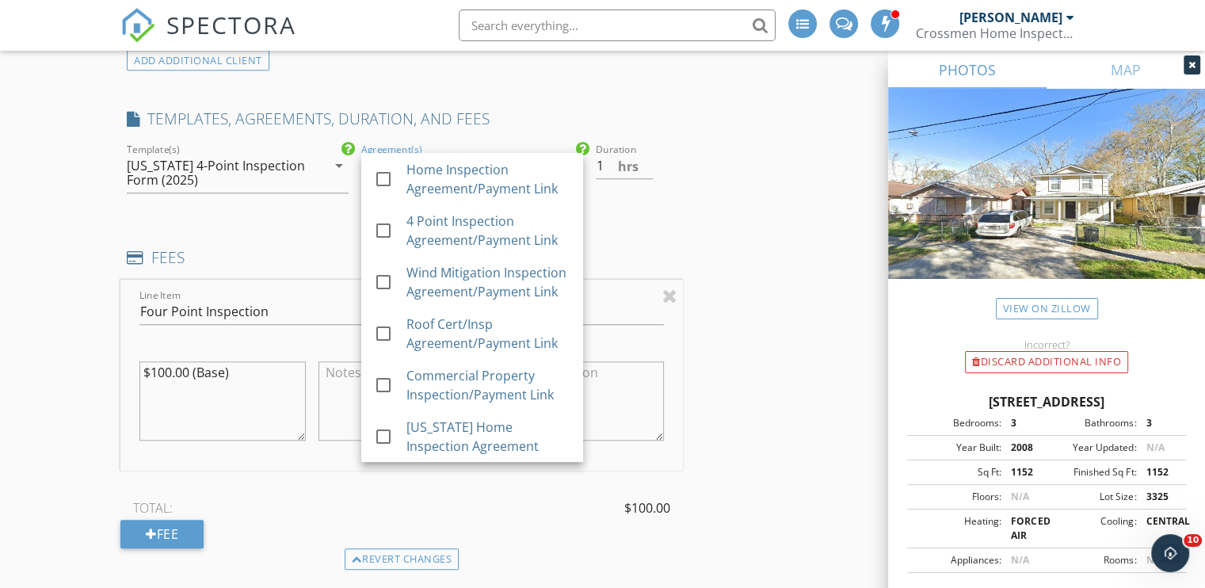
click at [689, 215] on div "INSPECTOR(S) check_box_outline_blank Joshua Gillispie check_box Jace Caulder PR…" at bounding box center [602, 479] width 964 height 3403
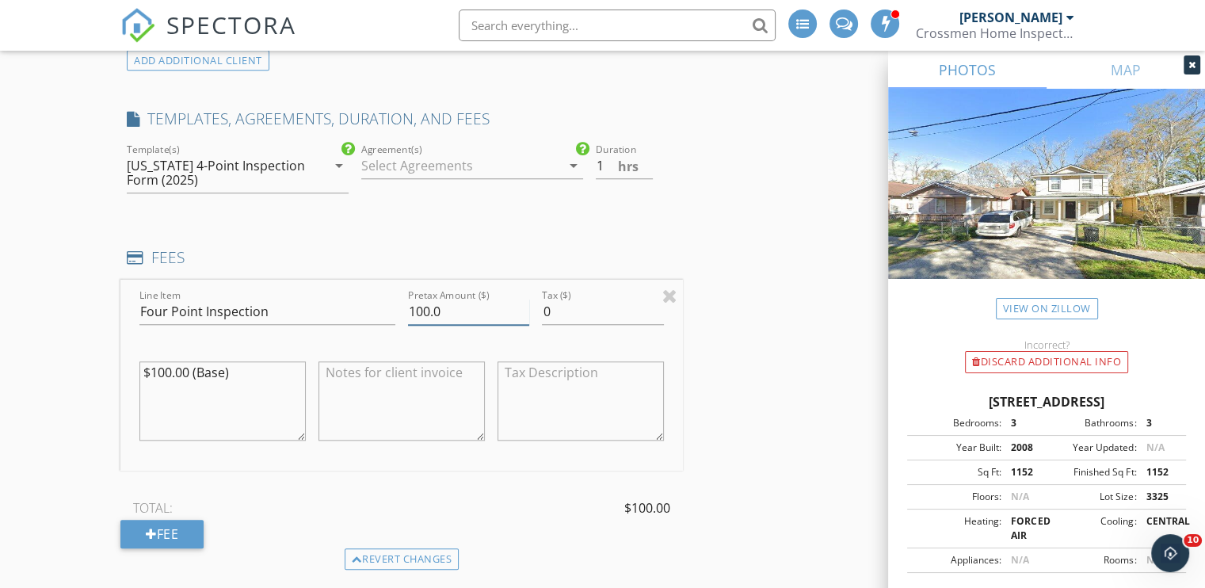
click at [421, 311] on input "100.0" at bounding box center [468, 312] width 121 height 26
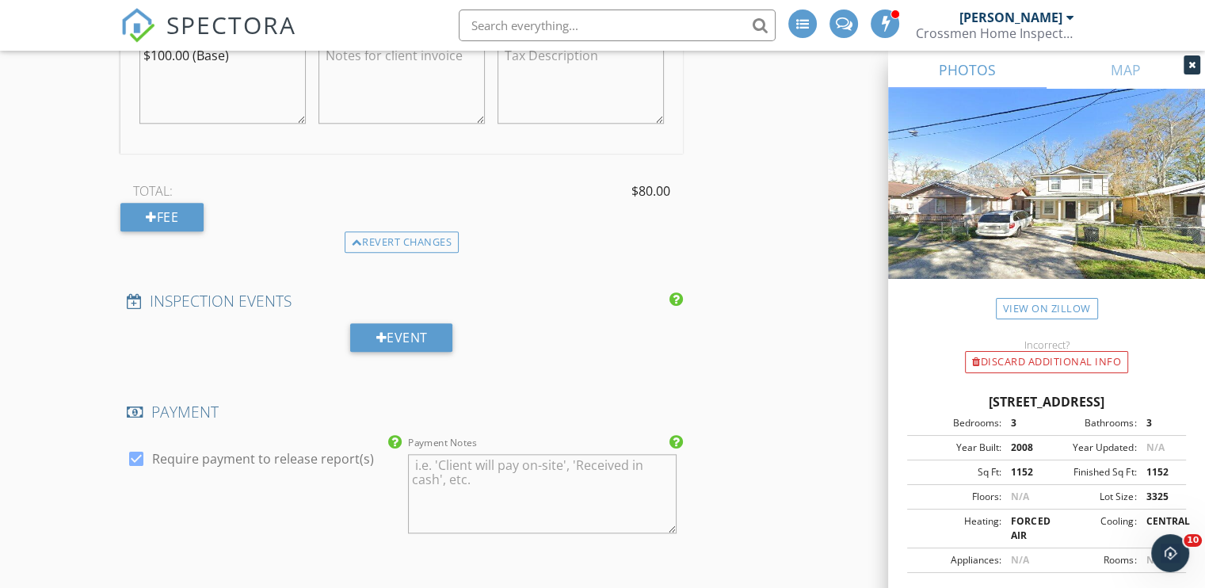
scroll to position [1819, 0]
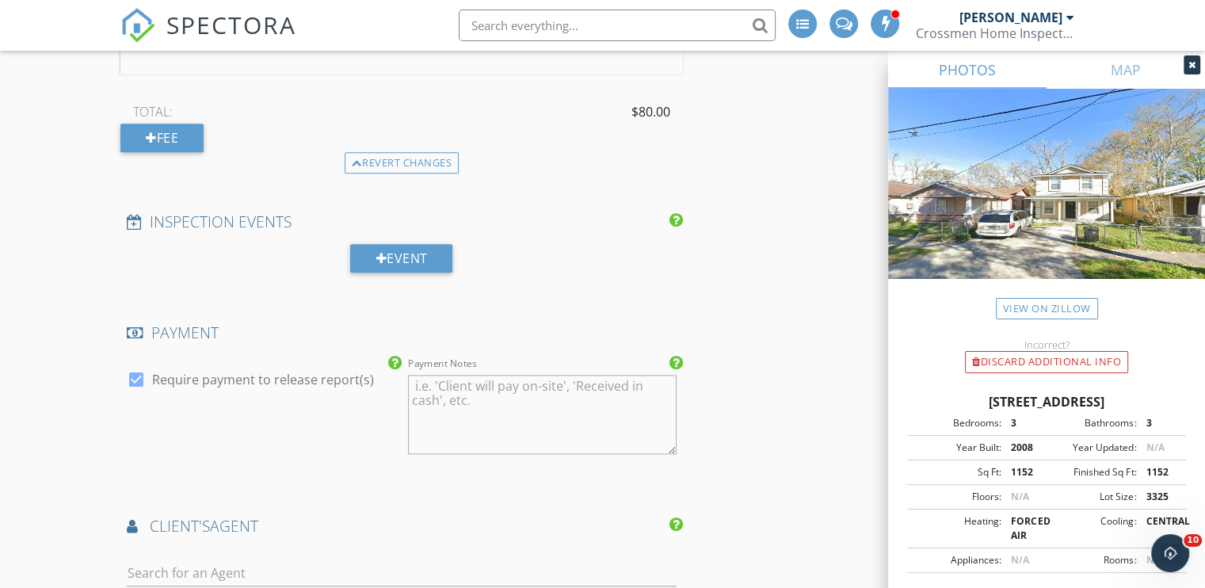
type input "80.0"
click at [133, 378] on div at bounding box center [136, 379] width 27 height 27
checkbox input "false"
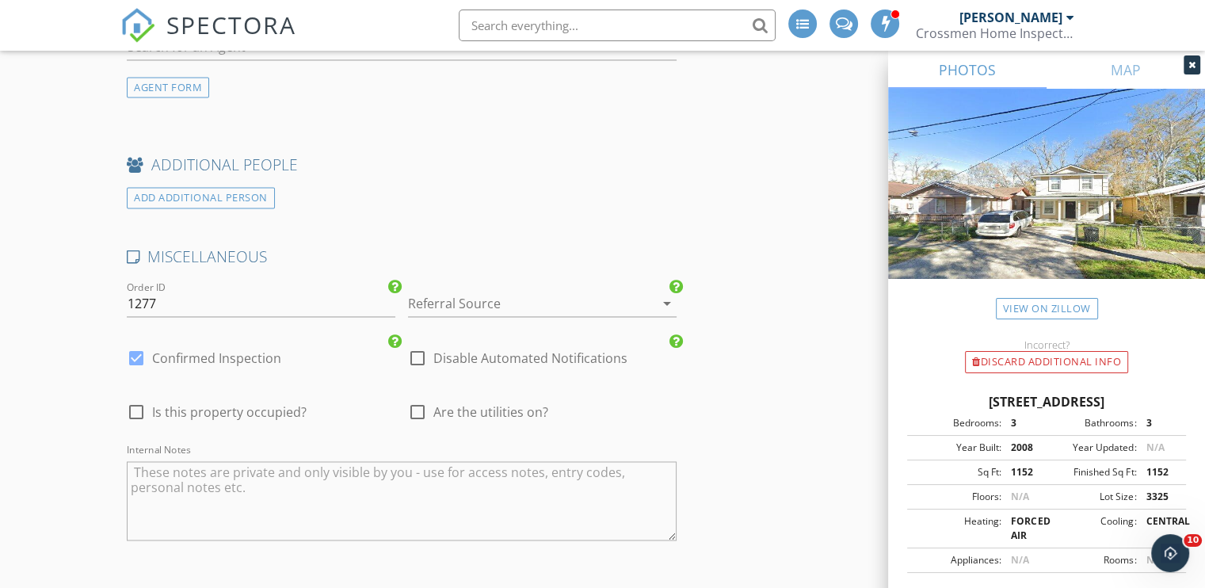
scroll to position [2532, 0]
click at [134, 409] on div at bounding box center [136, 411] width 27 height 27
checkbox input "true"
click at [418, 409] on div at bounding box center [417, 411] width 27 height 27
checkbox input "true"
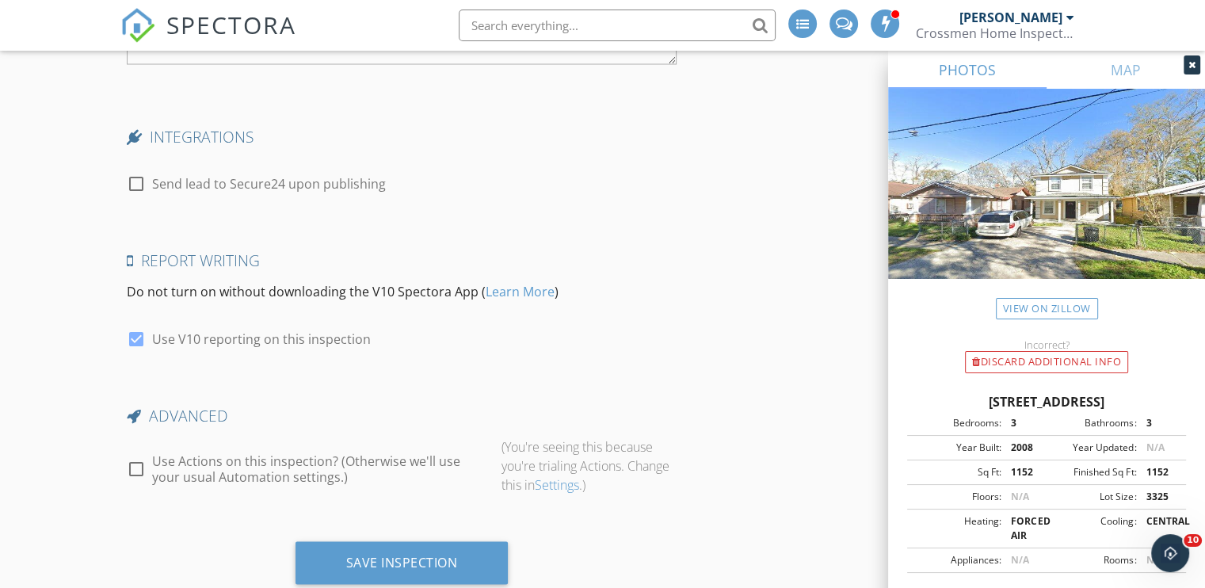
scroll to position [3048, 0]
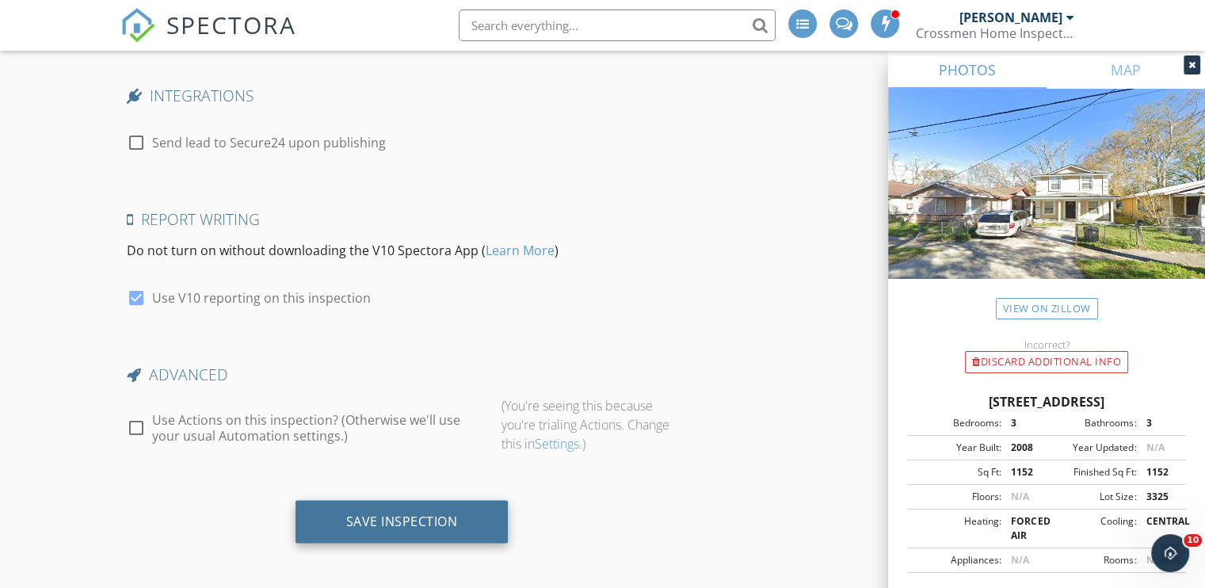
click at [420, 515] on div "Save Inspection" at bounding box center [402, 521] width 112 height 16
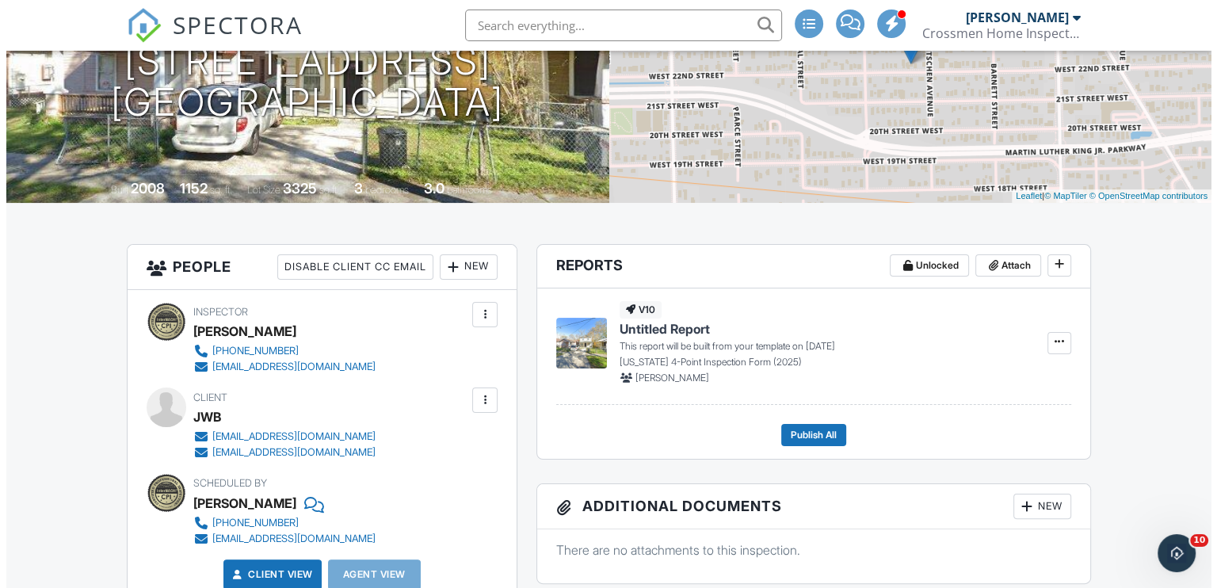
scroll to position [238, 0]
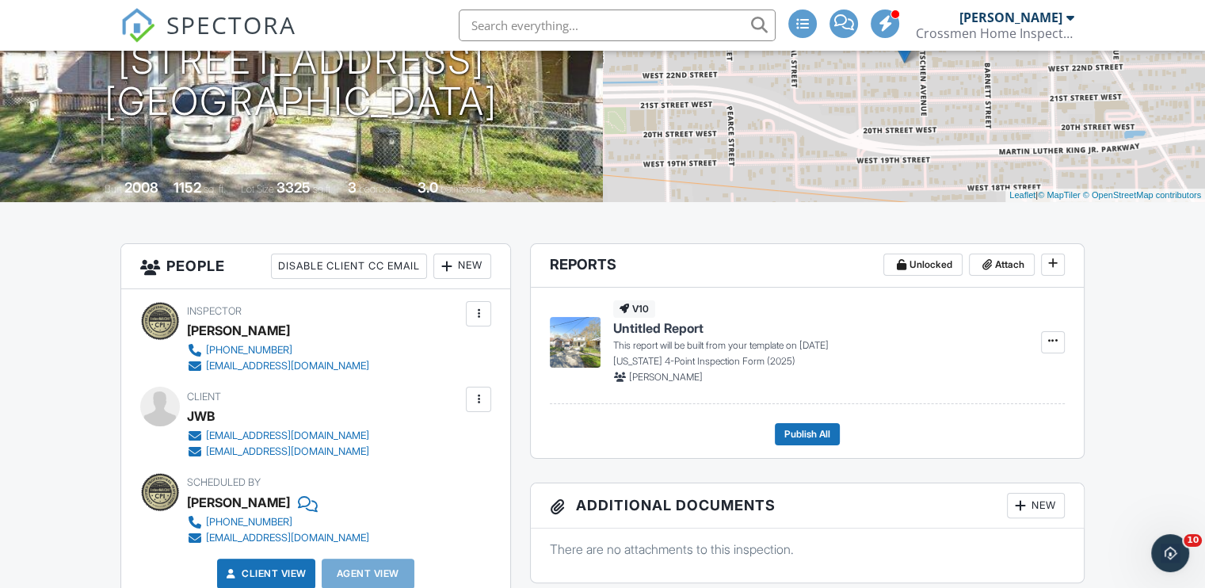
click at [468, 269] on div "New" at bounding box center [462, 266] width 58 height 25
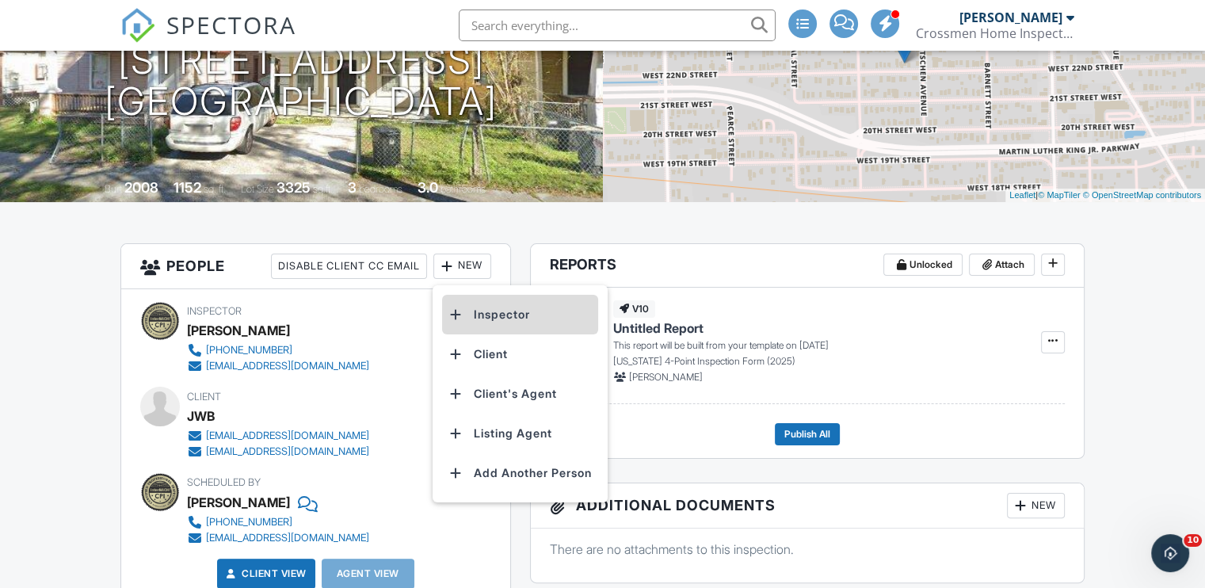
click at [486, 306] on li "Inspector" at bounding box center [520, 315] width 156 height 40
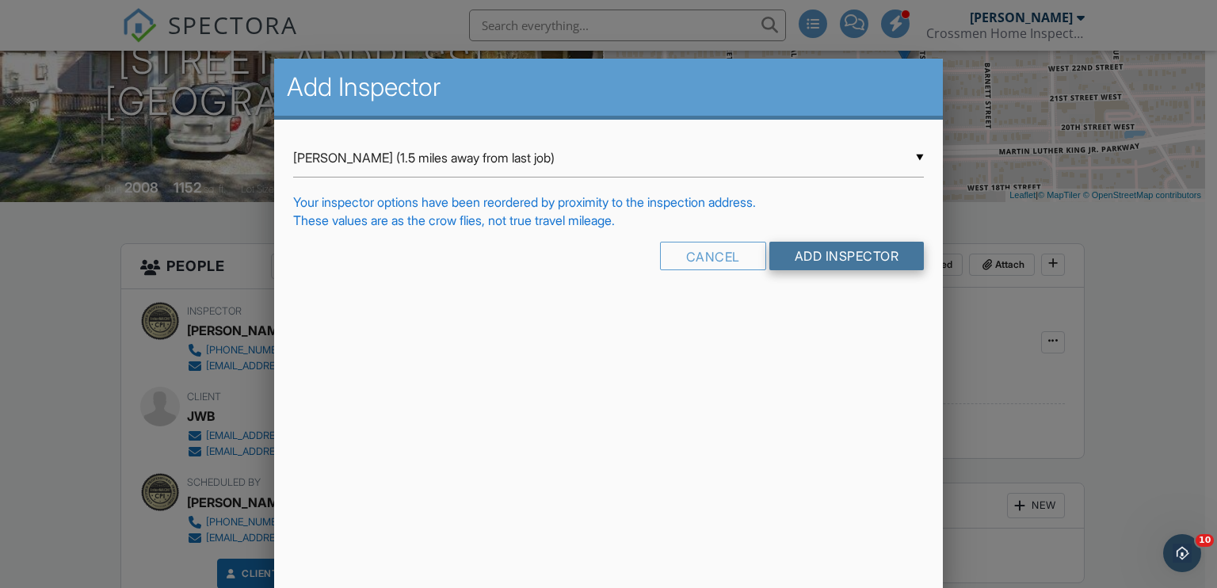
click at [867, 253] on input "Add Inspector" at bounding box center [846, 256] width 155 height 29
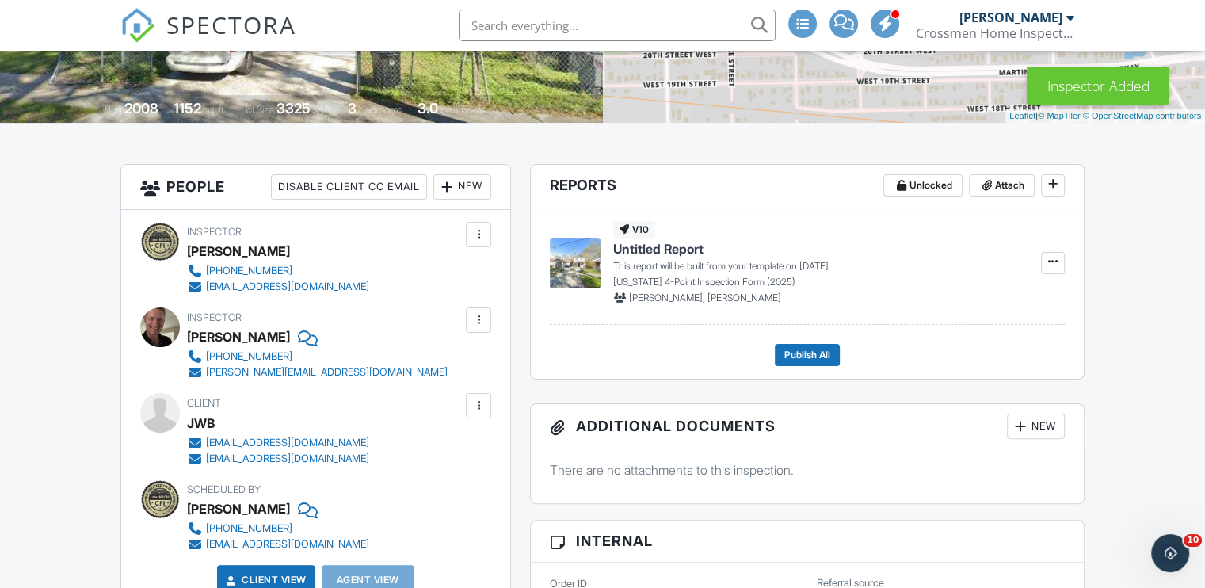
click at [480, 238] on div at bounding box center [479, 235] width 16 height 16
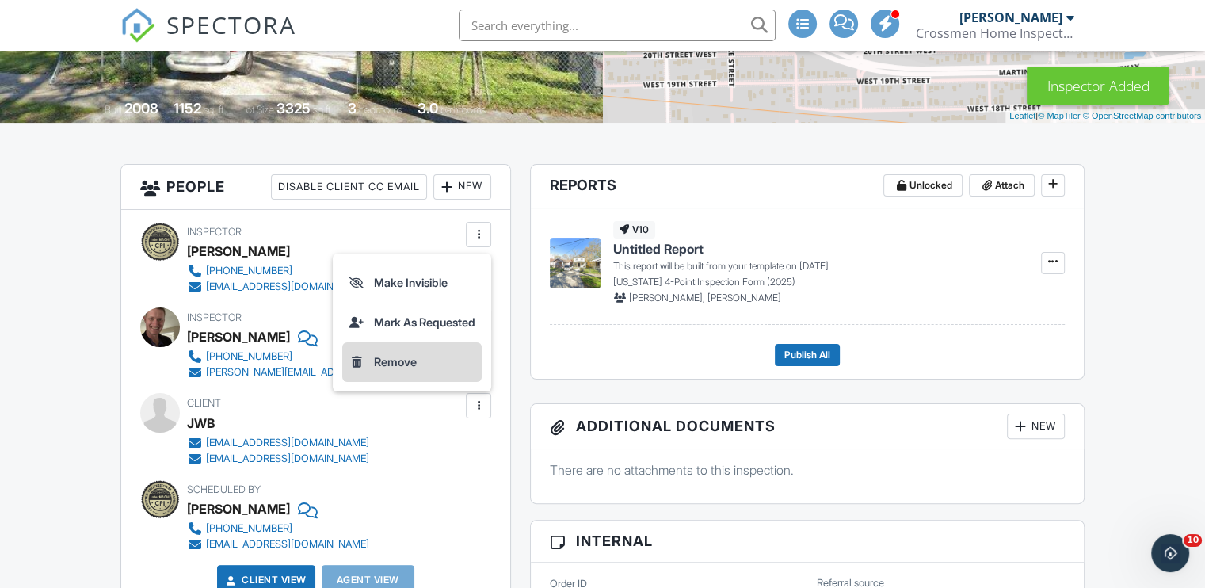
click at [391, 364] on li "Remove" at bounding box center [411, 362] width 139 height 40
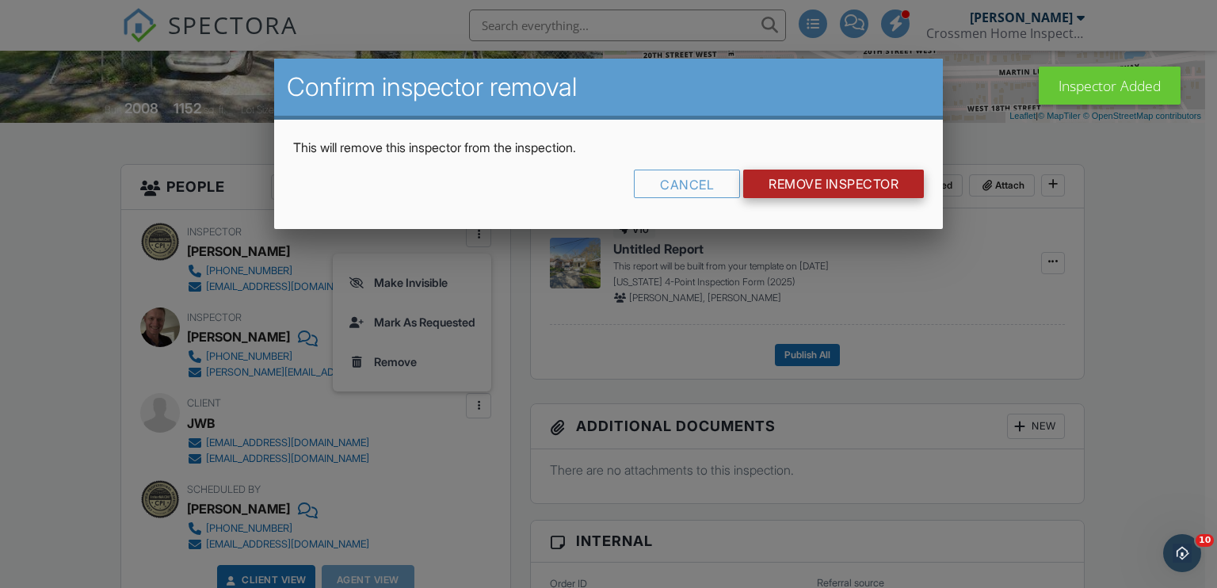
click at [795, 177] on input "Remove Inspector" at bounding box center [833, 184] width 181 height 29
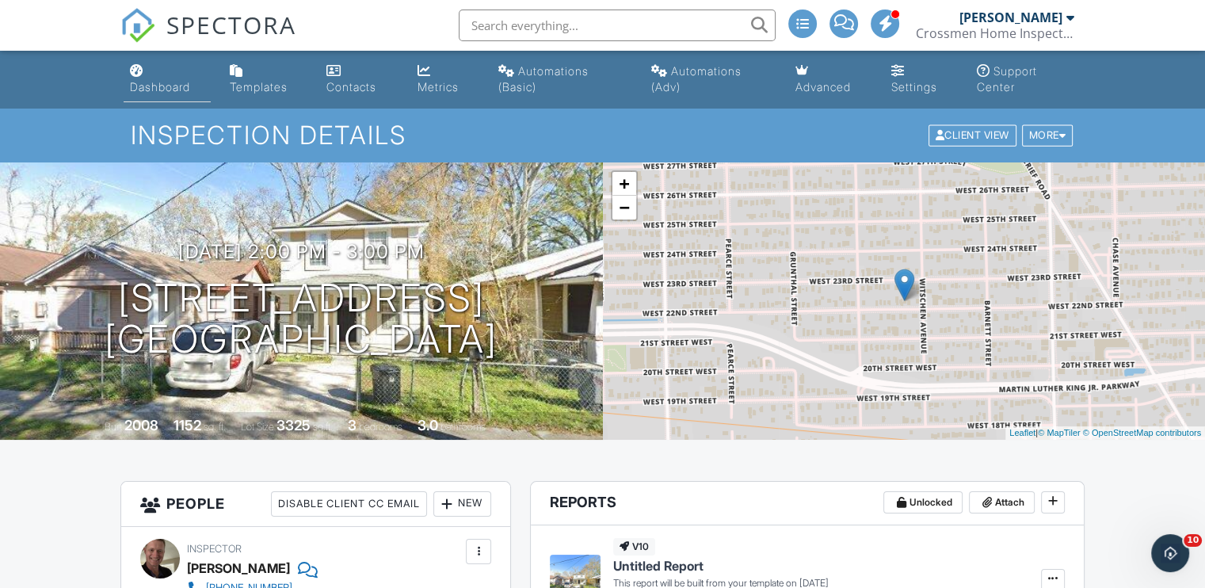
click at [154, 84] on div "Dashboard" at bounding box center [160, 86] width 60 height 13
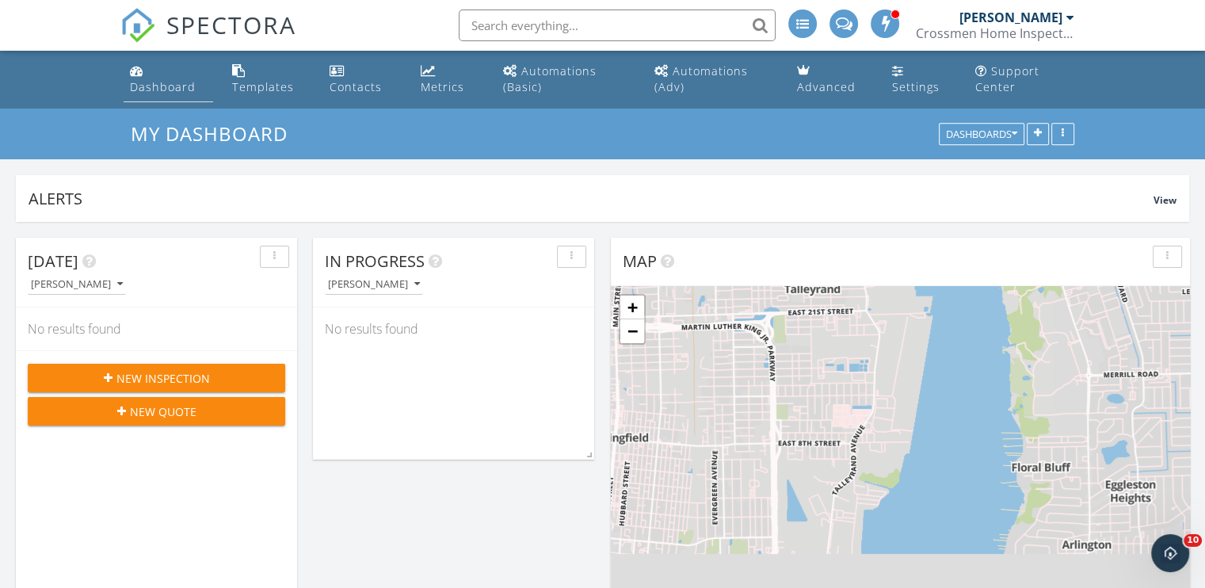
click at [186, 86] on div "Dashboard" at bounding box center [163, 86] width 66 height 15
click at [181, 86] on div "Dashboard" at bounding box center [163, 86] width 66 height 15
click at [179, 88] on div "Dashboard" at bounding box center [163, 86] width 66 height 15
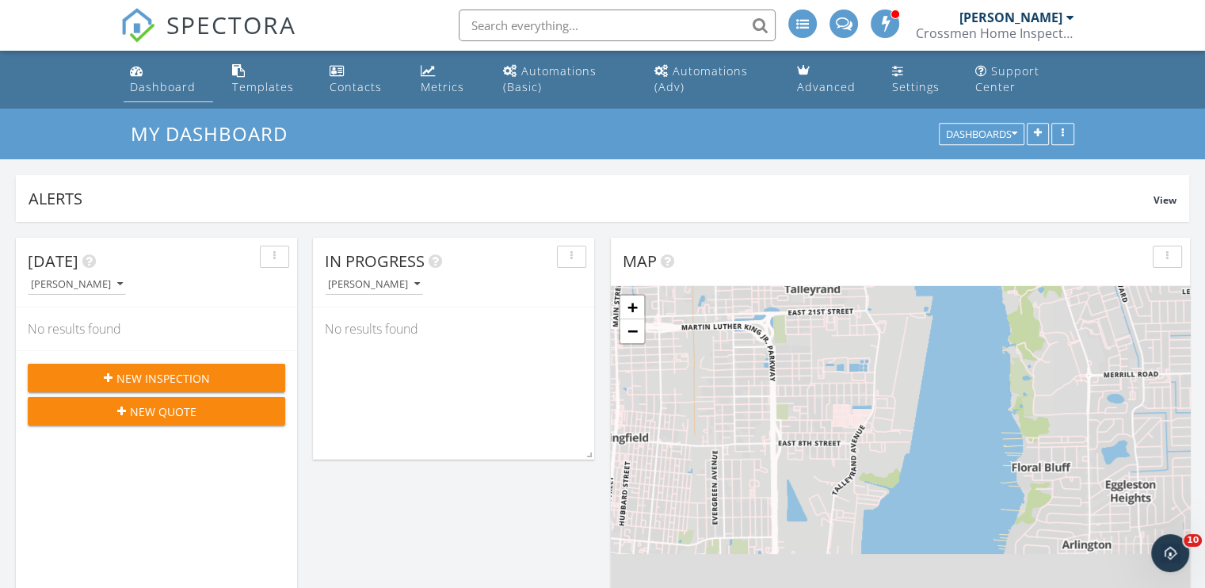
click at [179, 88] on div "Dashboard" at bounding box center [163, 86] width 66 height 15
